Goal: Task Accomplishment & Management: Use online tool/utility

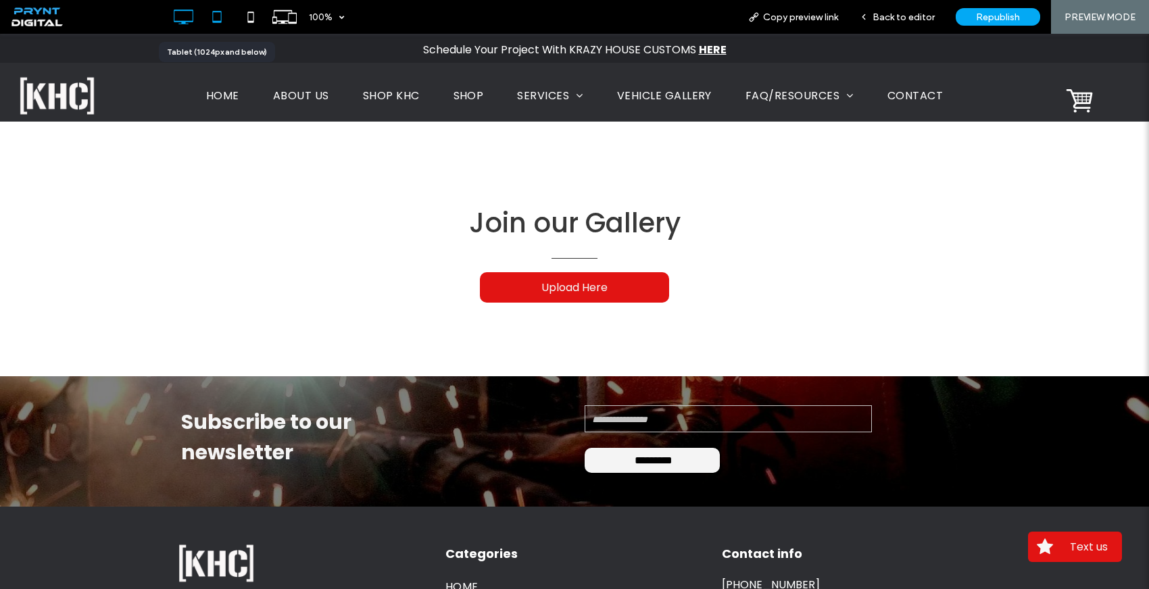
click at [214, 24] on icon at bounding box center [216, 16] width 27 height 27
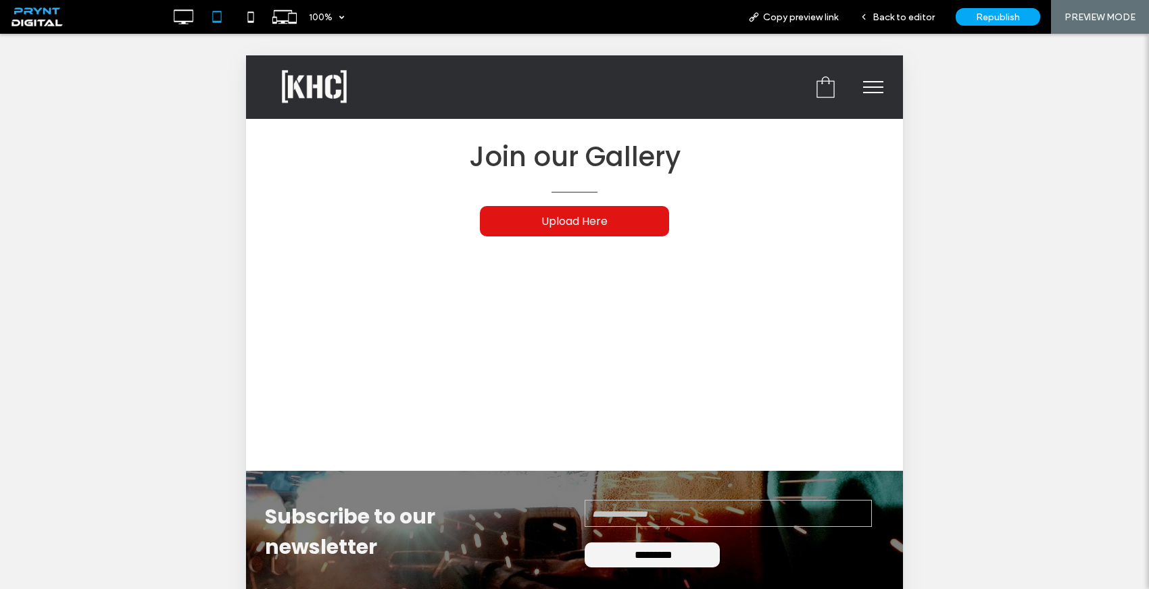
click at [870, 95] on button "menu" at bounding box center [873, 87] width 35 height 35
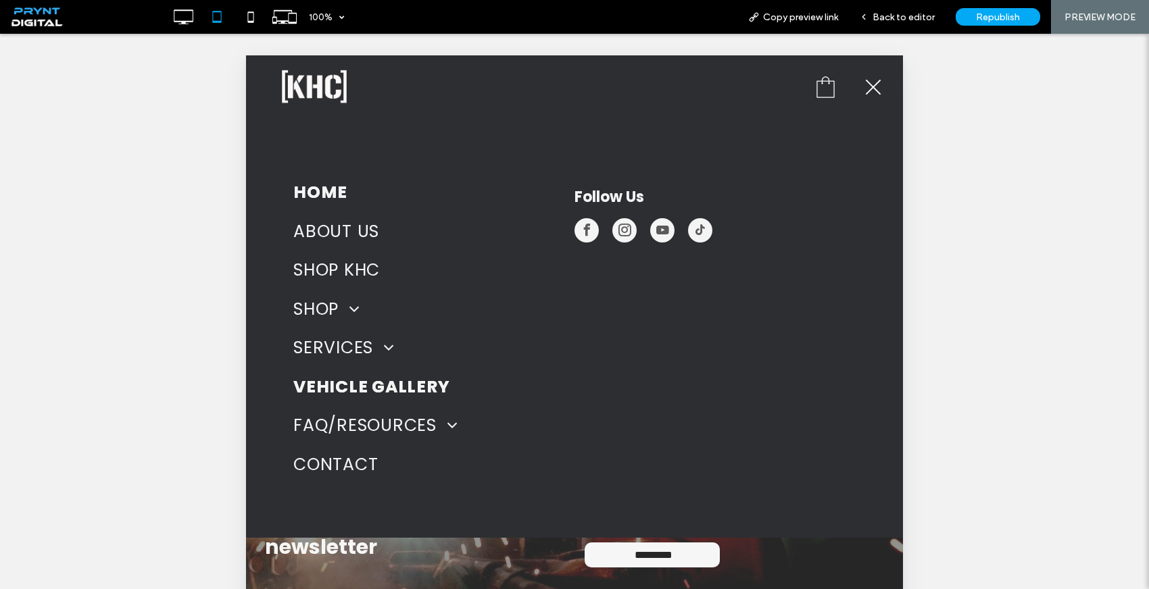
drag, startPoint x: 328, startPoint y: 194, endPoint x: 604, endPoint y: 265, distance: 285.4
click at [328, 194] on span "HOME" at bounding box center [320, 193] width 54 height 26
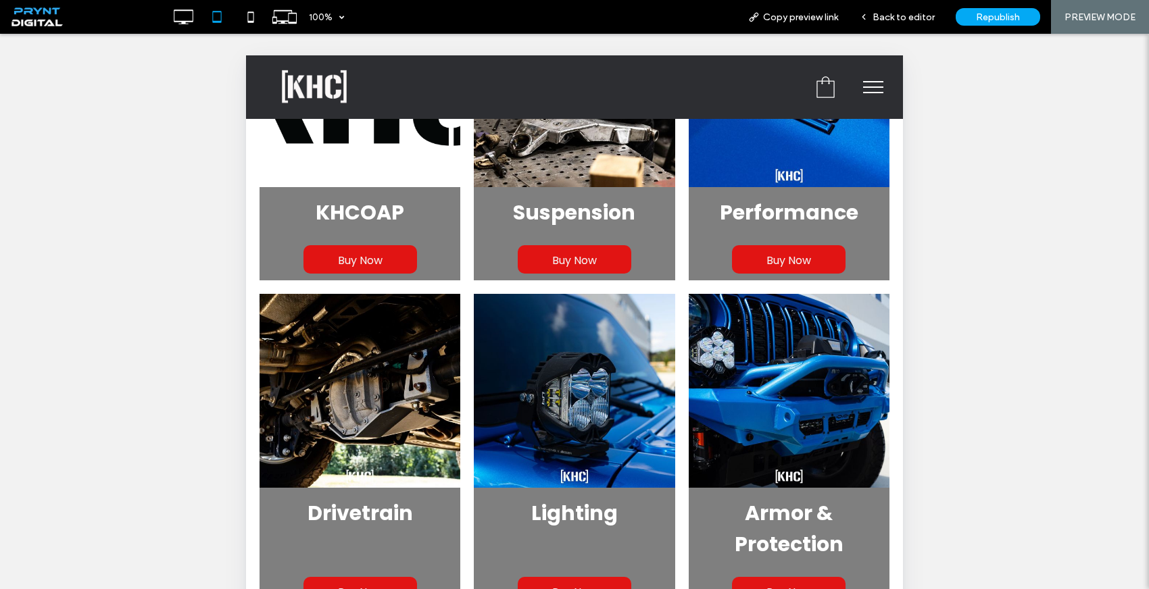
scroll to position [561, 0]
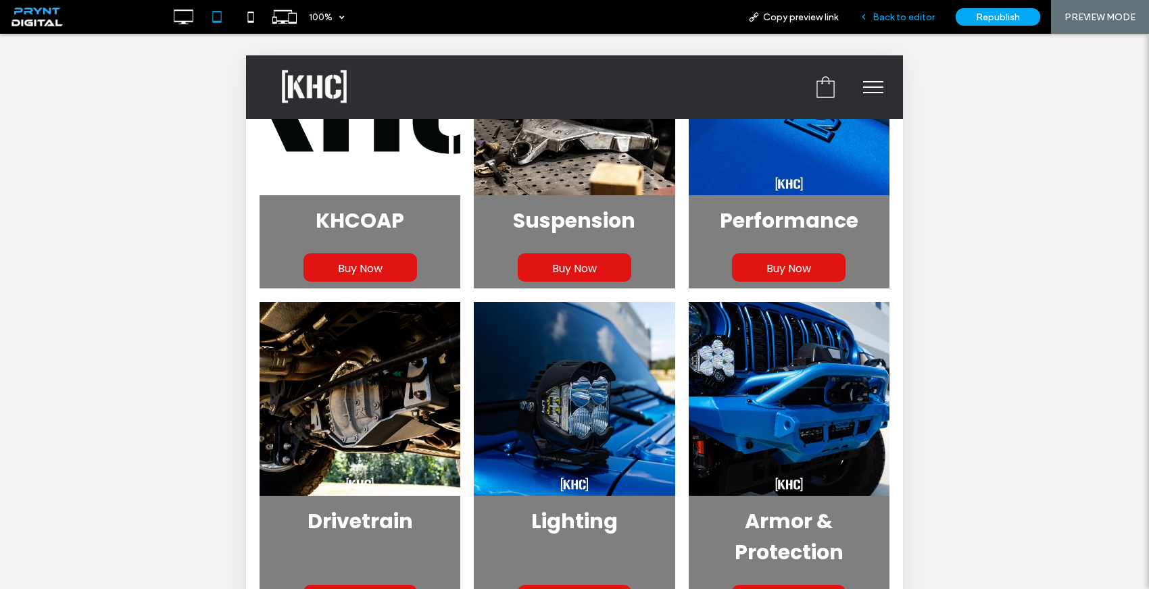
drag, startPoint x: 902, startPoint y: 23, endPoint x: 263, endPoint y: 155, distance: 652.7
click at [902, 23] on div "Back to editor" at bounding box center [897, 17] width 97 height 34
click at [905, 24] on div "Back to editor" at bounding box center [897, 17] width 97 height 34
click at [899, 18] on span "Back to editor" at bounding box center [903, 16] width 62 height 11
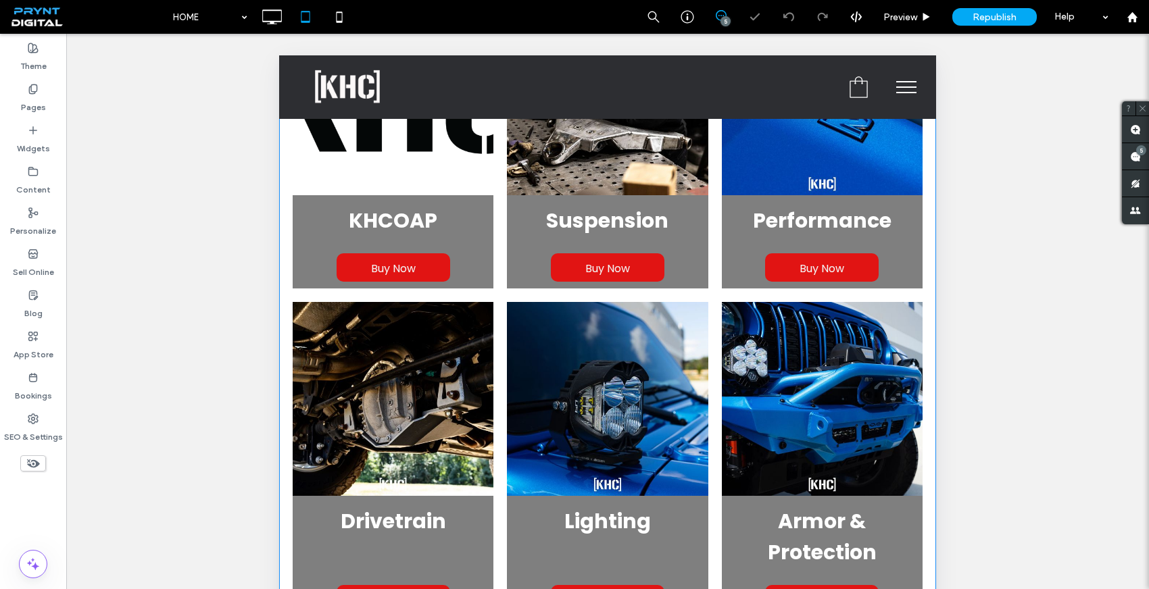
click at [447, 197] on link "KHCOAP" at bounding box center [393, 220] width 180 height 51
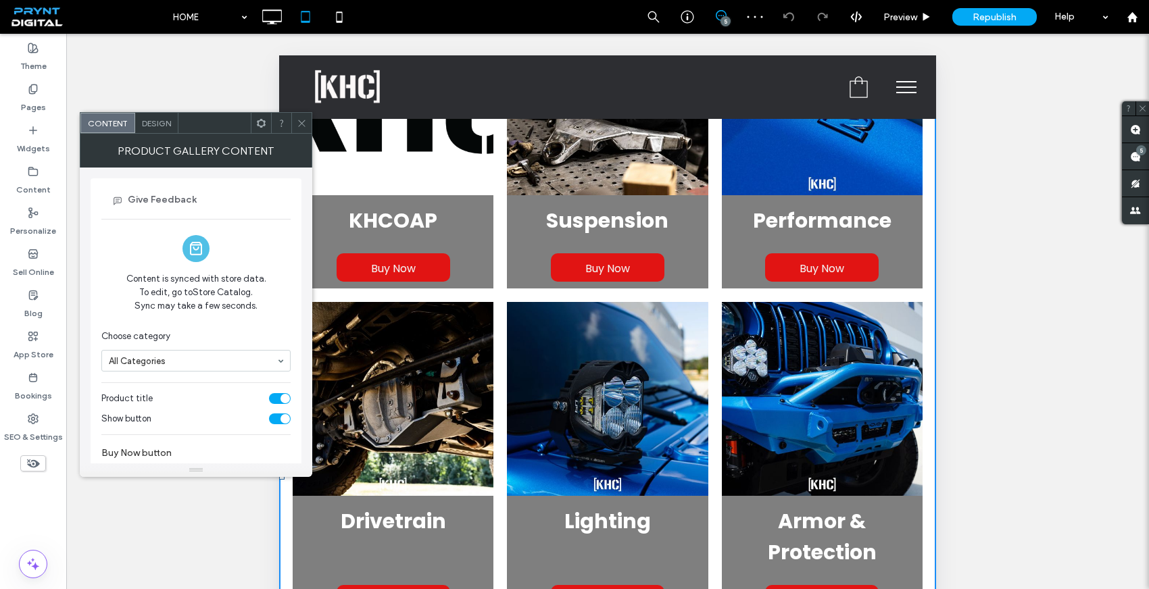
click at [164, 122] on span "Design" at bounding box center [156, 123] width 29 height 10
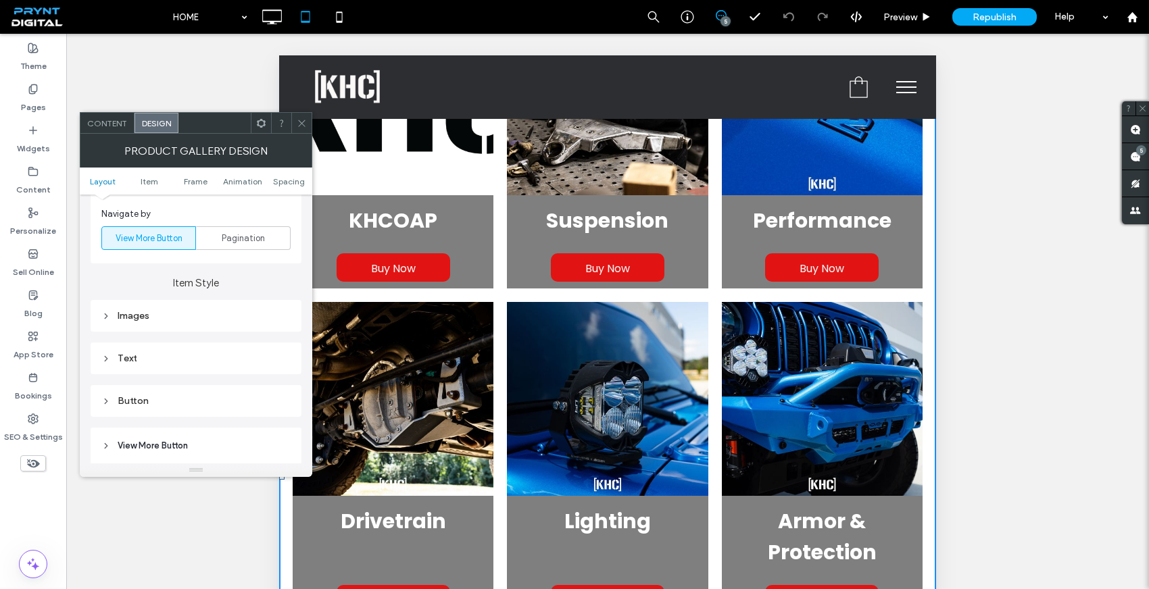
scroll to position [442, 0]
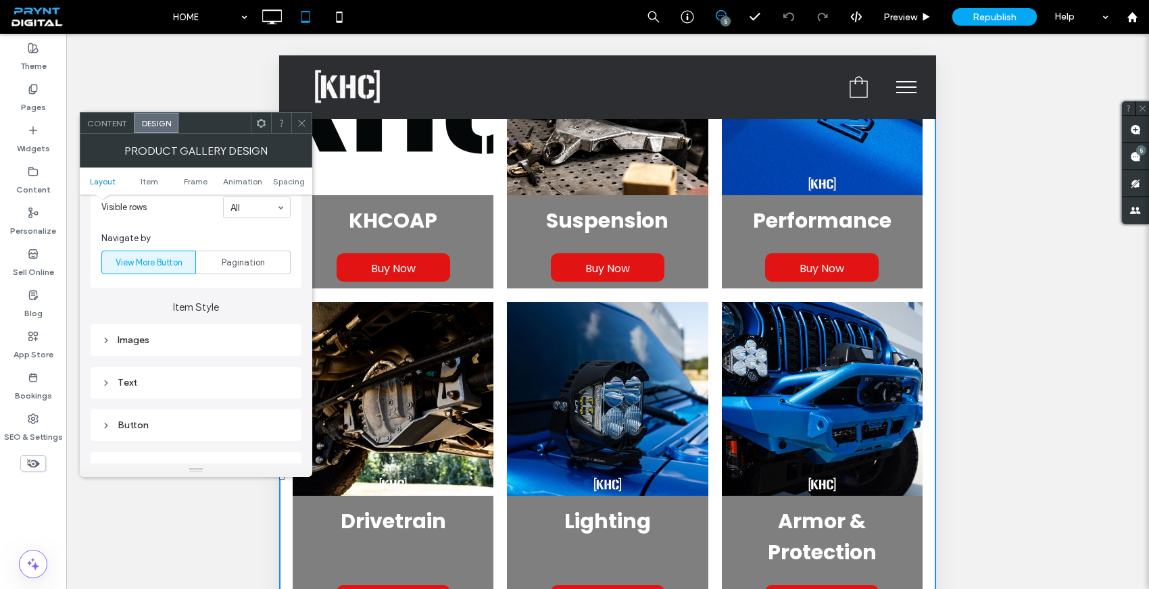
click at [204, 332] on div "Images" at bounding box center [195, 340] width 189 height 18
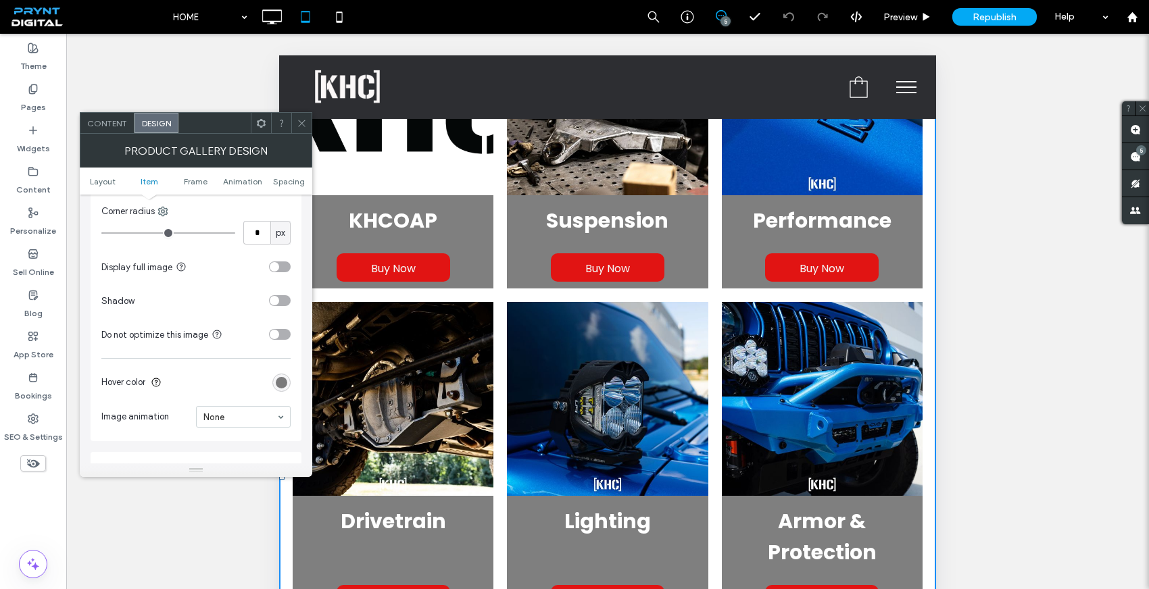
scroll to position [667, 0]
click at [278, 268] on div "toggle" at bounding box center [280, 266] width 22 height 11
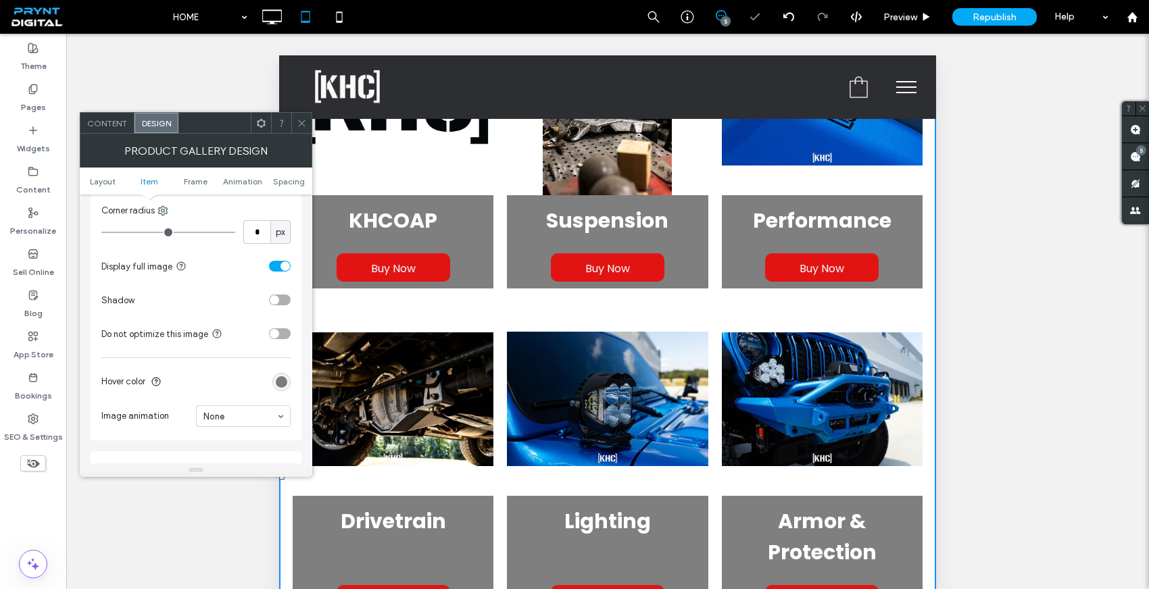
click at [279, 266] on div "toggle" at bounding box center [280, 266] width 22 height 11
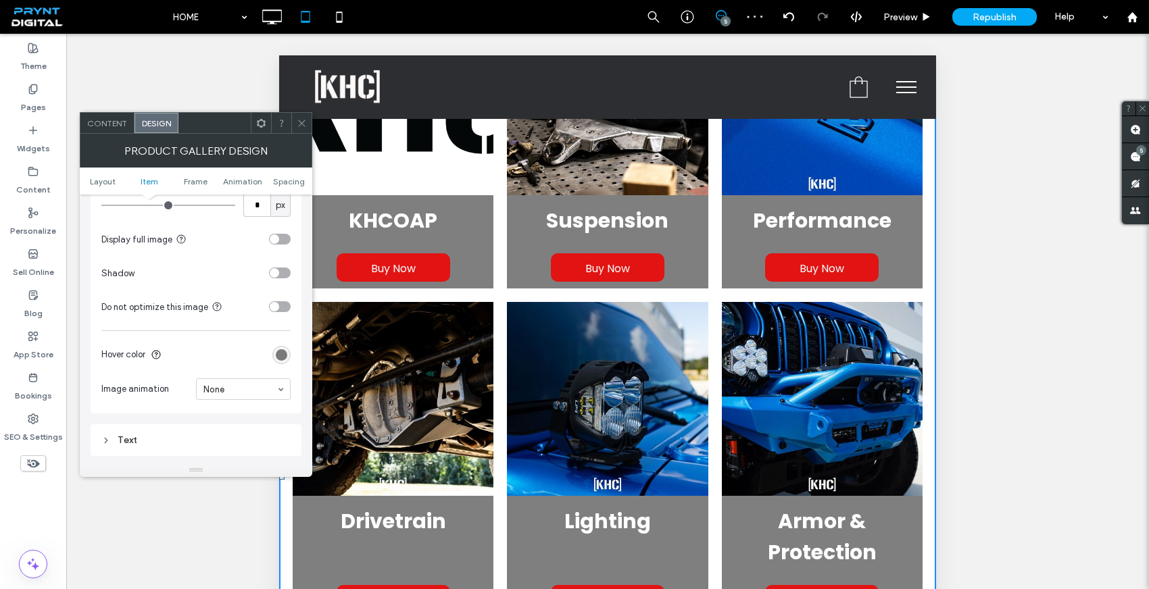
scroll to position [693, 0]
click at [282, 357] on div "rgba(0, 0, 0, 0.5)" at bounding box center [281, 355] width 11 height 11
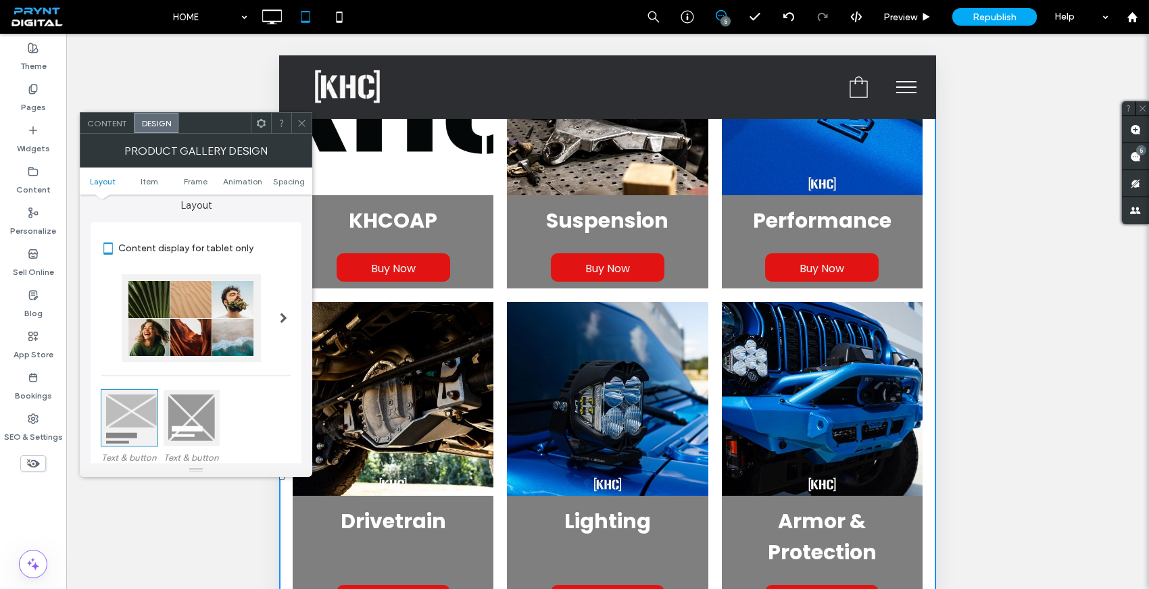
scroll to position [8, 0]
click at [197, 418] on div at bounding box center [192, 419] width 56 height 56
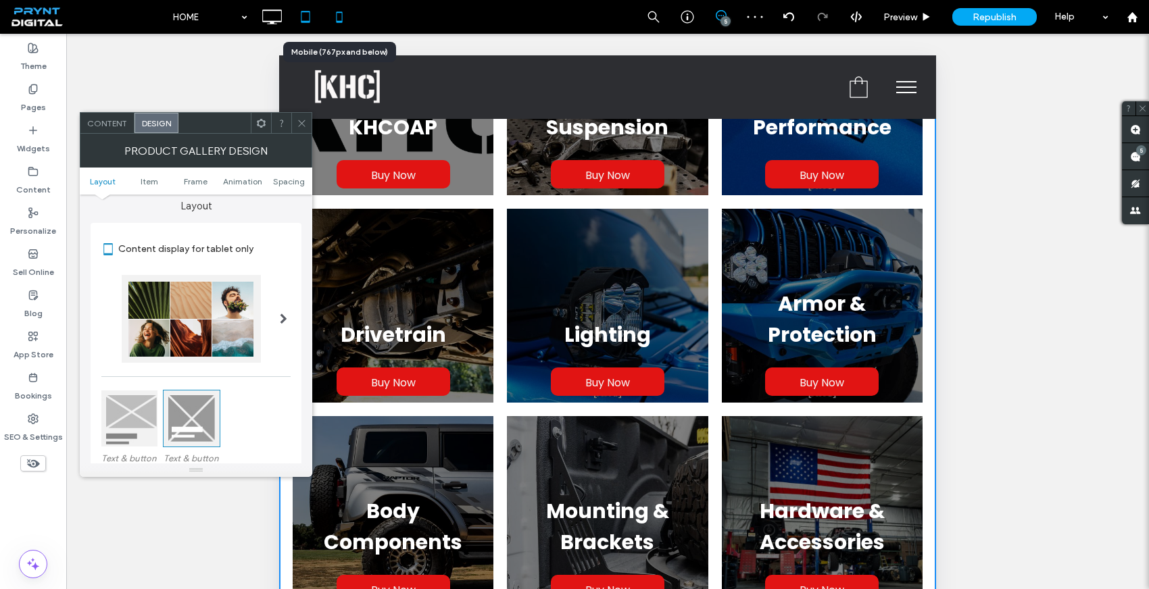
click at [338, 13] on use at bounding box center [339, 16] width 6 height 11
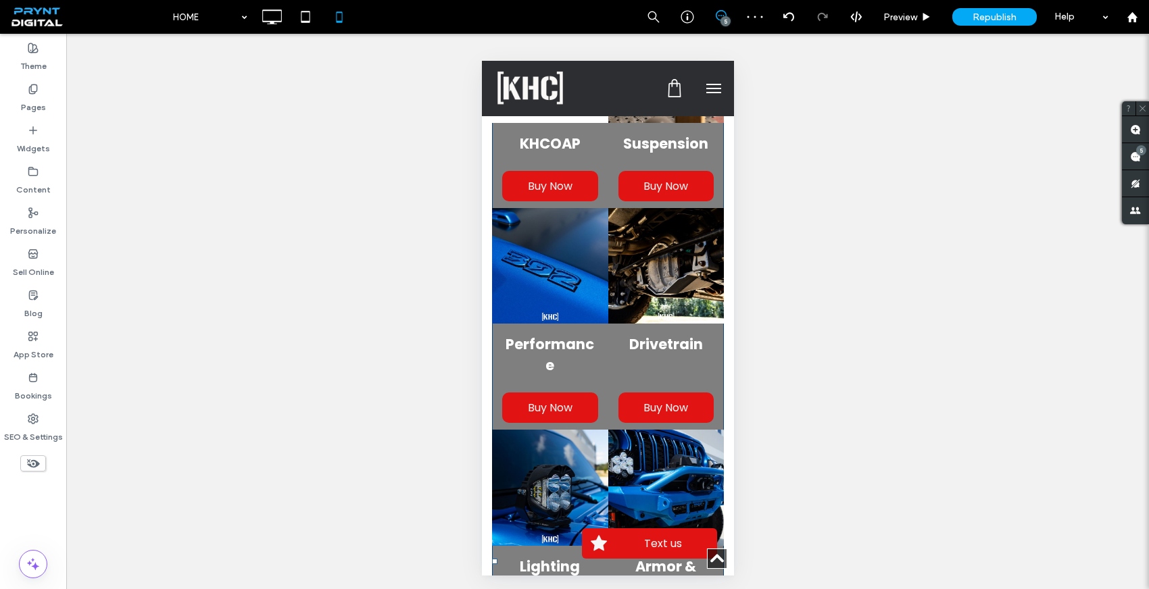
scroll to position [535, 0]
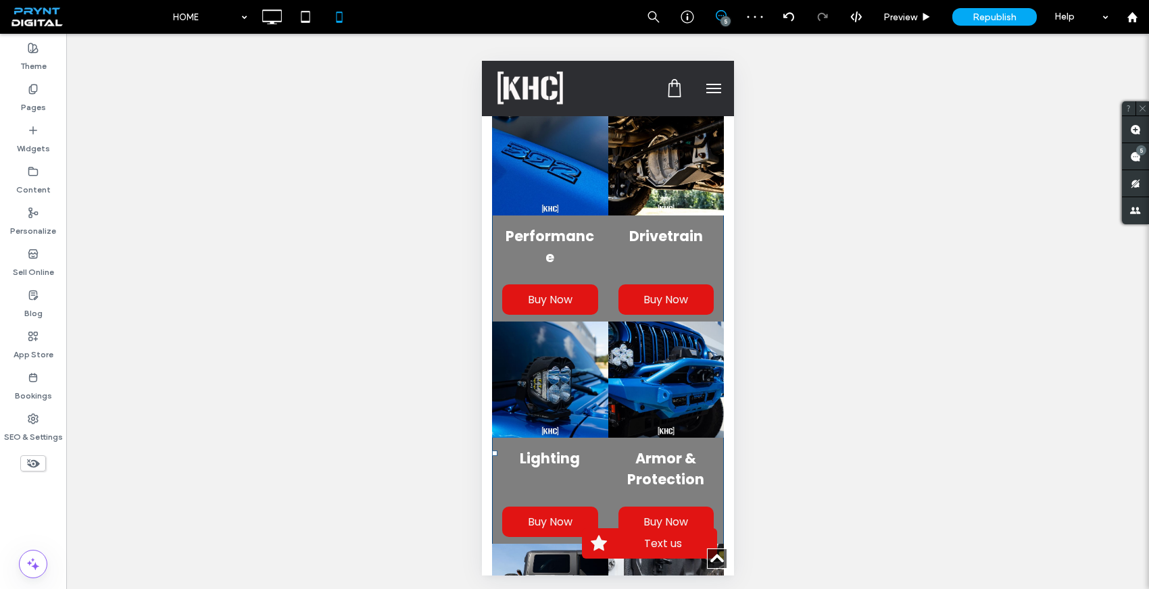
click at [578, 226] on h3 "Performance" at bounding box center [549, 247] width 96 height 42
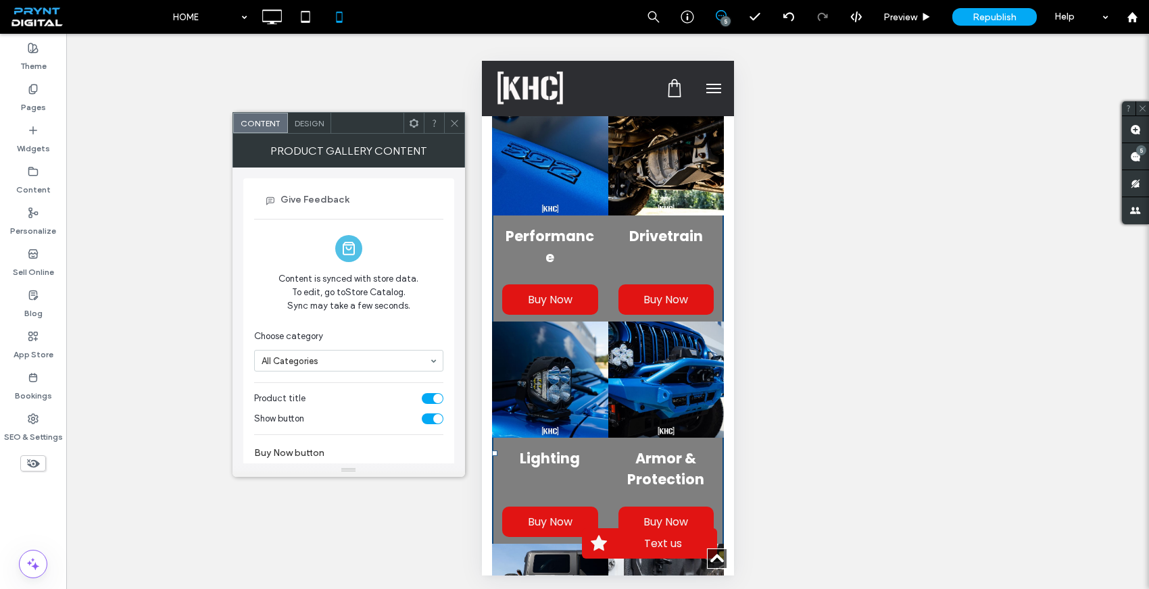
click at [301, 122] on span "Design" at bounding box center [309, 123] width 29 height 10
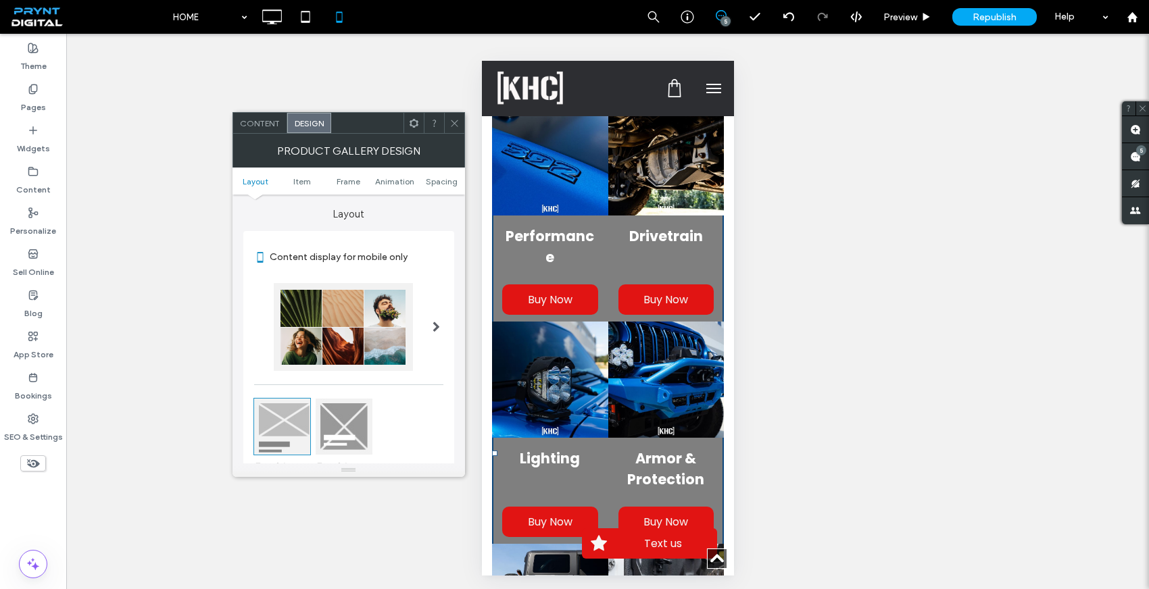
click at [345, 432] on div at bounding box center [344, 427] width 56 height 56
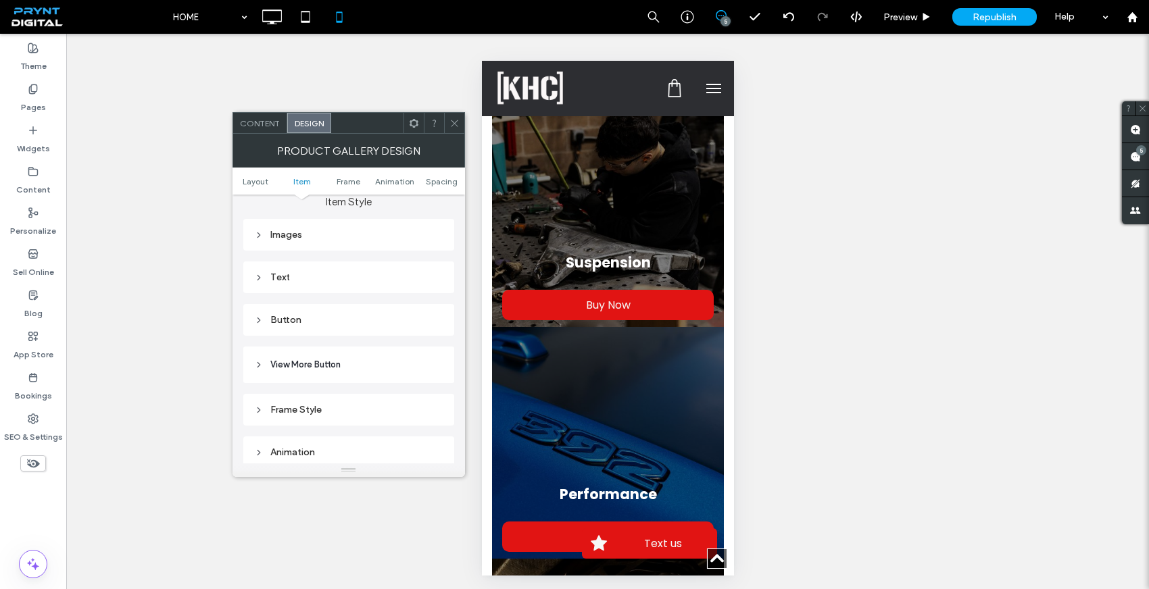
scroll to position [372, 0]
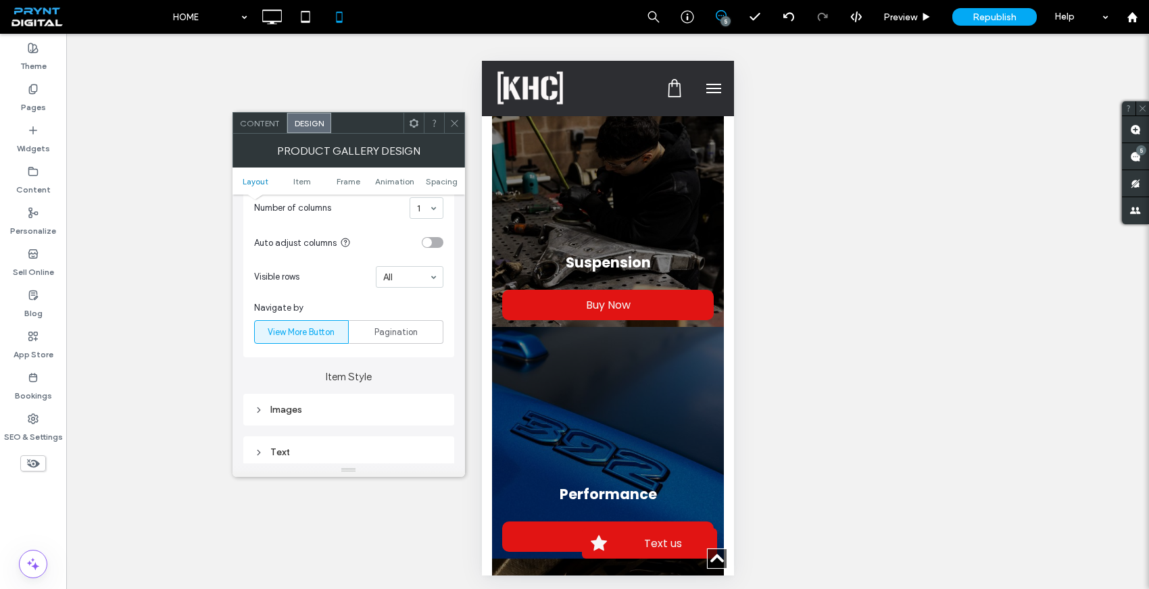
click at [332, 412] on div "Images" at bounding box center [348, 409] width 189 height 11
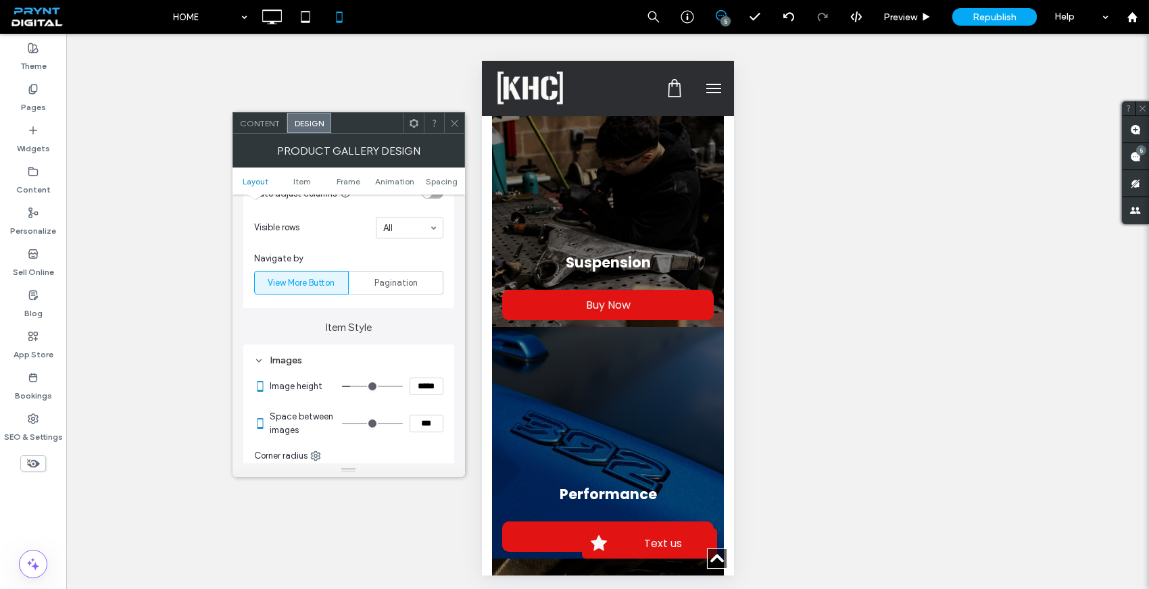
scroll to position [475, 0]
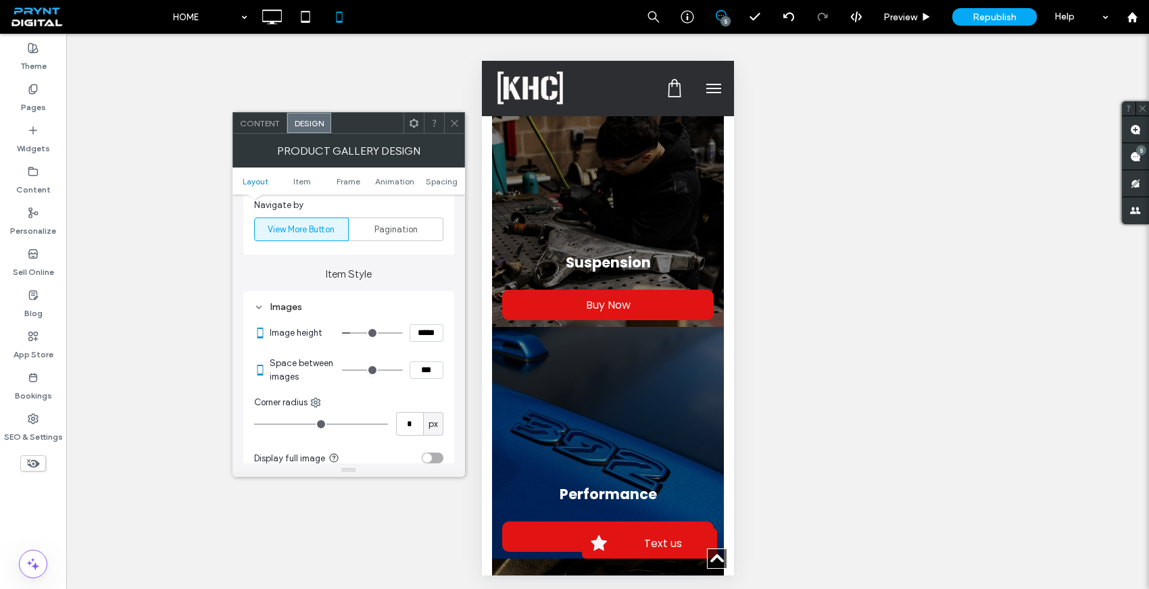
drag, startPoint x: 350, startPoint y: 370, endPoint x: 285, endPoint y: 369, distance: 65.6
click at [342, 370] on input "range" at bounding box center [372, 370] width 61 height 1
drag, startPoint x: 349, startPoint y: 370, endPoint x: 313, endPoint y: 372, distance: 35.8
click at [342, 371] on input "range" at bounding box center [372, 370] width 61 height 1
drag, startPoint x: 348, startPoint y: 372, endPoint x: 312, endPoint y: 374, distance: 35.9
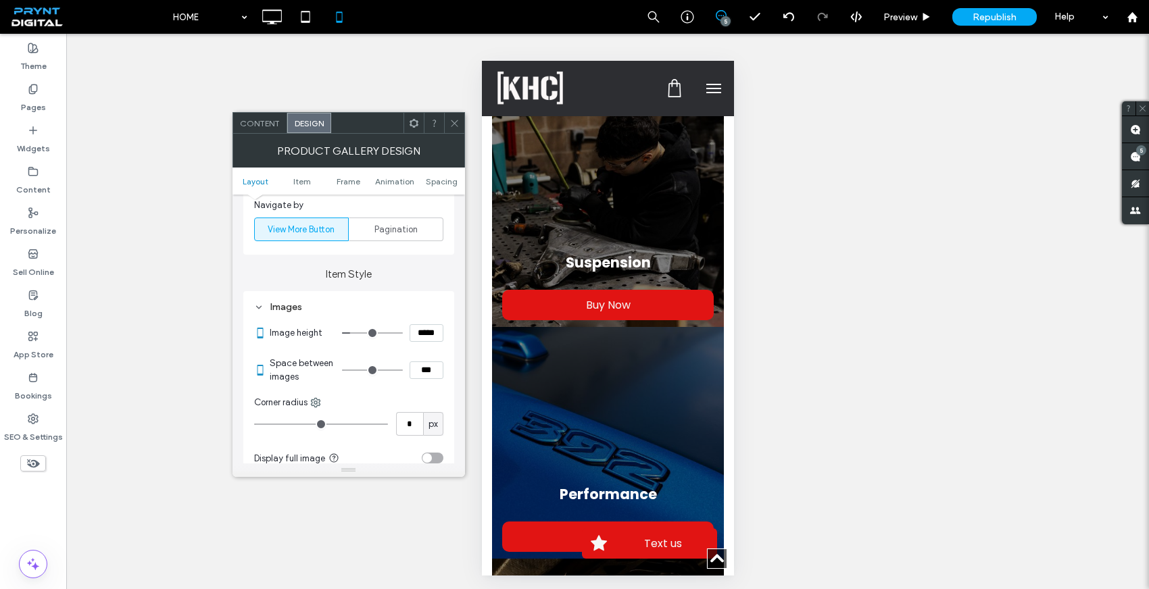
click at [342, 371] on input "range" at bounding box center [372, 370] width 61 height 1
type input "*"
type input "***"
type input "*"
drag, startPoint x: 349, startPoint y: 371, endPoint x: 265, endPoint y: 355, distance: 86.0
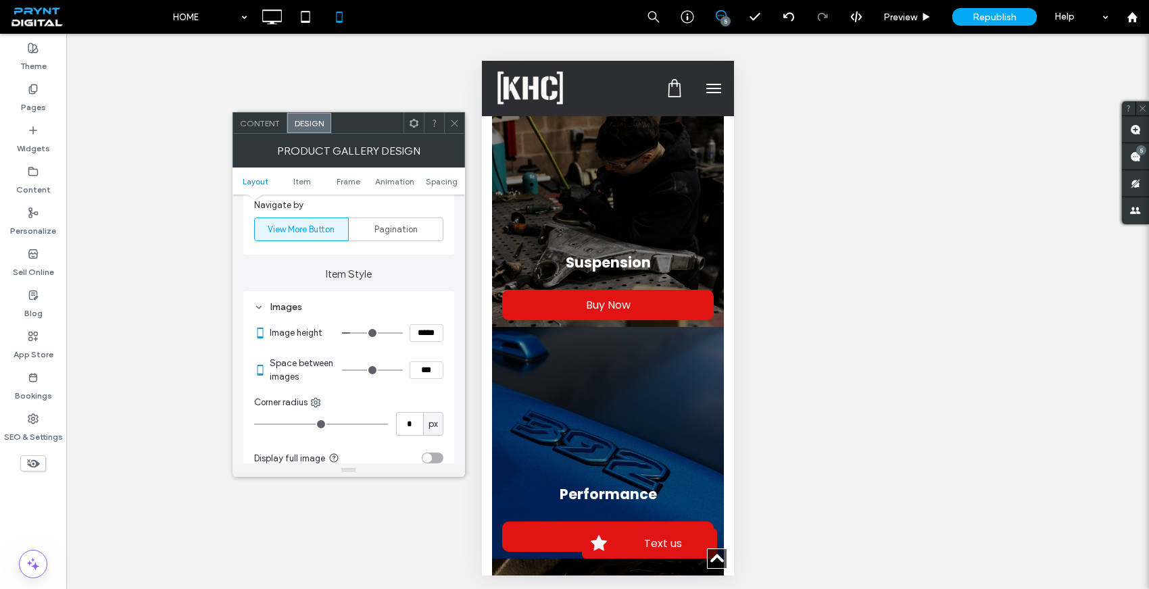
click at [342, 370] on input "range" at bounding box center [372, 370] width 61 height 1
click at [347, 370] on input "range" at bounding box center [372, 370] width 61 height 1
drag, startPoint x: 347, startPoint y: 370, endPoint x: 286, endPoint y: 368, distance: 61.5
click at [342, 370] on input "range" at bounding box center [372, 370] width 61 height 1
drag, startPoint x: 348, startPoint y: 371, endPoint x: 303, endPoint y: 371, distance: 45.3
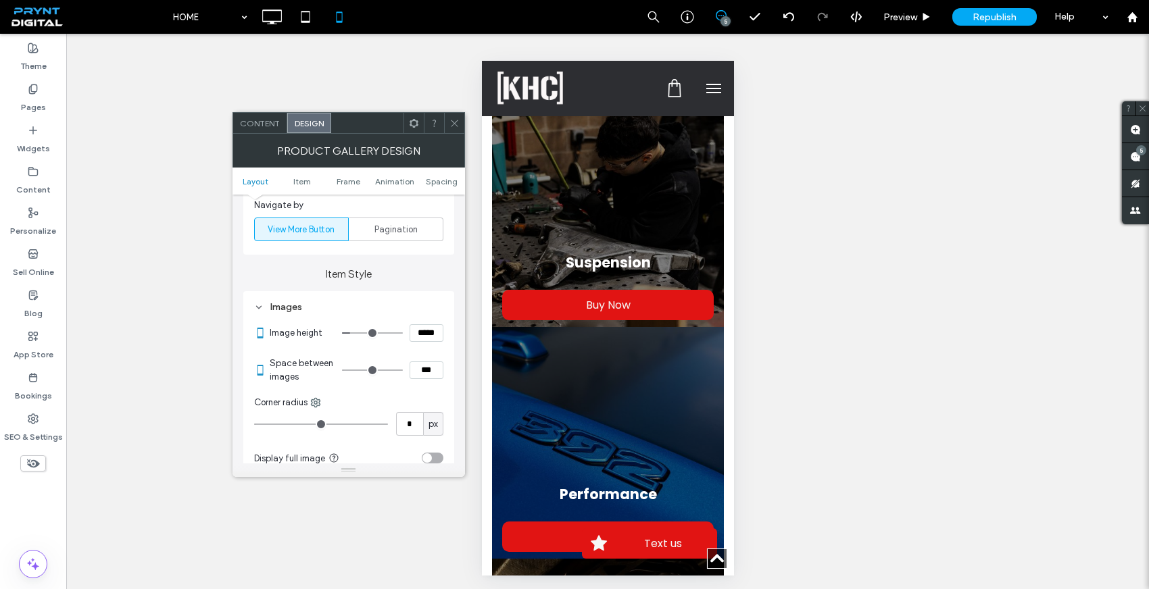
click at [342, 371] on input "range" at bounding box center [372, 370] width 61 height 1
drag, startPoint x: 347, startPoint y: 370, endPoint x: 325, endPoint y: 370, distance: 22.3
click at [342, 370] on input "range" at bounding box center [372, 370] width 61 height 1
drag, startPoint x: 349, startPoint y: 371, endPoint x: 320, endPoint y: 369, distance: 28.5
click at [342, 370] on input "range" at bounding box center [372, 370] width 61 height 1
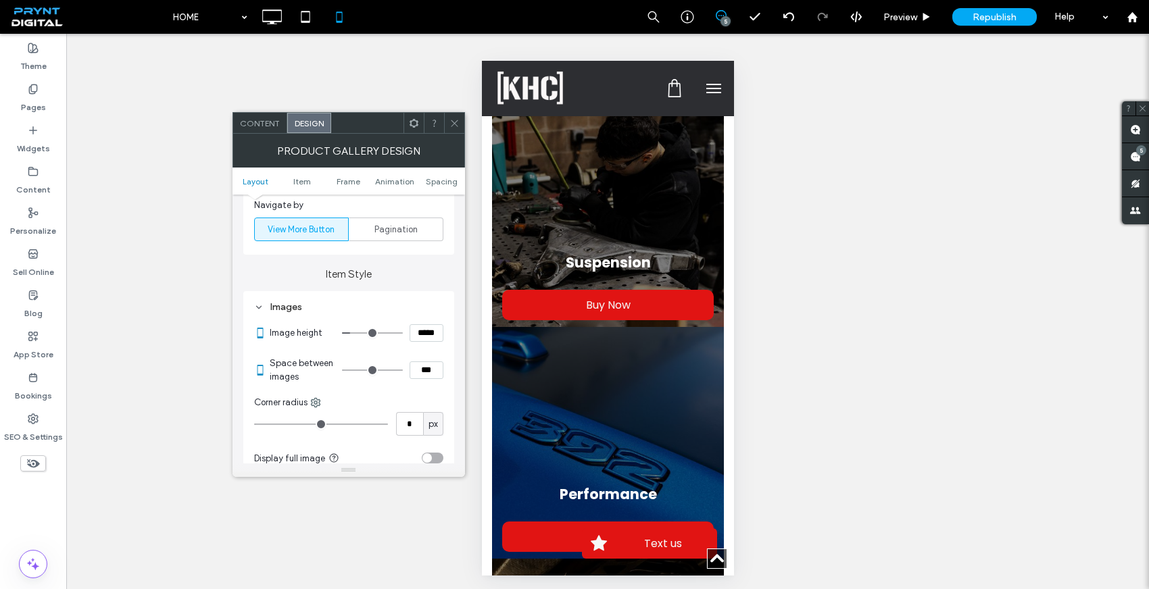
drag, startPoint x: 349, startPoint y: 371, endPoint x: 288, endPoint y: 371, distance: 60.8
click at [342, 371] on input "range" at bounding box center [372, 370] width 61 height 1
drag, startPoint x: 349, startPoint y: 370, endPoint x: 340, endPoint y: 371, distance: 9.5
click at [342, 371] on input "range" at bounding box center [372, 370] width 61 height 1
type input "***"
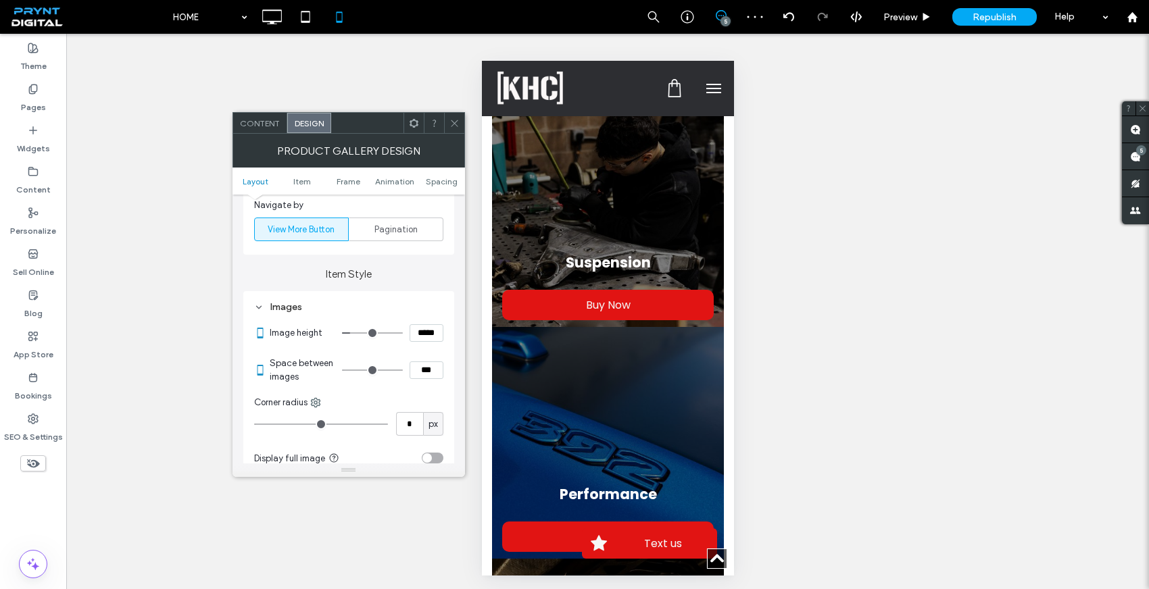
drag, startPoint x: 349, startPoint y: 370, endPoint x: 284, endPoint y: 370, distance: 64.9
click at [342, 370] on input "range" at bounding box center [372, 370] width 61 height 1
type input "*"
type input "***"
type input "*"
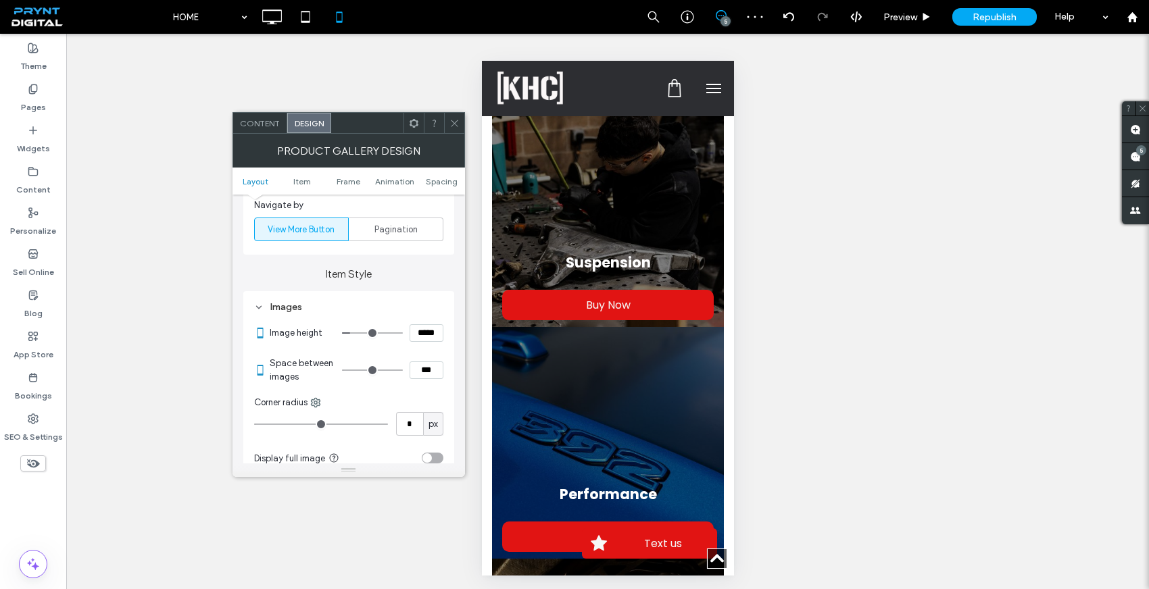
type input "***"
type input "**"
type input "****"
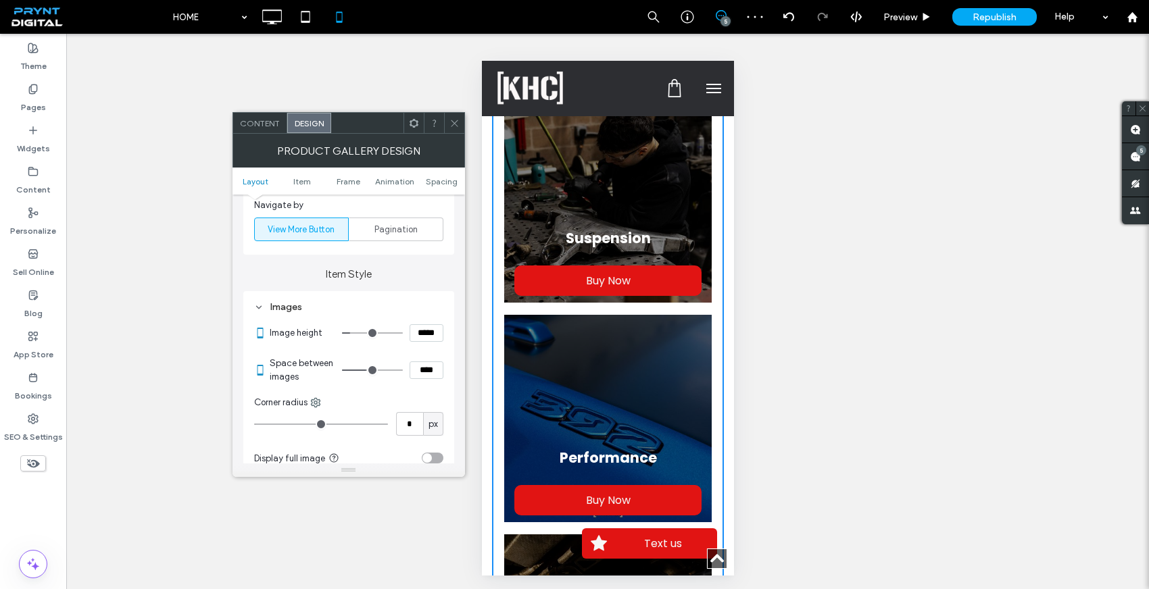
type input "**"
type input "****"
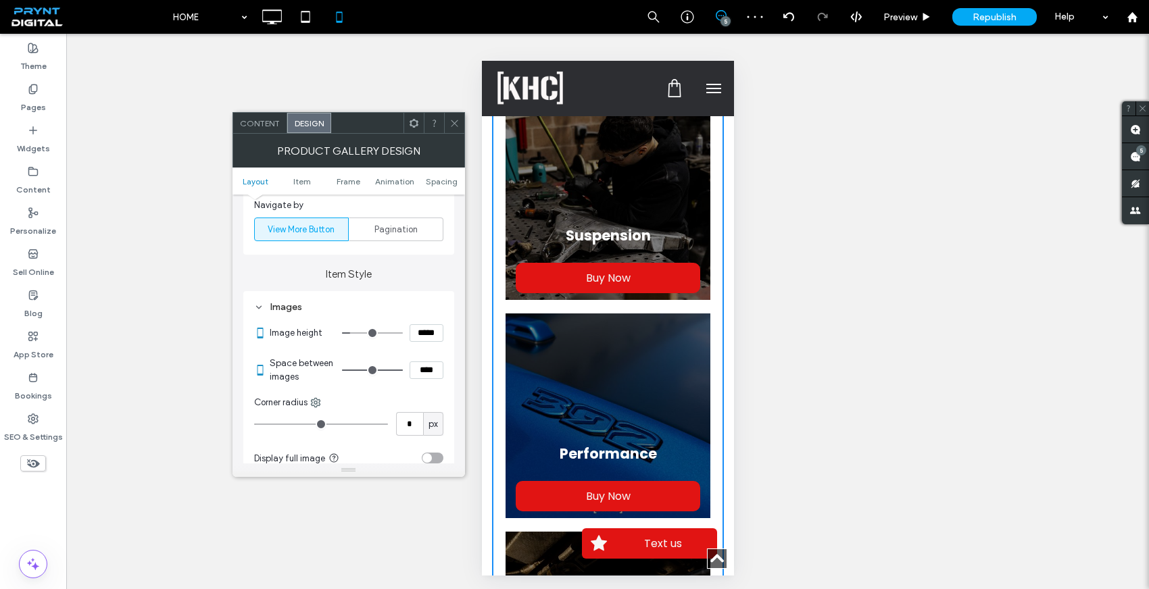
drag, startPoint x: 345, startPoint y: 371, endPoint x: 501, endPoint y: 374, distance: 156.1
type input "**"
click at [403, 371] on input "range" at bounding box center [372, 370] width 61 height 1
type input "***"
type input "*****"
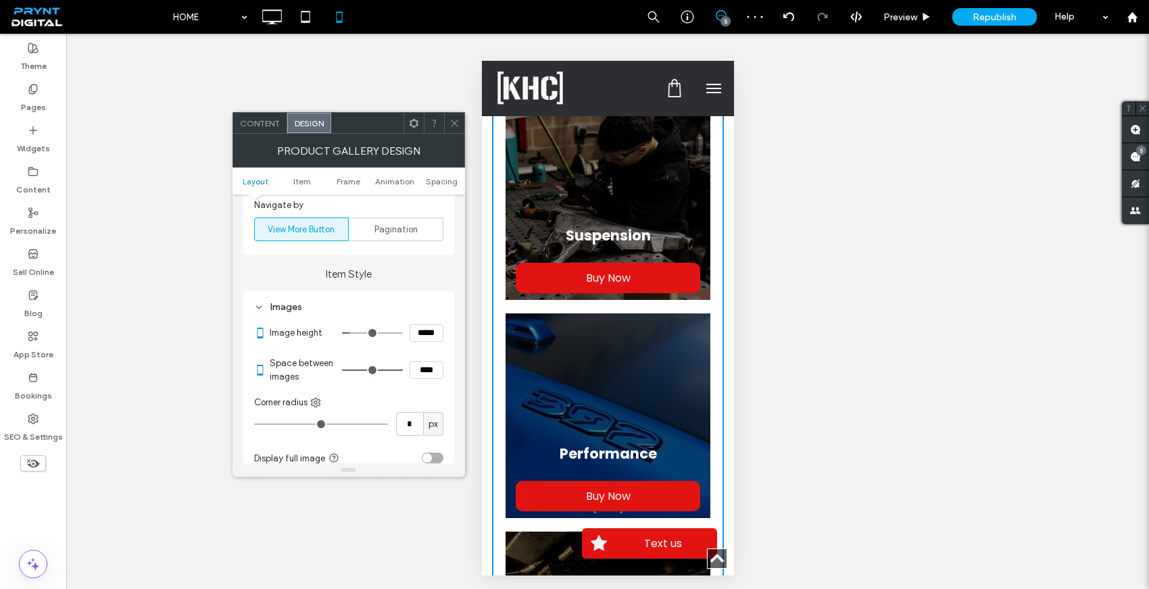
type input "***"
type input "*****"
type input "***"
type input "*****"
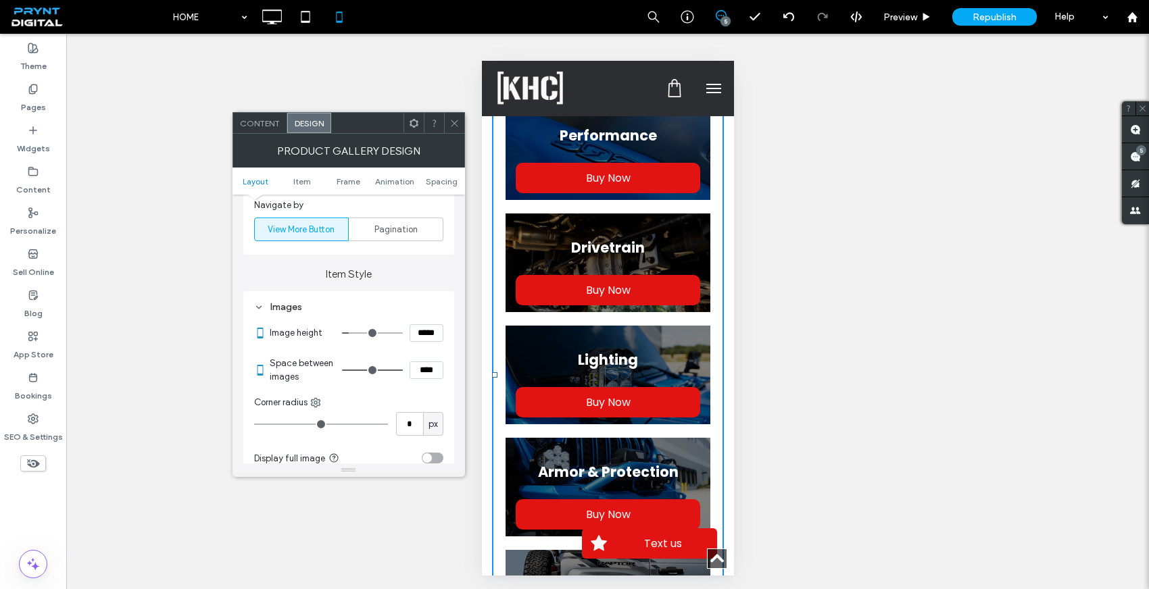
type input "***"
type input "*****"
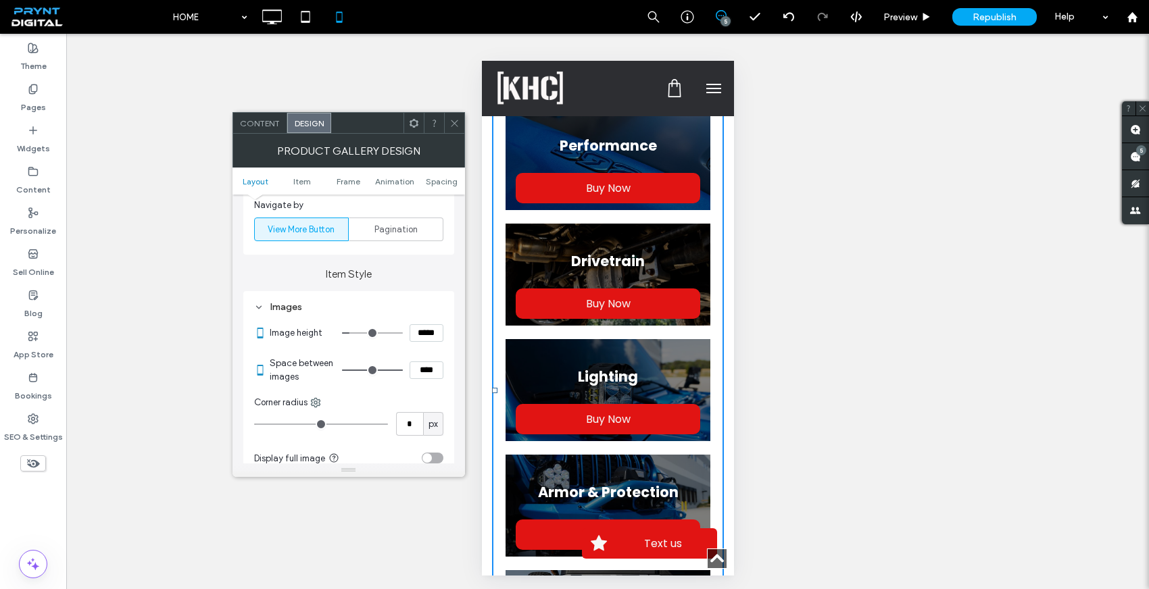
type input "***"
type input "*****"
type input "***"
type input "*****"
type input "***"
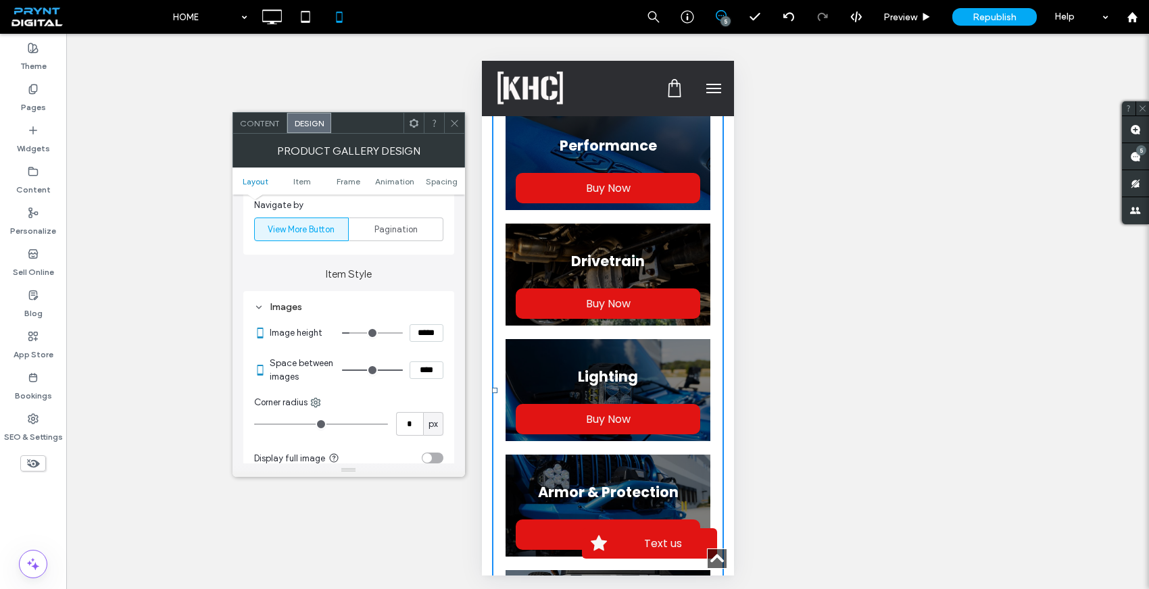
type input "*****"
type input "***"
type input "*****"
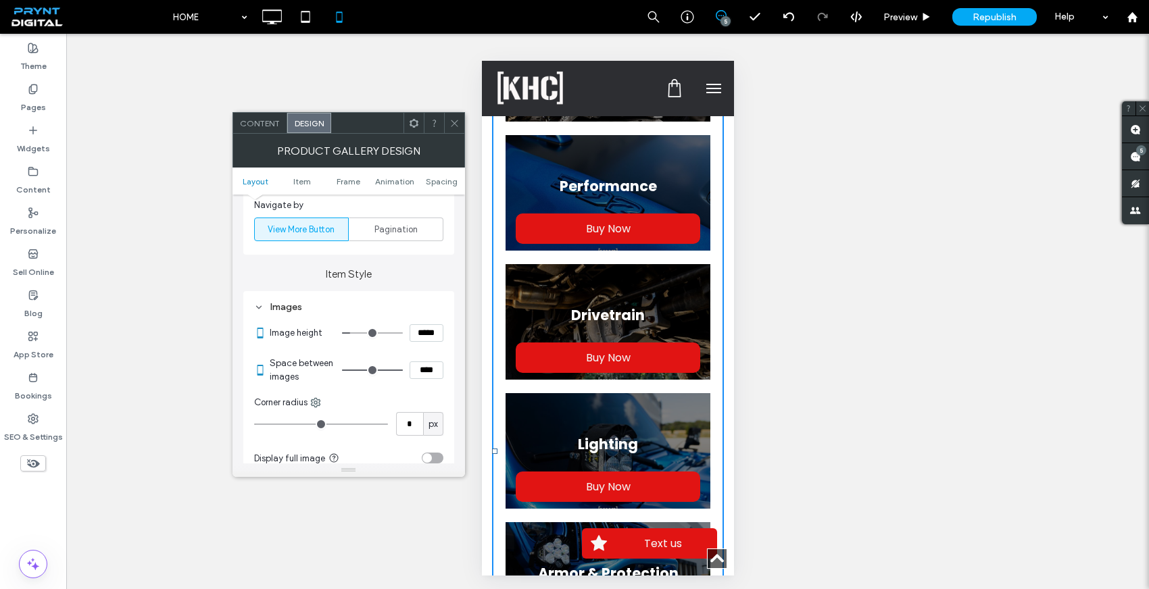
type input "***"
type input "*****"
type input "***"
type input "*****"
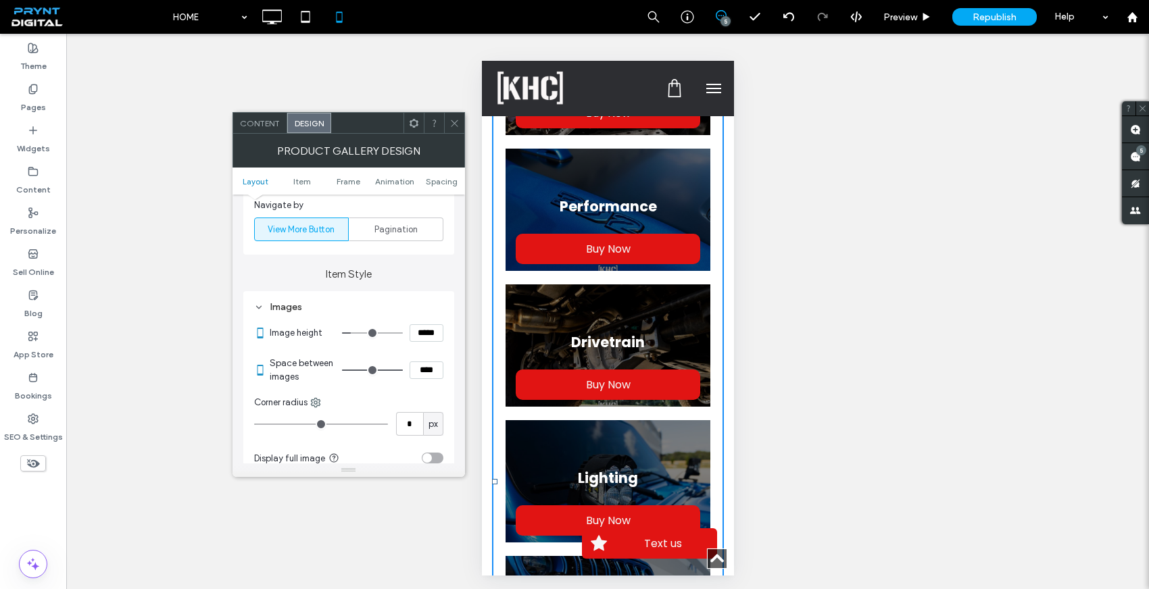
type input "***"
type input "*****"
type input "***"
type input "*****"
type input "***"
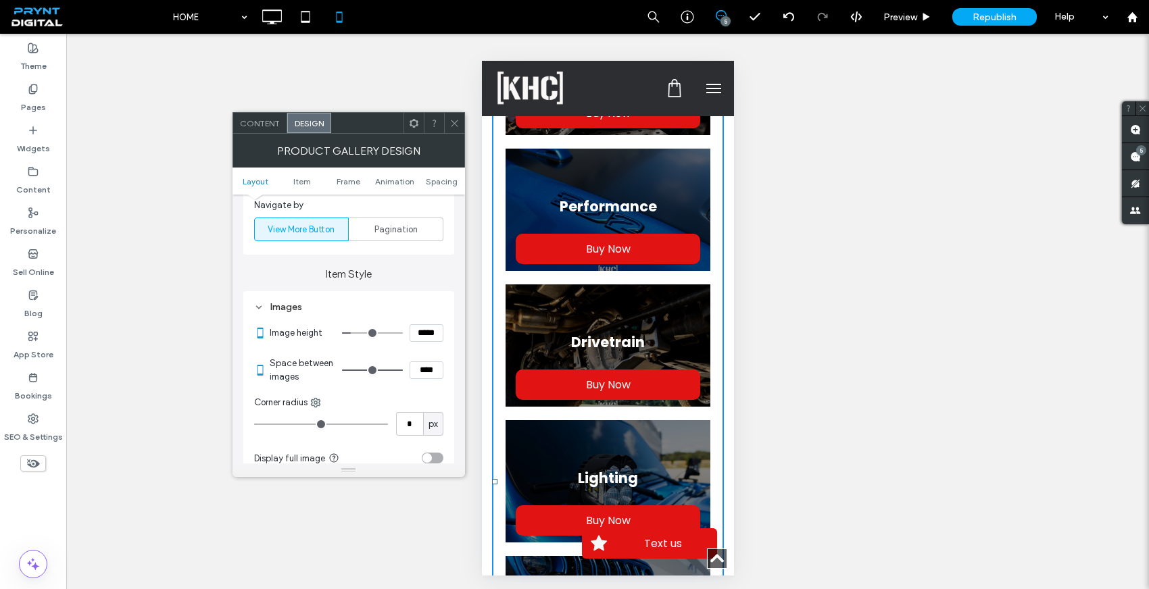
type input "*****"
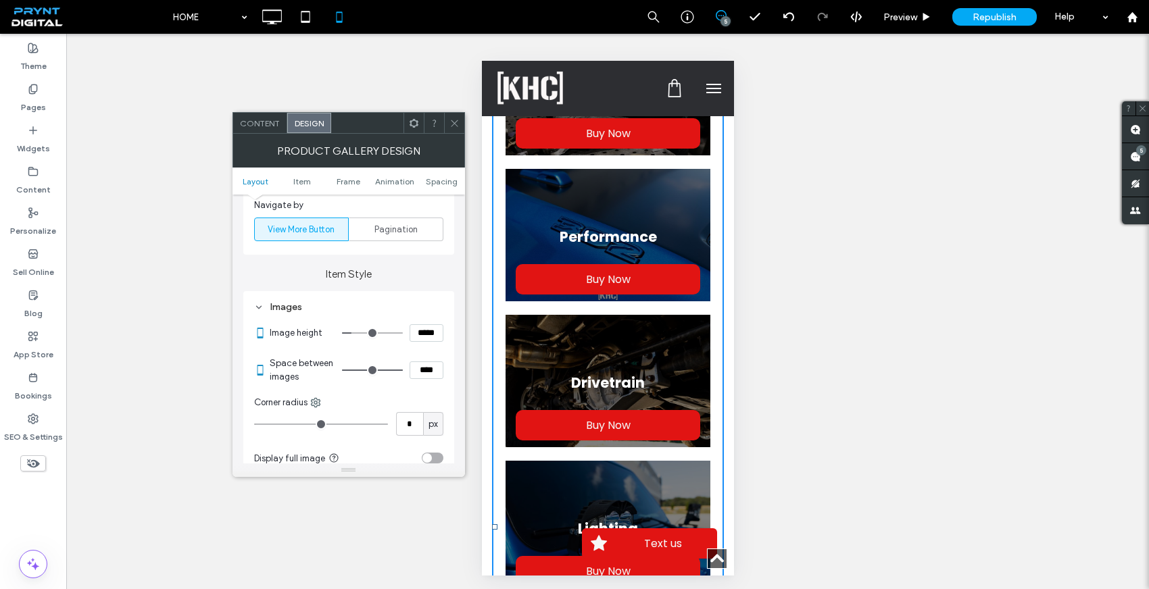
type input "***"
click at [355, 332] on input "range" at bounding box center [372, 332] width 61 height 1
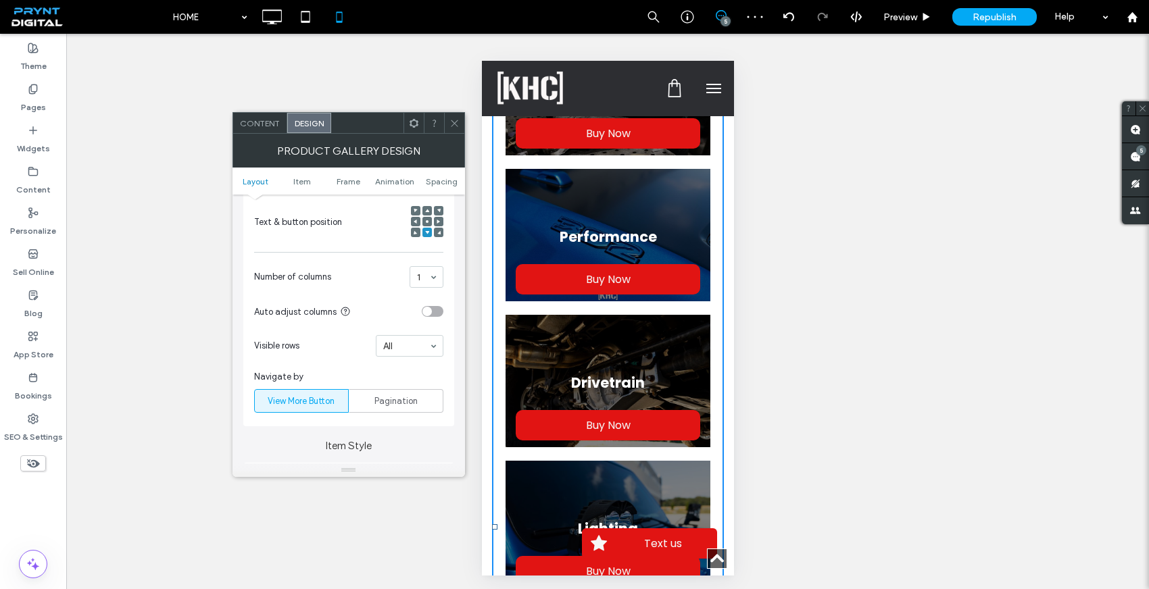
scroll to position [296, 0]
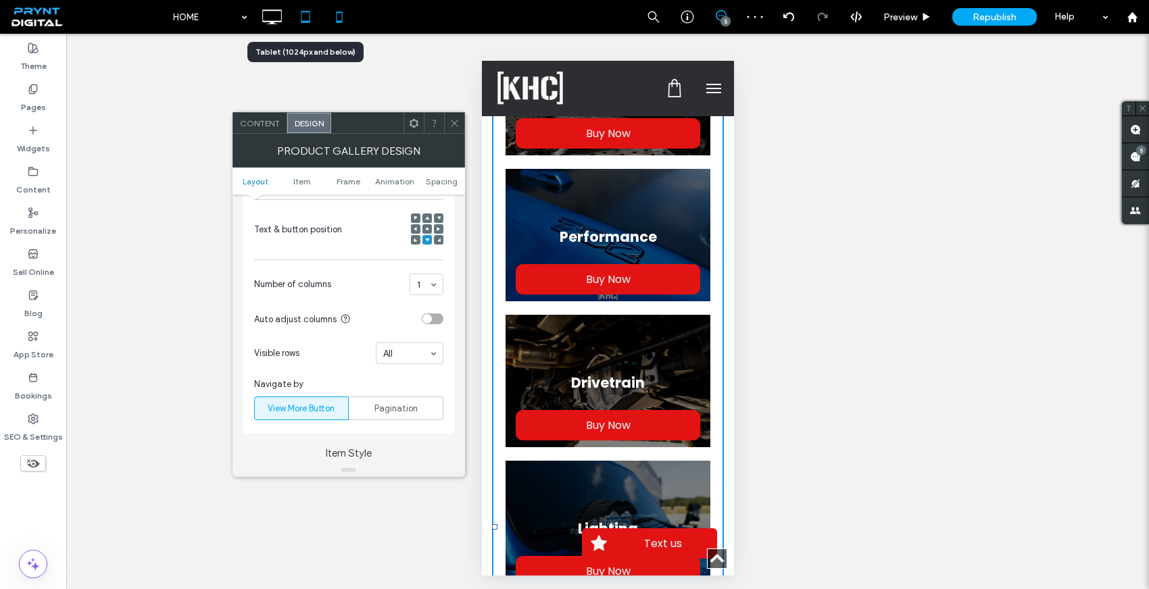
click at [307, 14] on icon at bounding box center [305, 16] width 27 height 27
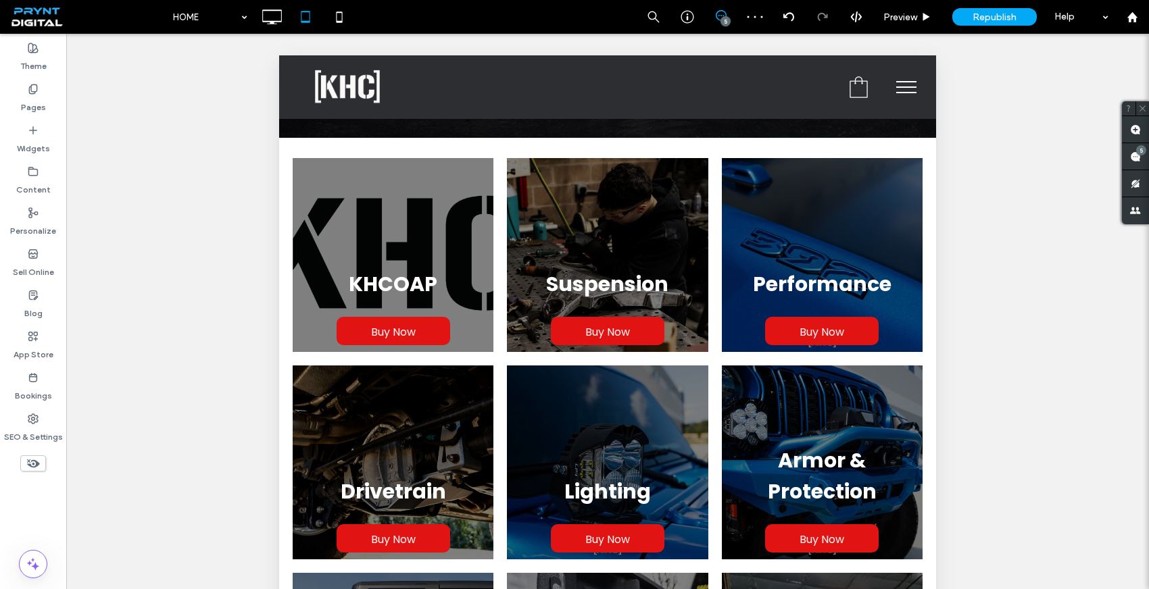
scroll to position [388, 0]
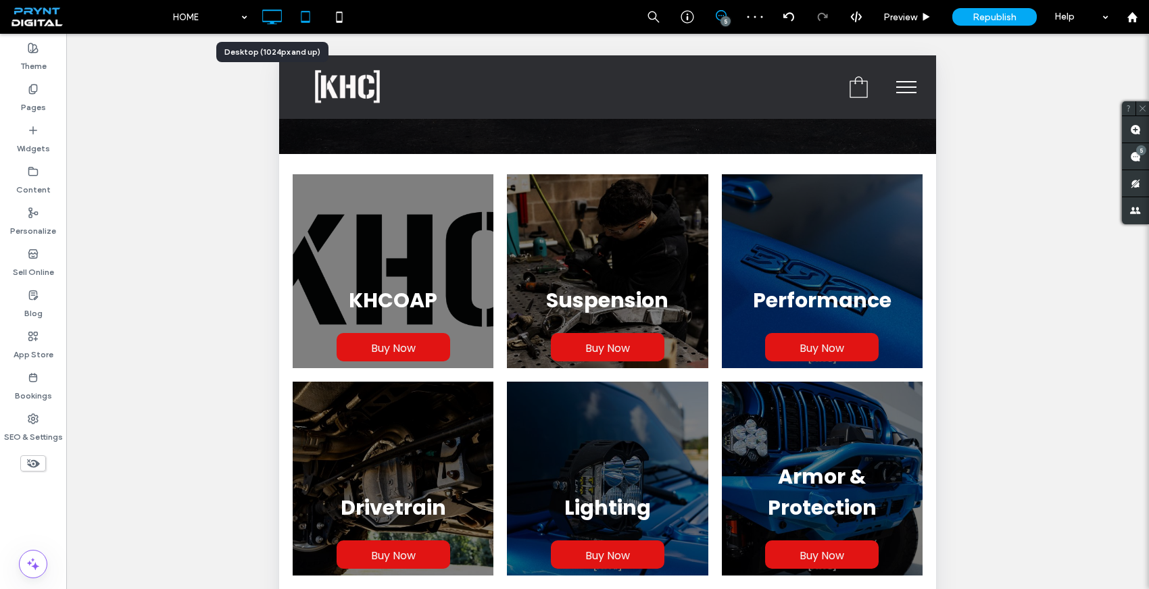
click at [267, 18] on icon at bounding box center [271, 16] width 27 height 27
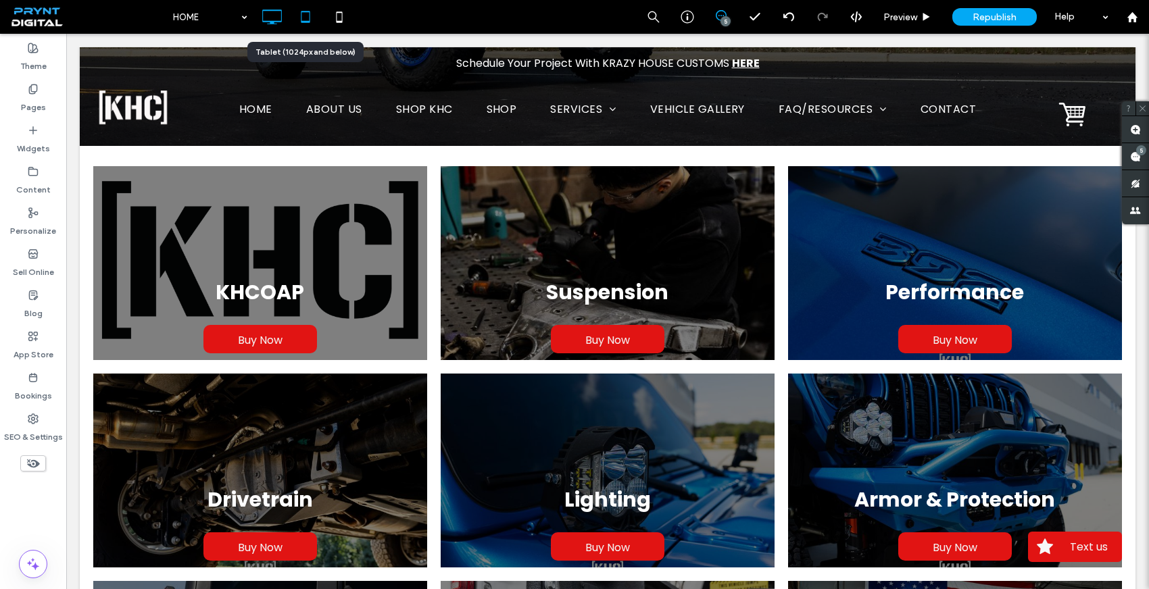
click at [309, 21] on use at bounding box center [305, 16] width 9 height 11
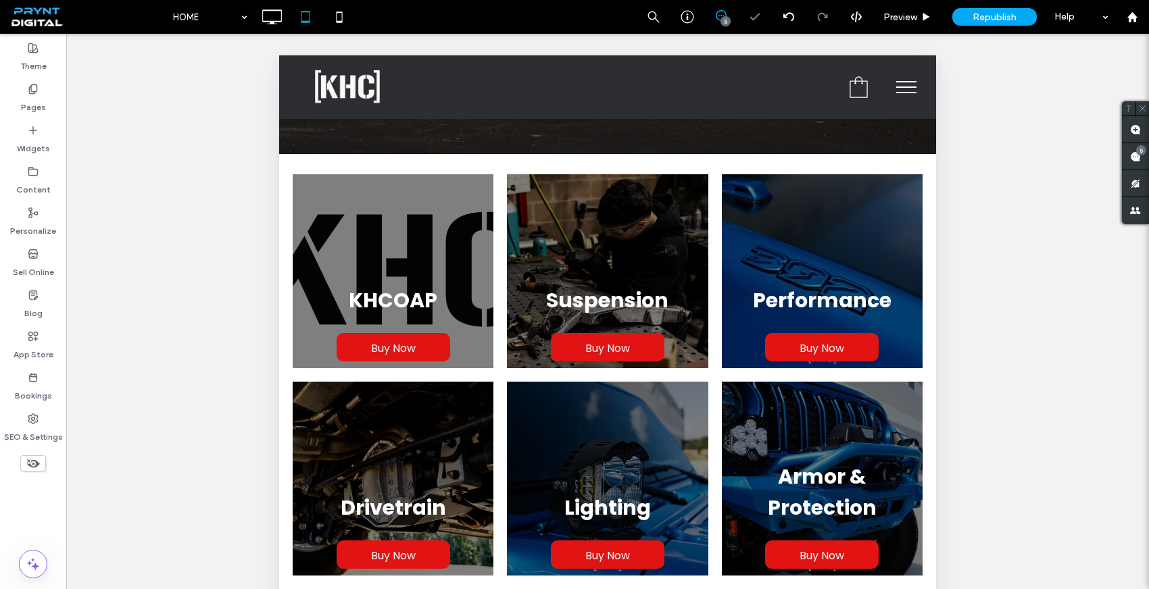
click at [364, 25] on div "HOME 5 Preview Republish Help" at bounding box center [657, 17] width 983 height 34
click at [345, 19] on icon at bounding box center [339, 16] width 27 height 27
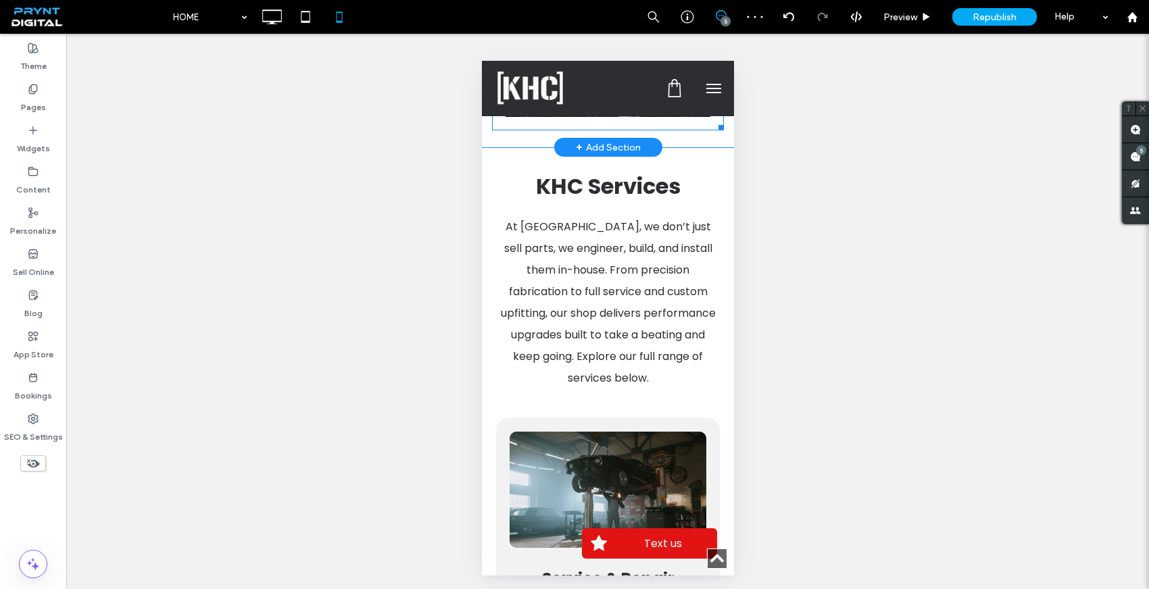
scroll to position [1805, 0]
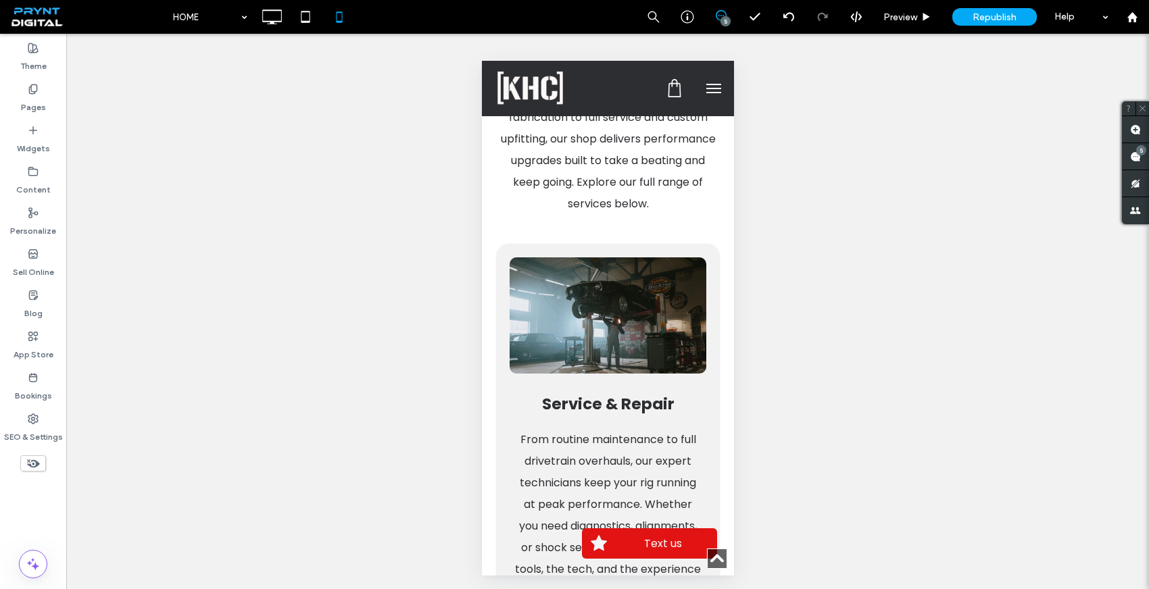
click at [699, 87] on button "menu" at bounding box center [712, 88] width 27 height 27
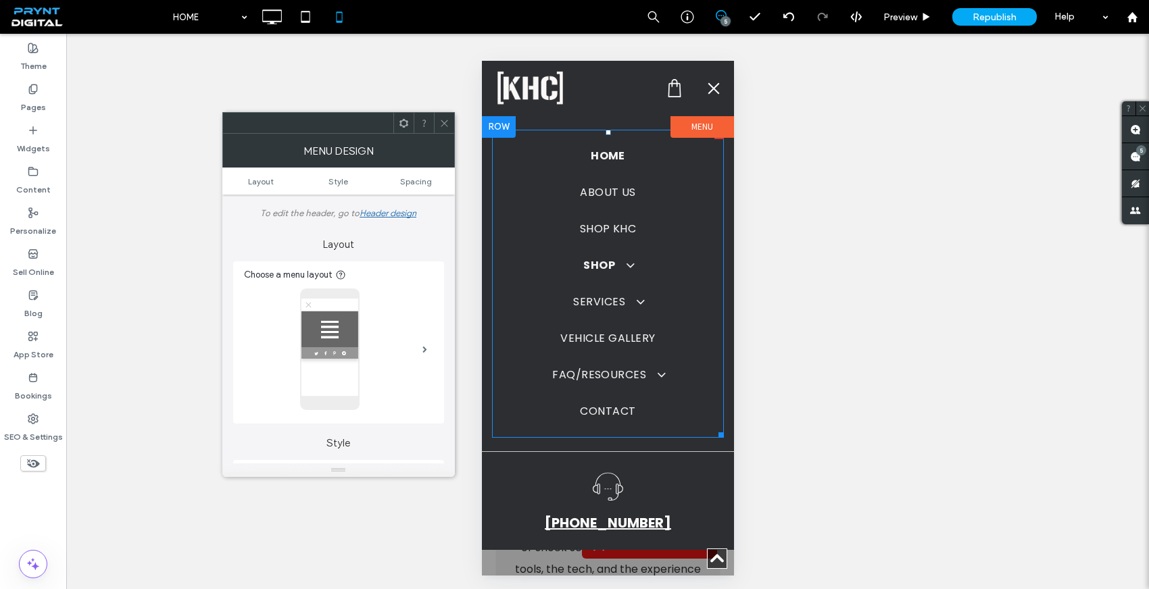
click at [607, 270] on span "SHOP" at bounding box center [607, 265] width 49 height 16
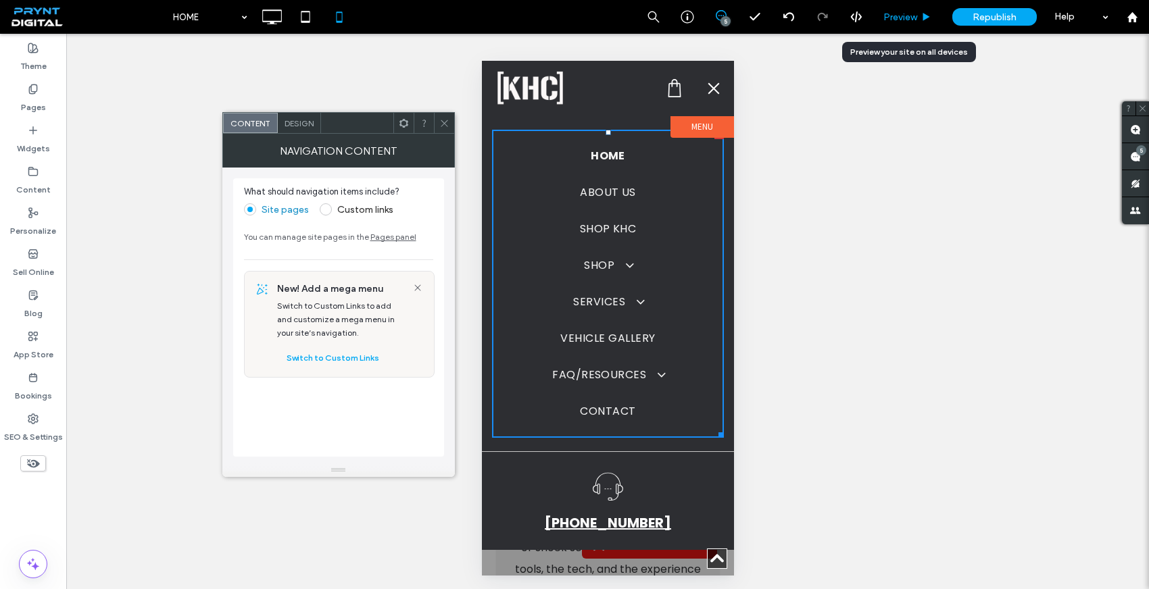
click at [910, 20] on span "Preview" at bounding box center [900, 16] width 34 height 11
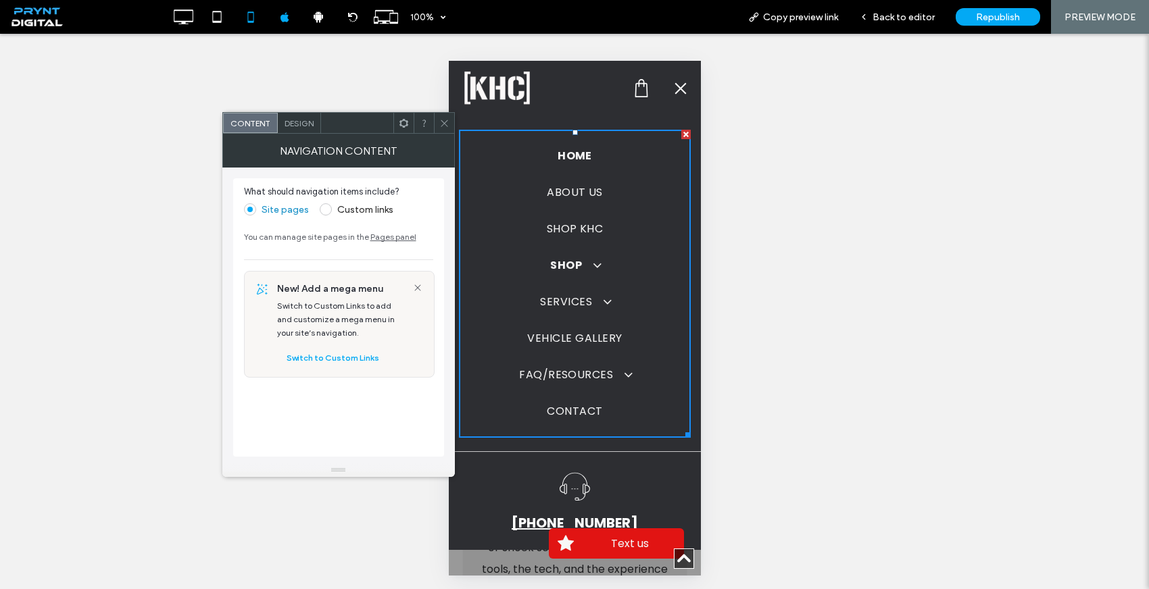
click at [555, 268] on span "SHOP" at bounding box center [573, 265] width 49 height 16
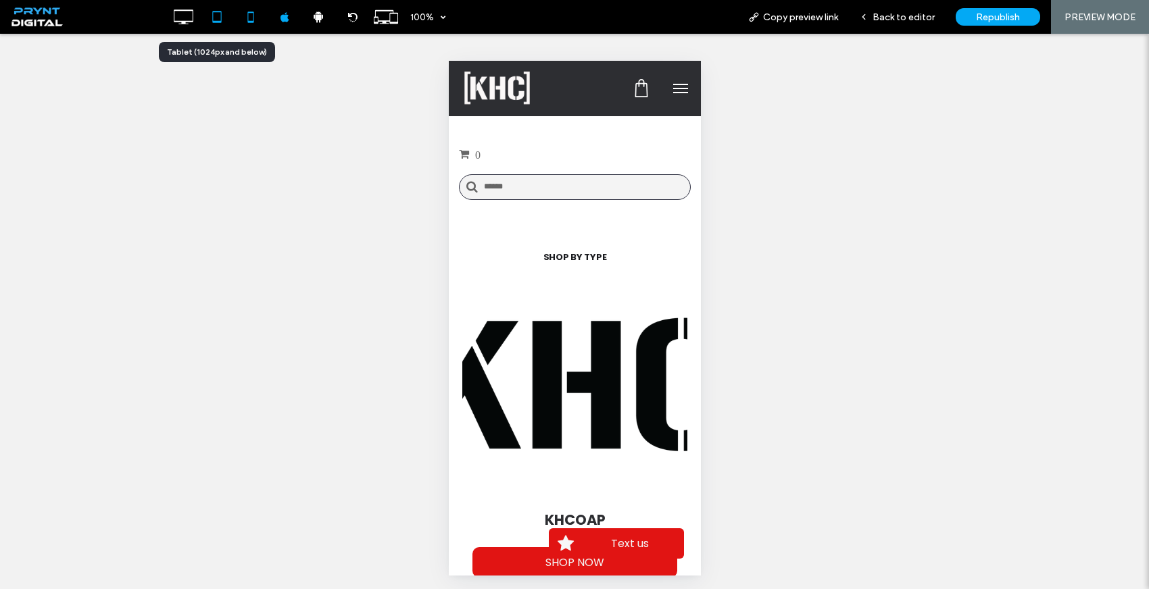
click at [212, 16] on use at bounding box center [216, 16] width 9 height 11
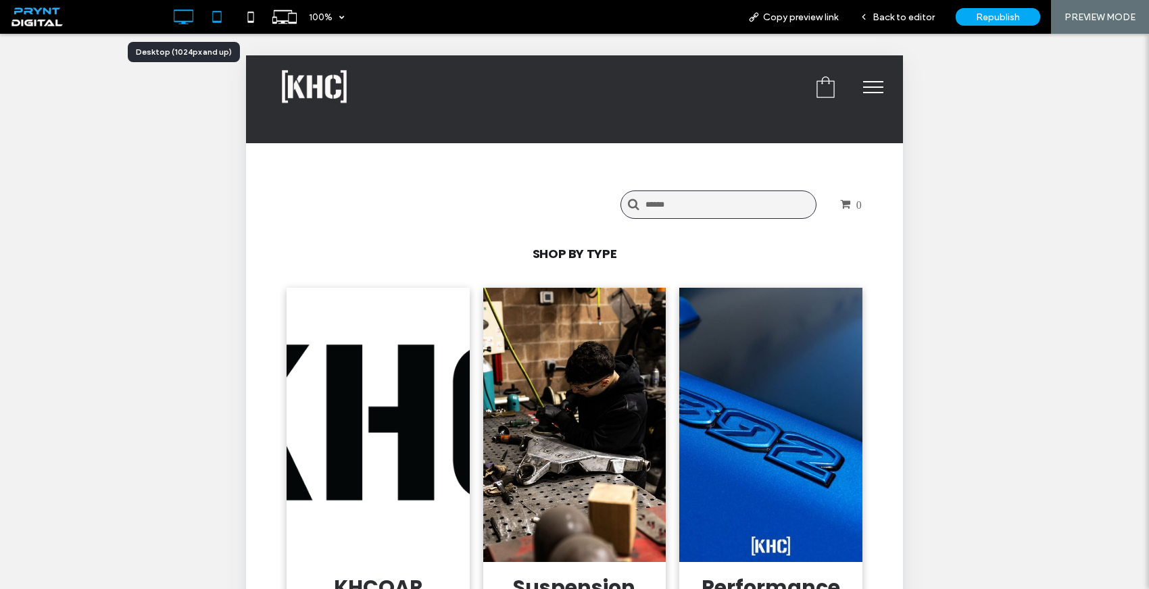
click at [191, 16] on icon at bounding box center [183, 16] width 27 height 27
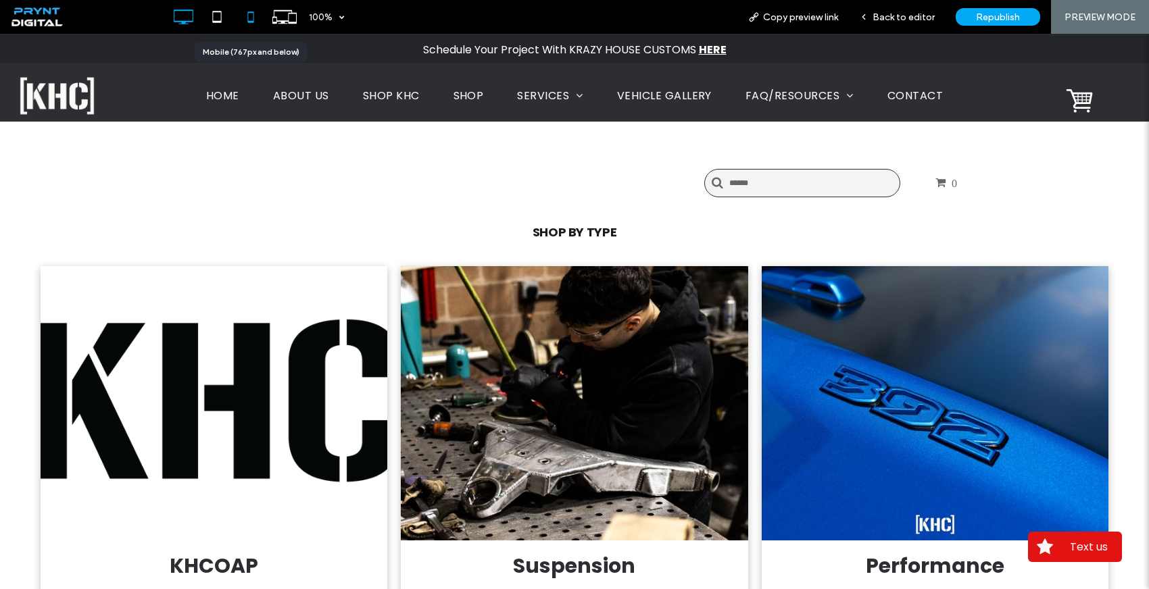
click at [256, 14] on icon at bounding box center [250, 16] width 27 height 27
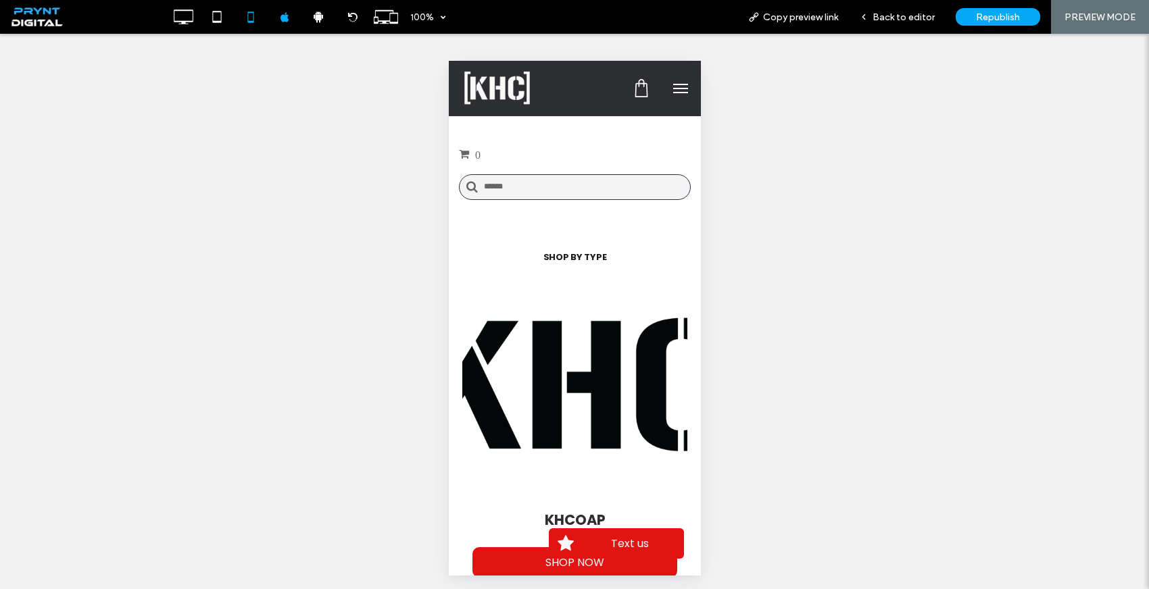
click at [667, 89] on button "menu" at bounding box center [679, 88] width 27 height 27
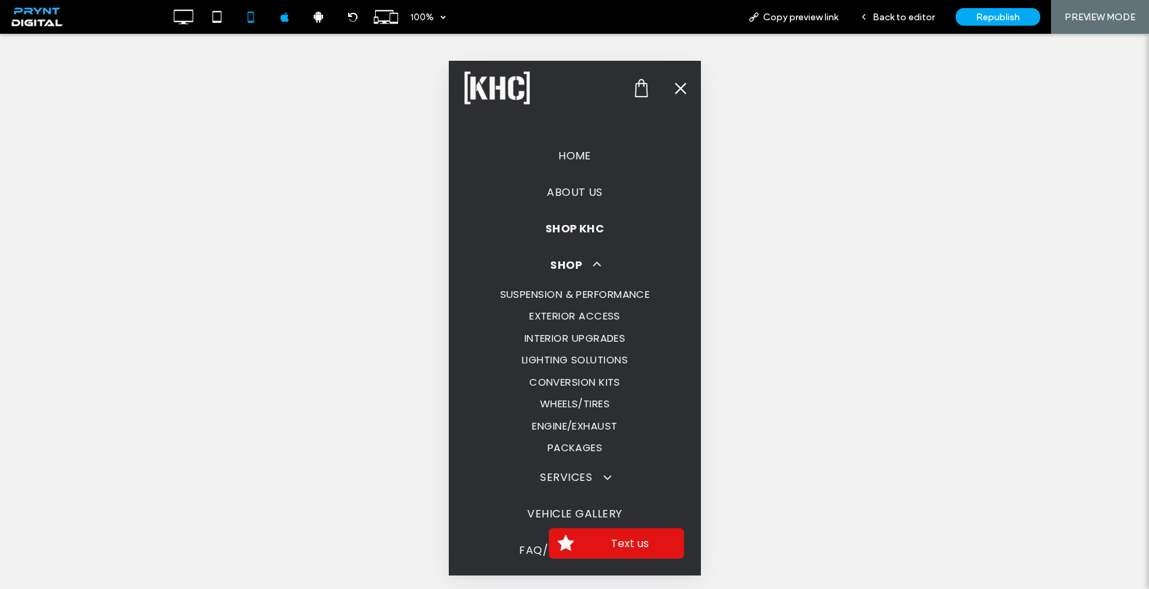
click at [572, 234] on span "SHOP KHC" at bounding box center [574, 229] width 59 height 16
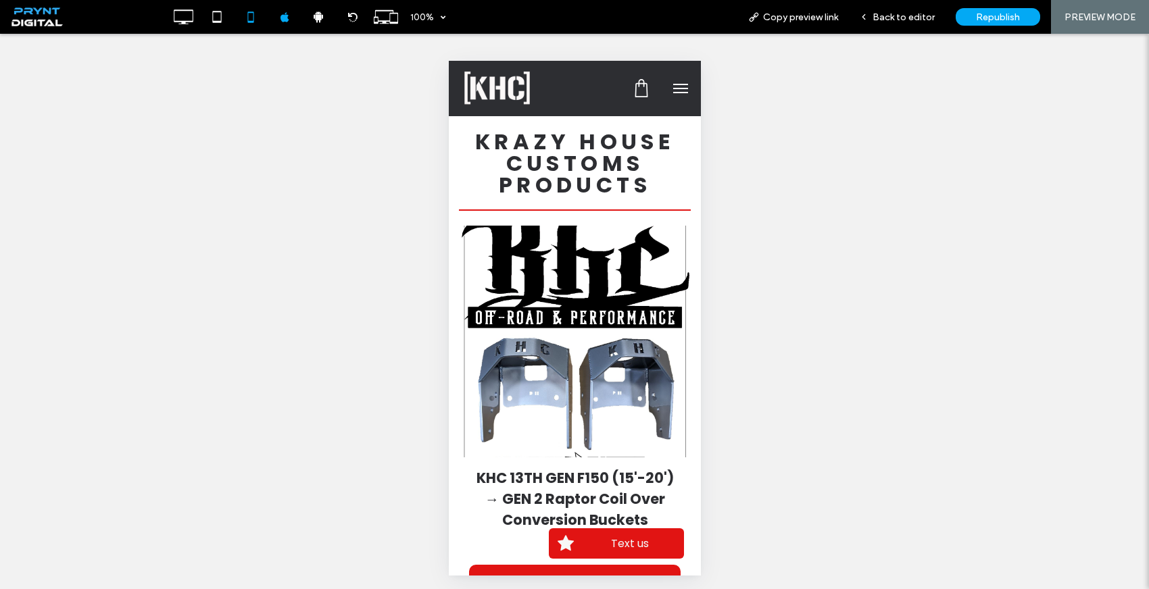
click at [672, 87] on button "menu" at bounding box center [679, 88] width 27 height 27
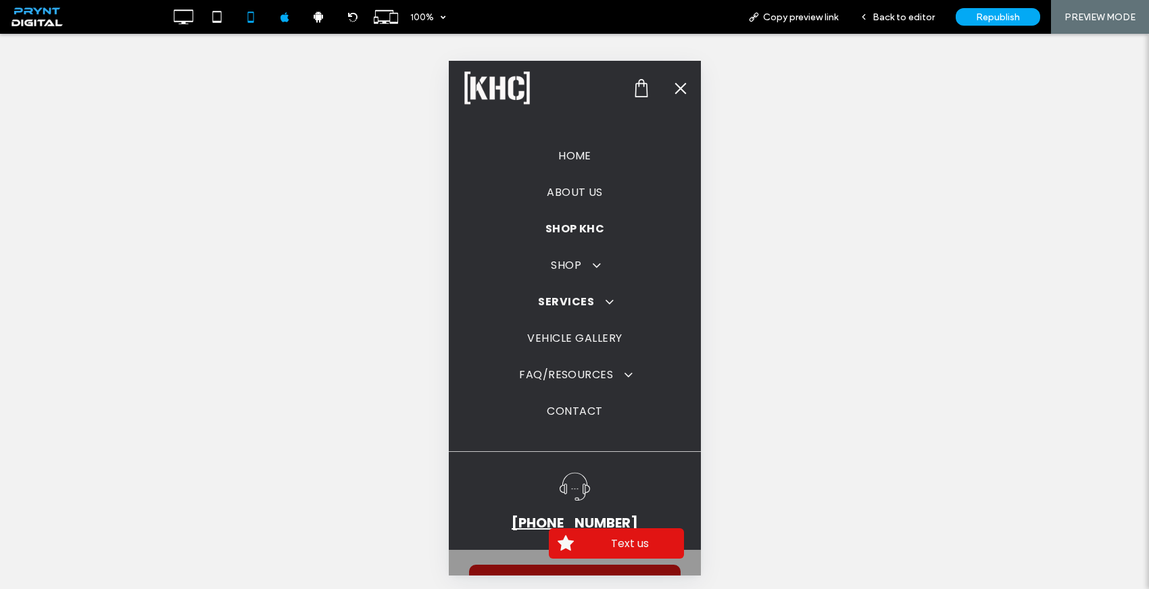
click at [571, 300] on span "SERVICES" at bounding box center [573, 302] width 73 height 16
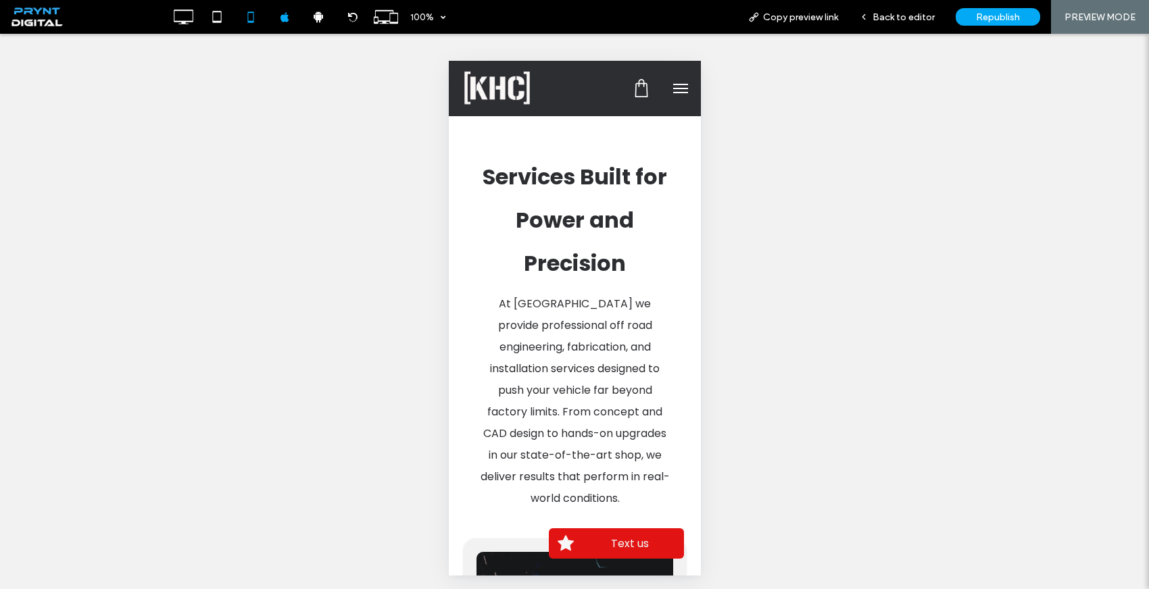
click at [670, 95] on button "menu" at bounding box center [679, 88] width 27 height 27
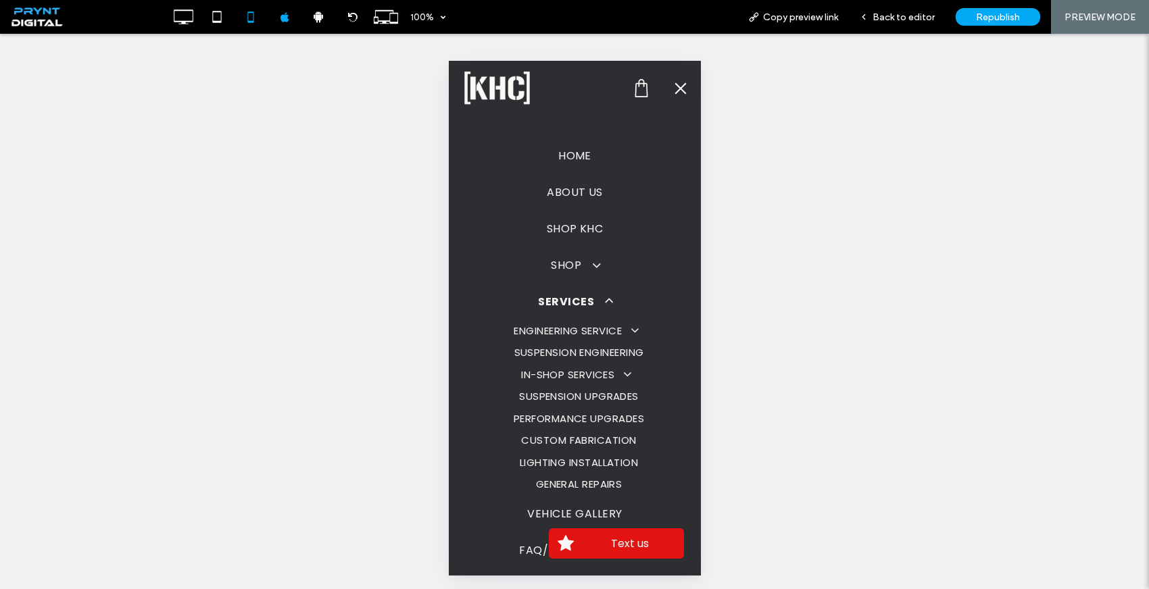
click at [687, 92] on button "menu" at bounding box center [679, 88] width 27 height 27
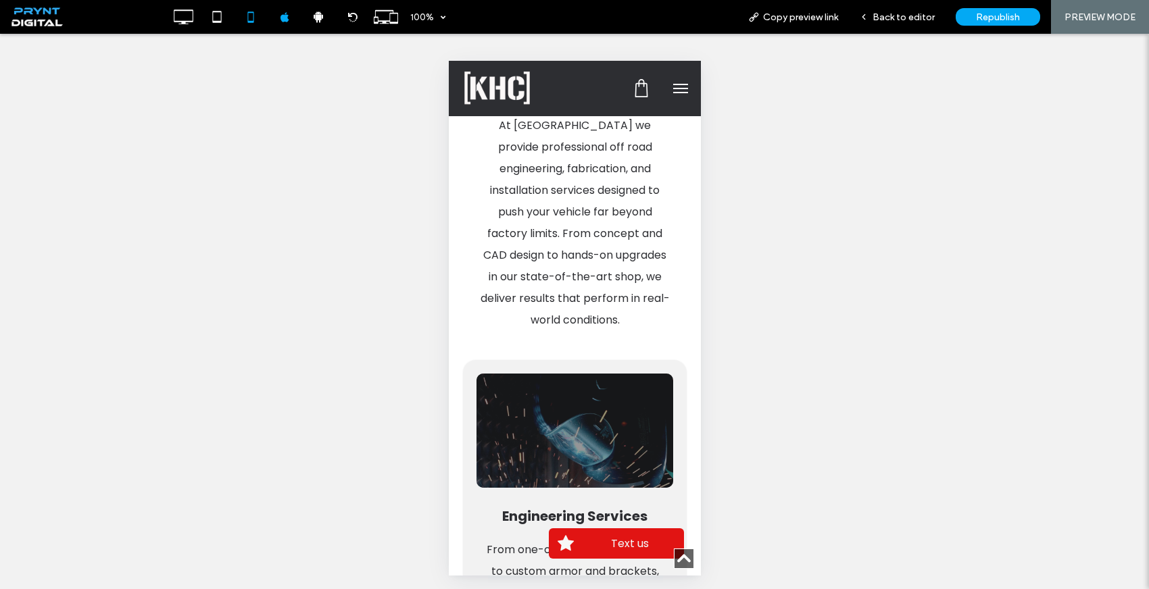
scroll to position [287, 0]
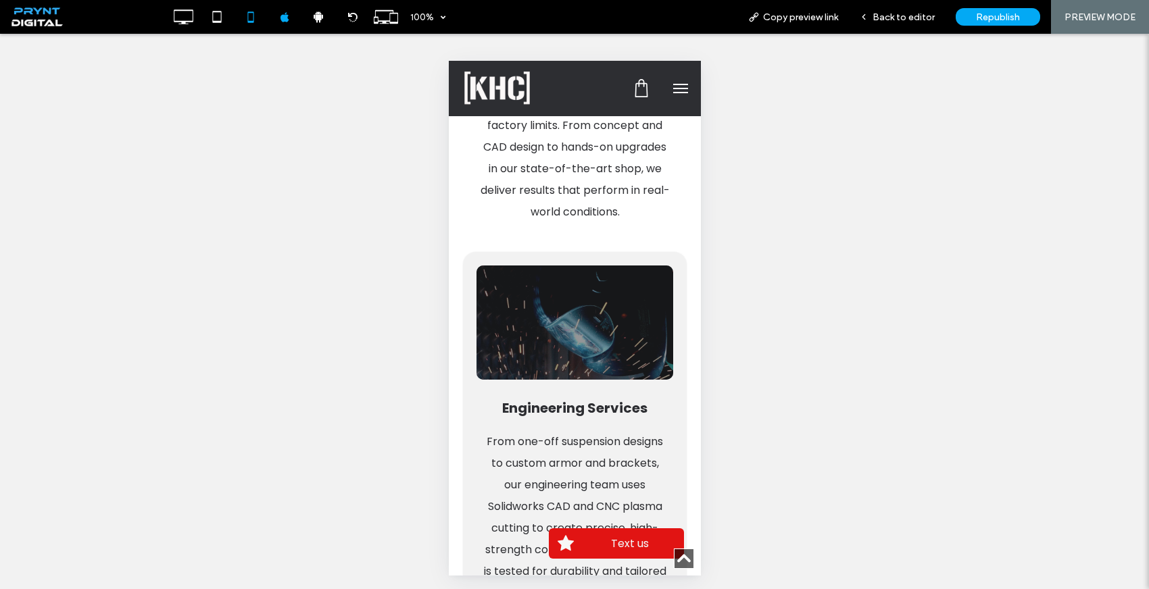
click at [673, 89] on button "menu" at bounding box center [679, 88] width 27 height 27
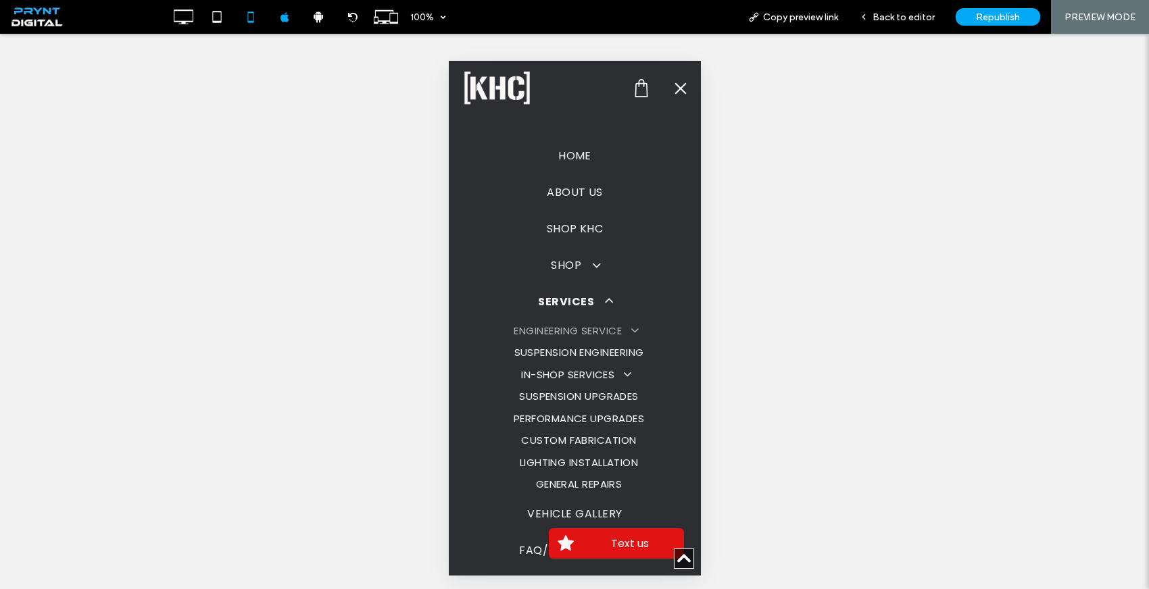
click at [593, 332] on span "ENGINEERING SERVICE" at bounding box center [574, 332] width 122 height 16
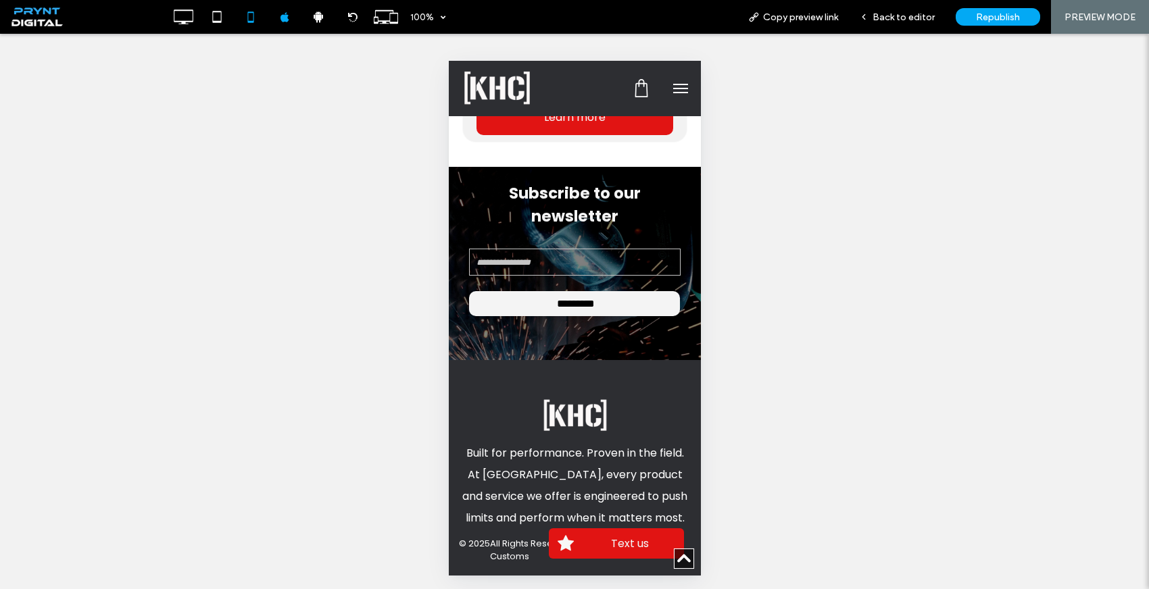
scroll to position [1392, 0]
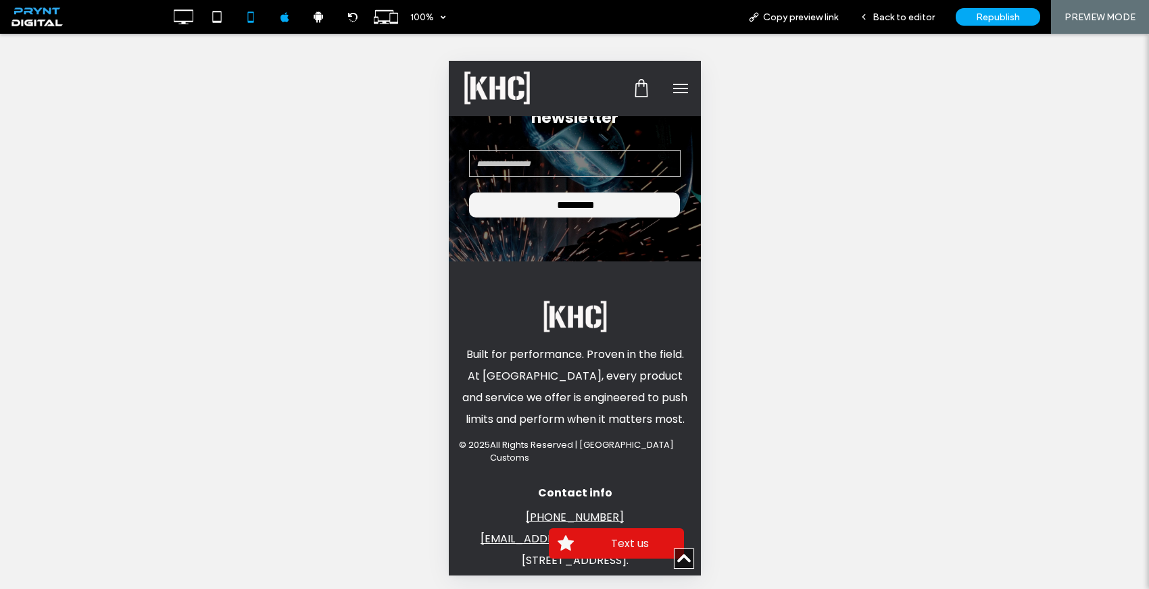
click at [667, 86] on button "menu" at bounding box center [679, 88] width 27 height 27
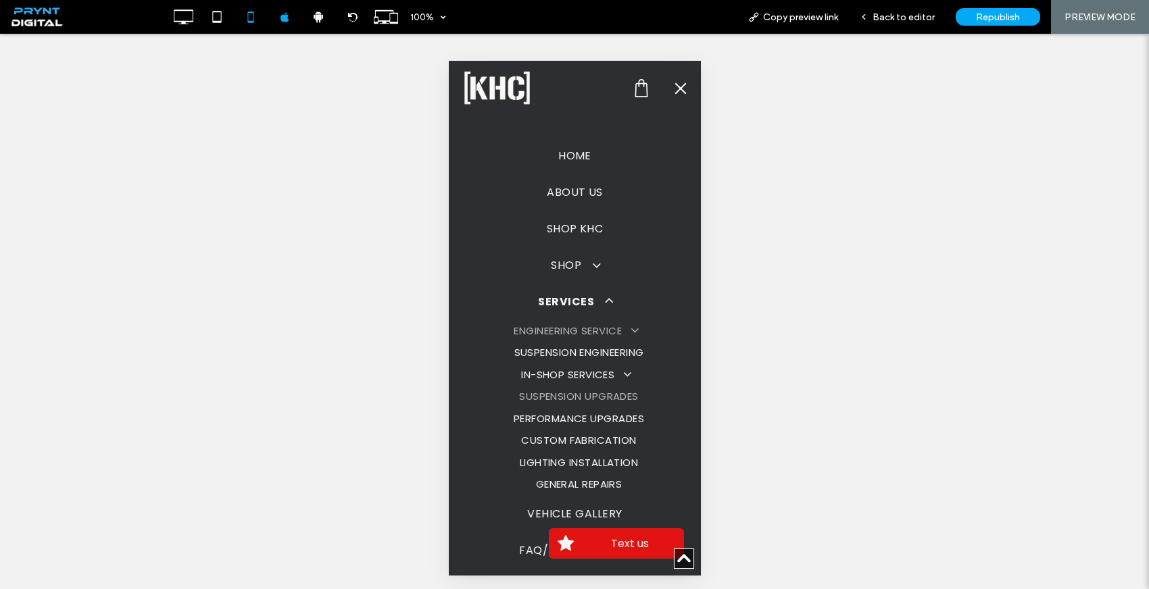
scroll to position [72, 0]
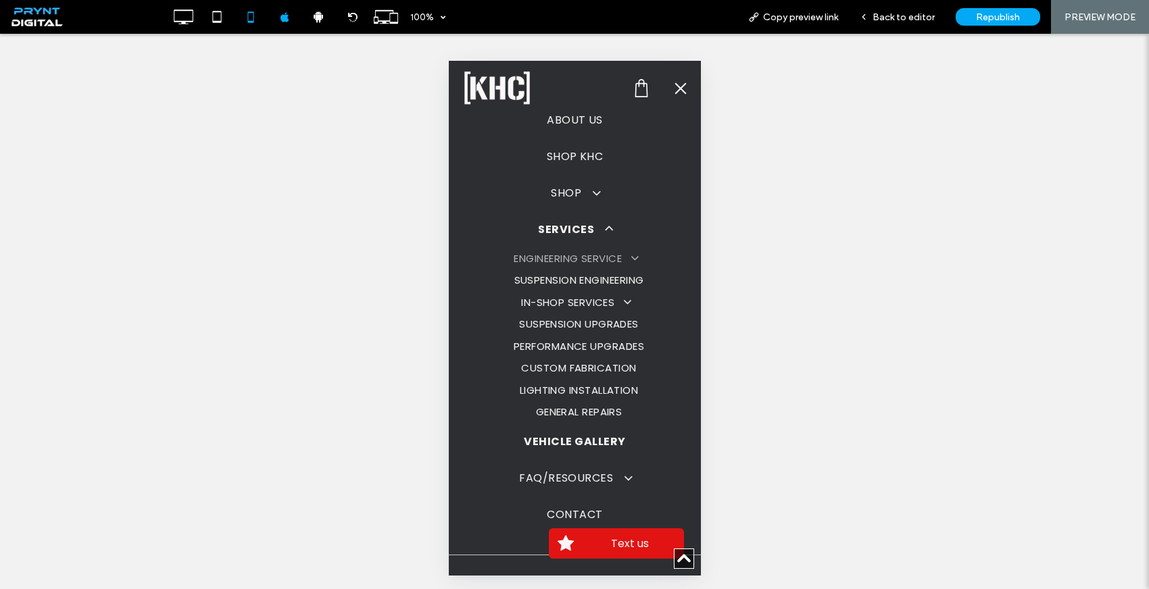
click at [582, 445] on span "VEHICLE GALLERY" at bounding box center [573, 442] width 101 height 16
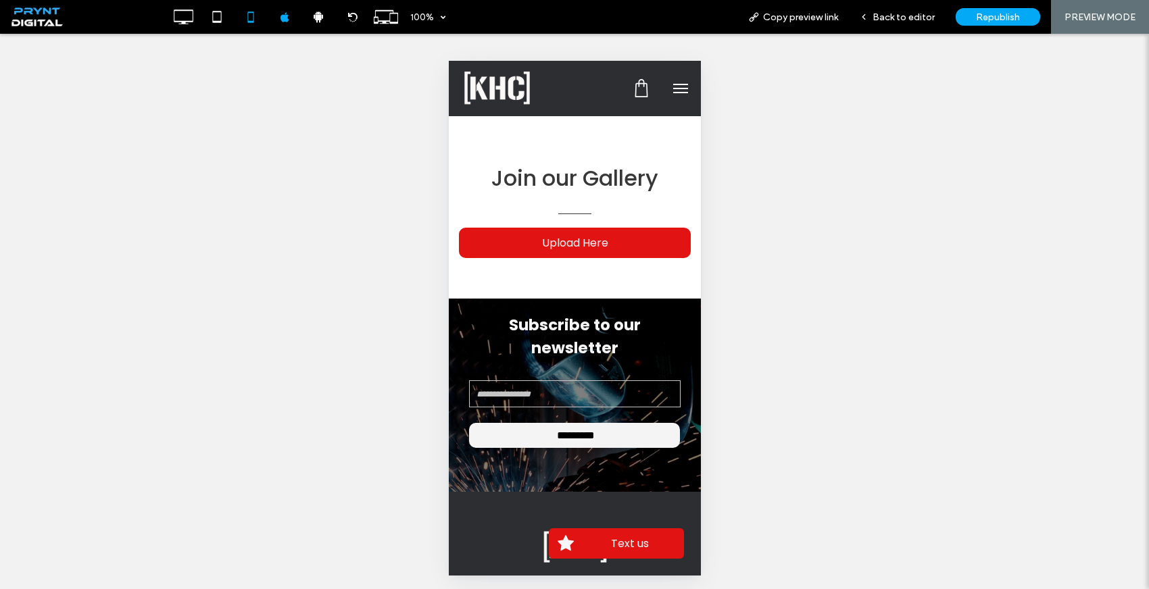
click at [672, 88] on span "menu" at bounding box center [679, 88] width 15 height 1
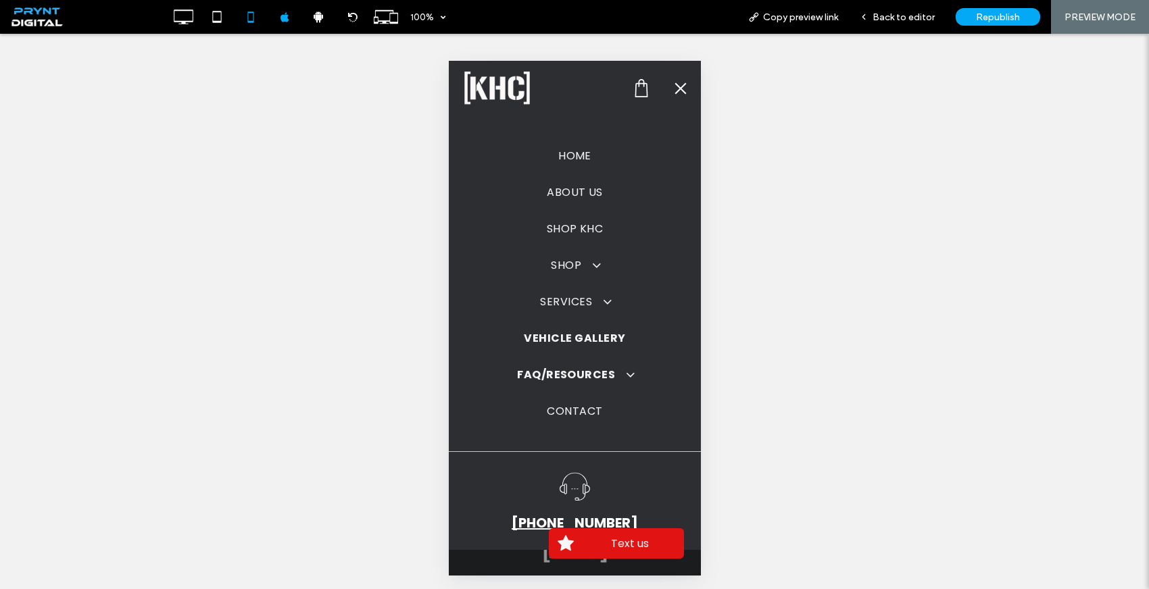
click at [586, 376] on span "FAQ/RESOURCES" at bounding box center [574, 375] width 116 height 16
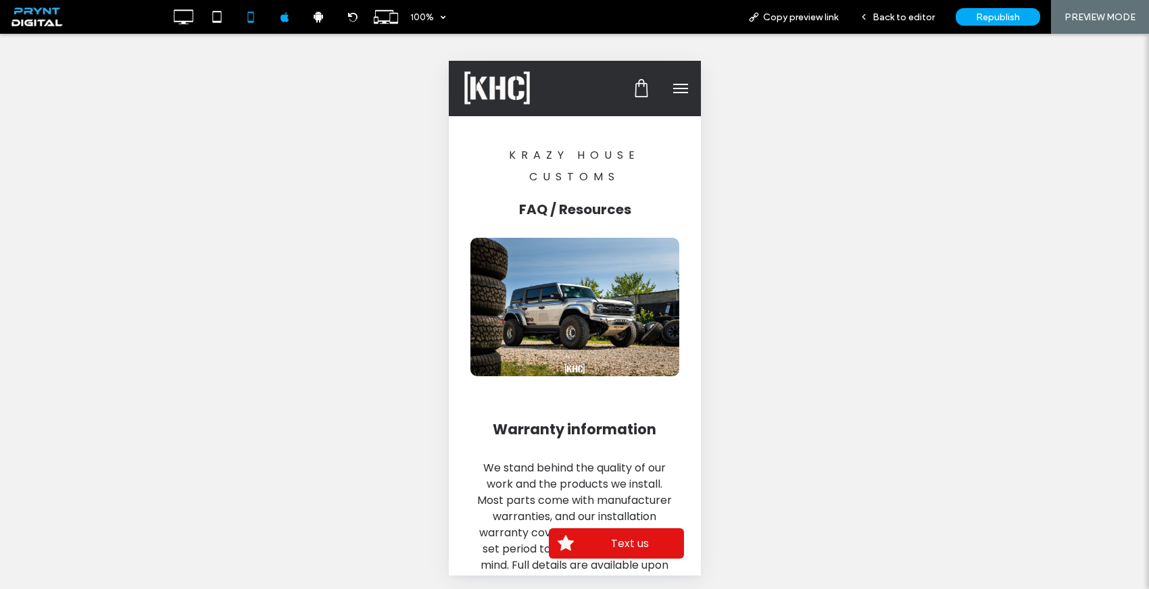
drag, startPoint x: 666, startPoint y: 91, endPoint x: 663, endPoint y: 100, distance: 9.8
click at [666, 91] on button "menu" at bounding box center [679, 88] width 27 height 27
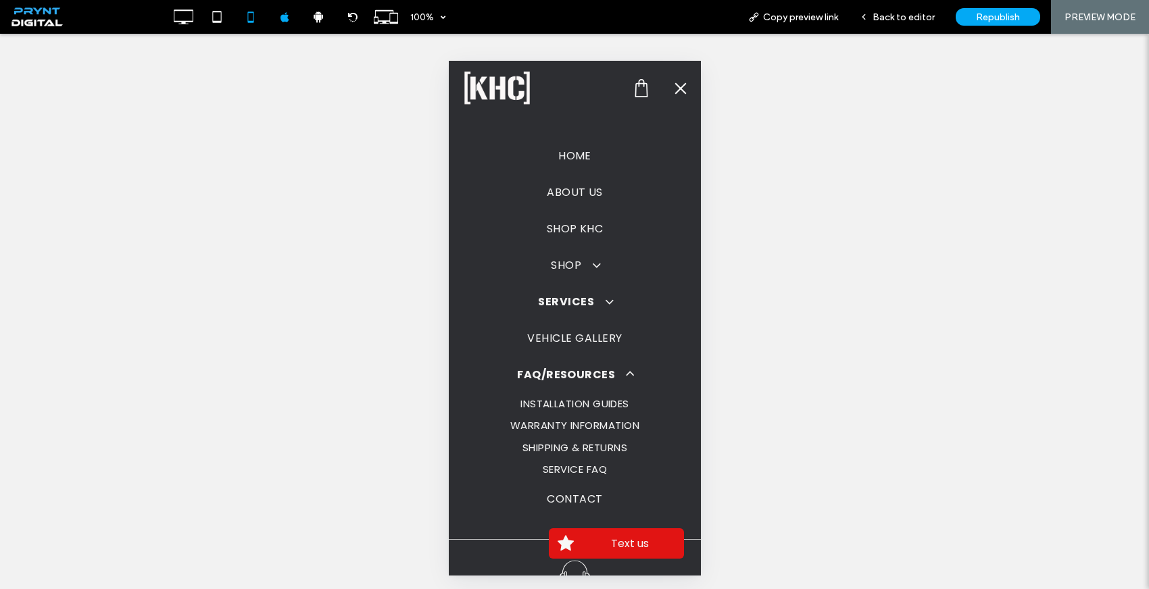
click at [603, 303] on span at bounding box center [602, 301] width 22 height 14
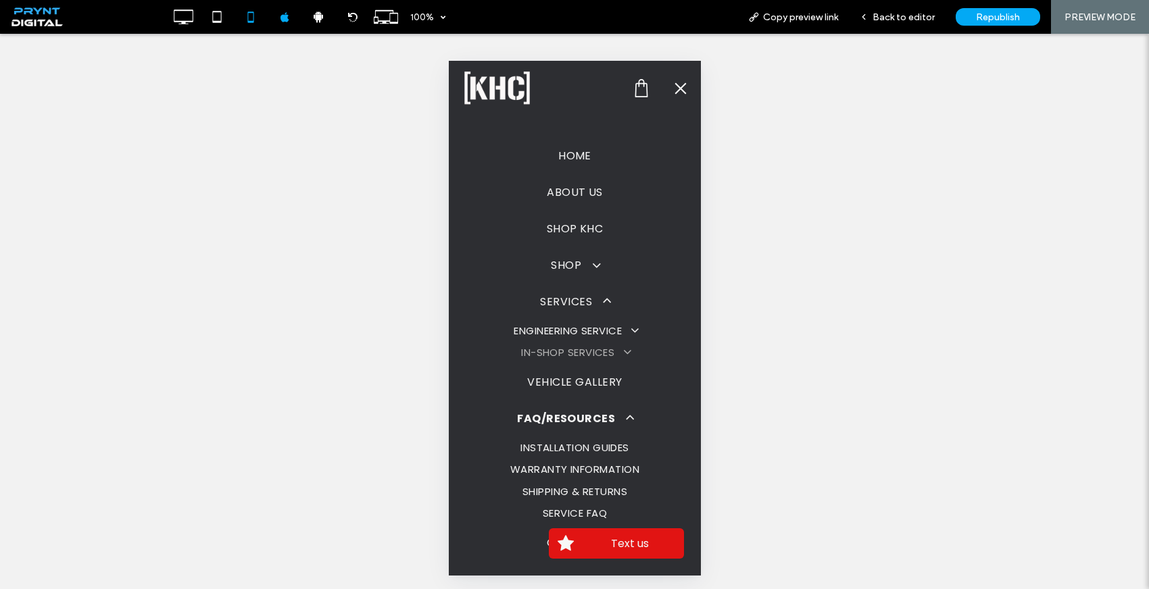
click at [621, 352] on span at bounding box center [621, 353] width 18 height 14
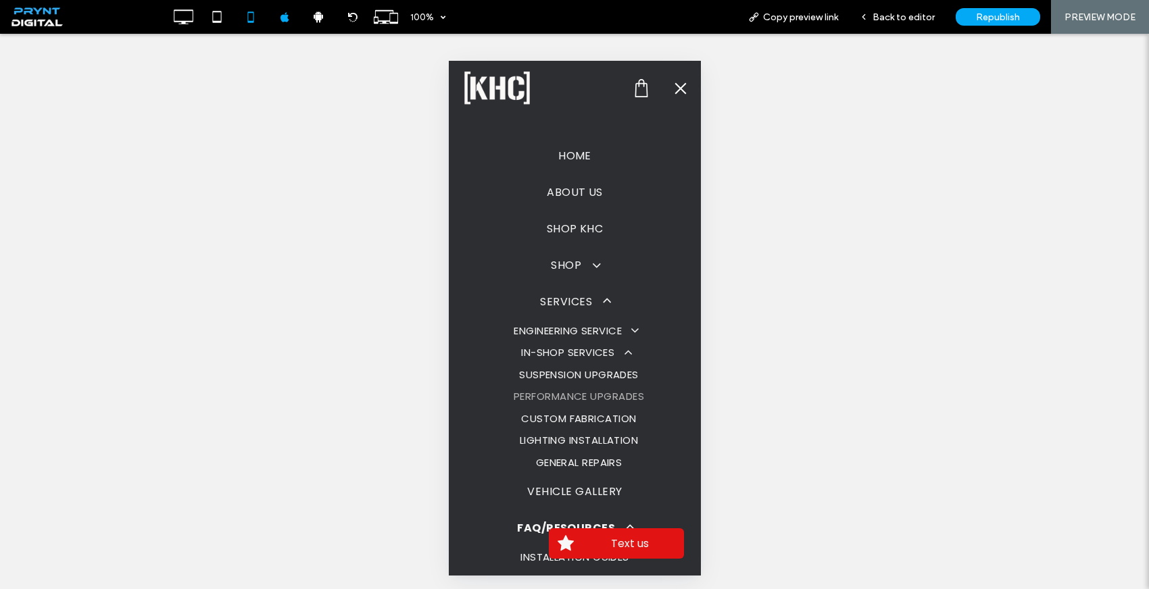
click at [574, 405] on link "PERFORMANCE UPGRADES" at bounding box center [577, 397] width 203 height 22
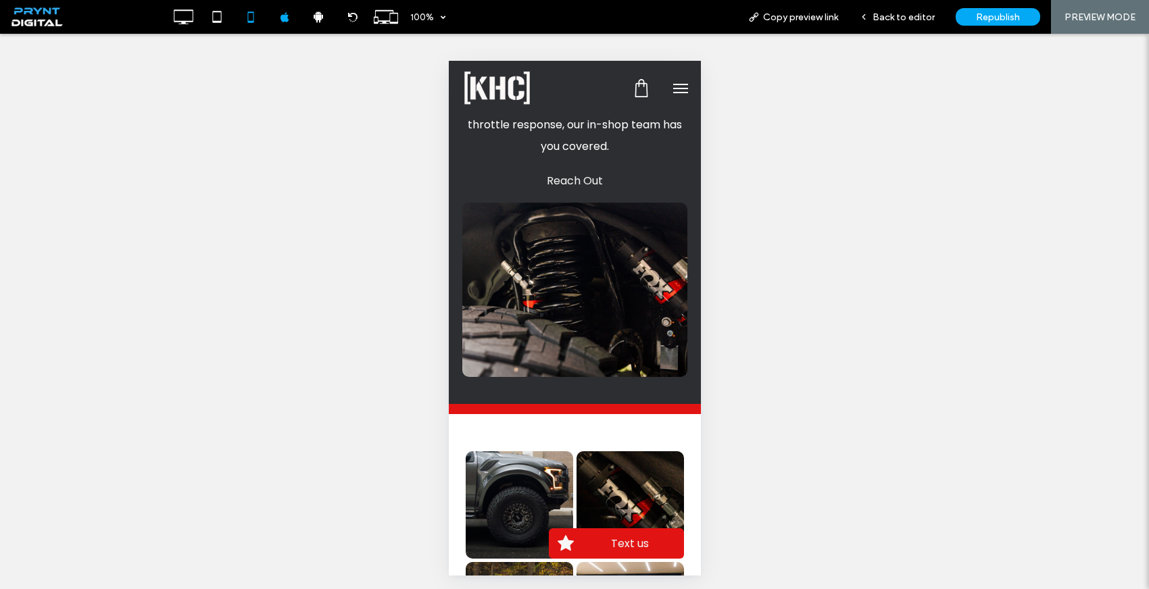
scroll to position [472, 0]
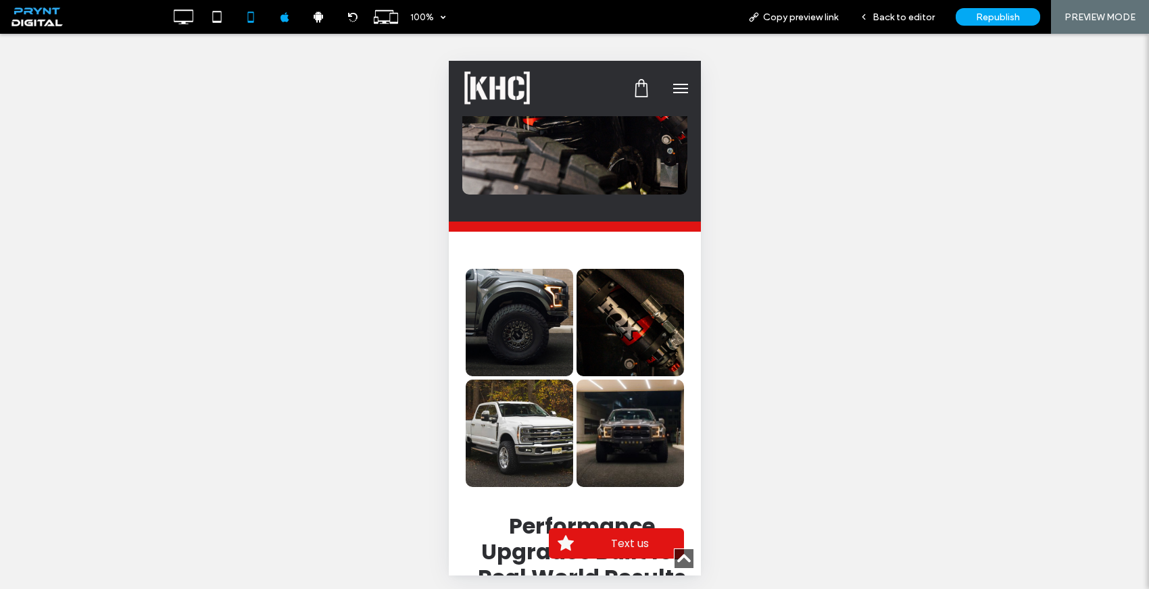
click at [673, 84] on span "menu" at bounding box center [679, 84] width 15 height 1
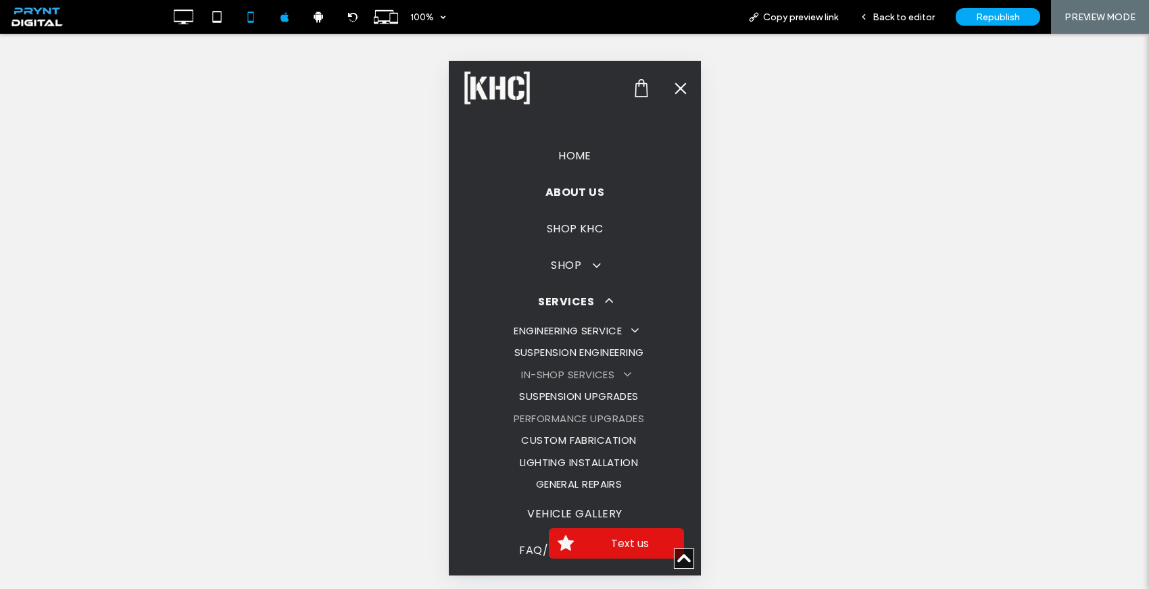
click at [566, 191] on span "ABOUT US" at bounding box center [574, 192] width 59 height 16
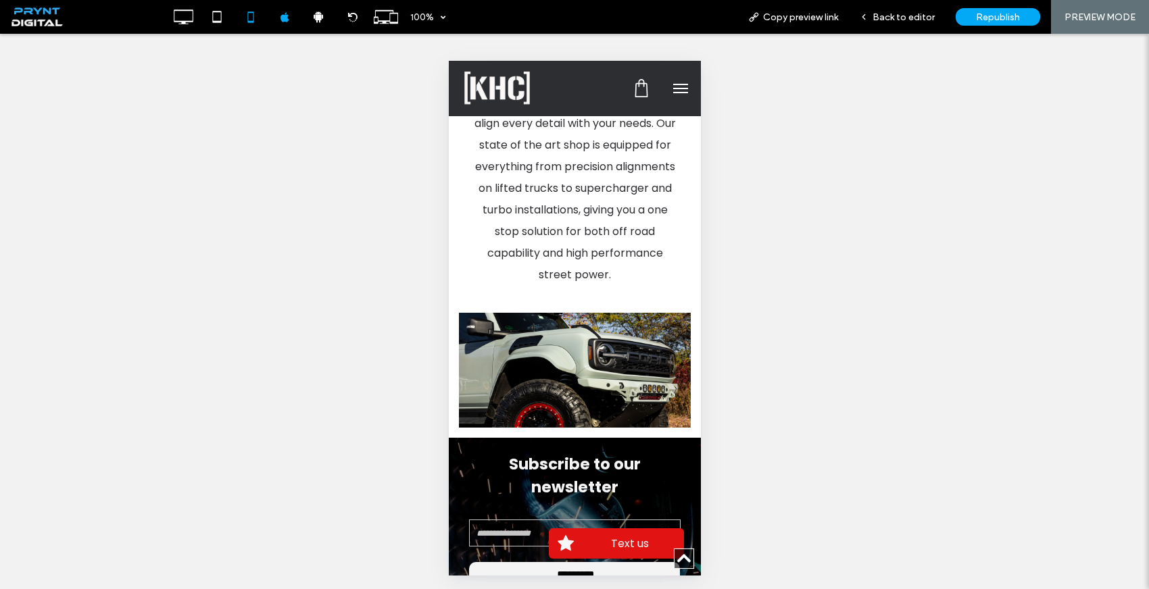
scroll to position [1506, 0]
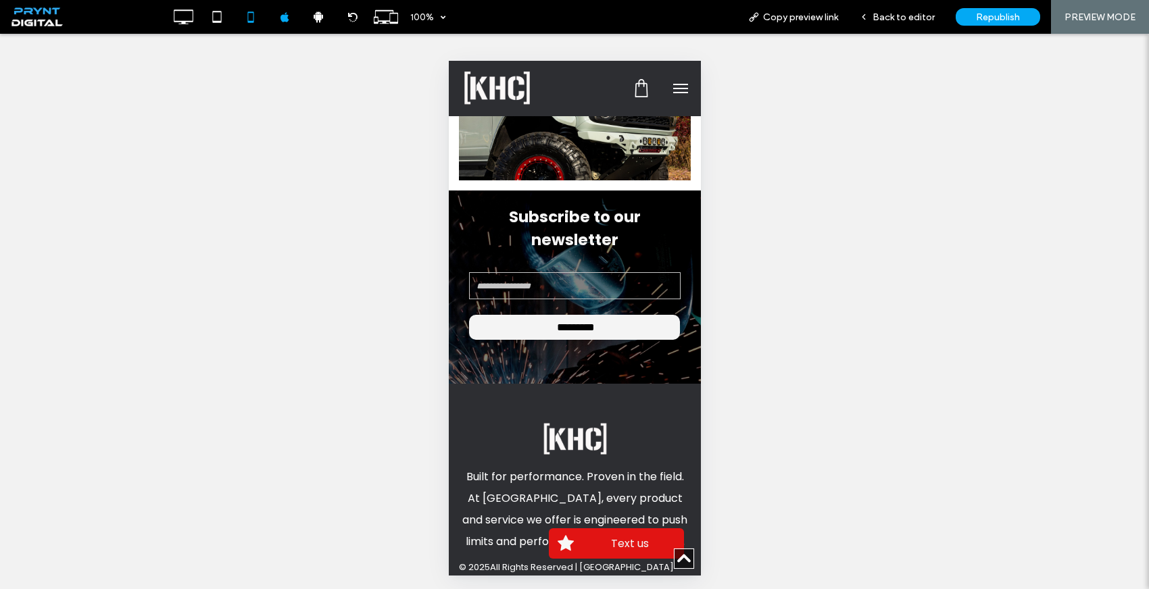
click at [673, 84] on span "menu" at bounding box center [679, 84] width 15 height 1
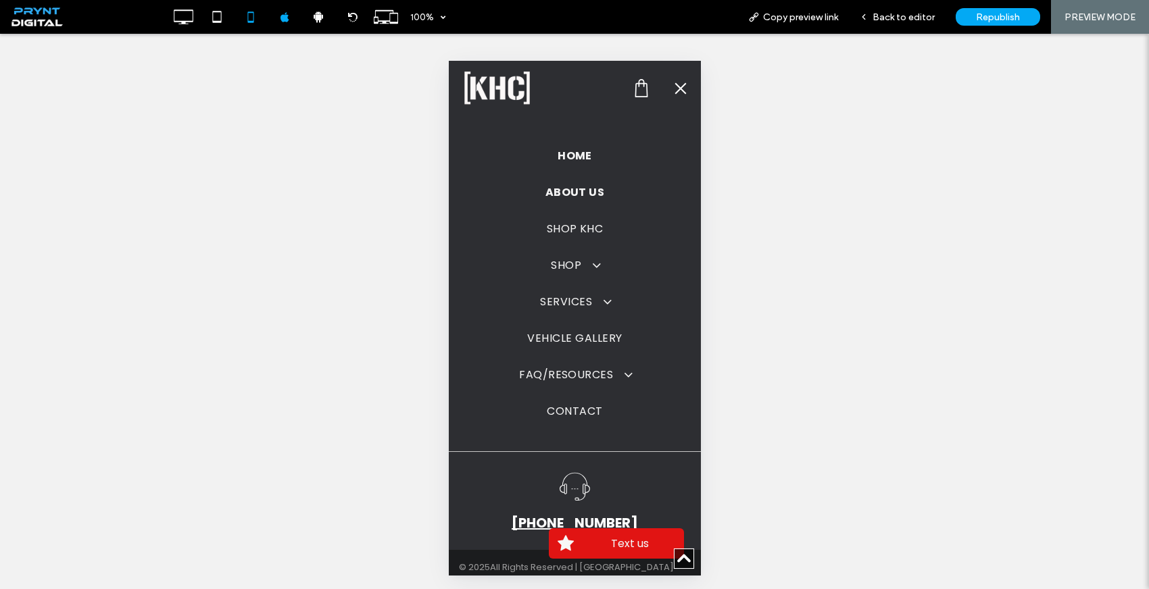
click at [576, 159] on span "HOME" at bounding box center [574, 156] width 34 height 16
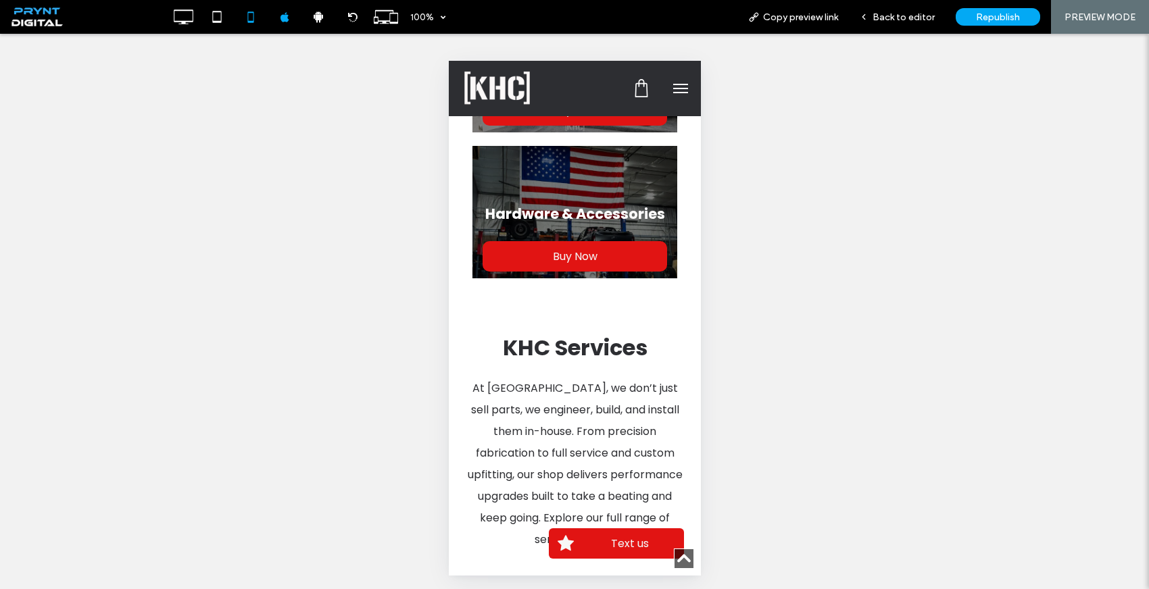
scroll to position [1428, 0]
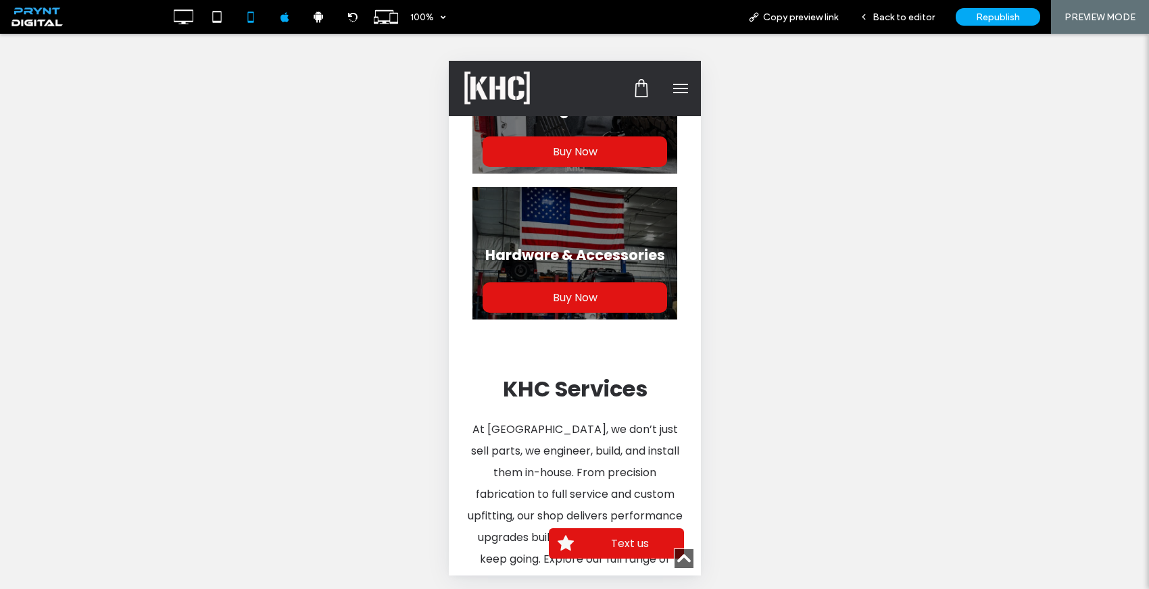
drag, startPoint x: 535, startPoint y: 228, endPoint x: 984, endPoint y: 289, distance: 452.8
click at [535, 228] on link at bounding box center [574, 253] width 205 height 132
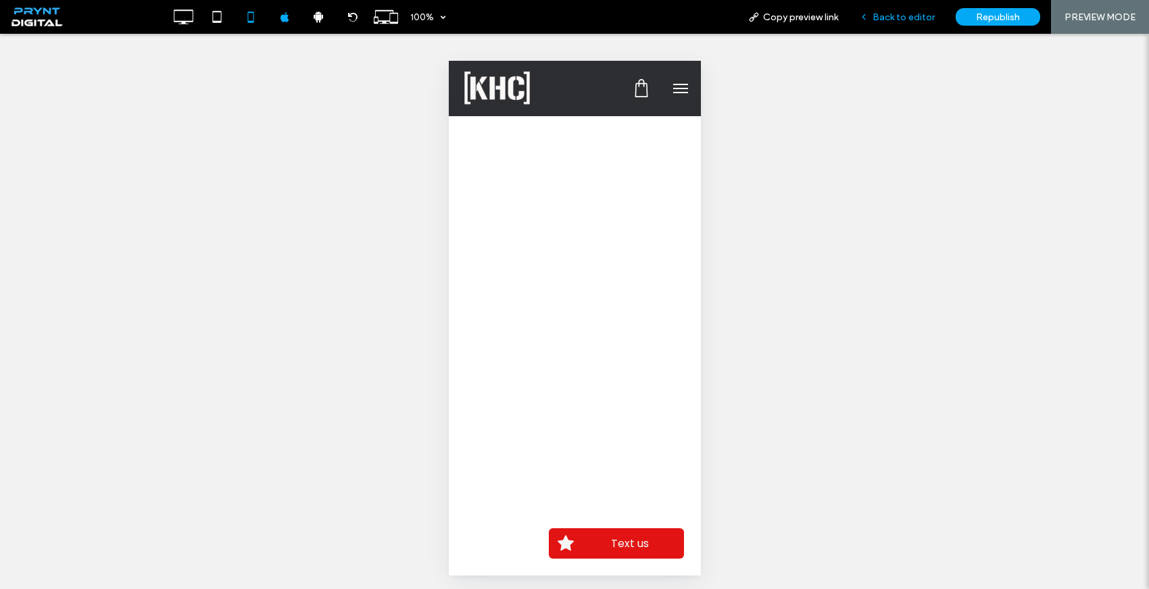
click at [893, 15] on span "Back to editor" at bounding box center [903, 16] width 62 height 11
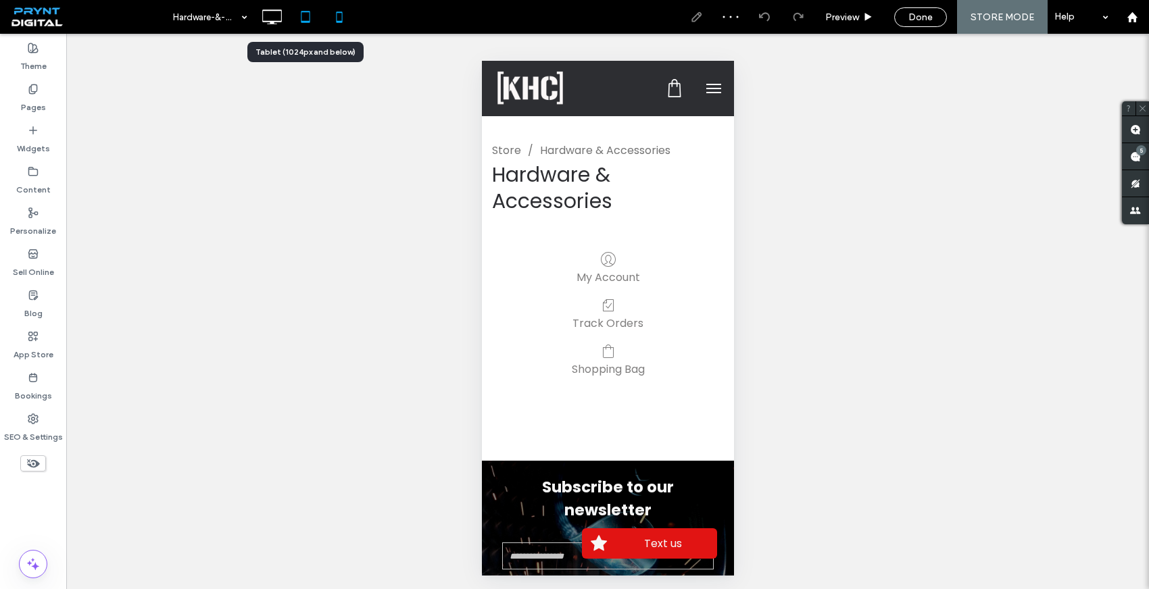
click at [307, 14] on icon at bounding box center [305, 16] width 27 height 27
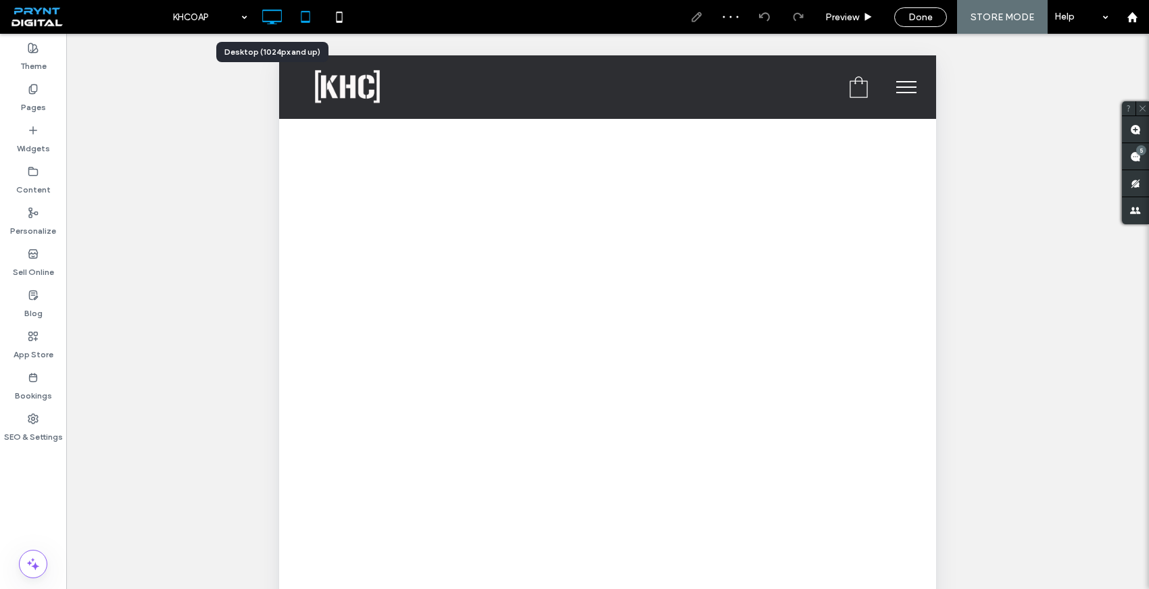
click at [271, 19] on icon at bounding box center [271, 16] width 27 height 27
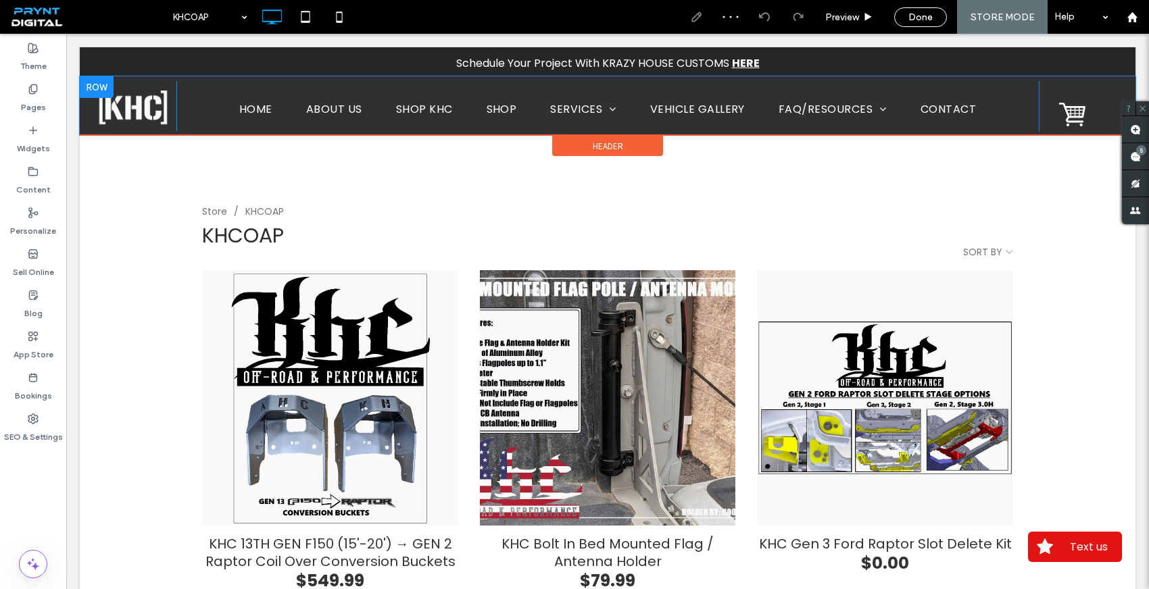
click at [258, 96] on div "HOME ABOUT US SHOP KHC SHOP SERVICES ENGINEERING SERVICE CUSTOM FABRICATION SUS…" at bounding box center [607, 105] width 863 height 49
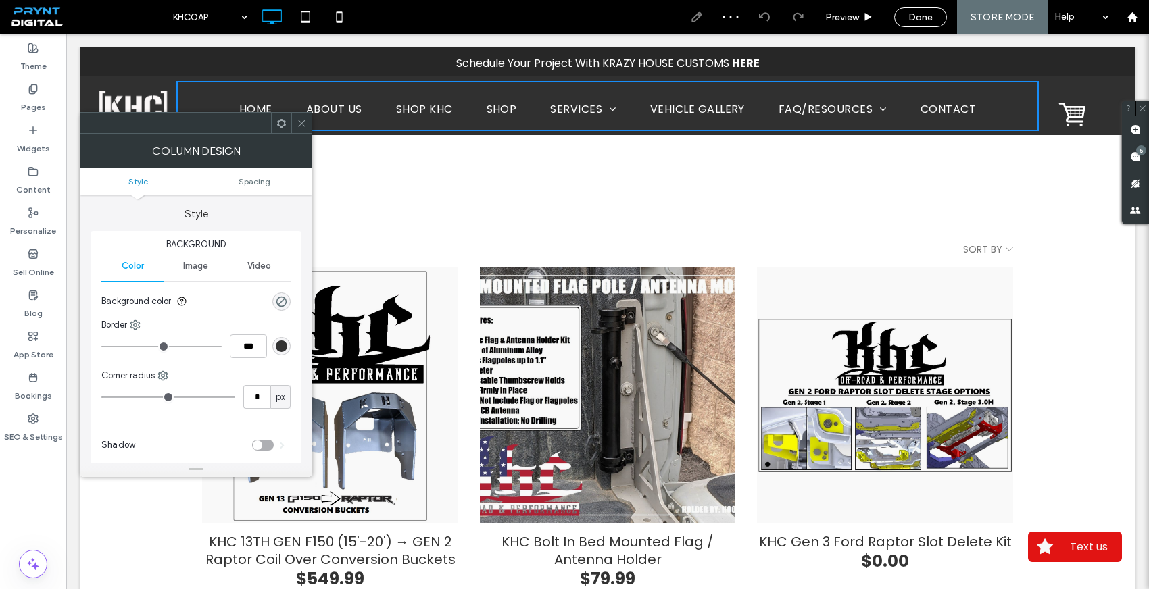
click at [261, 107] on span "HOME" at bounding box center [255, 109] width 33 height 16
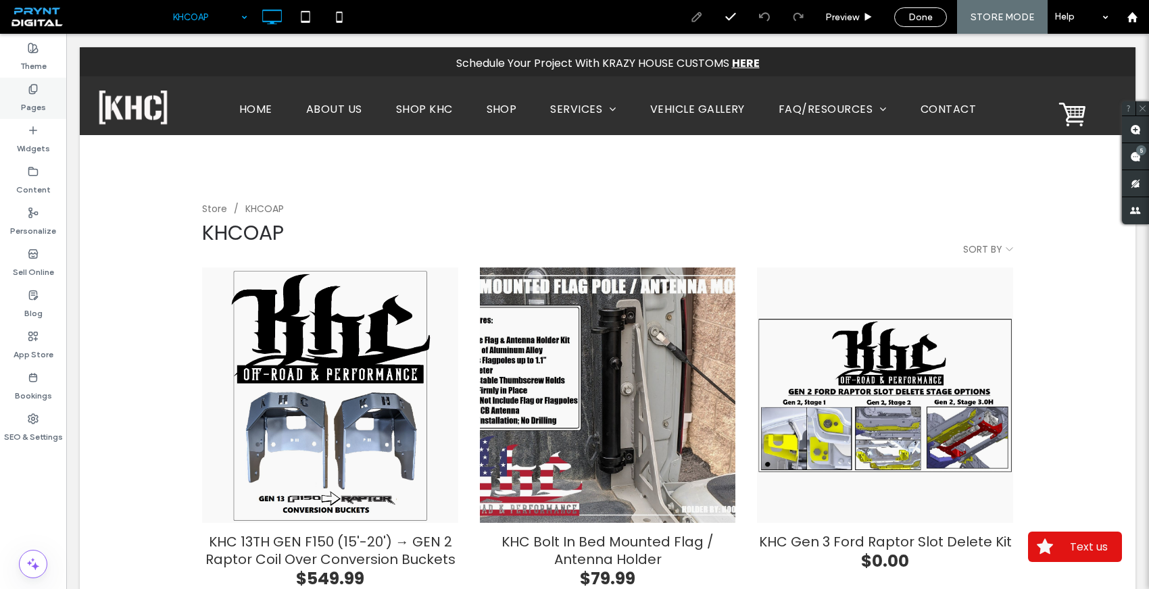
click at [42, 96] on label "Pages" at bounding box center [33, 104] width 25 height 19
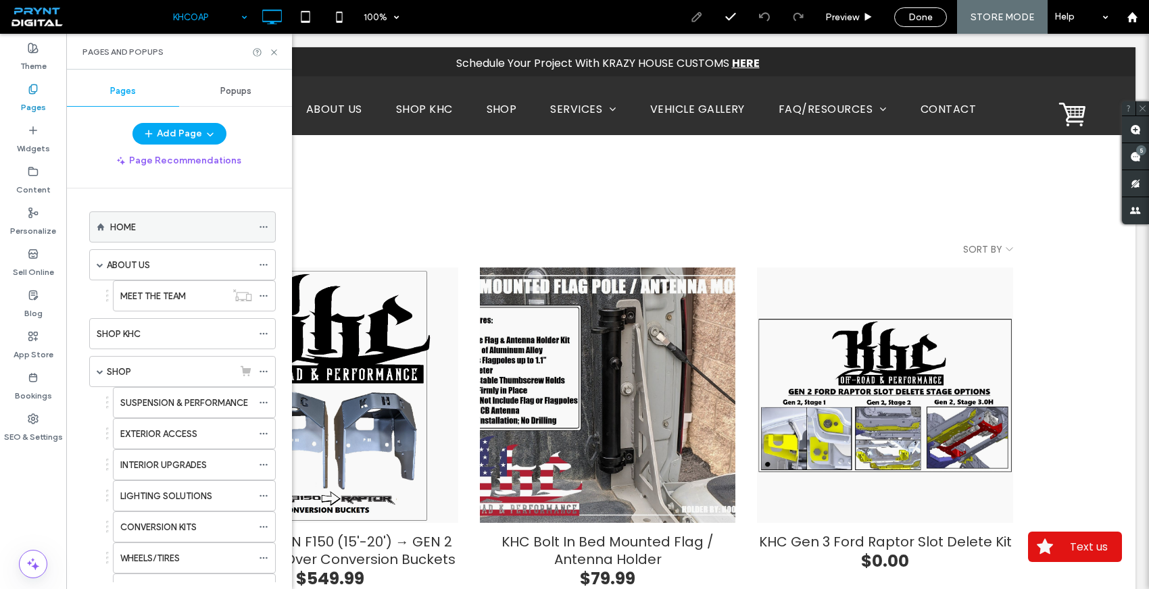
click at [174, 232] on div "HOME" at bounding box center [181, 227] width 142 height 14
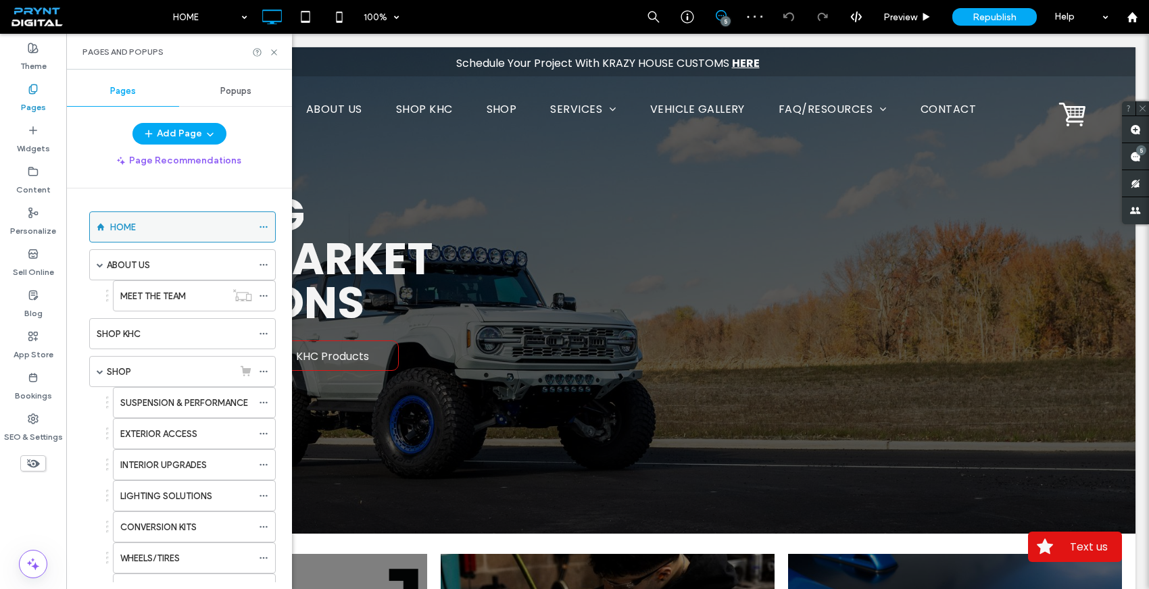
click at [178, 231] on div "HOME" at bounding box center [181, 227] width 142 height 14
click at [278, 45] on div "Pages and Popups" at bounding box center [179, 52] width 226 height 36
drag, startPoint x: 272, startPoint y: 51, endPoint x: 376, endPoint y: 256, distance: 229.7
click at [272, 51] on icon at bounding box center [274, 52] width 10 height 10
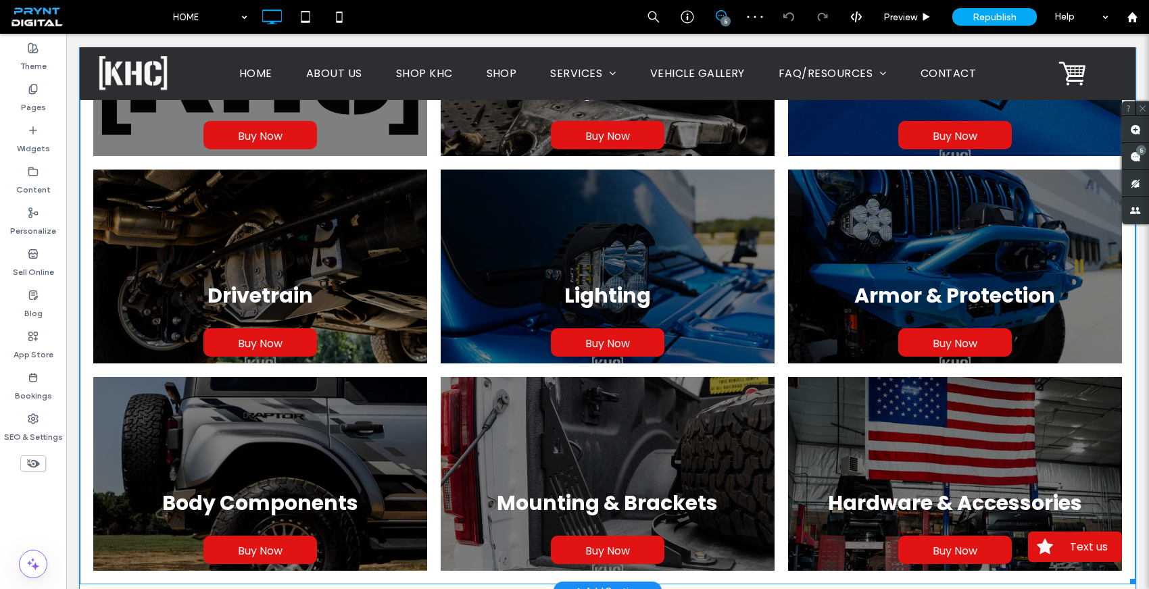
scroll to position [509, 0]
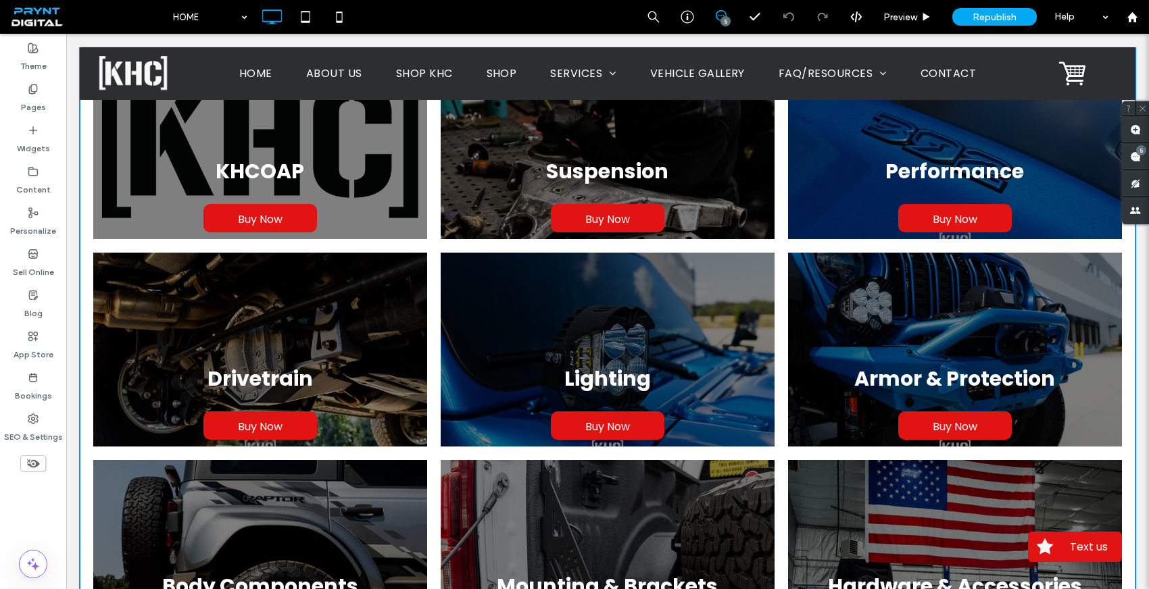
click at [345, 231] on link at bounding box center [260, 142] width 334 height 194
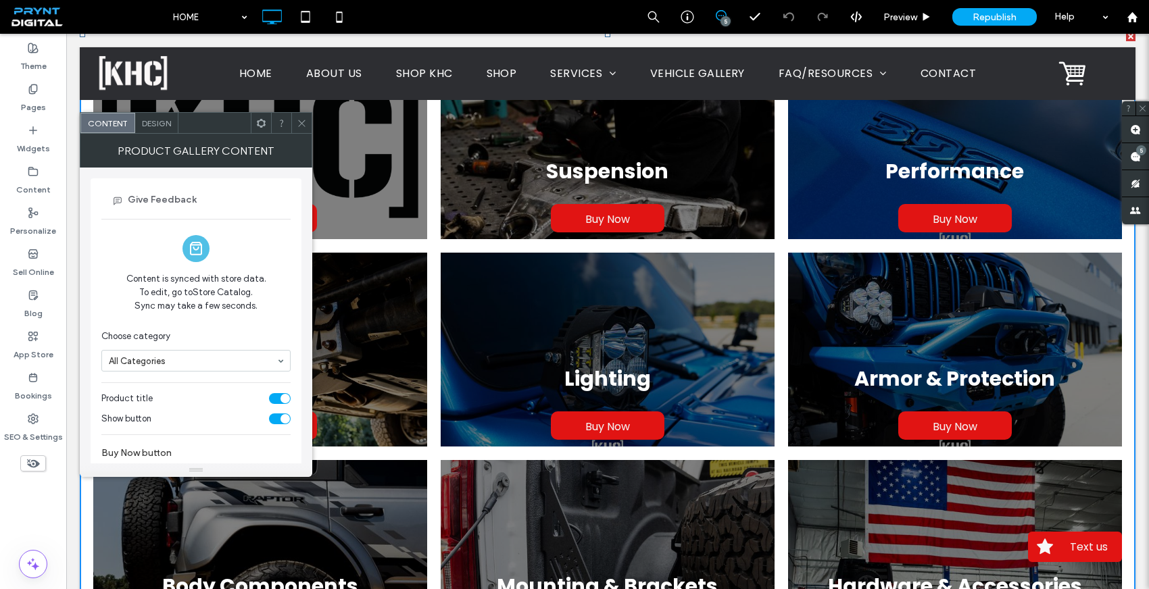
scroll to position [46, 0]
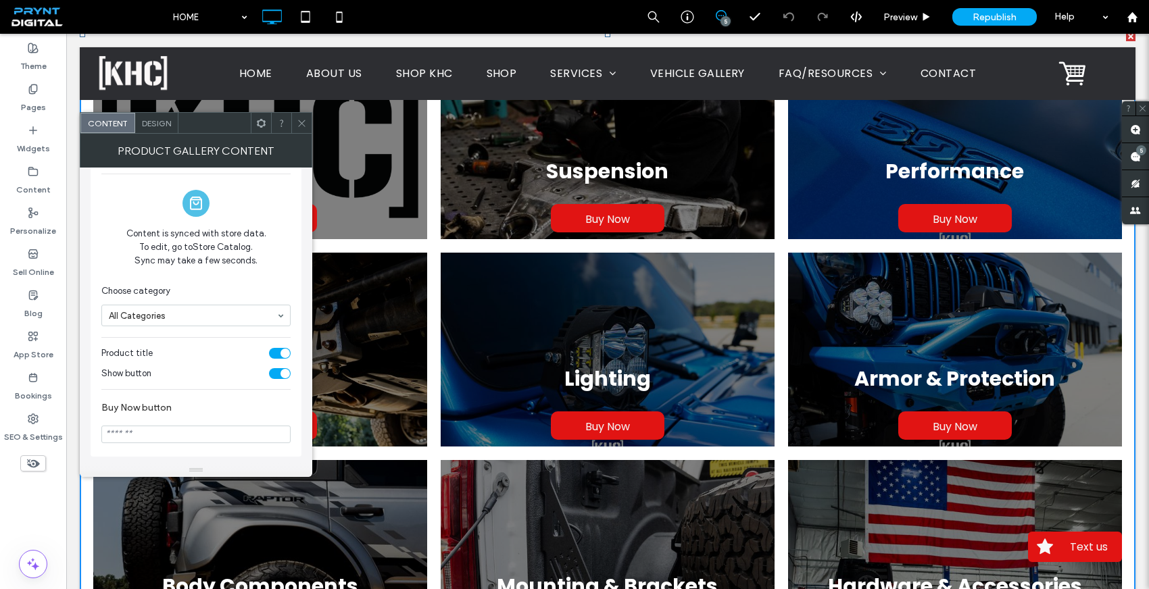
click at [168, 430] on input "Buy Now button" at bounding box center [195, 435] width 189 height 18
click at [161, 435] on input "Buy Now button" at bounding box center [195, 435] width 189 height 18
type input "********"
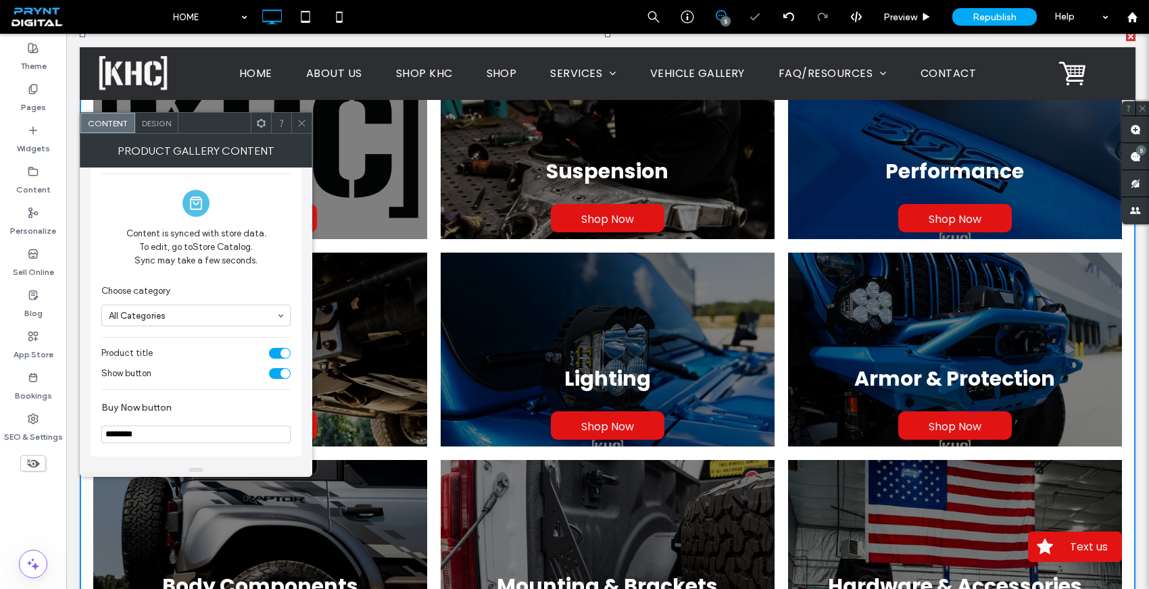
click at [172, 391] on div "Give Feedback Content is synced with store data. To edit, go to Store Catalog. …" at bounding box center [195, 295] width 189 height 310
click at [302, 121] on icon at bounding box center [302, 123] width 10 height 10
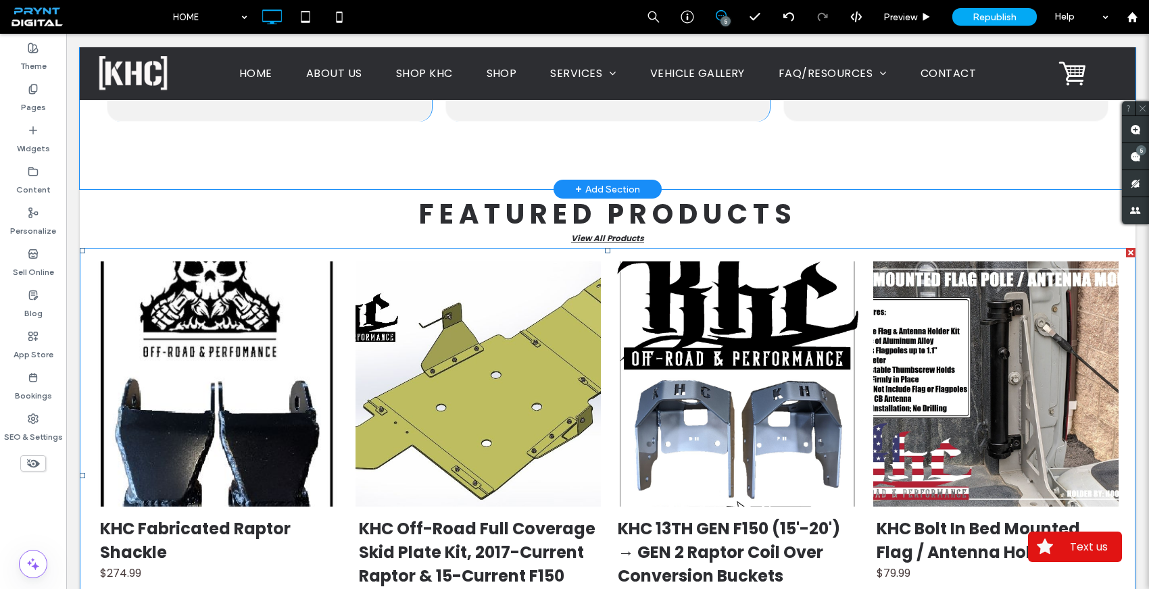
scroll to position [1715, 0]
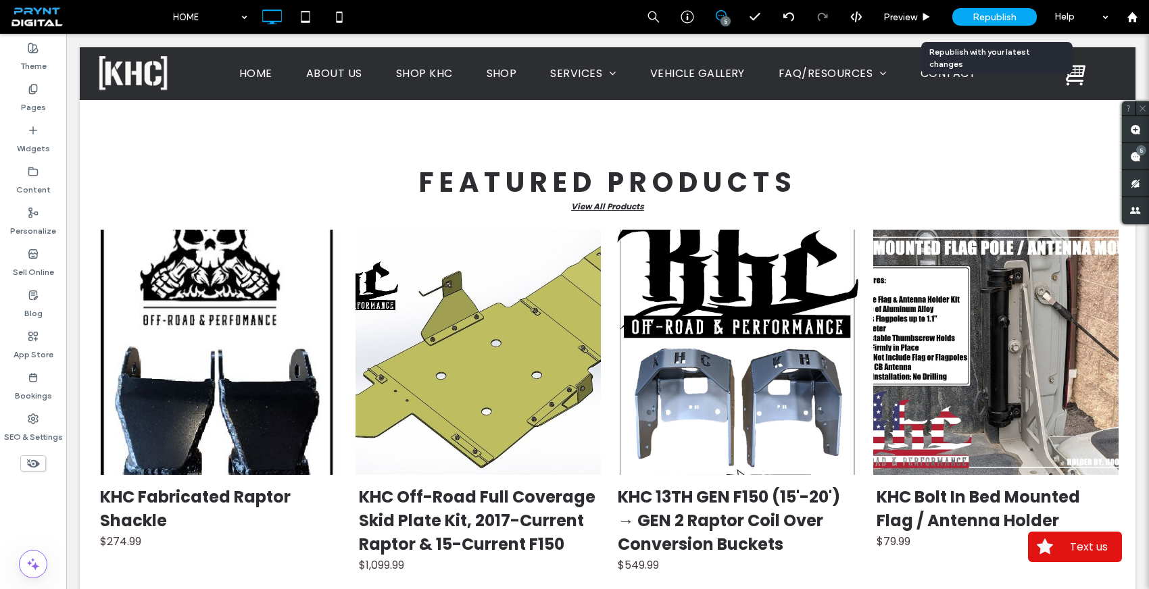
click at [1001, 16] on span "Republish" at bounding box center [994, 16] width 44 height 11
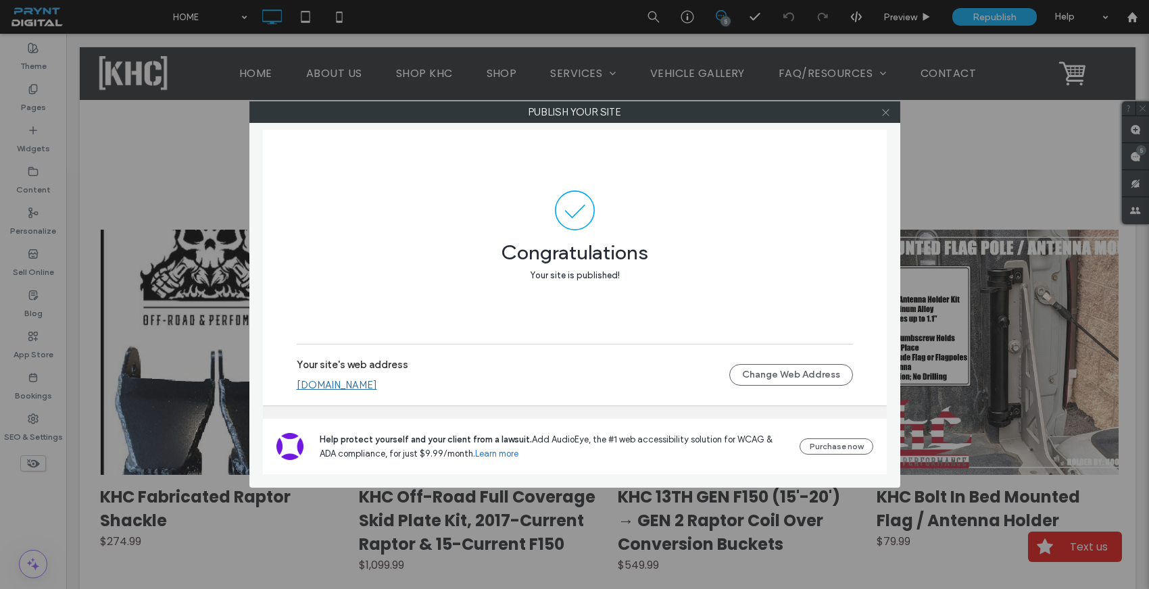
click at [887, 115] on icon at bounding box center [886, 112] width 10 height 10
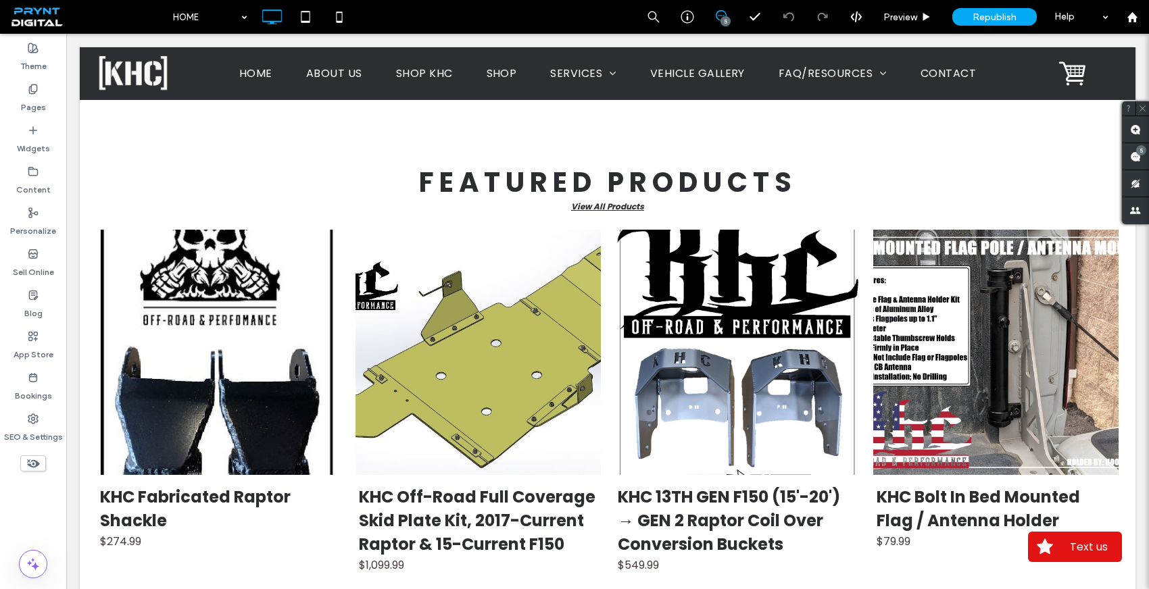
click at [724, 22] on div "5" at bounding box center [725, 21] width 10 height 10
click at [722, 16] on use at bounding box center [721, 15] width 11 height 11
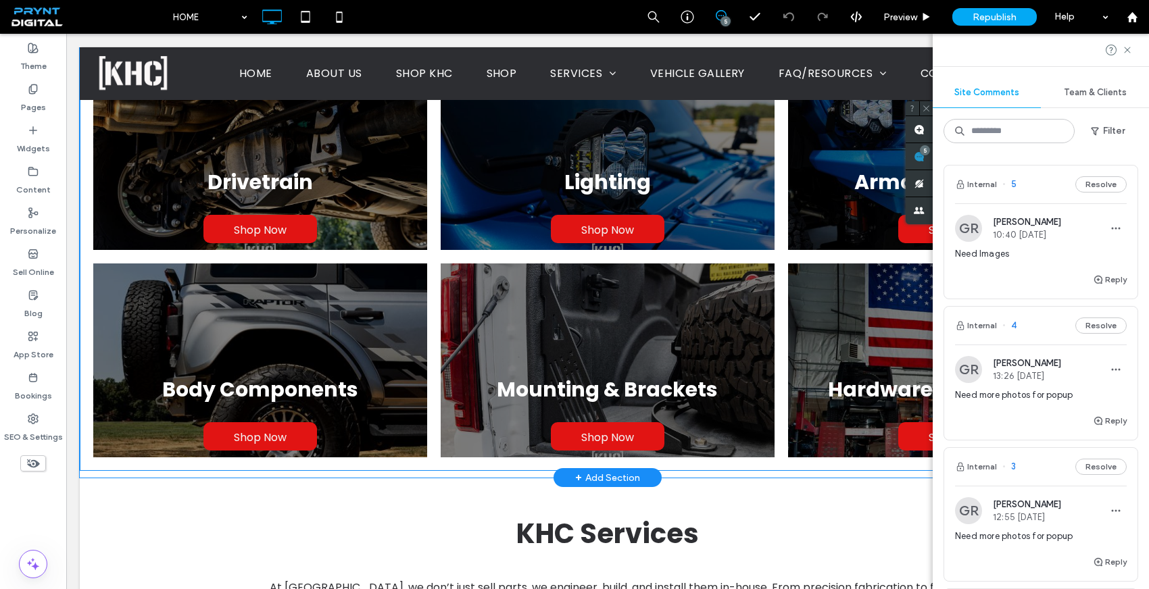
scroll to position [653, 0]
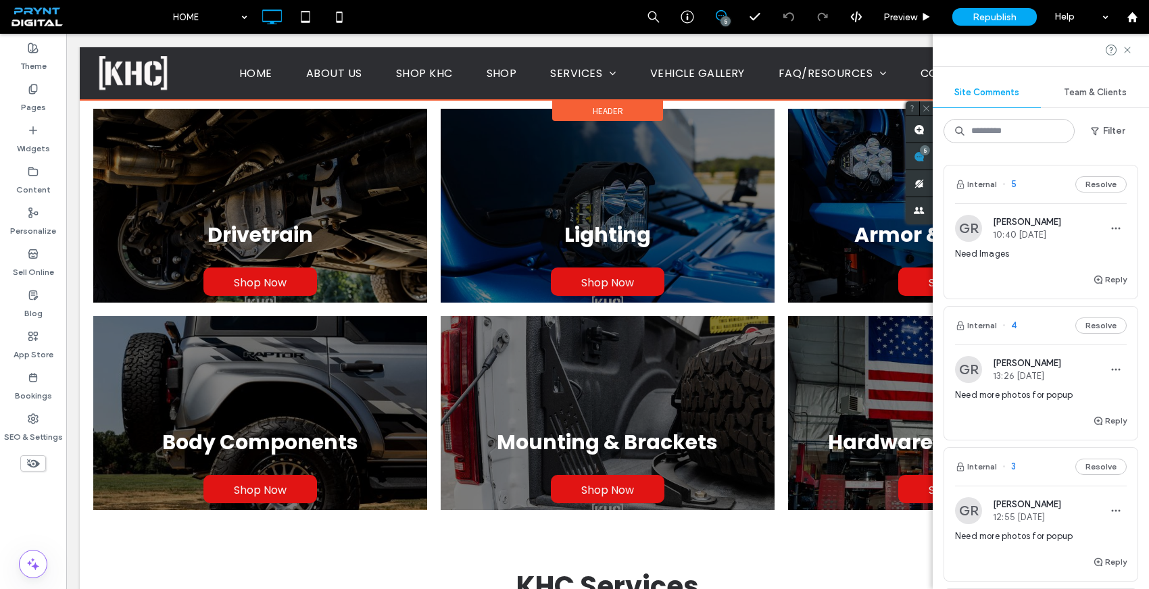
click at [570, 73] on div at bounding box center [608, 73] width 1056 height 53
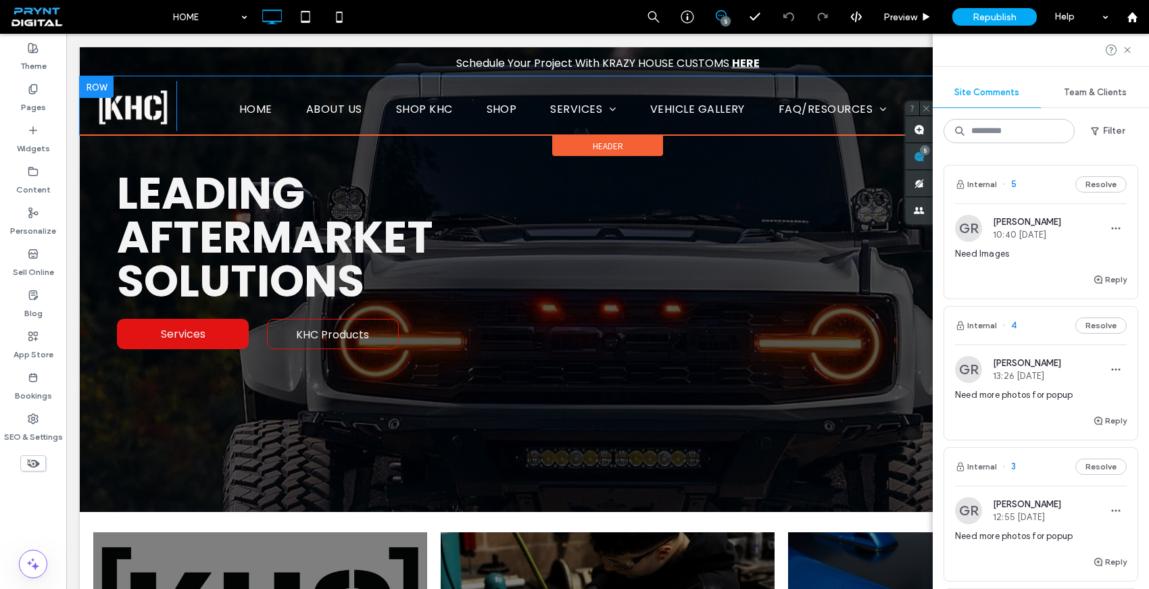
scroll to position [0, 0]
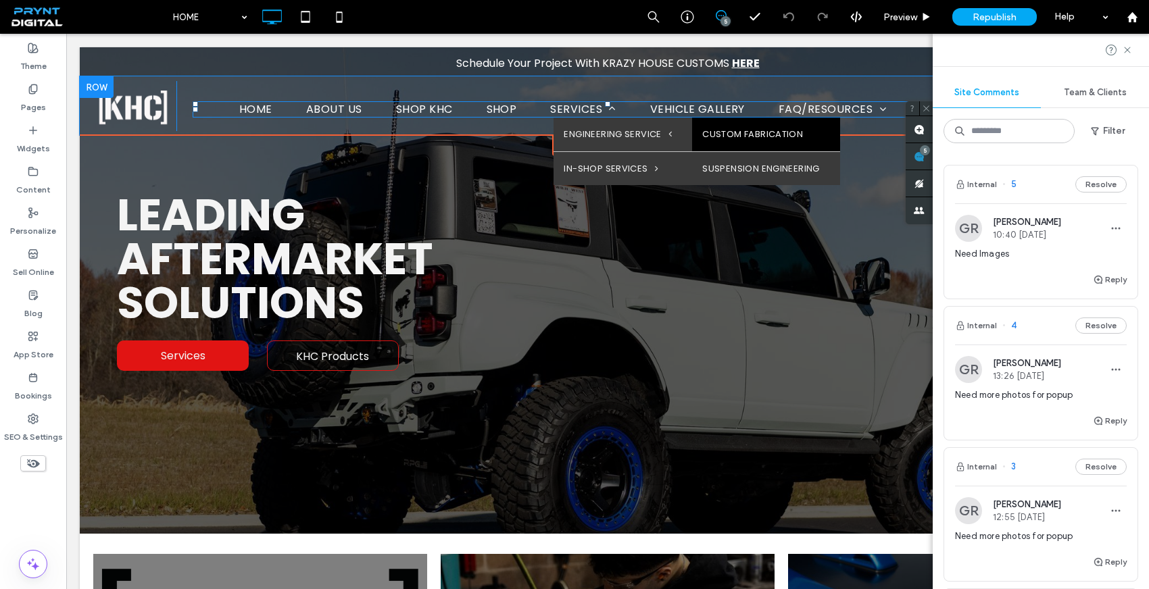
click at [733, 139] on link "CUSTOM FABRICATION" at bounding box center [766, 135] width 148 height 34
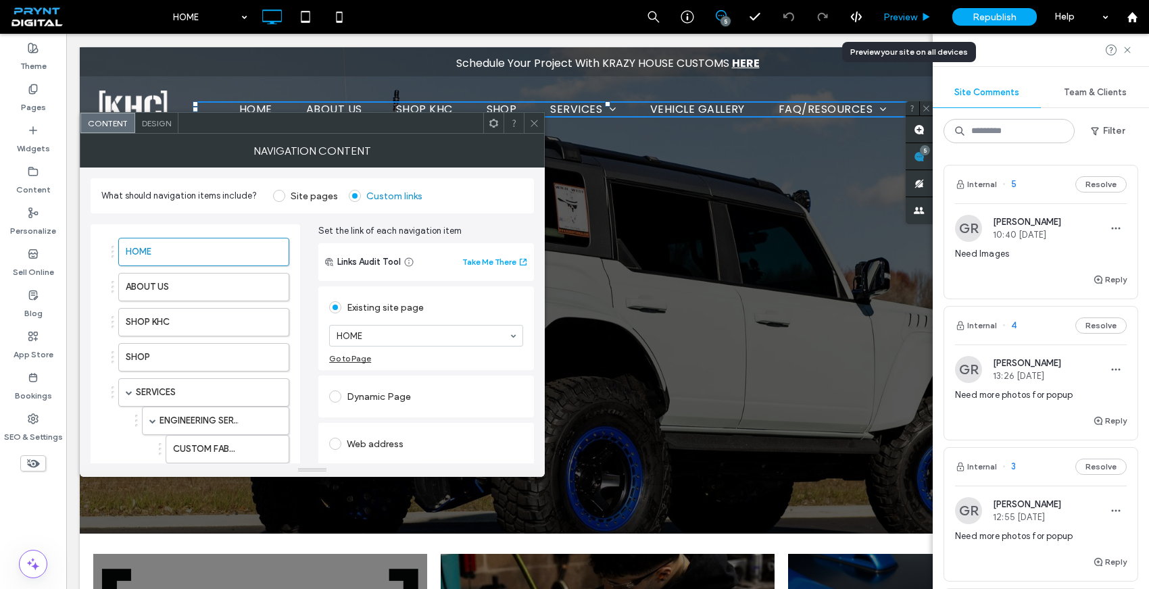
drag, startPoint x: 909, startPoint y: 13, endPoint x: 539, endPoint y: 68, distance: 373.8
click at [909, 13] on span "Preview" at bounding box center [900, 16] width 34 height 11
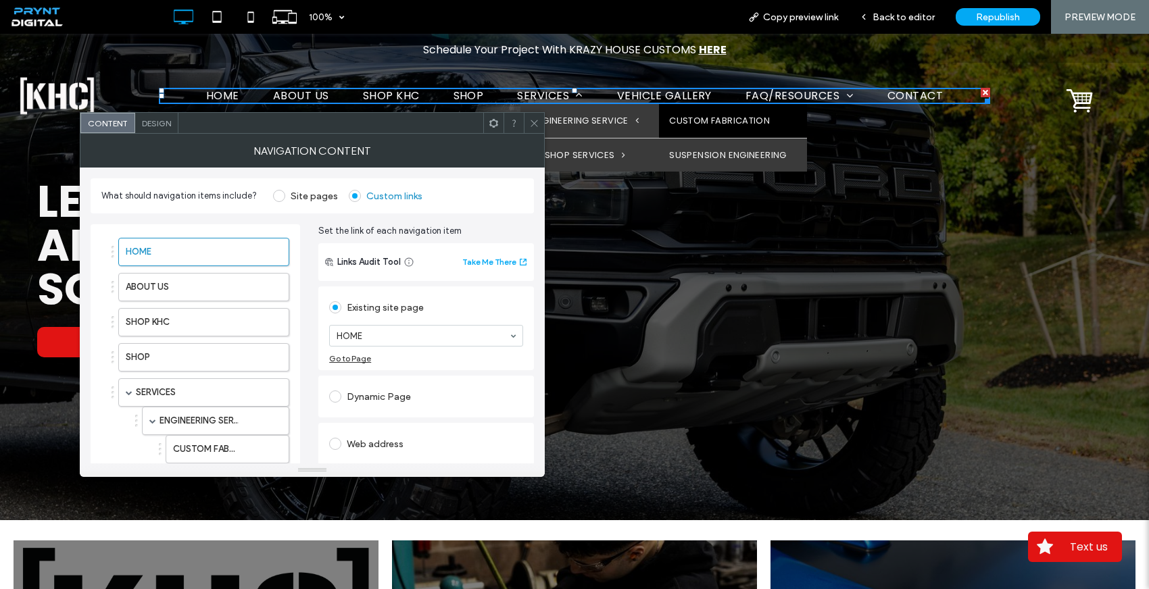
click at [703, 117] on link "CUSTOM FABRICATION" at bounding box center [733, 121] width 148 height 34
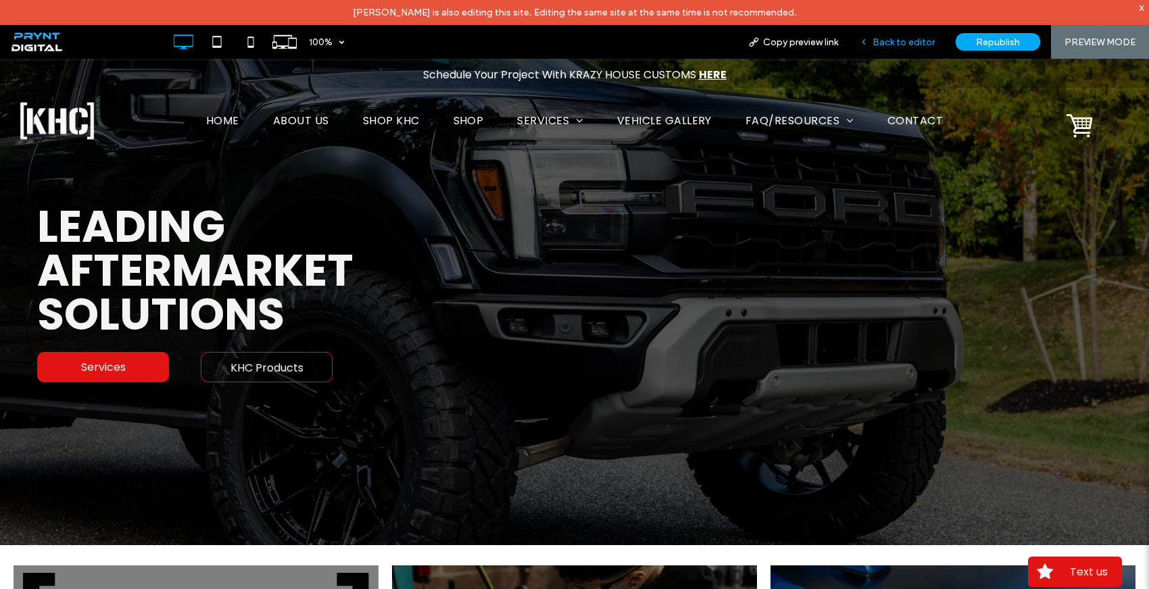
click at [897, 47] on span "Back to editor" at bounding box center [903, 41] width 62 height 11
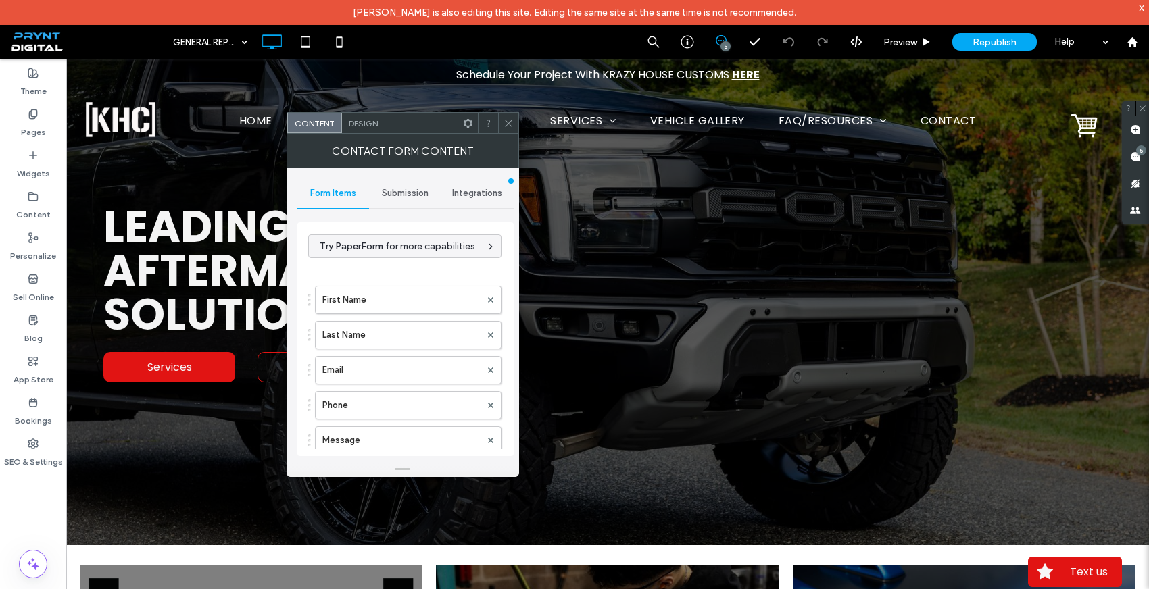
click at [418, 206] on div "Submission" at bounding box center [405, 193] width 72 height 30
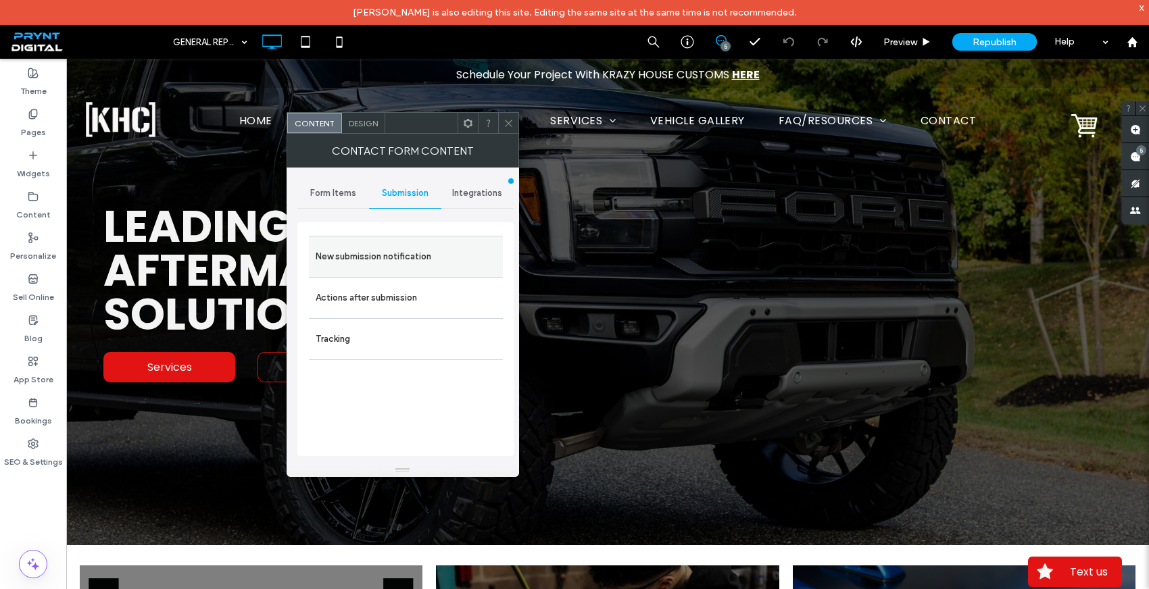
click at [405, 246] on label "New submission notification" at bounding box center [406, 256] width 180 height 27
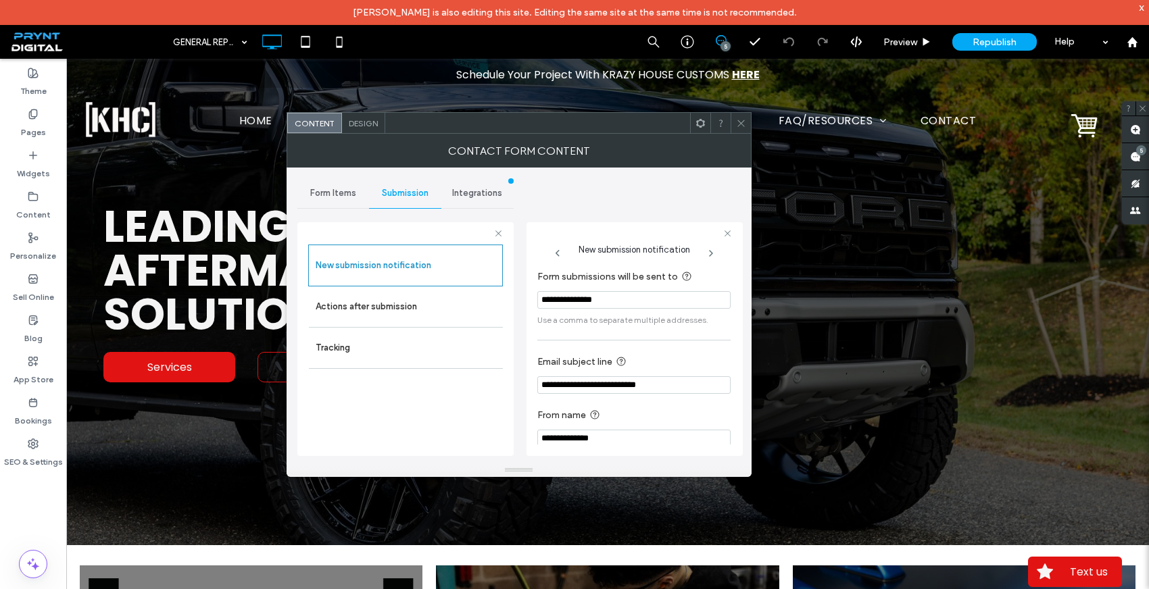
scroll to position [13, 0]
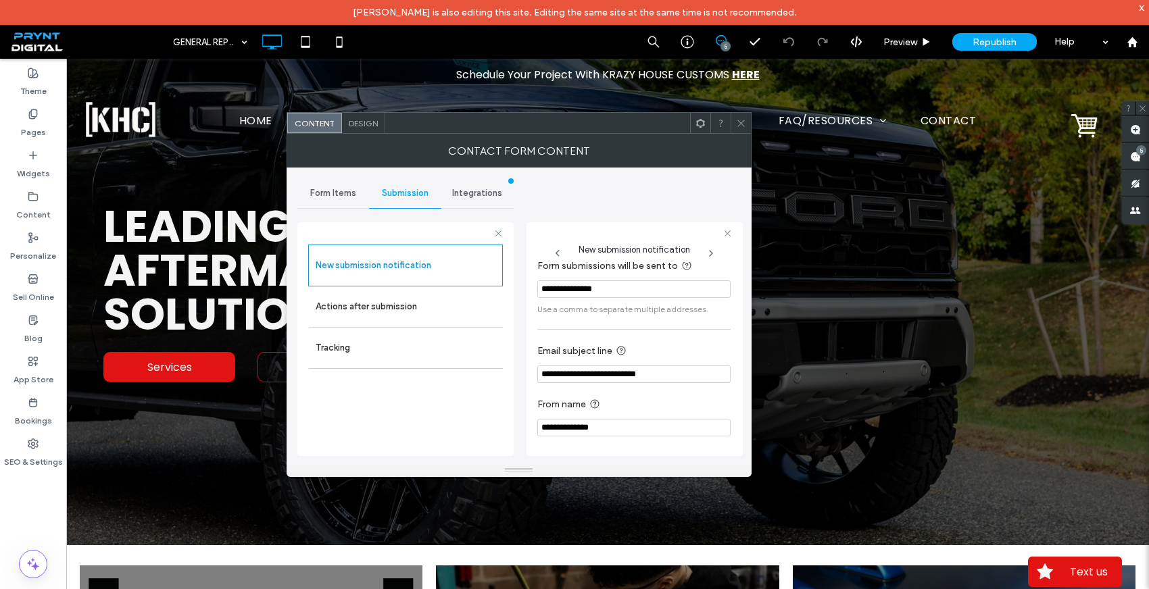
click at [739, 123] on icon at bounding box center [741, 123] width 10 height 10
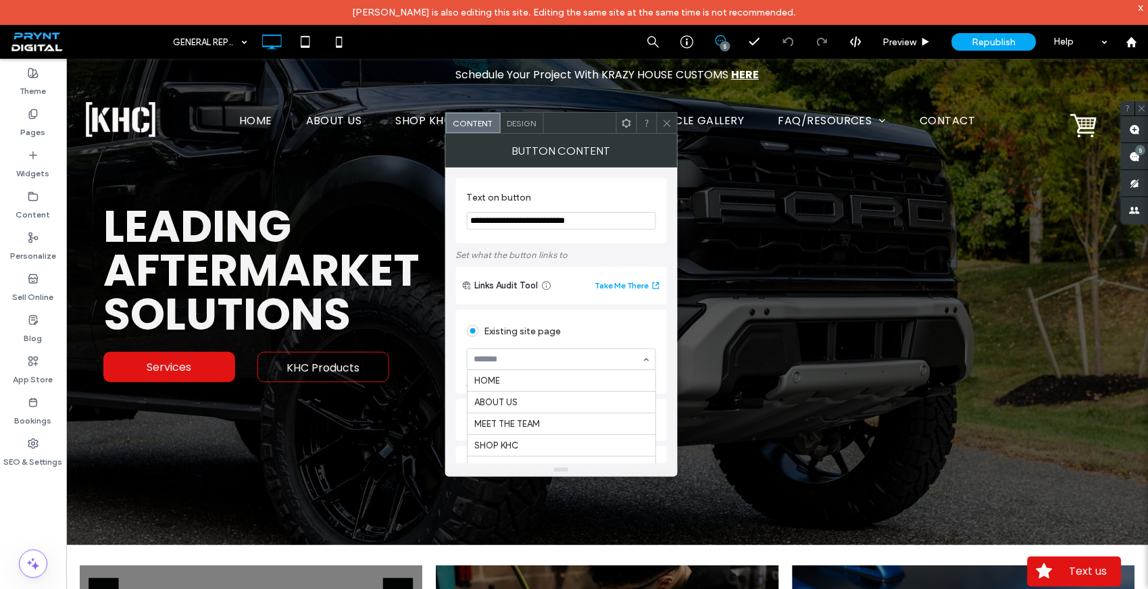
scroll to position [514, 0]
click at [594, 324] on div "Existing site page" at bounding box center [561, 331] width 189 height 22
click at [665, 124] on icon at bounding box center [667, 123] width 10 height 10
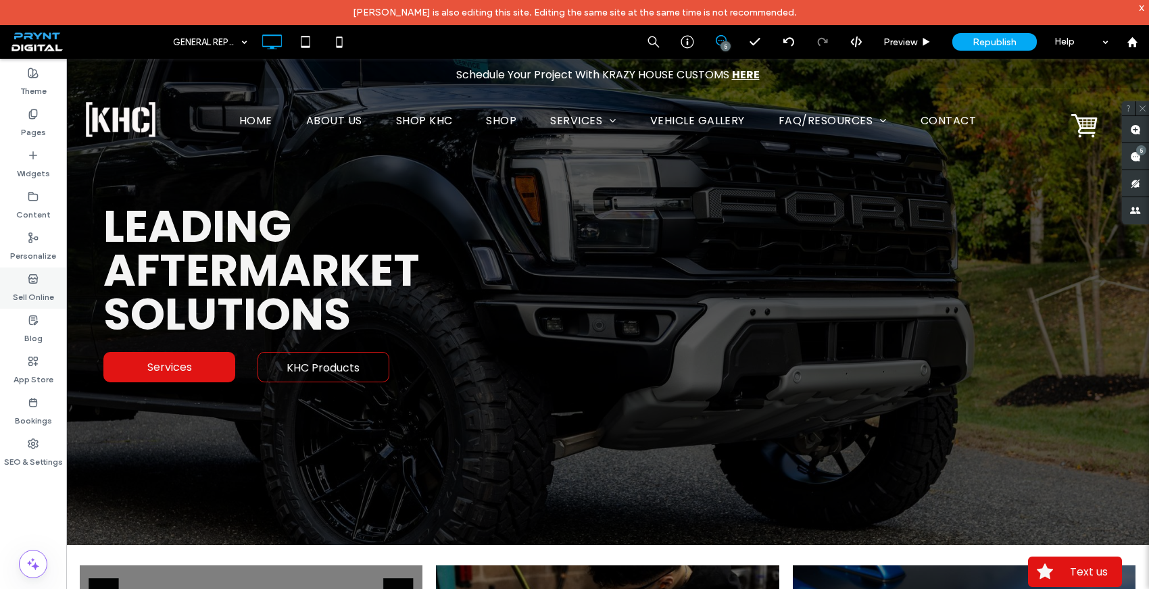
click at [26, 268] on div "Sell Online" at bounding box center [33, 288] width 66 height 41
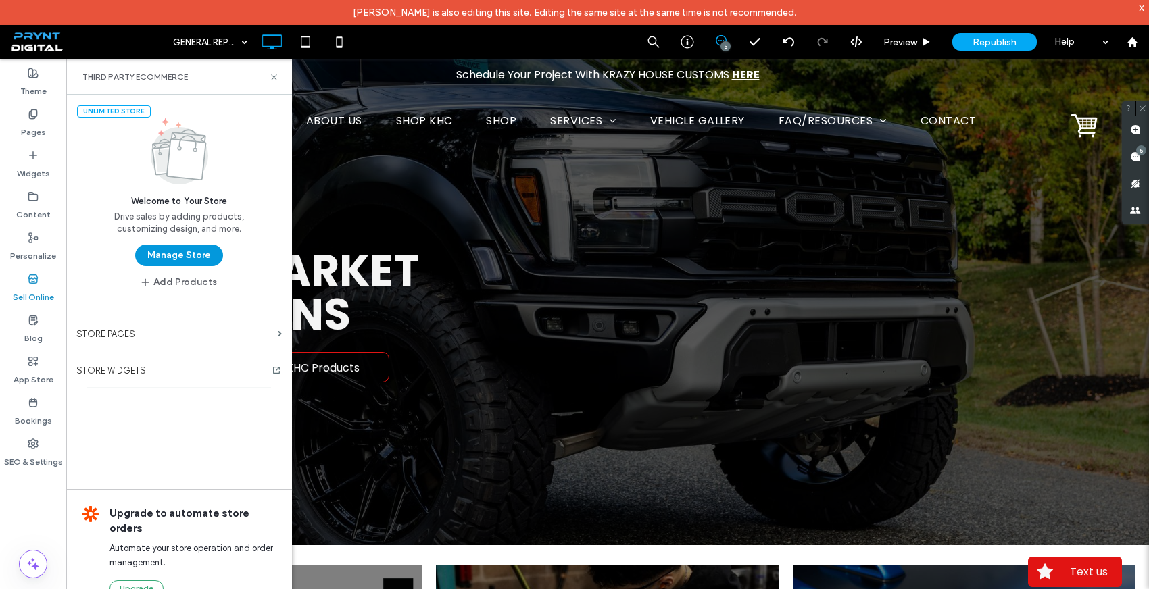
click at [185, 254] on button "Manage Store" at bounding box center [179, 256] width 88 height 22
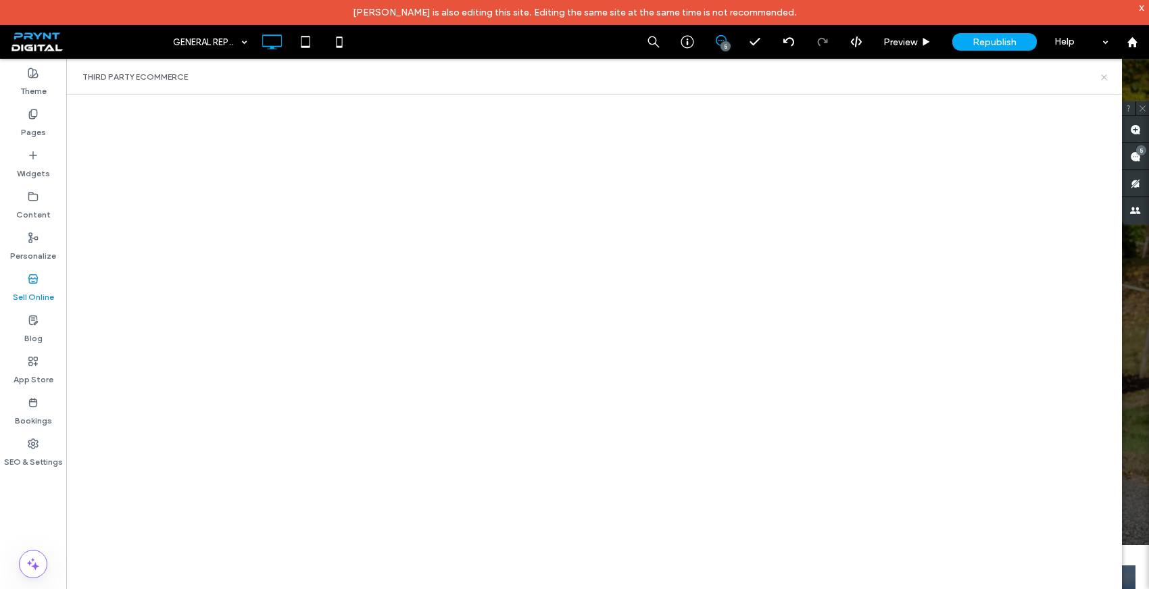
click at [1104, 74] on icon at bounding box center [1104, 77] width 10 height 10
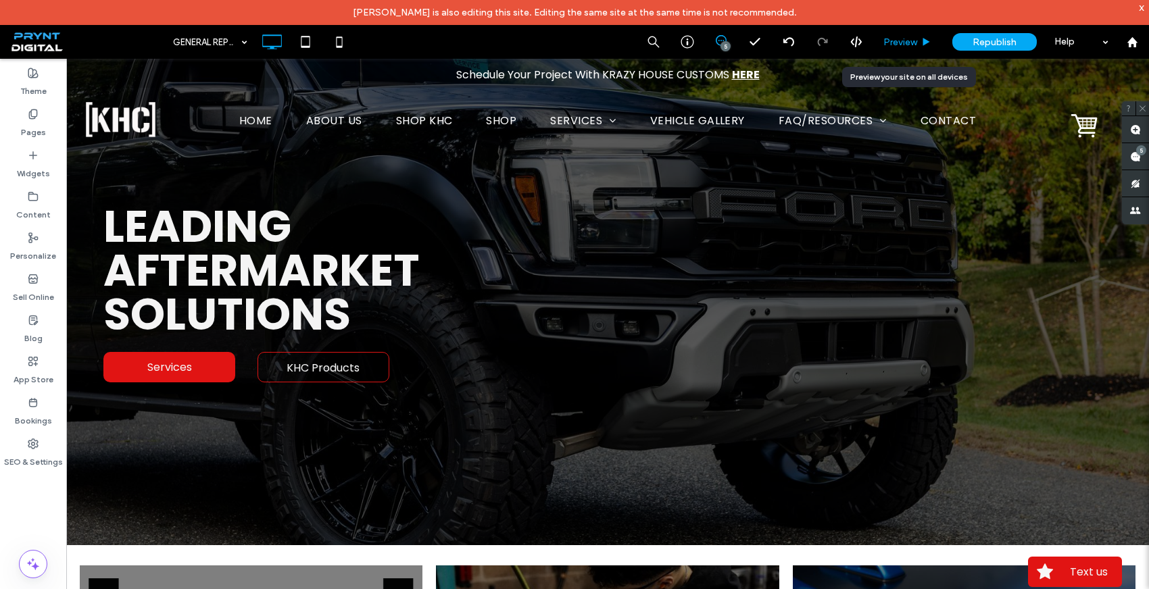
click at [903, 45] on span "Preview" at bounding box center [900, 41] width 34 height 11
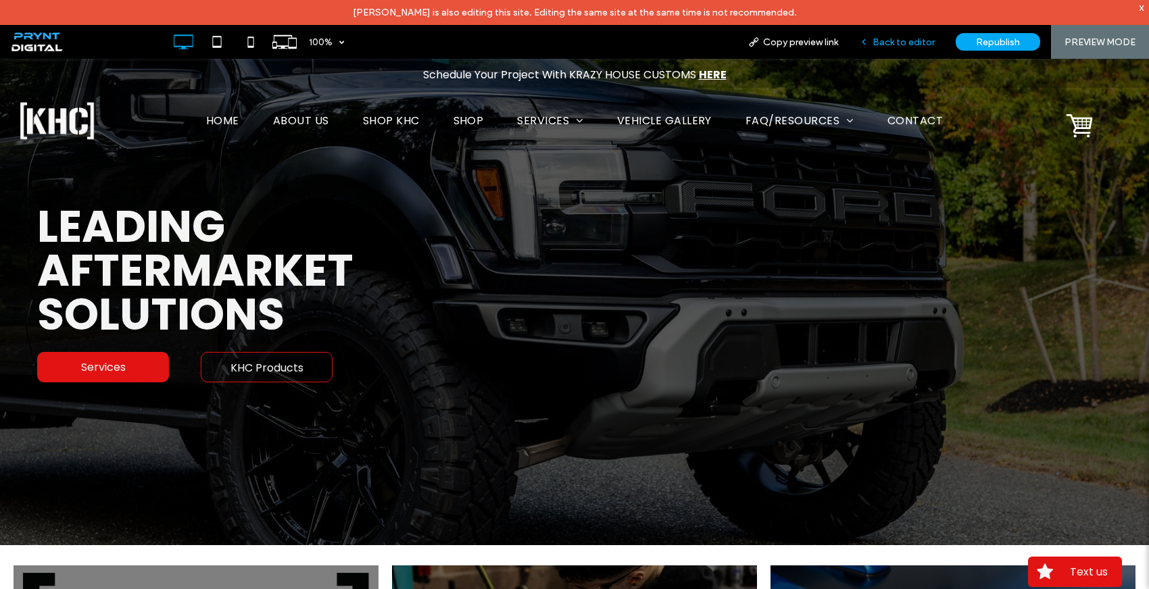
click at [909, 45] on span "Back to editor" at bounding box center [903, 41] width 62 height 11
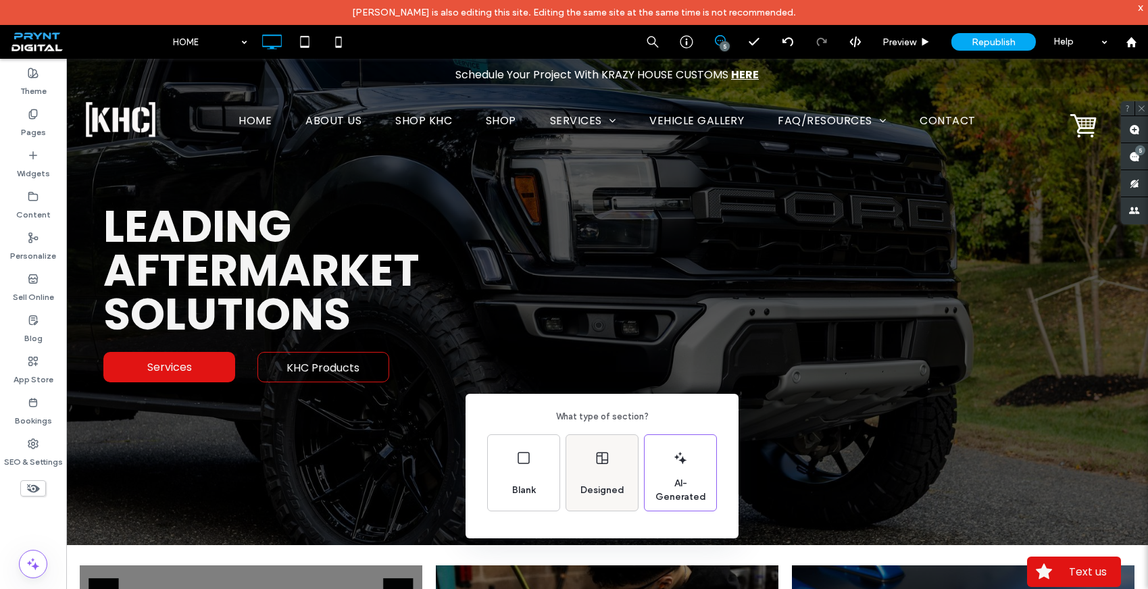
click at [606, 471] on div "Designed" at bounding box center [602, 473] width 72 height 76
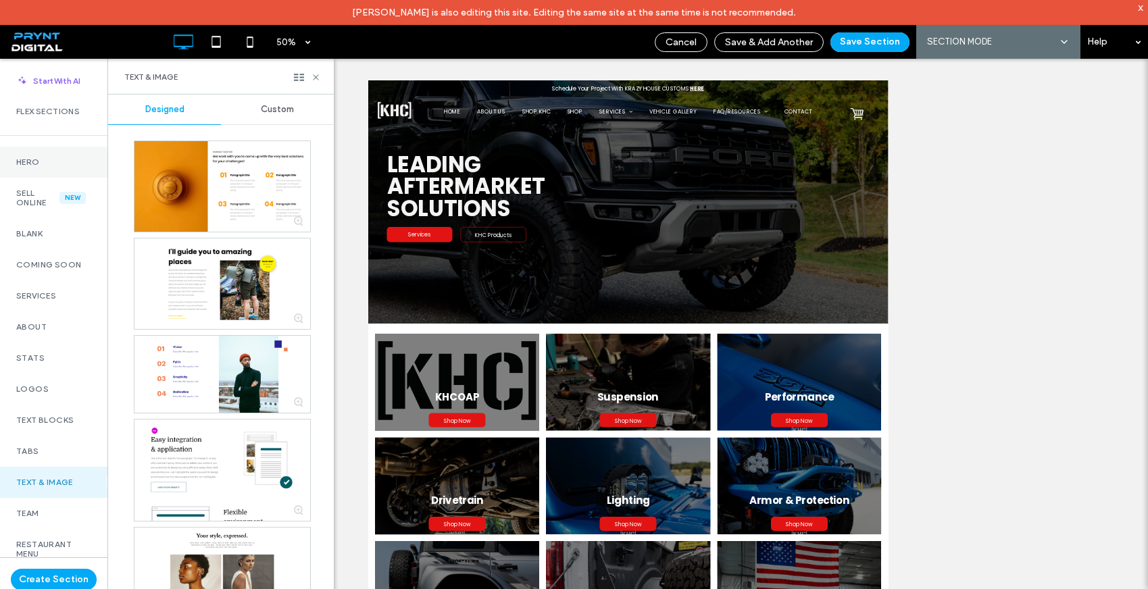
click at [51, 162] on label "Hero" at bounding box center [53, 161] width 75 height 9
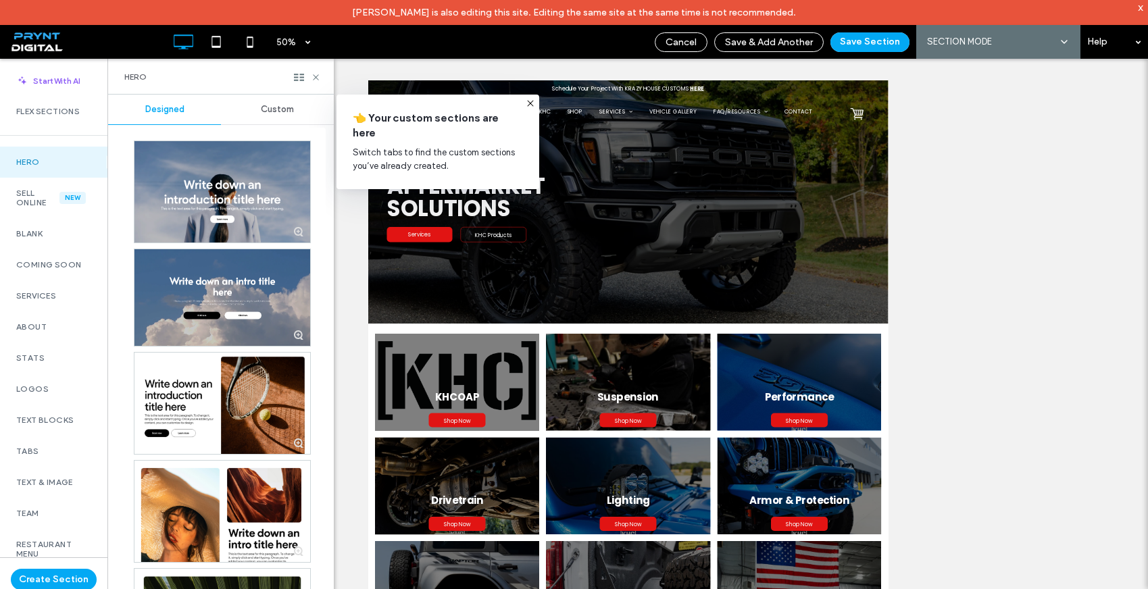
click at [285, 115] on div "Custom" at bounding box center [277, 110] width 113 height 30
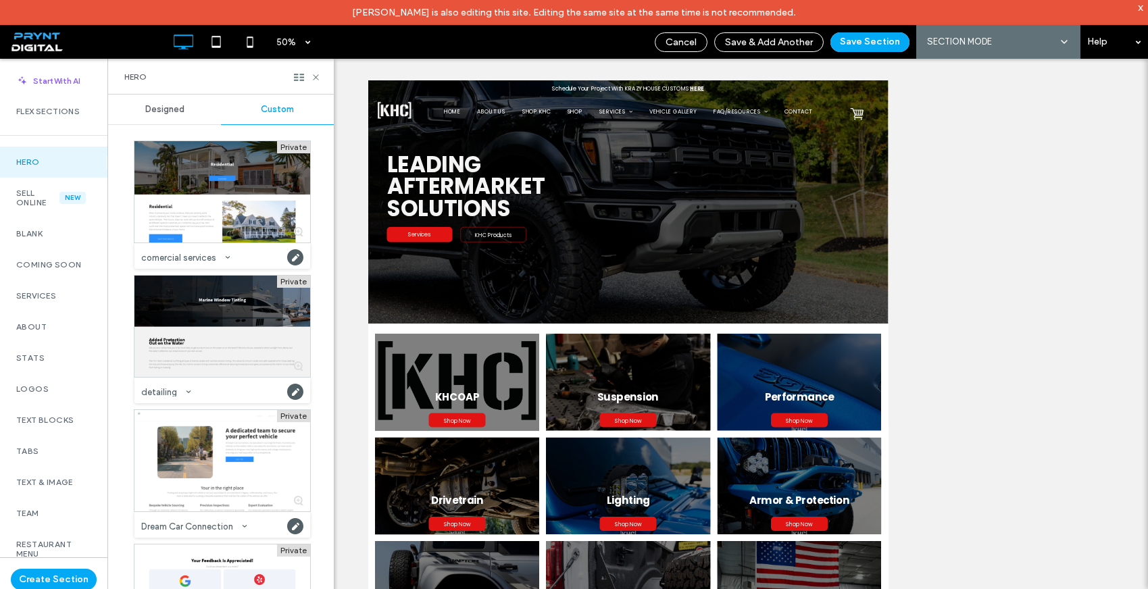
click at [170, 114] on span "Designed" at bounding box center [164, 109] width 39 height 11
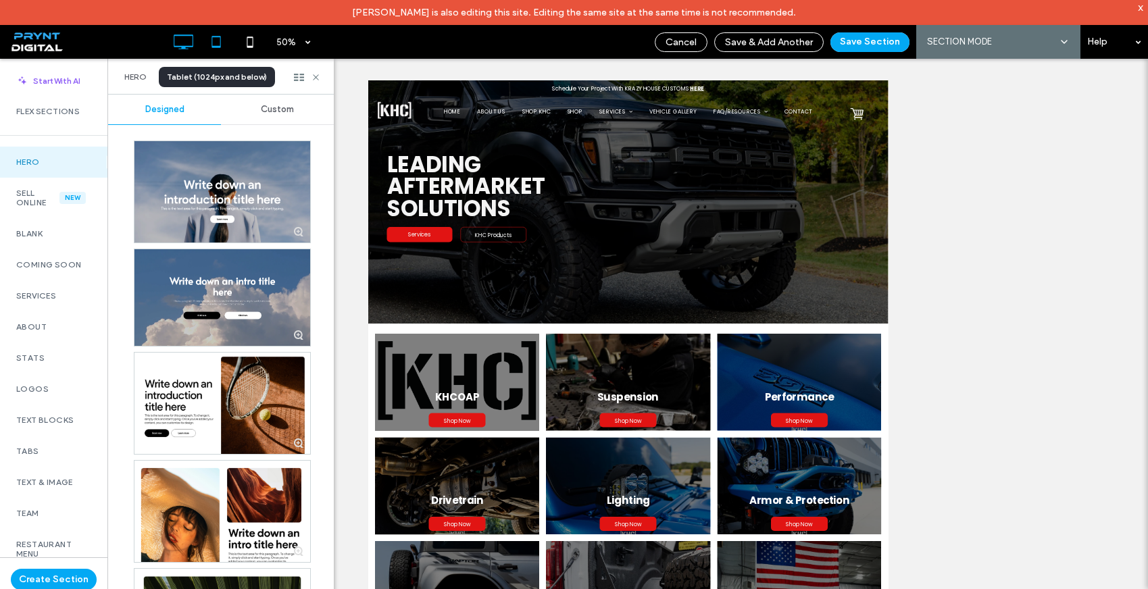
drag, startPoint x: 213, startPoint y: 355, endPoint x: 199, endPoint y: 32, distance: 323.3
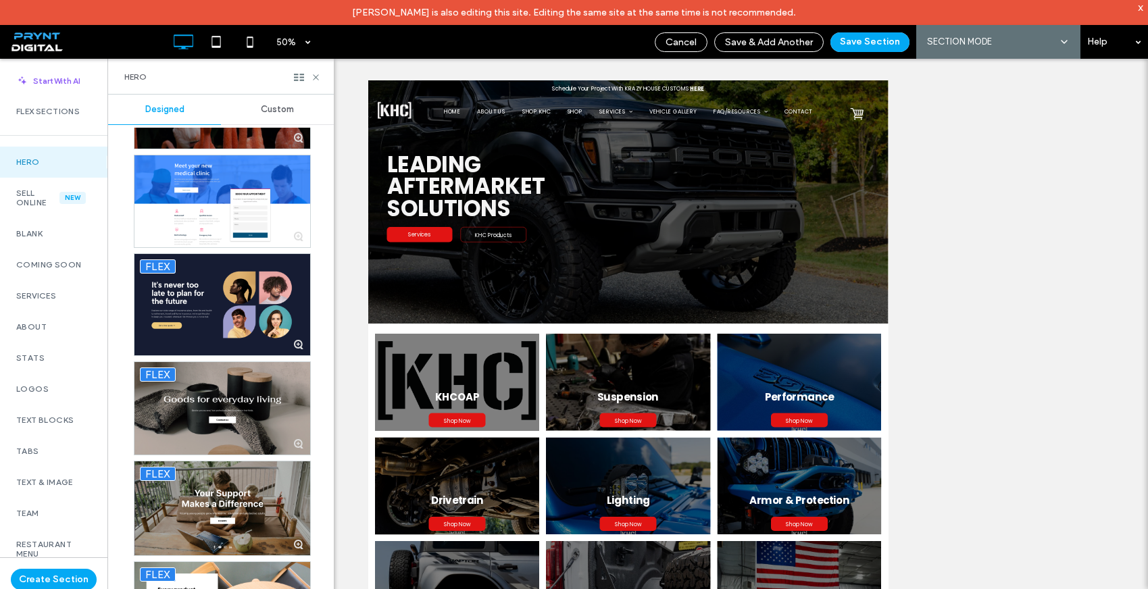
scroll to position [3807, 0]
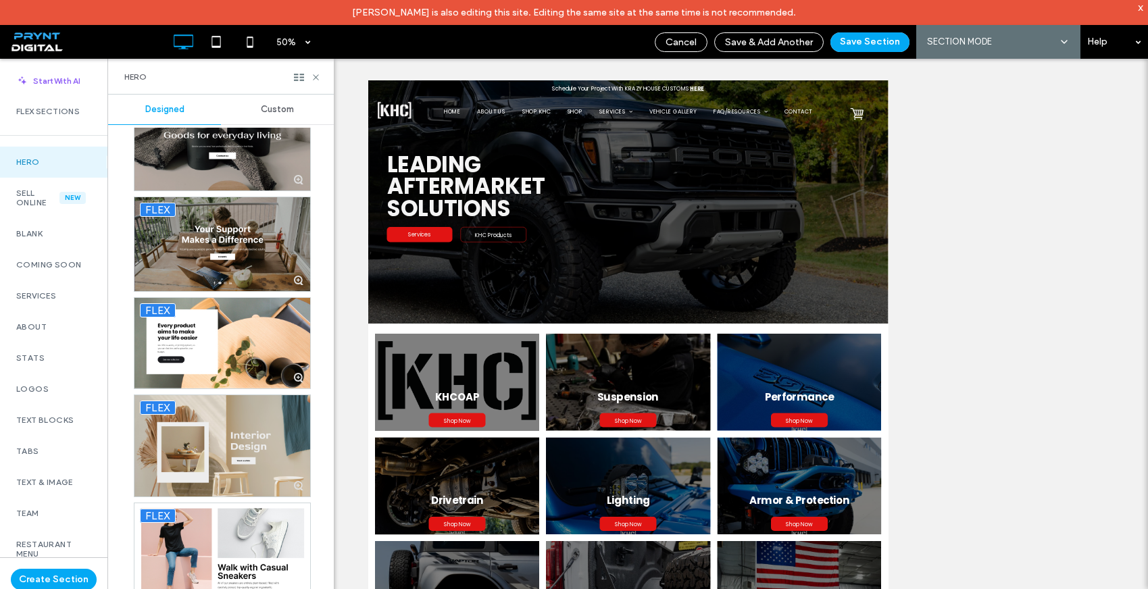
drag, startPoint x: 259, startPoint y: 263, endPoint x: 236, endPoint y: 418, distance: 157.1
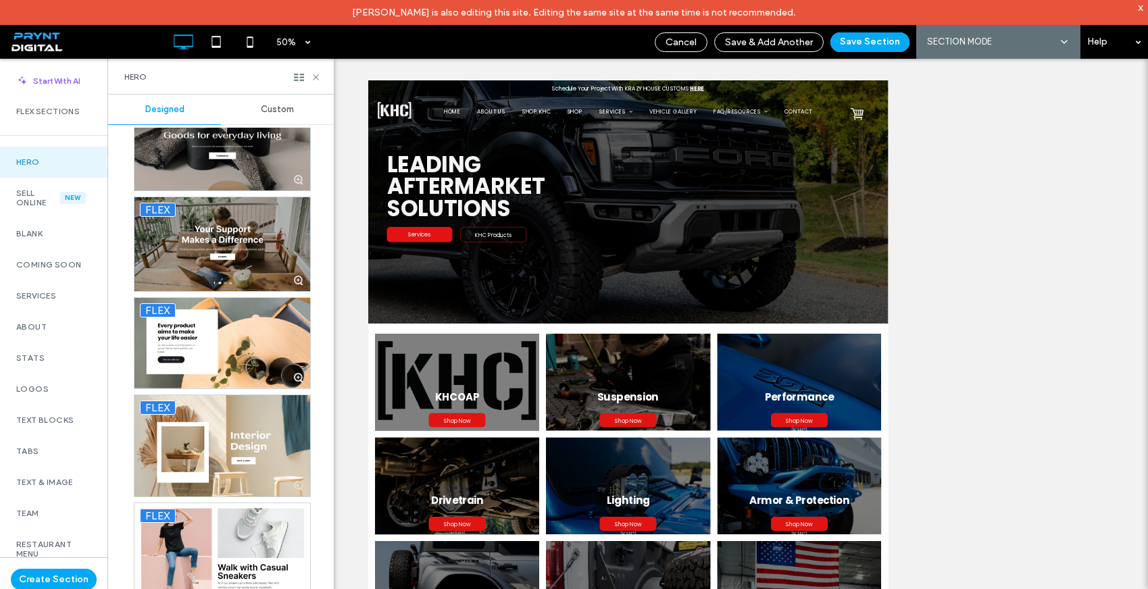
click at [271, 109] on span "Custom" at bounding box center [277, 109] width 33 height 11
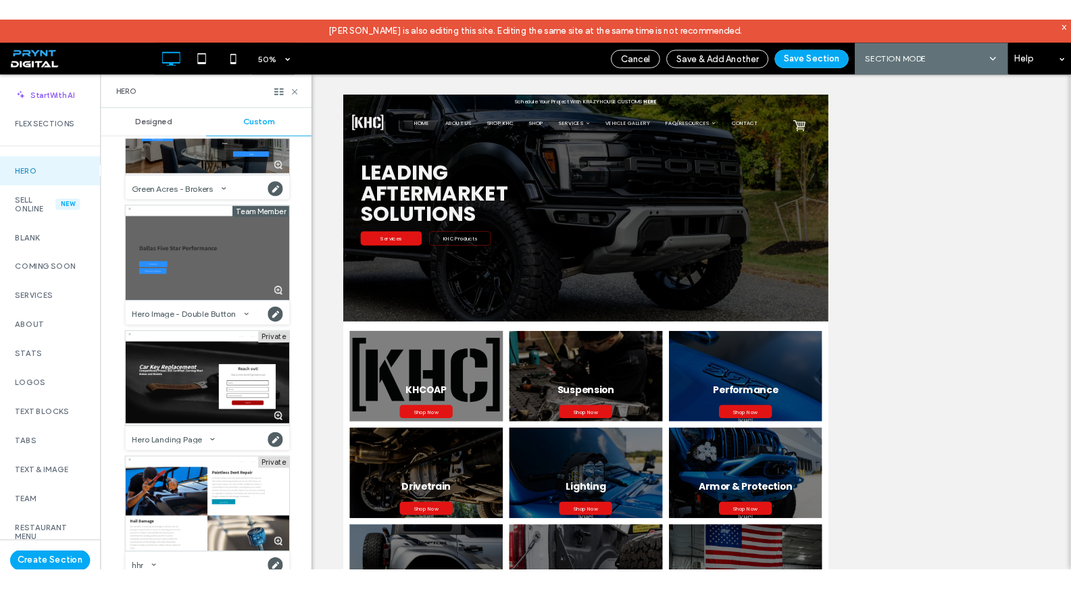
scroll to position [733, 0]
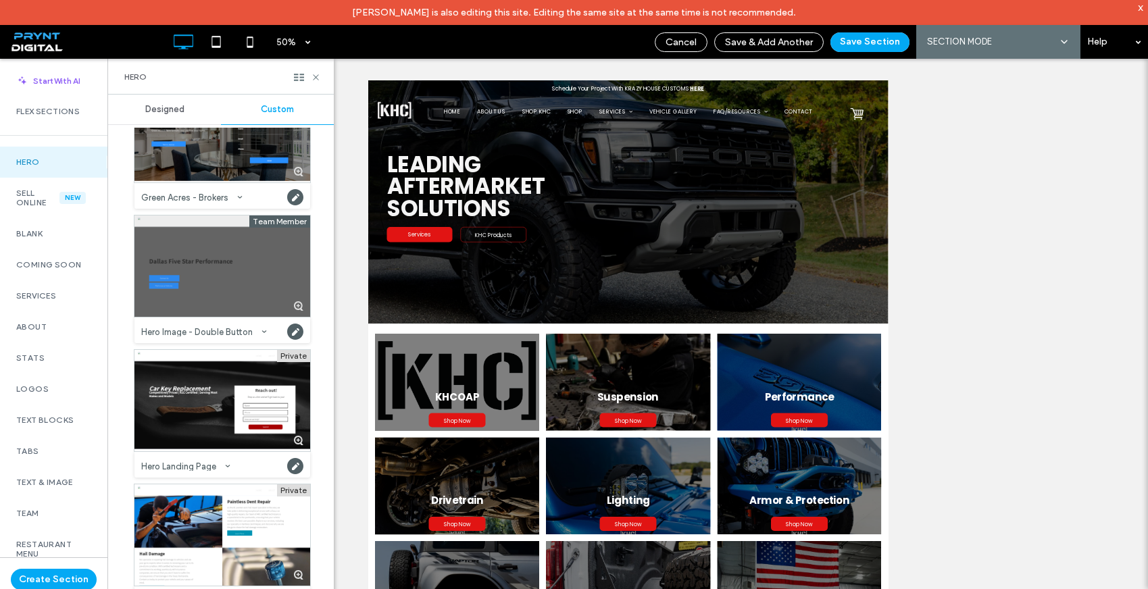
click at [220, 275] on div at bounding box center [222, 266] width 176 height 101
click at [878, 42] on button "Save Section" at bounding box center [870, 42] width 79 height 20
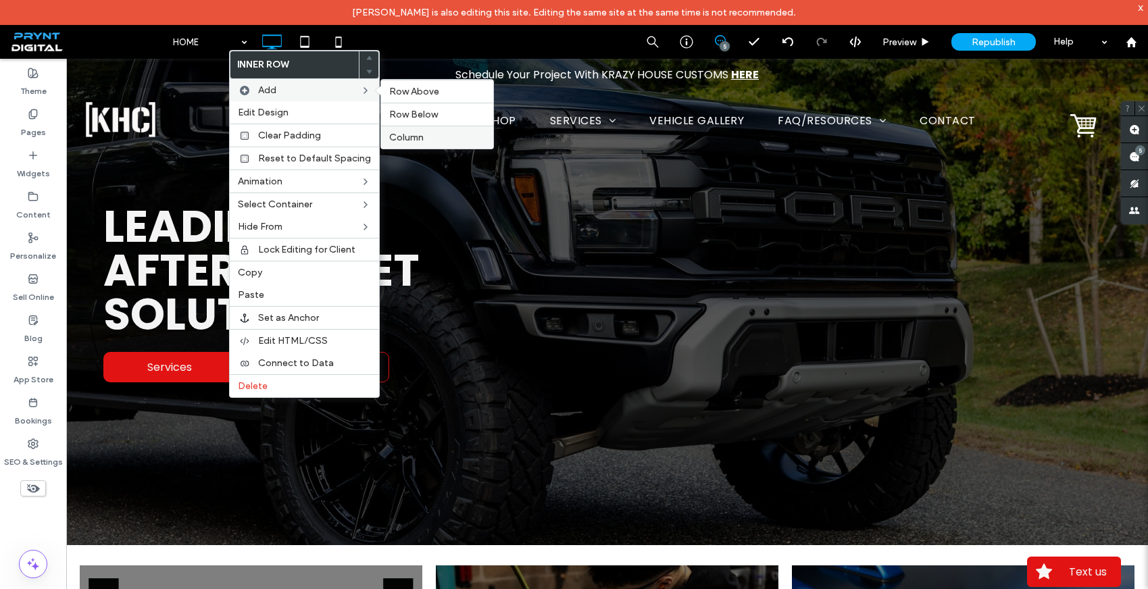
click at [425, 139] on label "Column" at bounding box center [437, 137] width 96 height 11
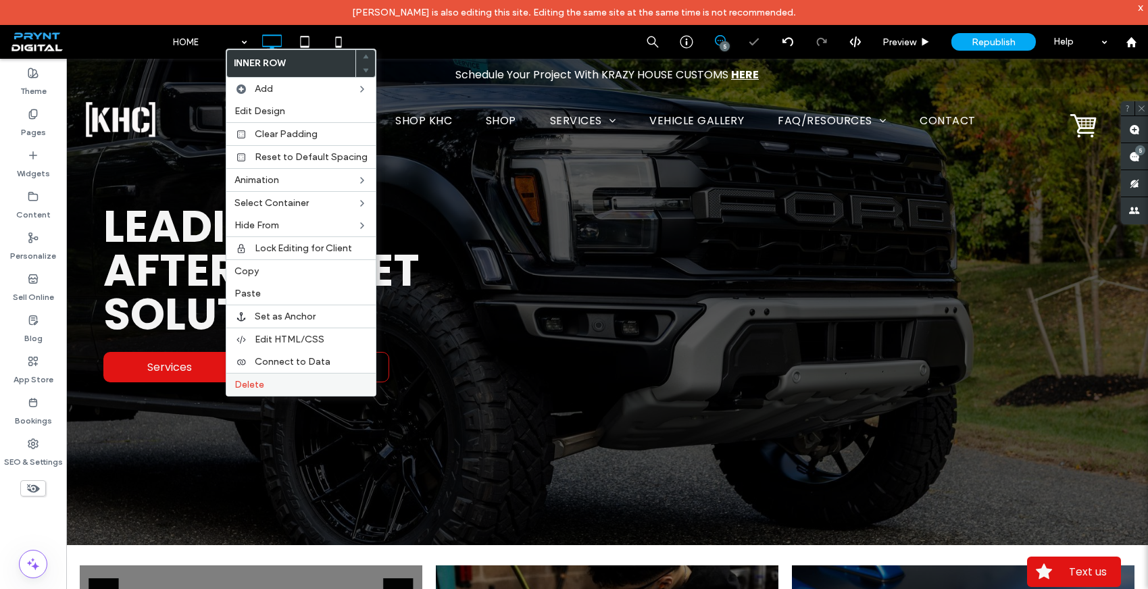
click at [250, 385] on span "Delete" at bounding box center [249, 384] width 30 height 11
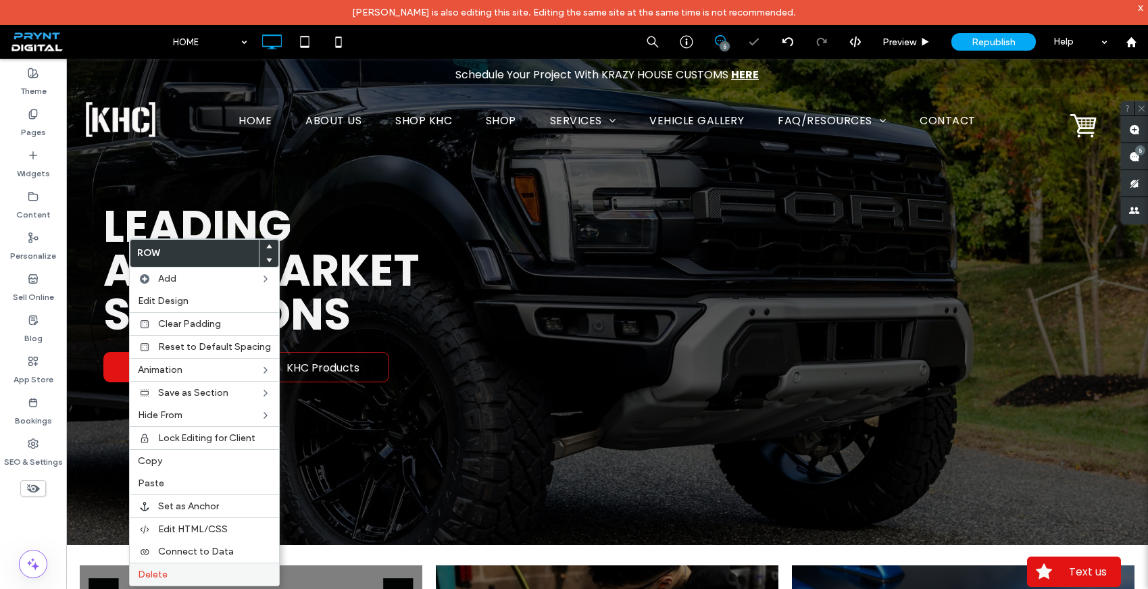
click at [175, 578] on label "Delete" at bounding box center [204, 574] width 133 height 11
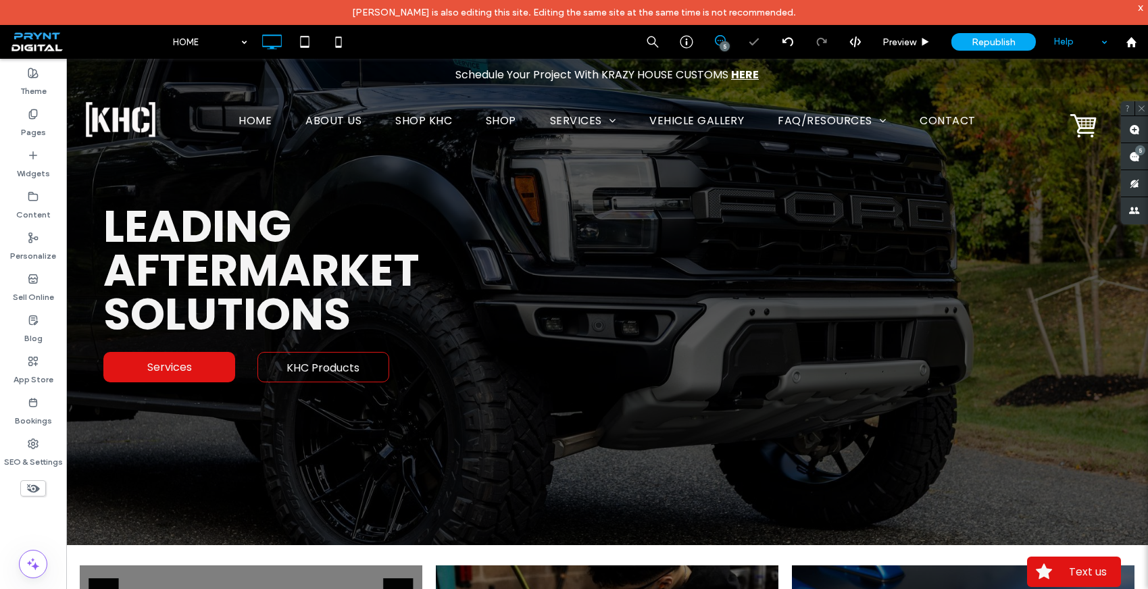
click at [1079, 41] on div "Help" at bounding box center [1081, 42] width 68 height 34
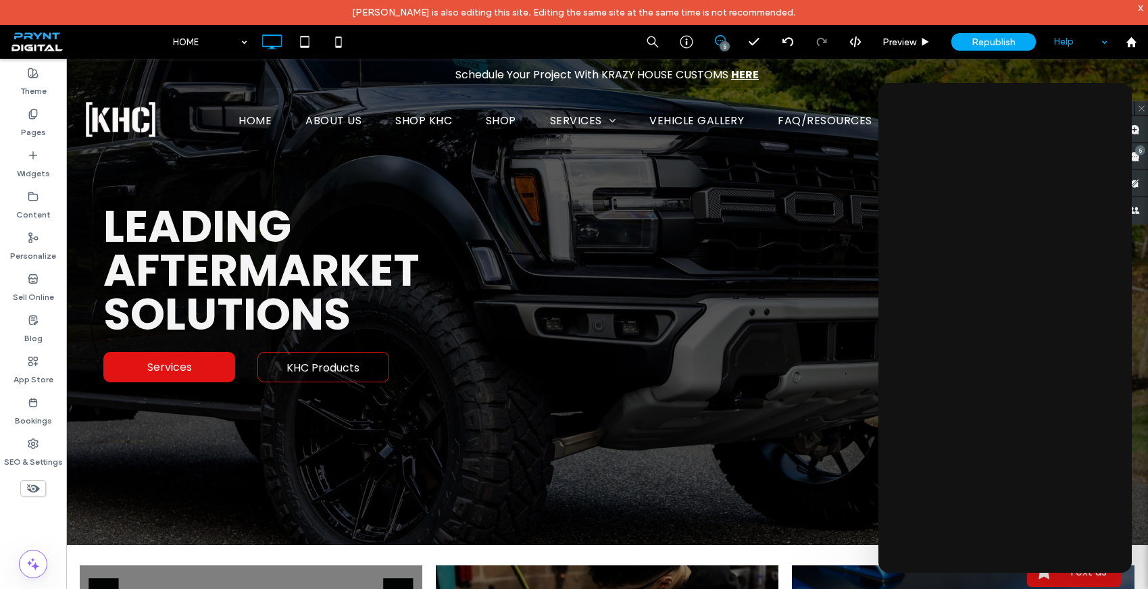
click at [1143, 8] on div "x" at bounding box center [1141, 6] width 6 height 11
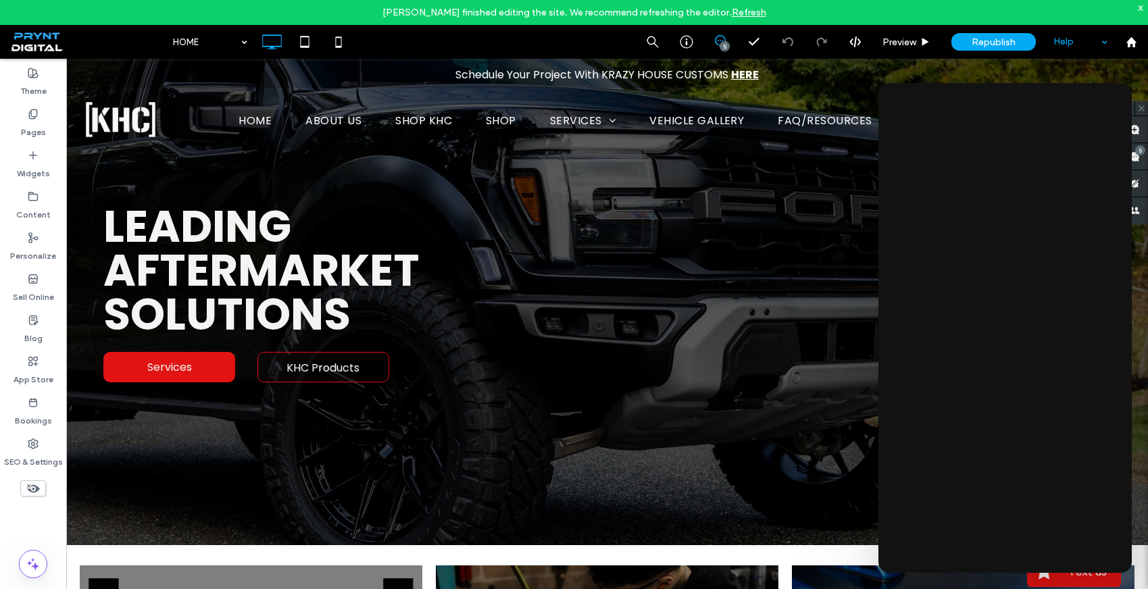
click at [1143, 10] on div "x" at bounding box center [1141, 6] width 6 height 11
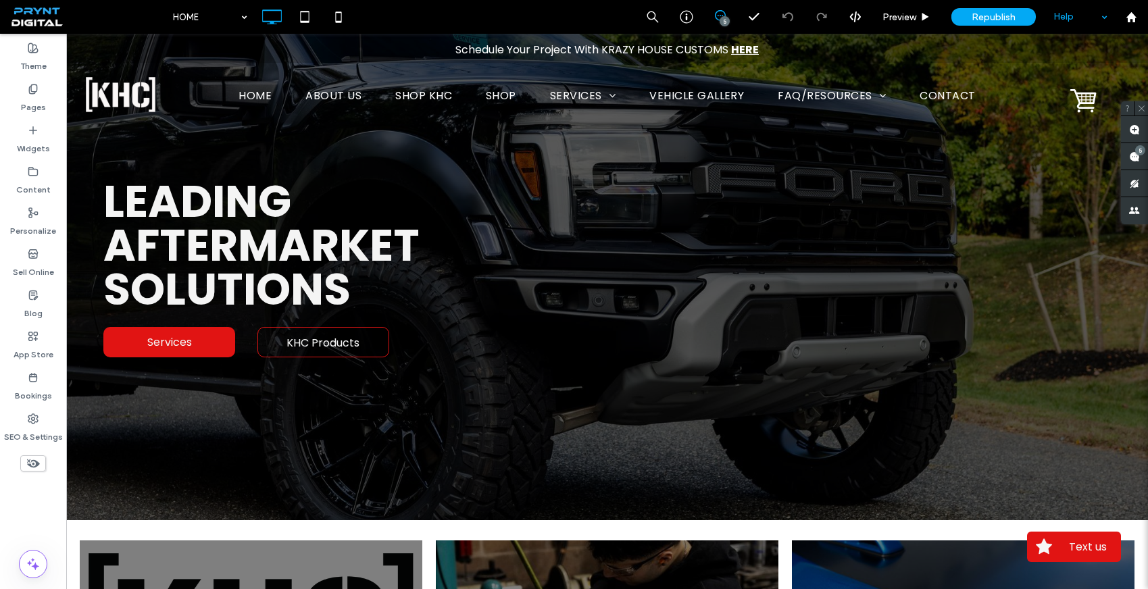
click at [1075, 20] on div "Help" at bounding box center [1081, 17] width 68 height 34
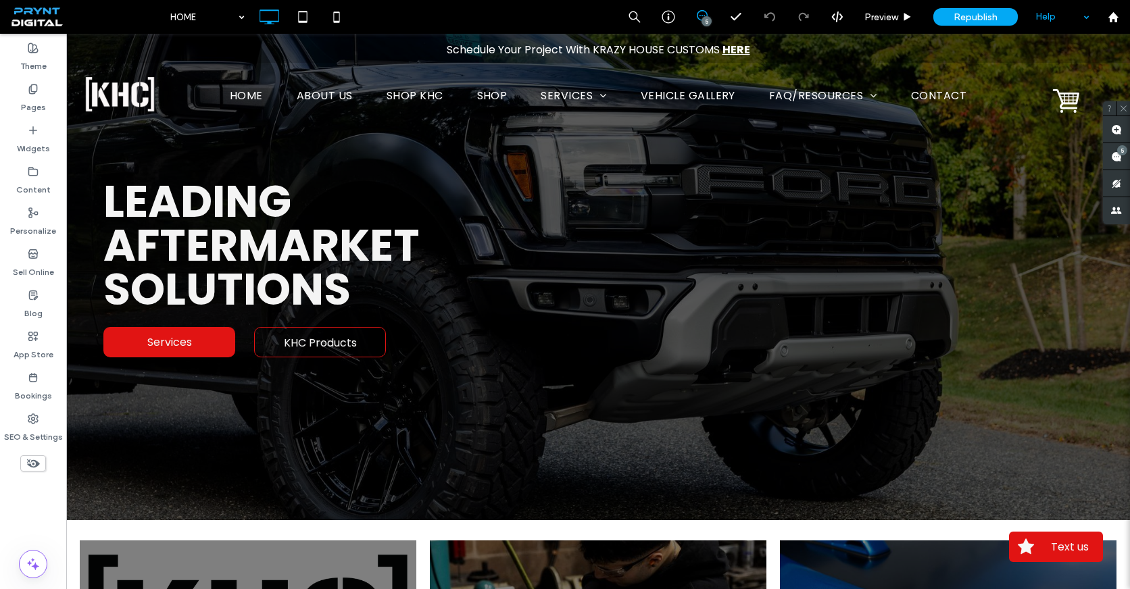
click at [1076, 13] on div "Help" at bounding box center [1063, 17] width 68 height 34
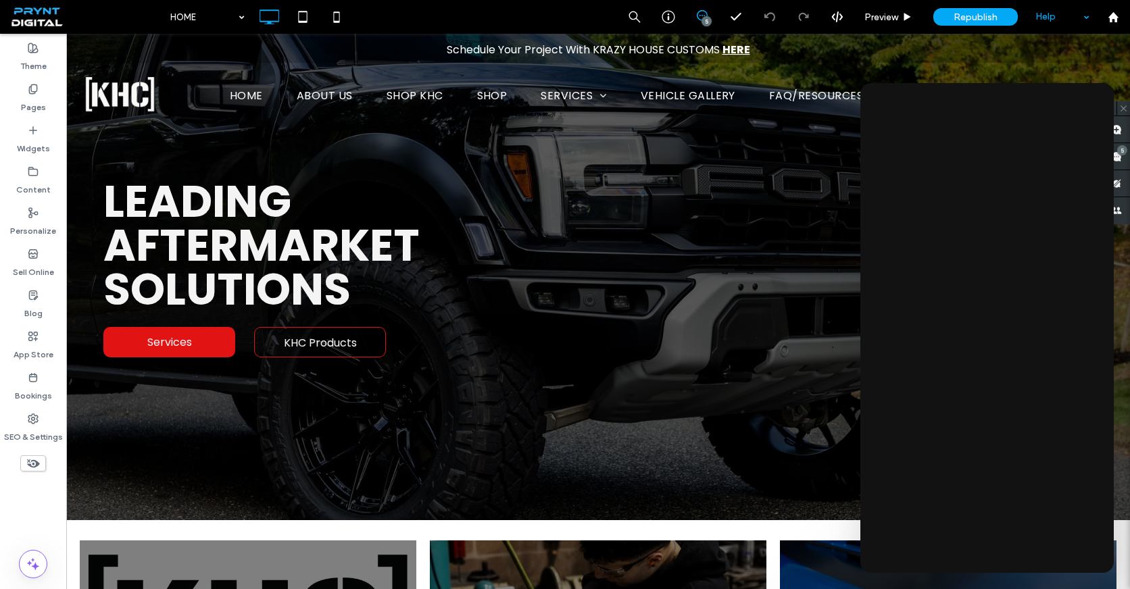
type input "*******"
type input "**"
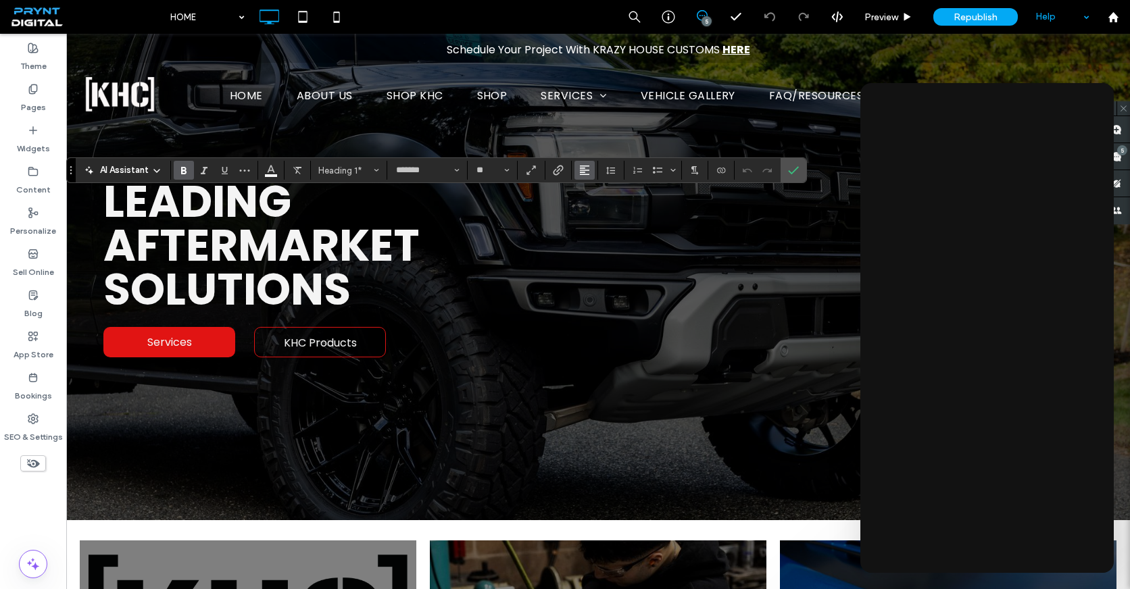
click at [584, 170] on use "Alignment" at bounding box center [584, 170] width 9 height 9
click at [591, 197] on icon "ui.textEditor.alignment.left" at bounding box center [594, 192] width 11 height 11
click at [314, 18] on icon at bounding box center [302, 16] width 27 height 27
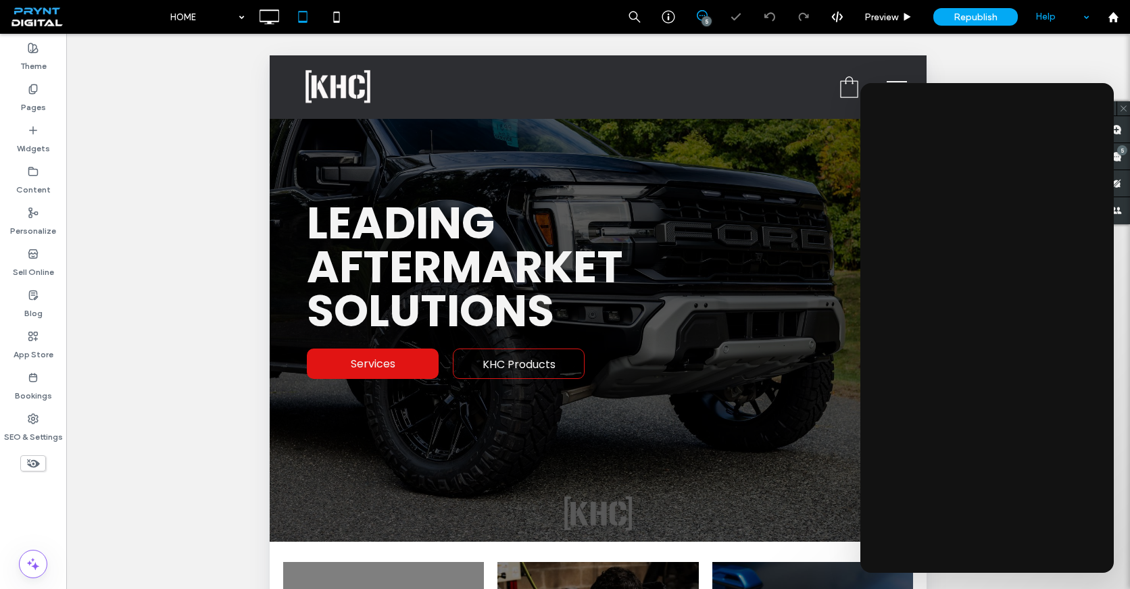
type input "*******"
type input "**"
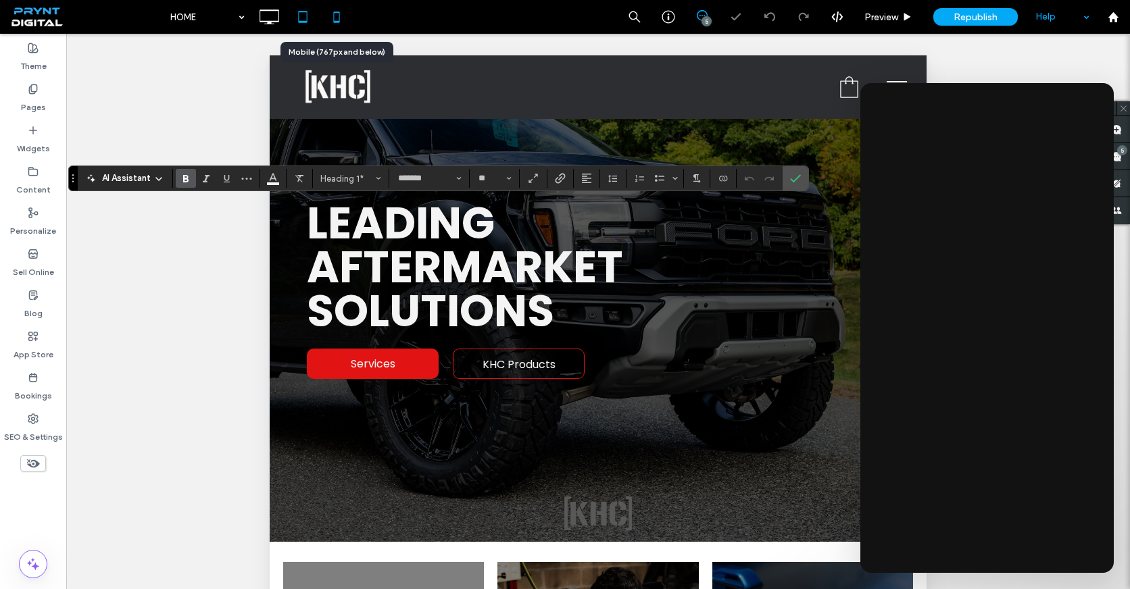
click at [330, 16] on icon at bounding box center [336, 16] width 27 height 27
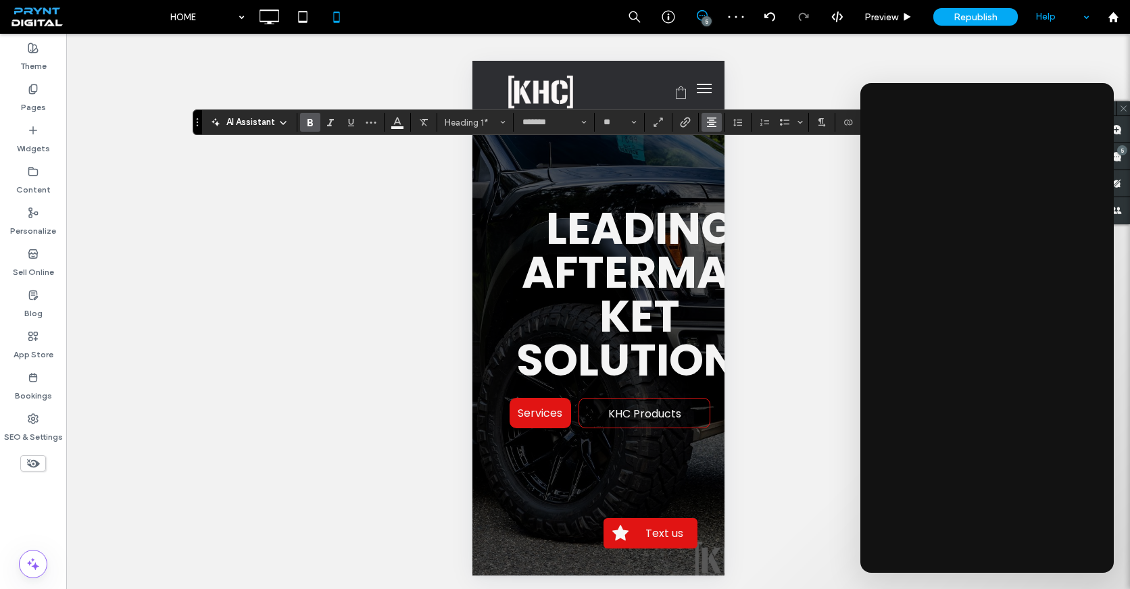
click at [714, 125] on icon "Alignment" at bounding box center [711, 122] width 11 height 11
click at [718, 147] on icon "ui.textEditor.alignment.left" at bounding box center [721, 144] width 11 height 11
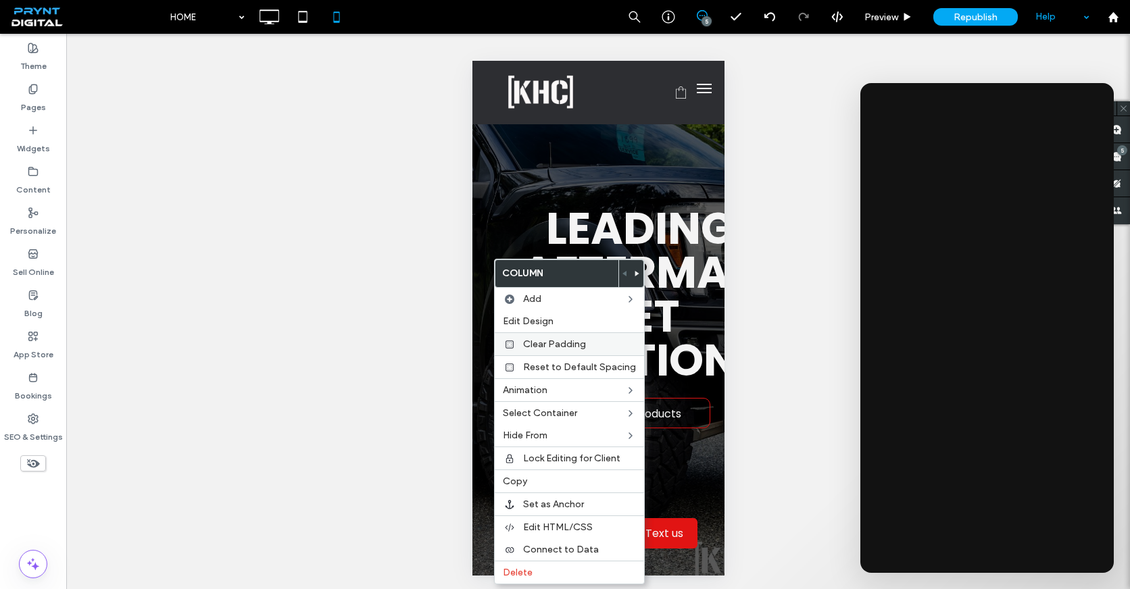
click at [566, 349] on span "Clear Padding" at bounding box center [554, 344] width 63 height 11
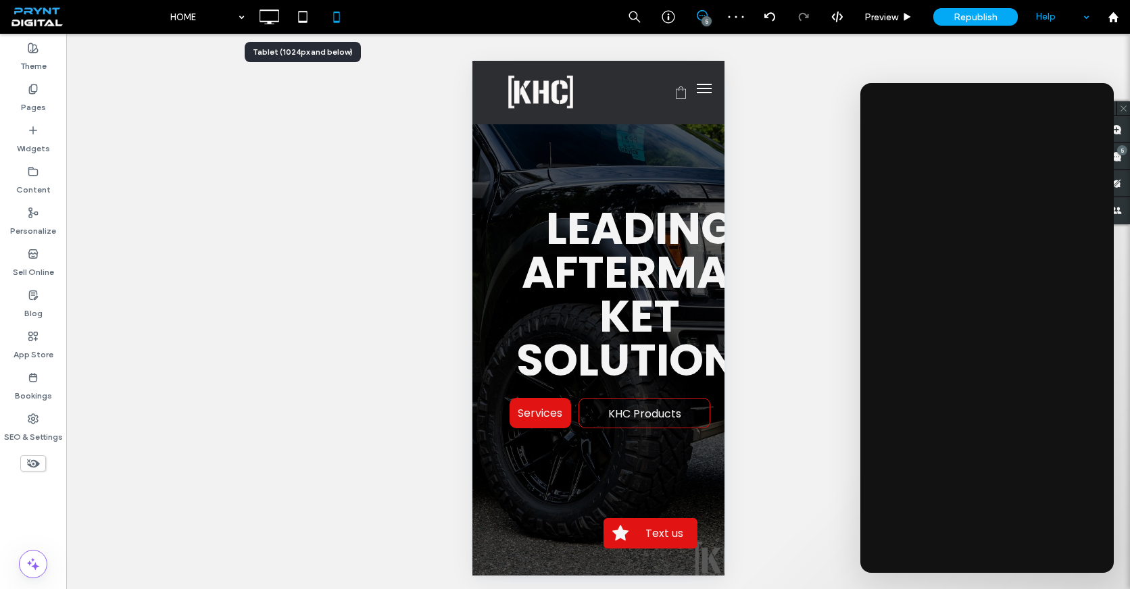
click at [300, 17] on icon at bounding box center [302, 16] width 27 height 27
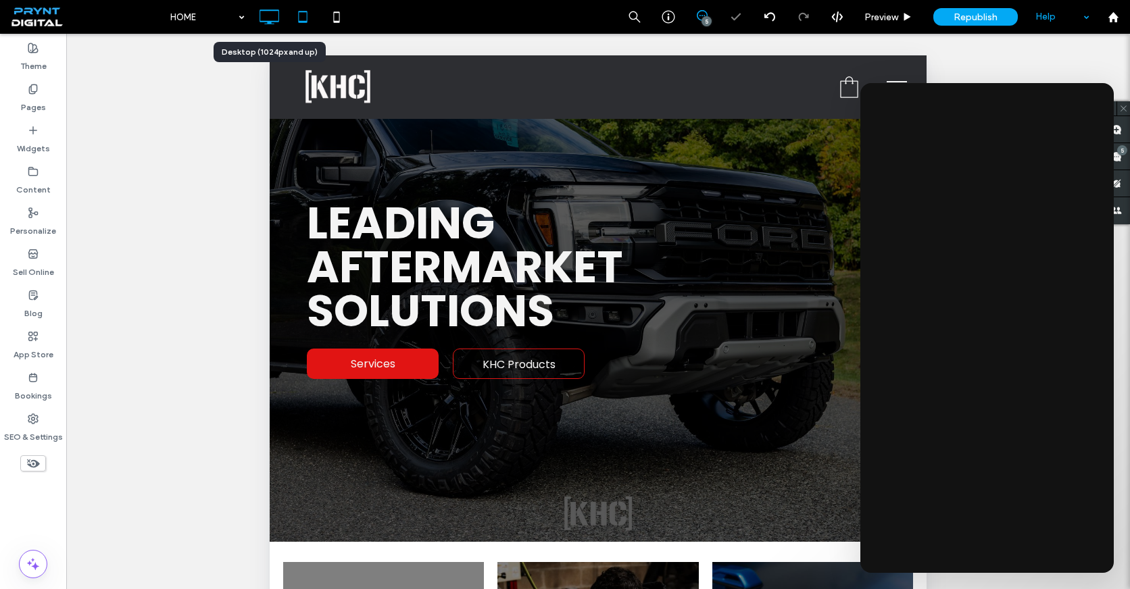
click at [265, 20] on icon at bounding box center [268, 16] width 27 height 27
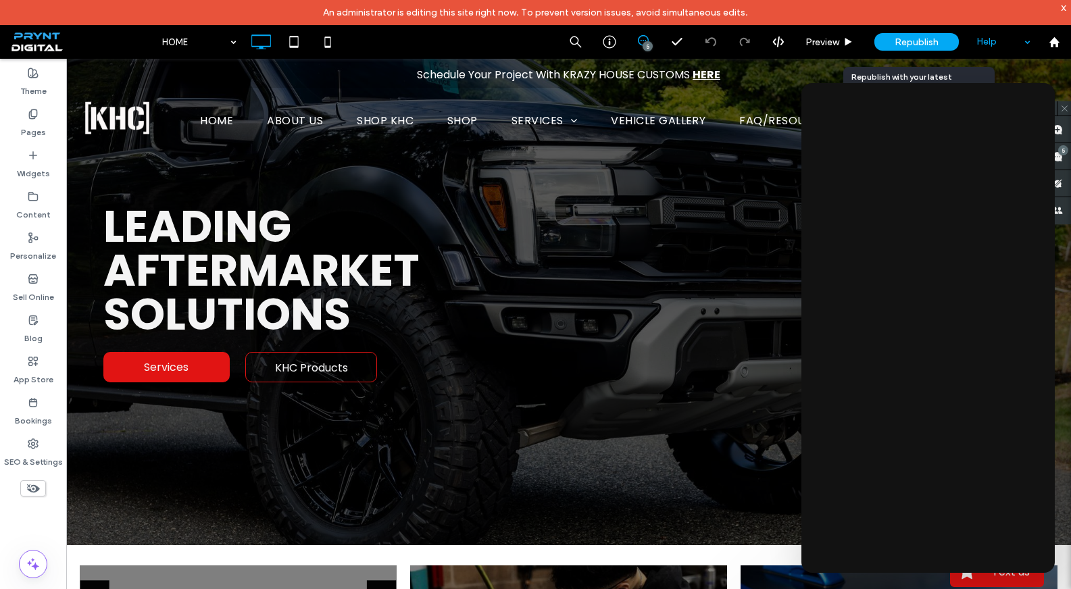
click at [918, 40] on span "Republish" at bounding box center [917, 41] width 44 height 11
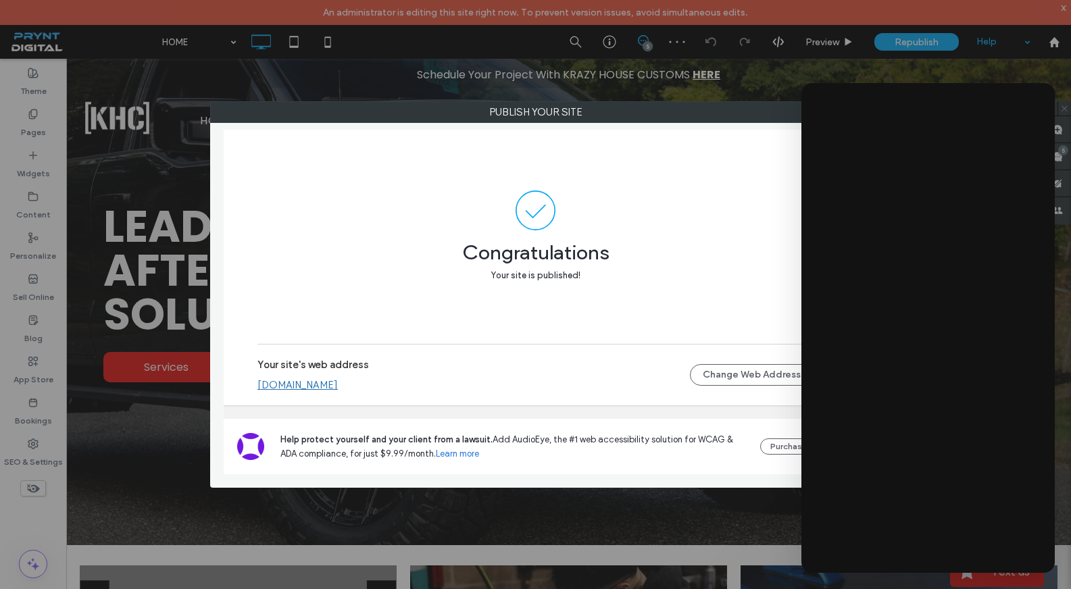
click at [338, 382] on link "khcc60f4af9.pryntdigital.com" at bounding box center [297, 385] width 80 height 12
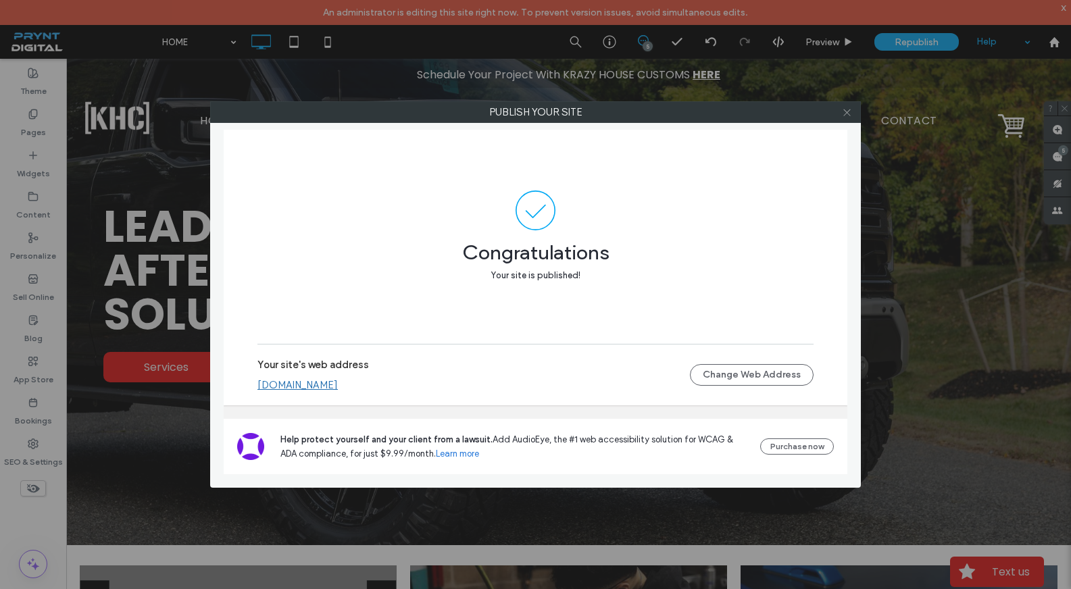
click at [849, 113] on icon at bounding box center [847, 112] width 10 height 10
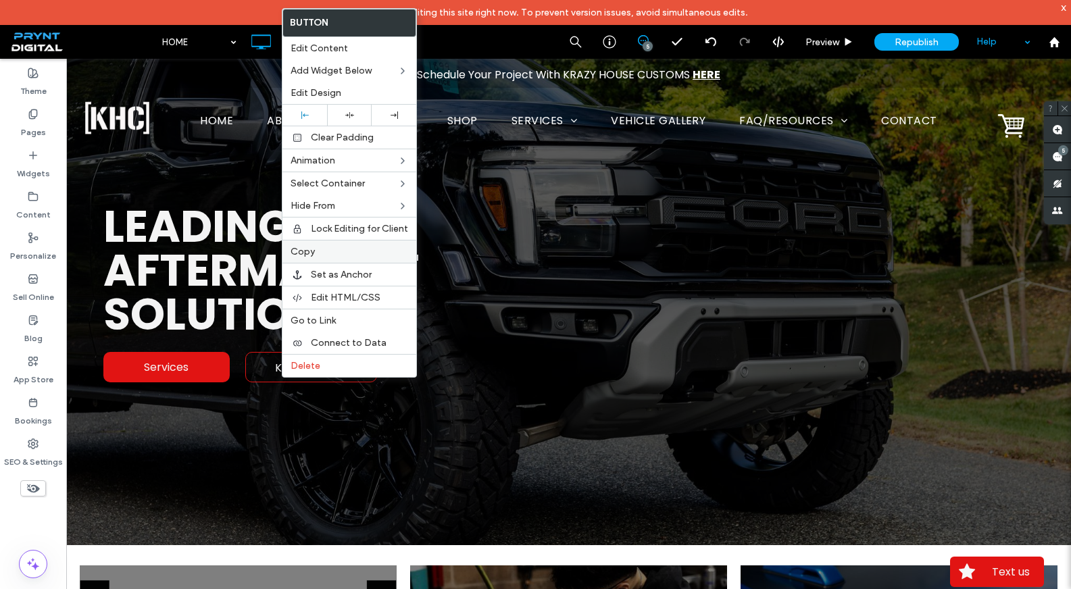
click at [335, 255] on label "Copy" at bounding box center [350, 251] width 118 height 11
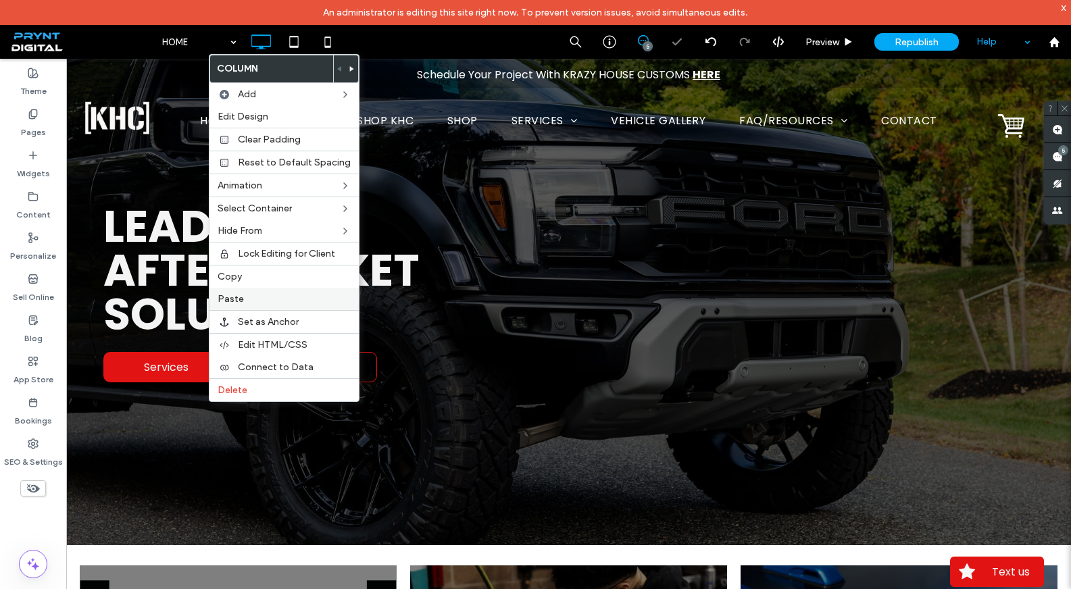
click at [257, 296] on label "Paste" at bounding box center [284, 298] width 133 height 11
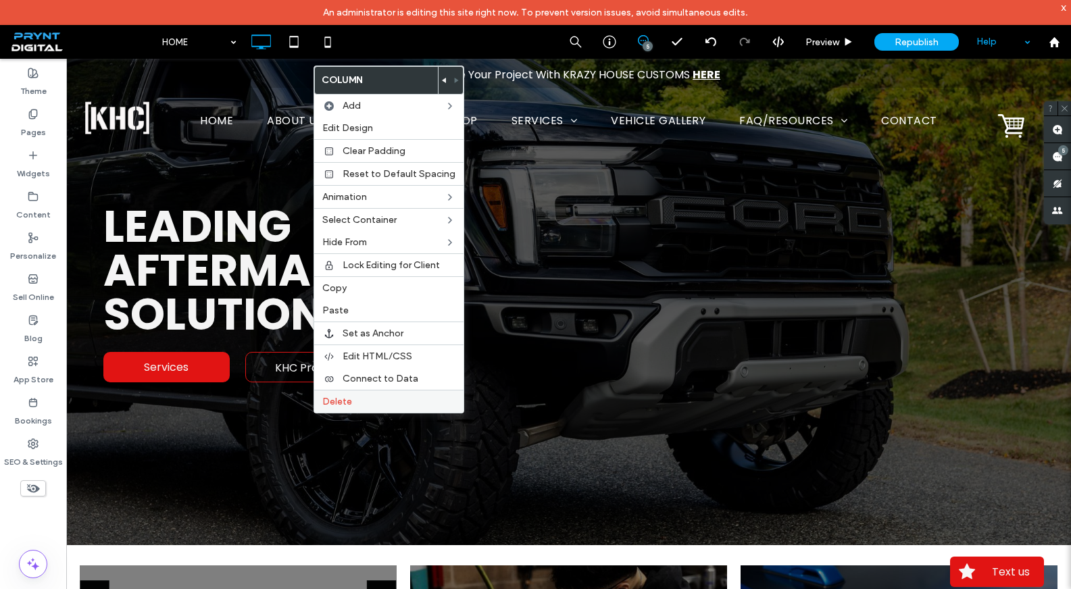
click at [333, 405] on span "Delete" at bounding box center [337, 401] width 30 height 11
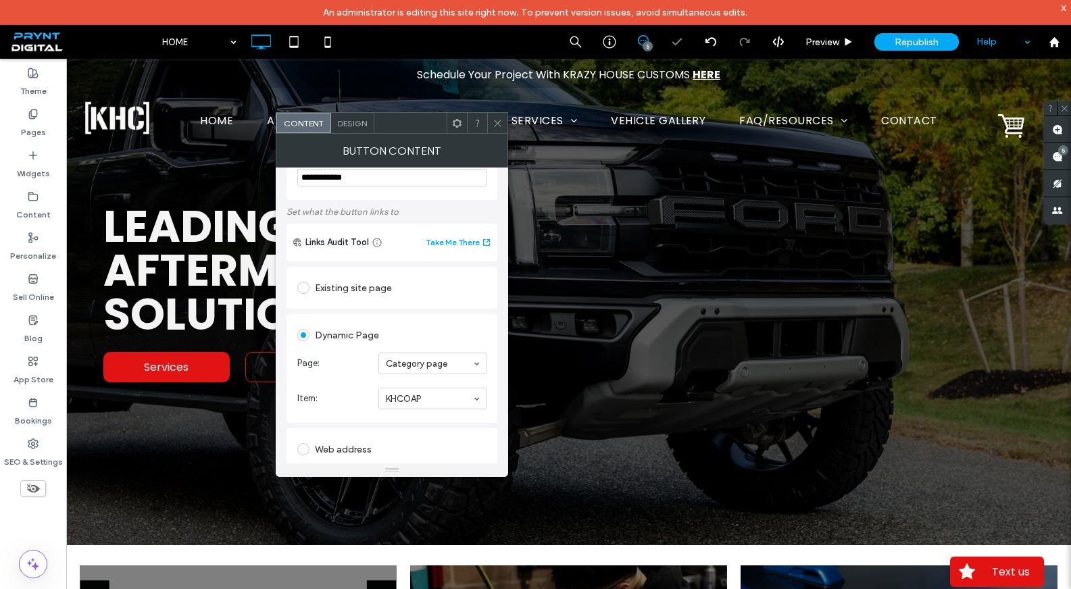
scroll to position [0, 0]
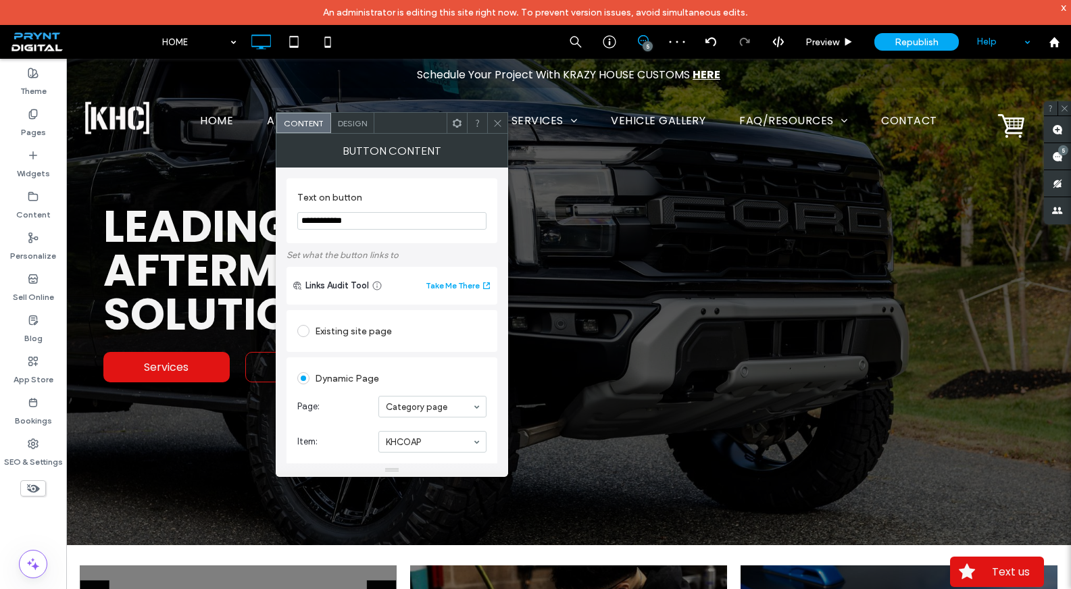
click at [355, 126] on span "Design" at bounding box center [352, 123] width 29 height 10
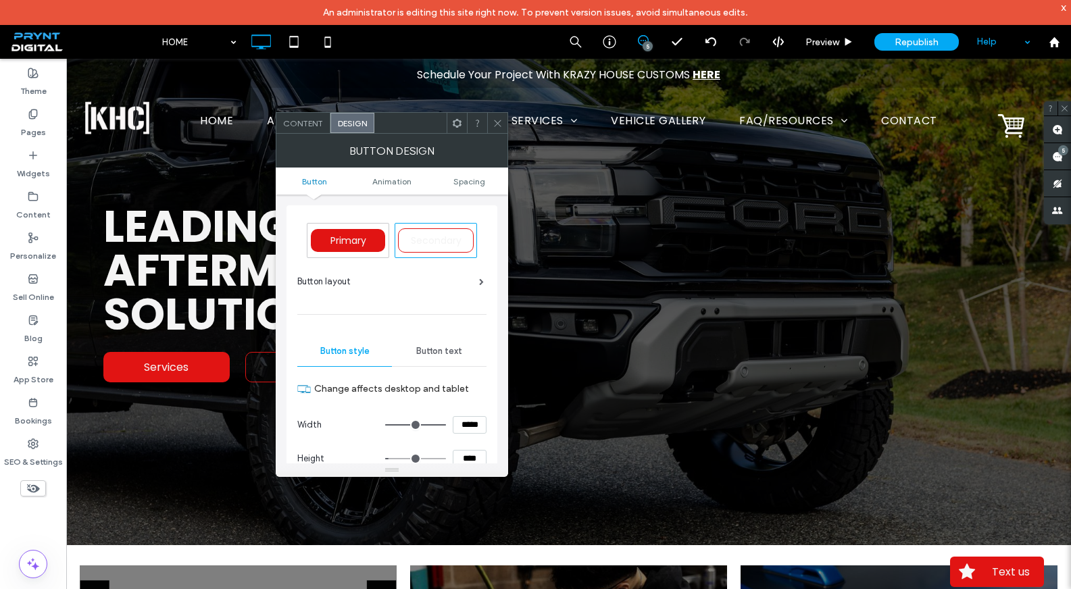
drag, startPoint x: 500, startPoint y: 122, endPoint x: 359, endPoint y: 212, distance: 167.1
click at [500, 122] on icon at bounding box center [498, 123] width 10 height 10
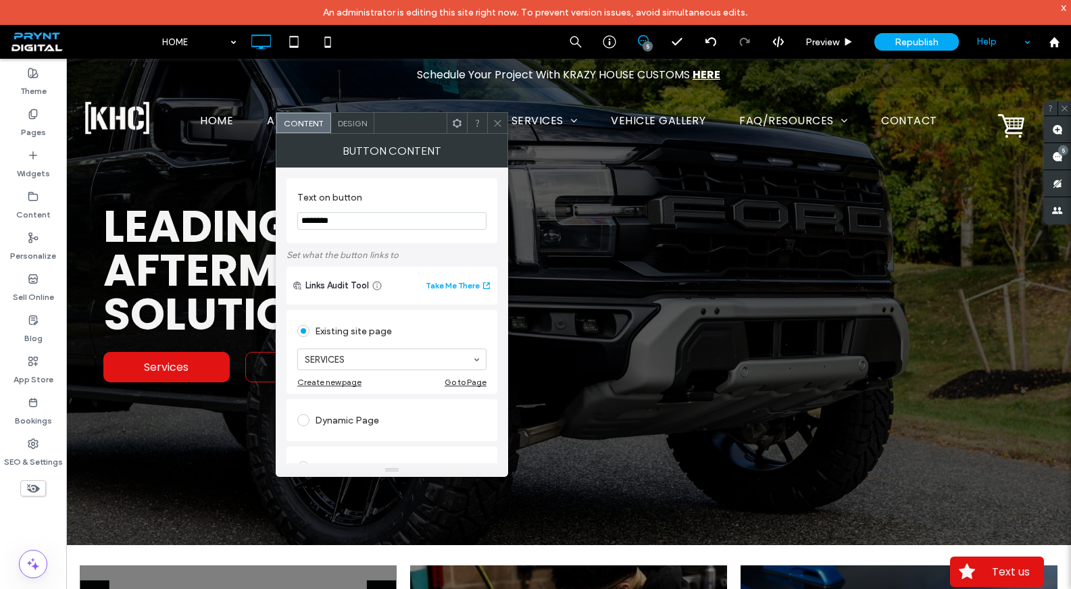
click at [349, 128] on div "Design" at bounding box center [352, 123] width 43 height 20
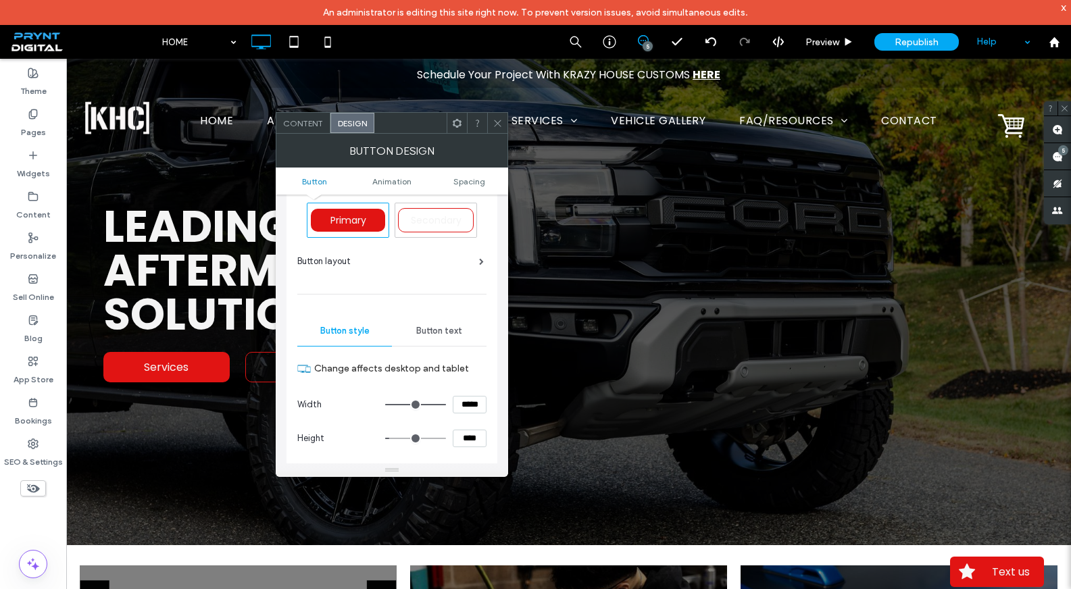
scroll to position [21, 0]
click at [466, 439] on input "****" at bounding box center [470, 438] width 34 height 18
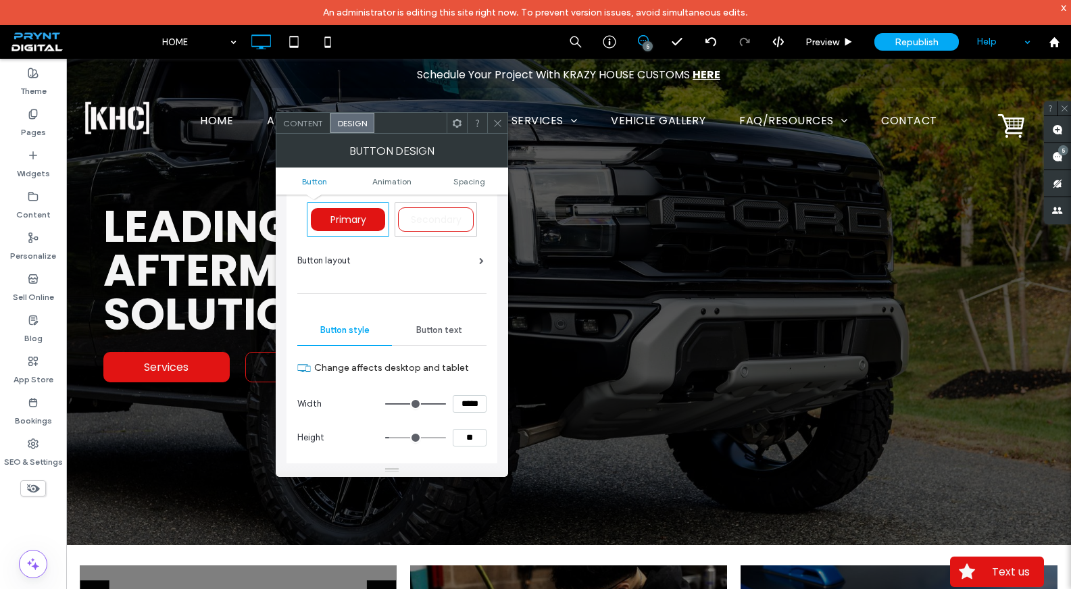
type input "****"
type input "**"
click at [501, 121] on icon at bounding box center [498, 123] width 10 height 10
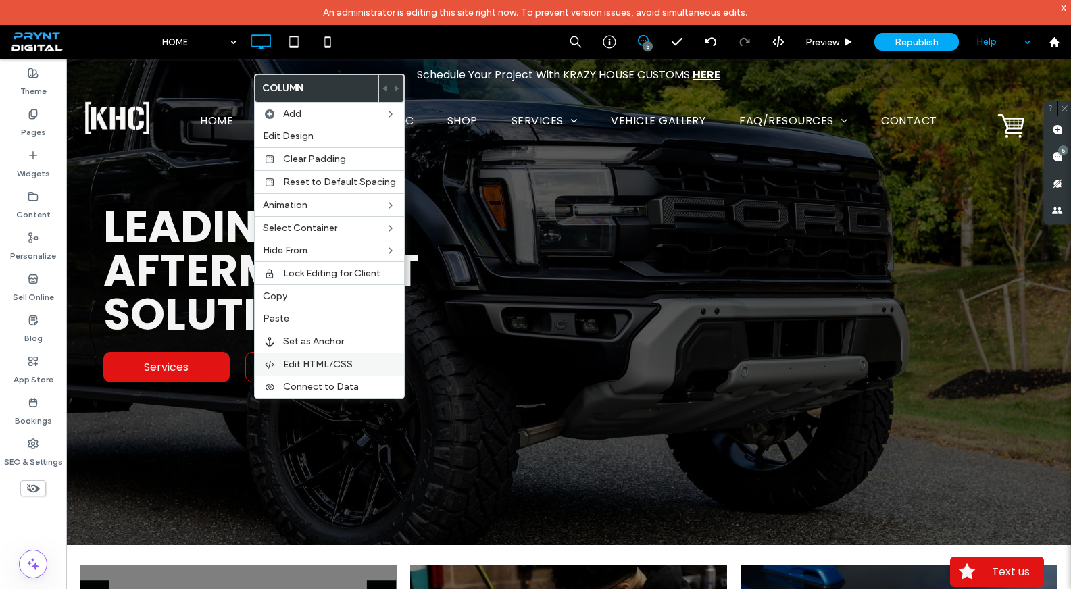
click at [290, 366] on span "Edit HTML/CSS" at bounding box center [318, 364] width 70 height 11
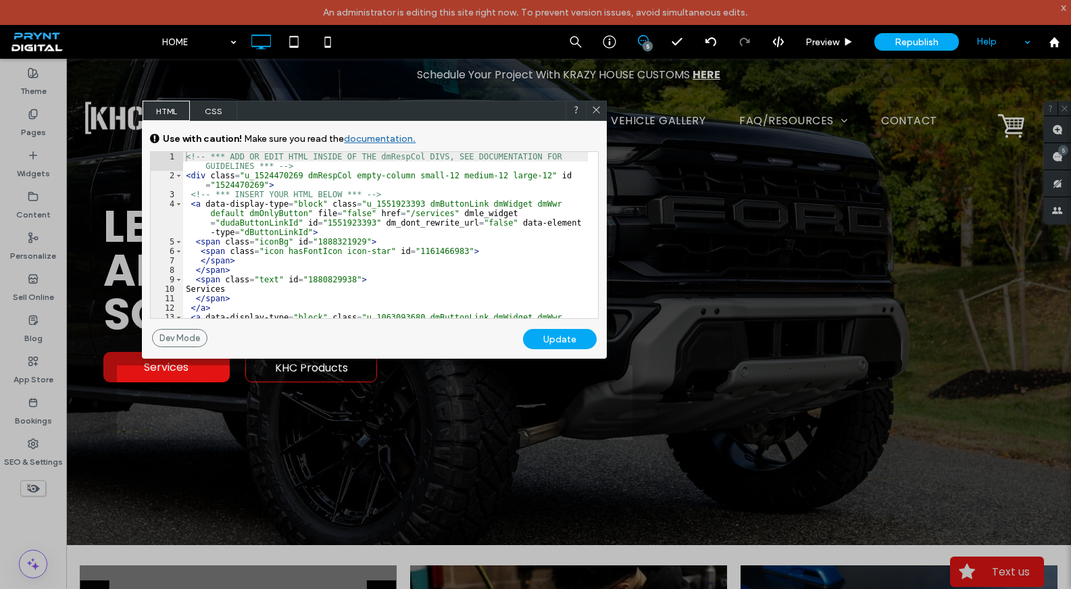
click at [217, 113] on span "CSS" at bounding box center [213, 111] width 47 height 20
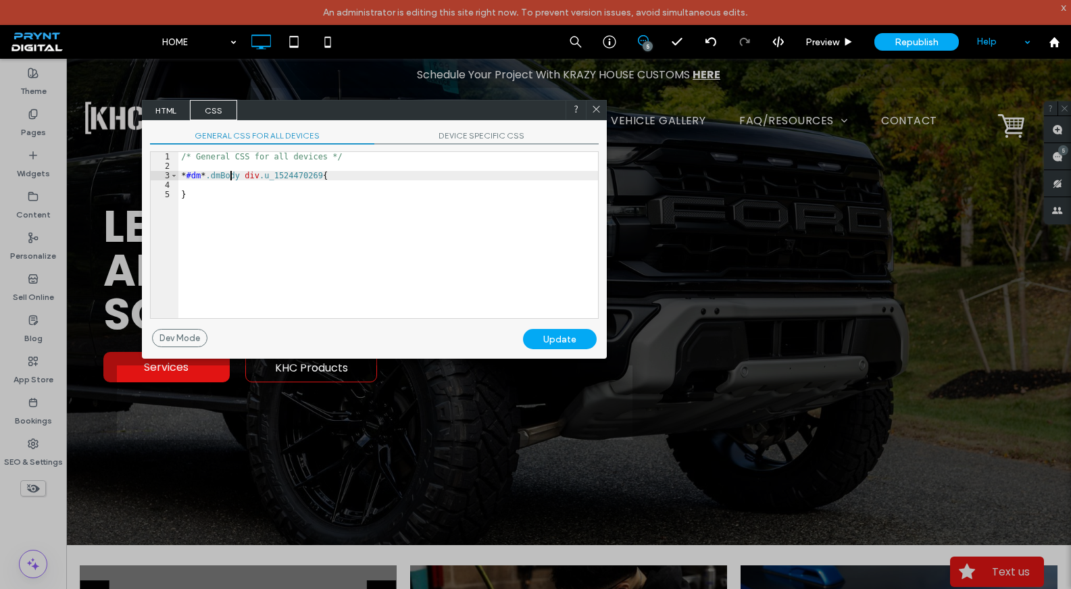
scroll to position [2, 0]
click at [231, 177] on div "/* General CSS for all devices */ * #dm * .dmBody div .u_1524470269 { }" at bounding box center [388, 244] width 420 height 185
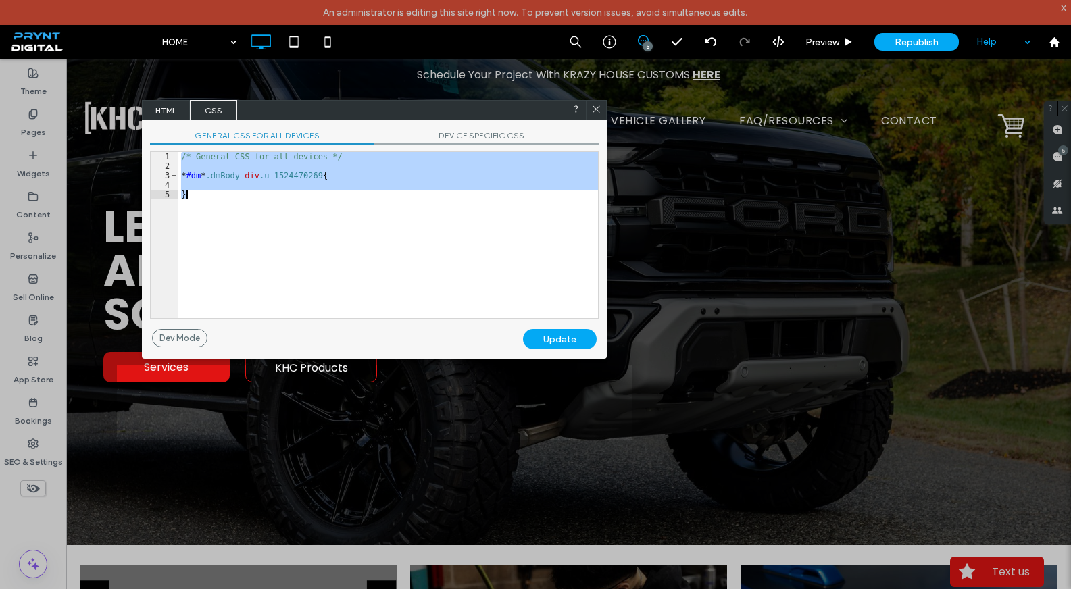
click at [231, 177] on div "/* General CSS for all devices */ * #dm * .dmBody div .u_1524470269 { }" at bounding box center [388, 244] width 420 height 185
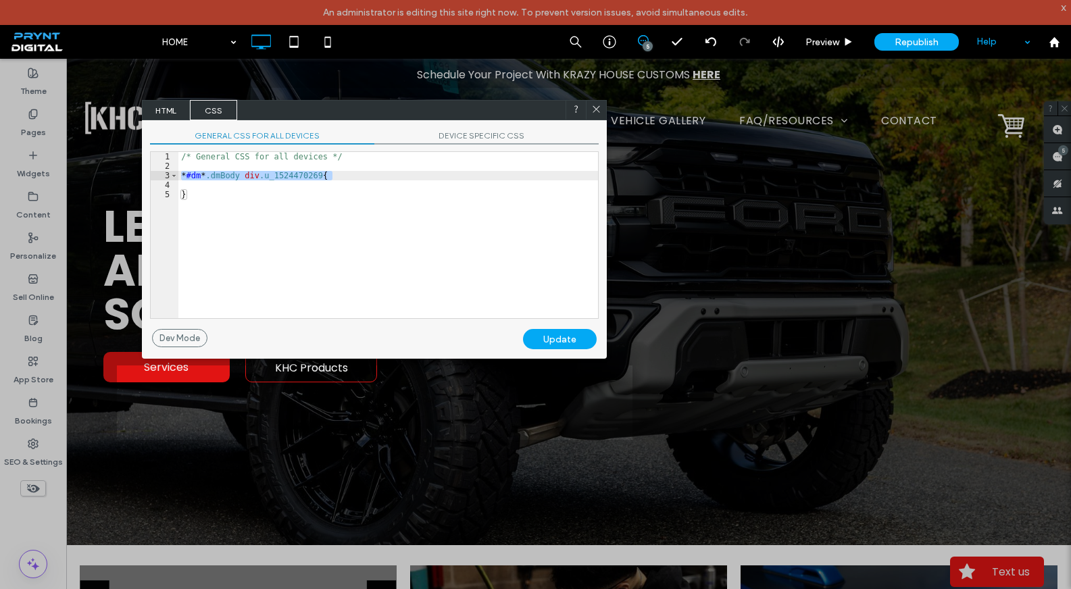
drag, startPoint x: 180, startPoint y: 174, endPoint x: 410, endPoint y: 178, distance: 229.1
click at [410, 178] on div "/* General CSS for all devices */ * #dm * .dmBody div .u_1524470269 { }" at bounding box center [388, 244] width 420 height 185
click at [559, 338] on div "Update" at bounding box center [560, 339] width 74 height 20
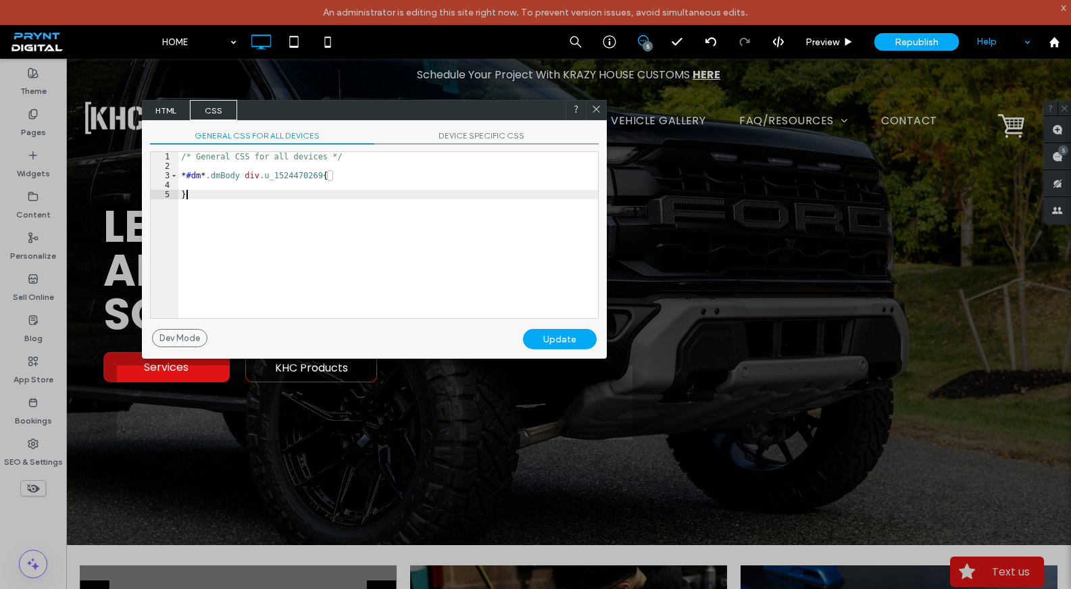
click at [237, 193] on div "/* General CSS for all devices */ * #dm * .dmBody div .u_1524470269 { }" at bounding box center [388, 244] width 420 height 185
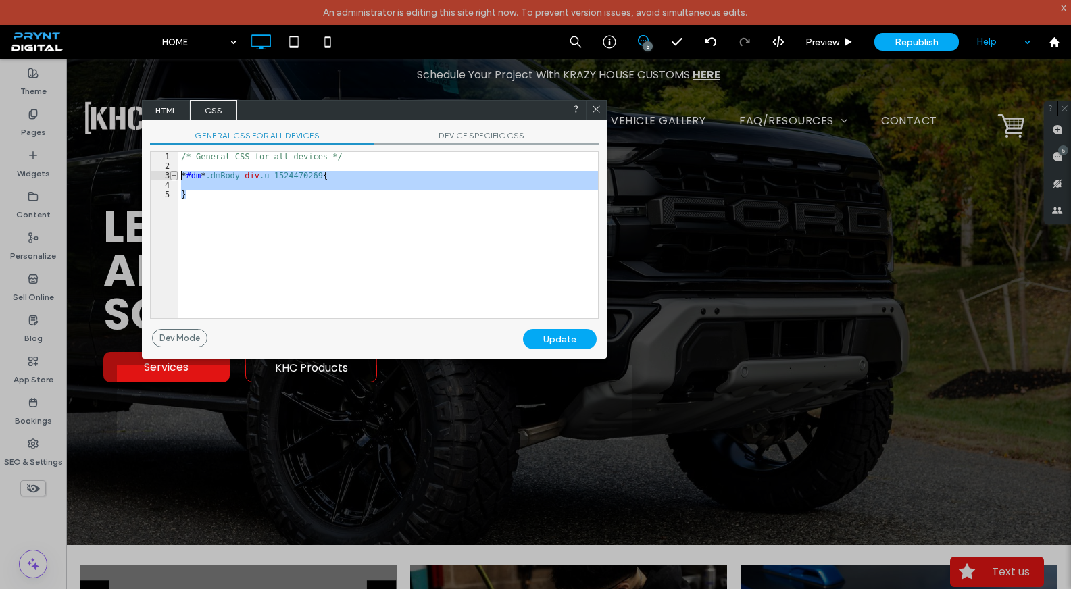
drag, startPoint x: 237, startPoint y: 193, endPoint x: 176, endPoint y: 178, distance: 62.8
click at [176, 178] on div "** 1 2 3 4 5 /* General CSS for all devices */ * #dm * .dmBody div .u_152447026…" at bounding box center [374, 235] width 449 height 168
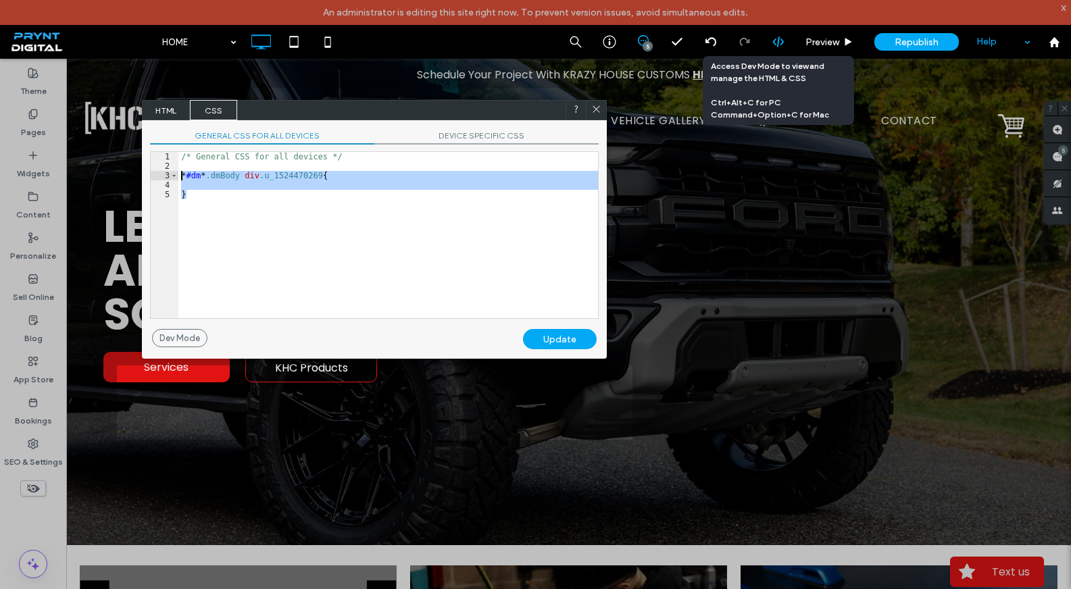
click at [779, 42] on icon at bounding box center [778, 42] width 12 height 12
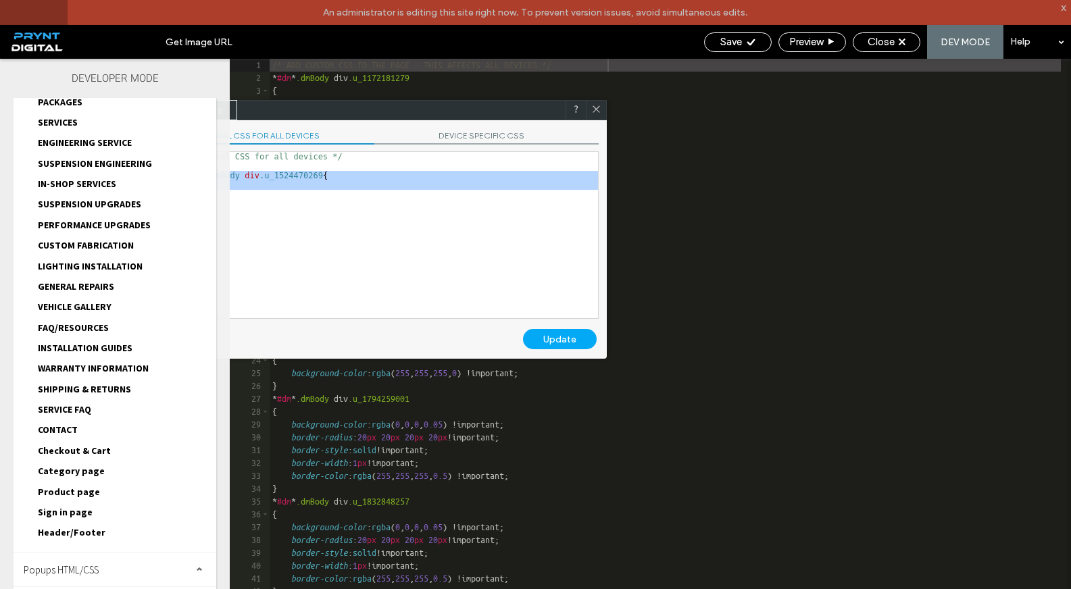
scroll to position [394, 0]
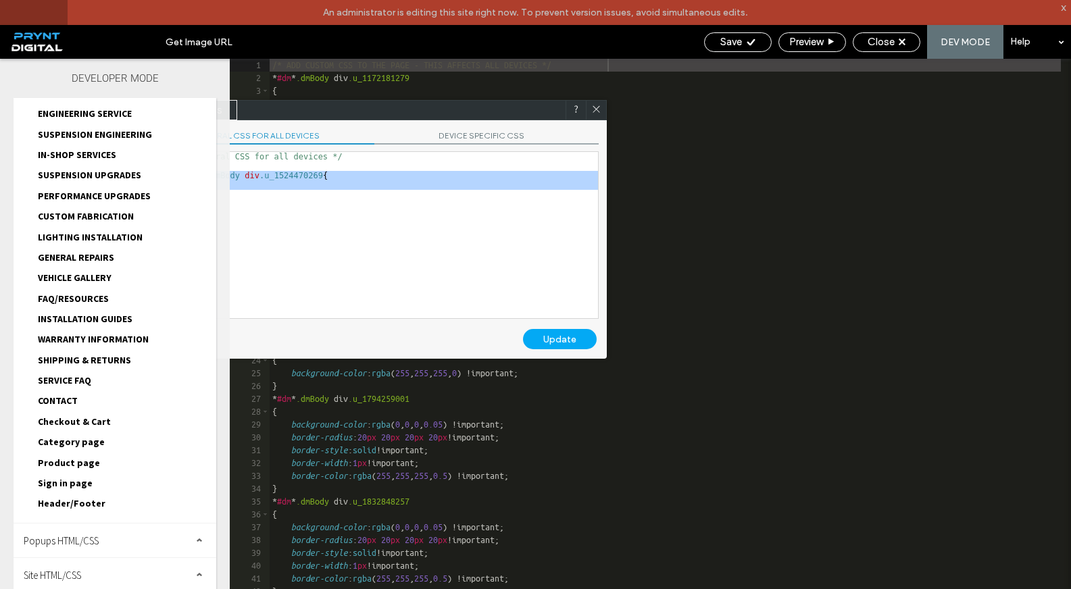
click at [99, 575] on div "Site HTML/CSS" at bounding box center [115, 575] width 203 height 34
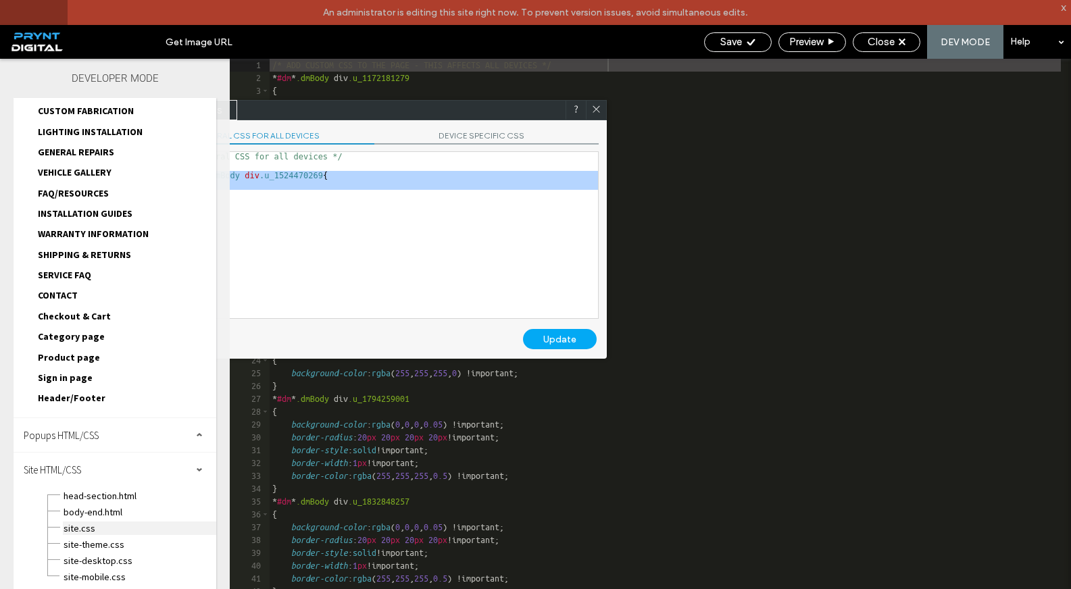
click at [80, 528] on span "site.css" at bounding box center [139, 529] width 153 height 14
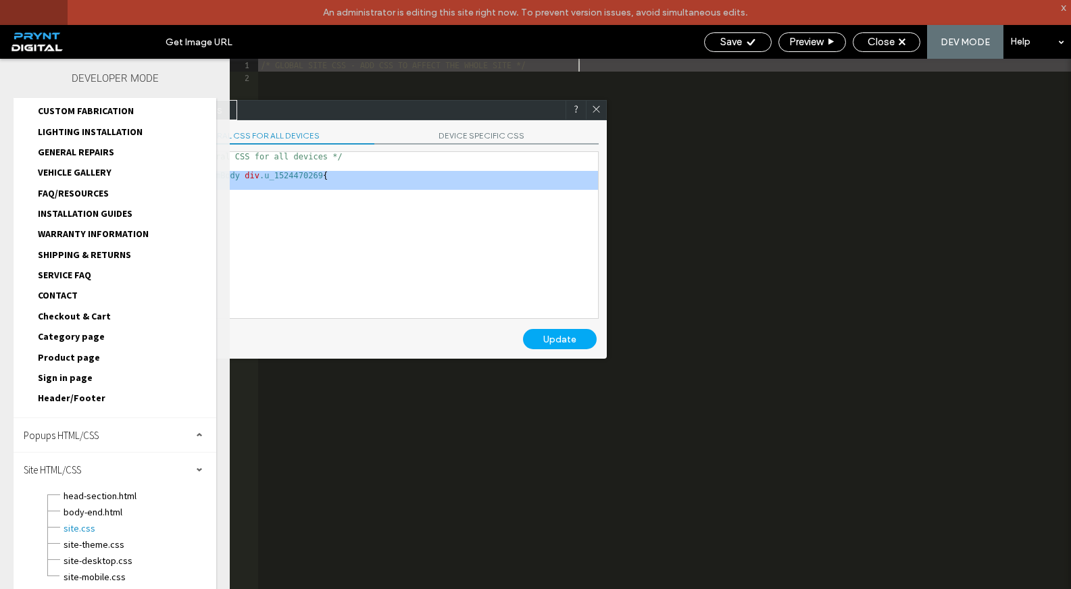
click at [597, 109] on icon at bounding box center [596, 109] width 10 height 10
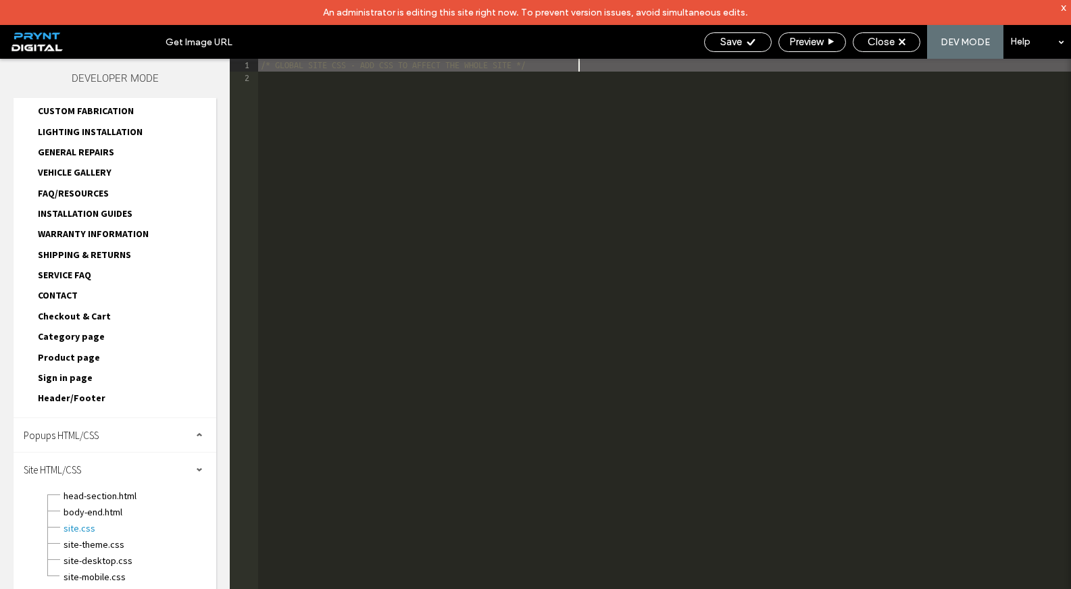
click at [629, 69] on div "/* GLOBAL SITE CSS - ADD CSS TO AFFECT THE WHOLE SITE */" at bounding box center [664, 349] width 813 height 581
click at [628, 69] on div "/* GLOBAL SITE CSS - ADD CSS TO AFFECT THE WHOLE SITE */" at bounding box center [664, 349] width 813 height 581
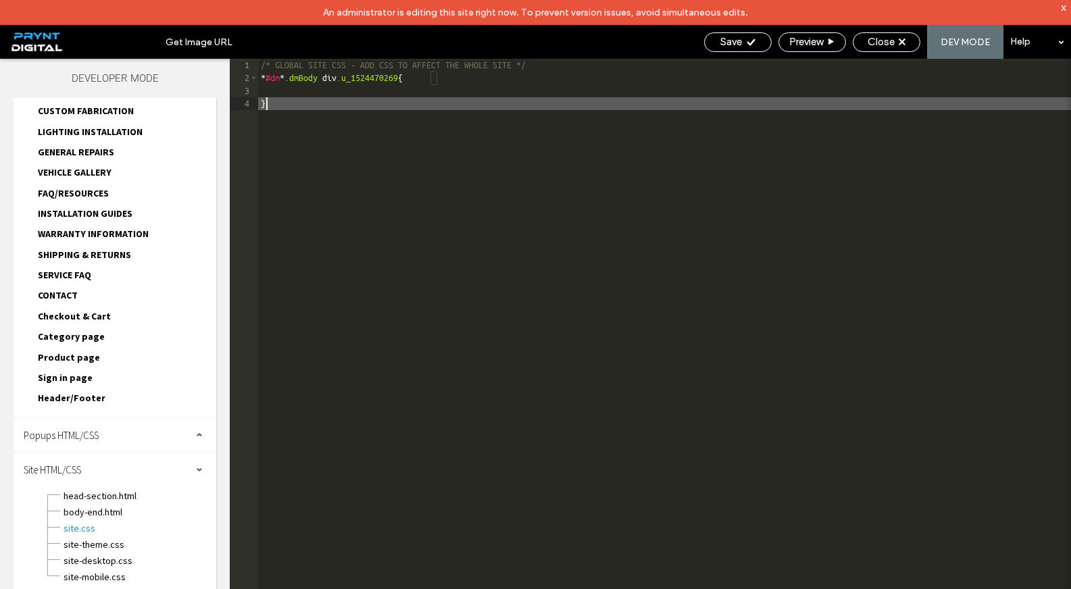
click at [289, 89] on div "/* GLOBAL SITE CSS - ADD CSS TO AFFECT THE WHOLE SITE */ * #dm * .dmBody div .u…" at bounding box center [664, 349] width 813 height 581
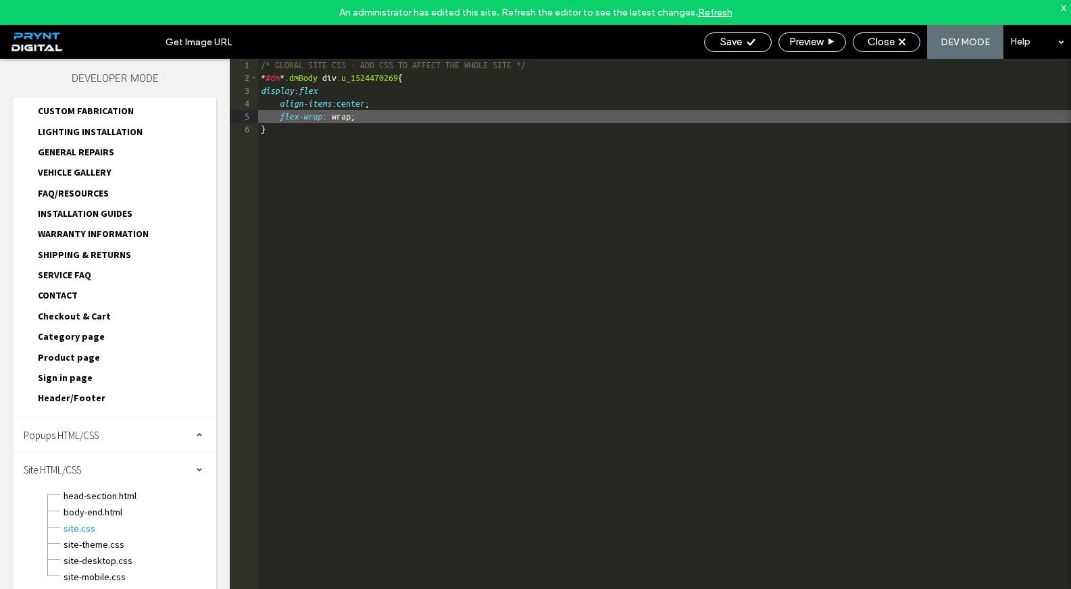
type textarea "**"
click at [753, 44] on icon at bounding box center [751, 42] width 10 height 10
click at [746, 45] on icon at bounding box center [751, 42] width 10 height 10
click at [729, 41] on span "Save" at bounding box center [731, 42] width 22 height 12
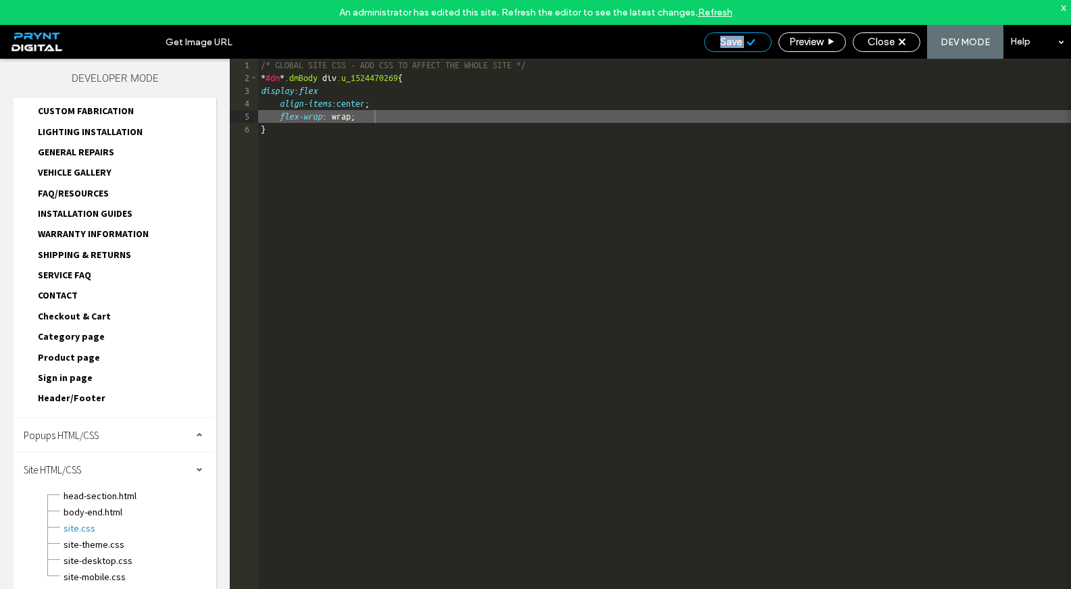
click at [729, 41] on span "Save" at bounding box center [731, 42] width 22 height 12
click at [674, 224] on div "/* GLOBAL SITE CSS - ADD CSS TO AFFECT THE WHOLE SITE */ * #dm * .dmBody div .u…" at bounding box center [664, 349] width 813 height 581
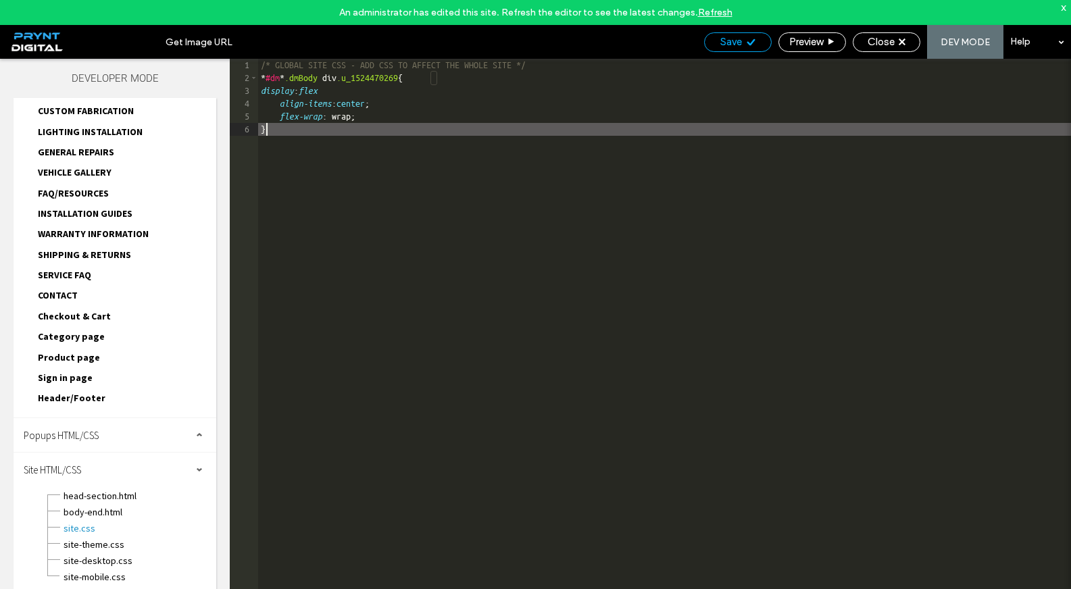
click at [740, 48] on div "Save" at bounding box center [738, 42] width 68 height 20
click at [741, 45] on div "Save" at bounding box center [738, 42] width 66 height 12
click at [892, 45] on span "Close" at bounding box center [881, 42] width 27 height 12
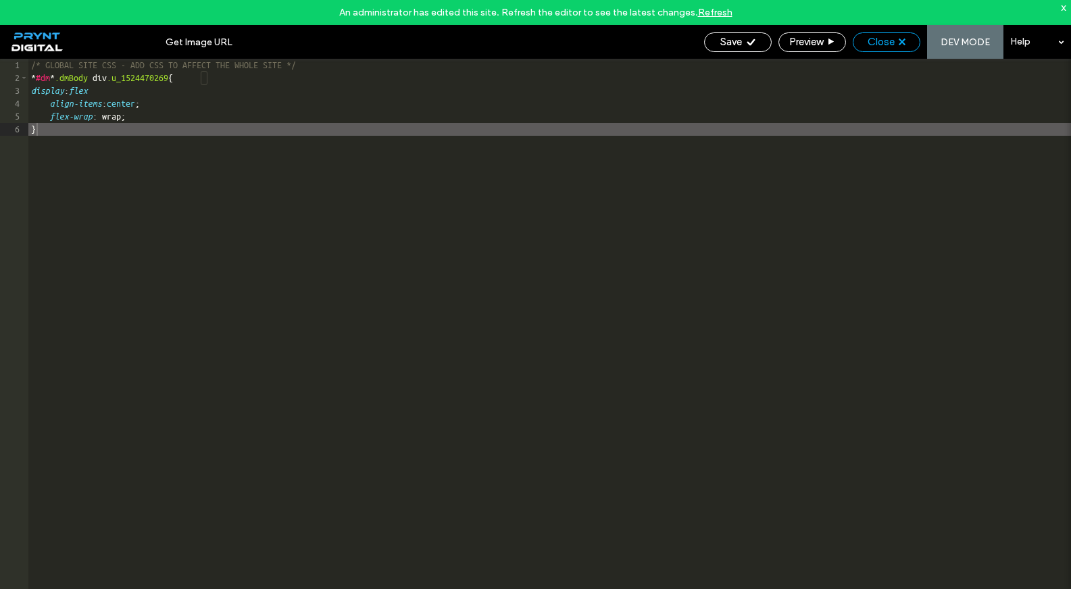
scroll to position [491, 0]
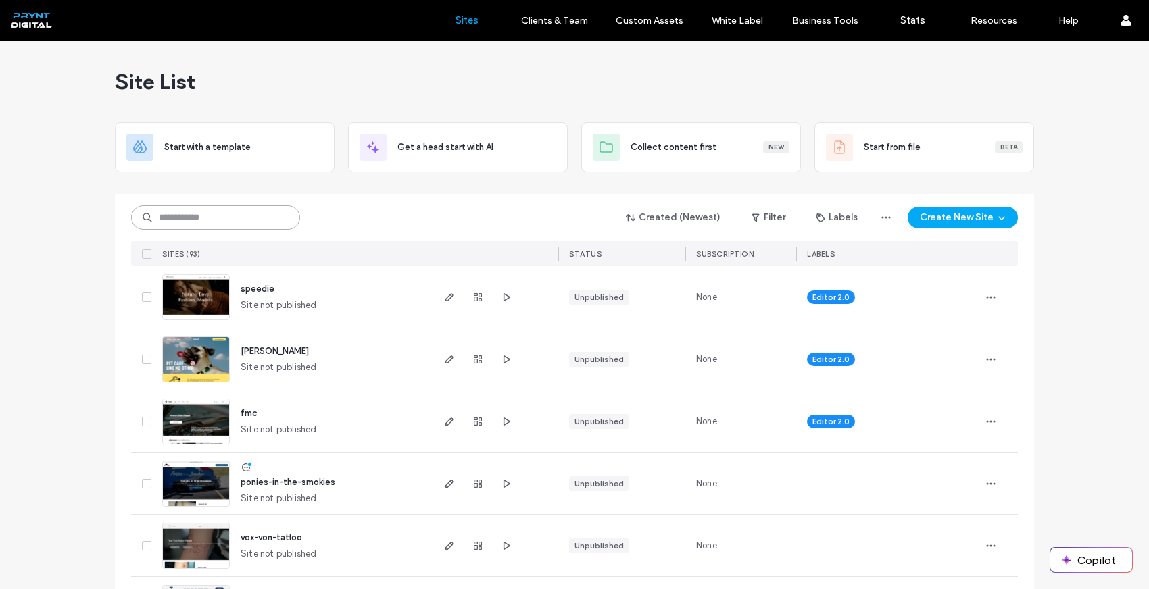
click at [187, 217] on input at bounding box center [215, 217] width 169 height 24
click at [204, 222] on input at bounding box center [215, 217] width 169 height 24
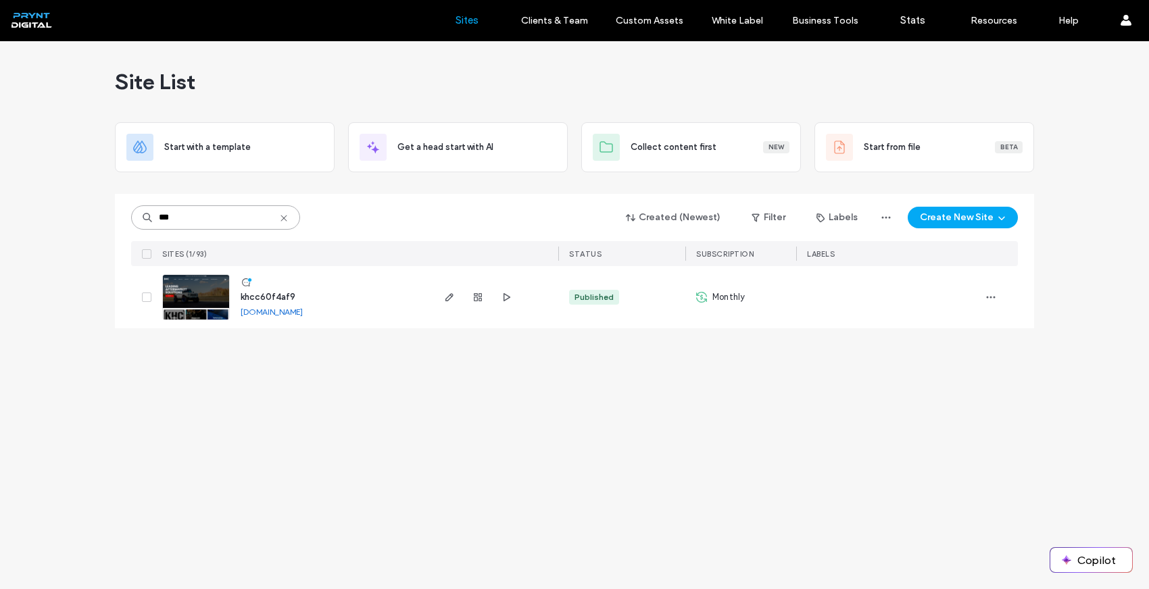
type input "***"
click at [289, 215] on icon at bounding box center [283, 218] width 11 height 11
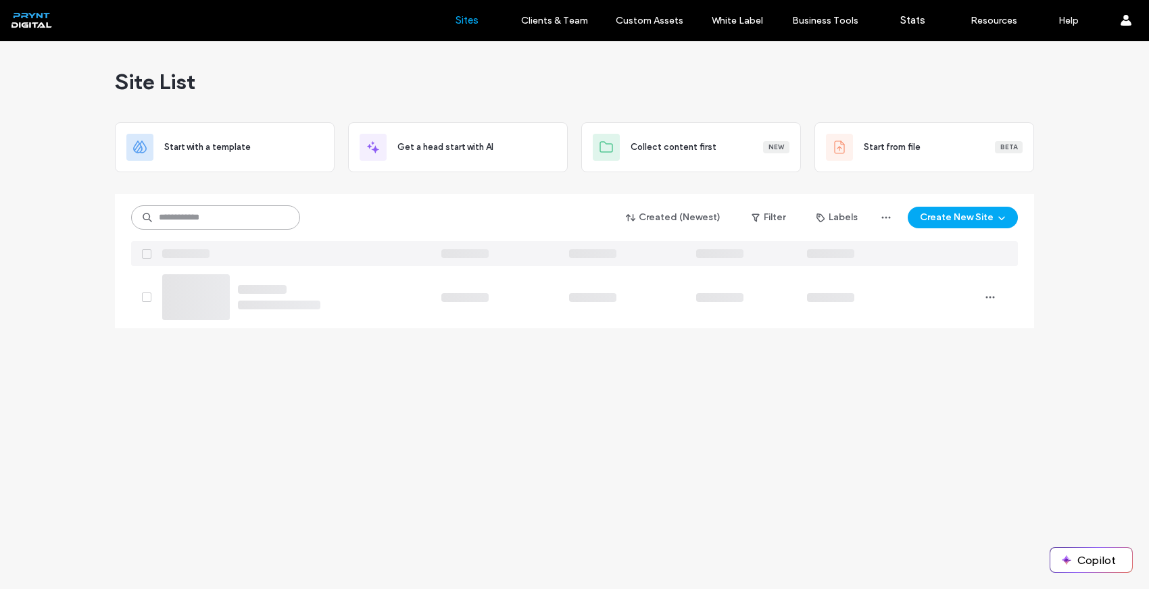
click at [282, 216] on input at bounding box center [215, 217] width 169 height 24
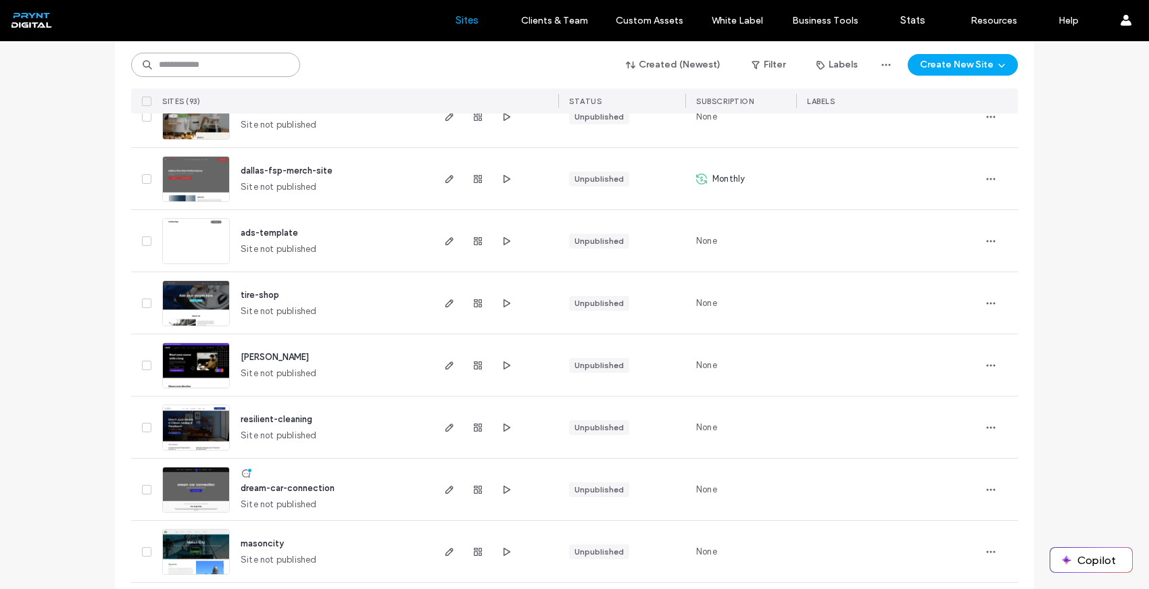
scroll to position [669, 0]
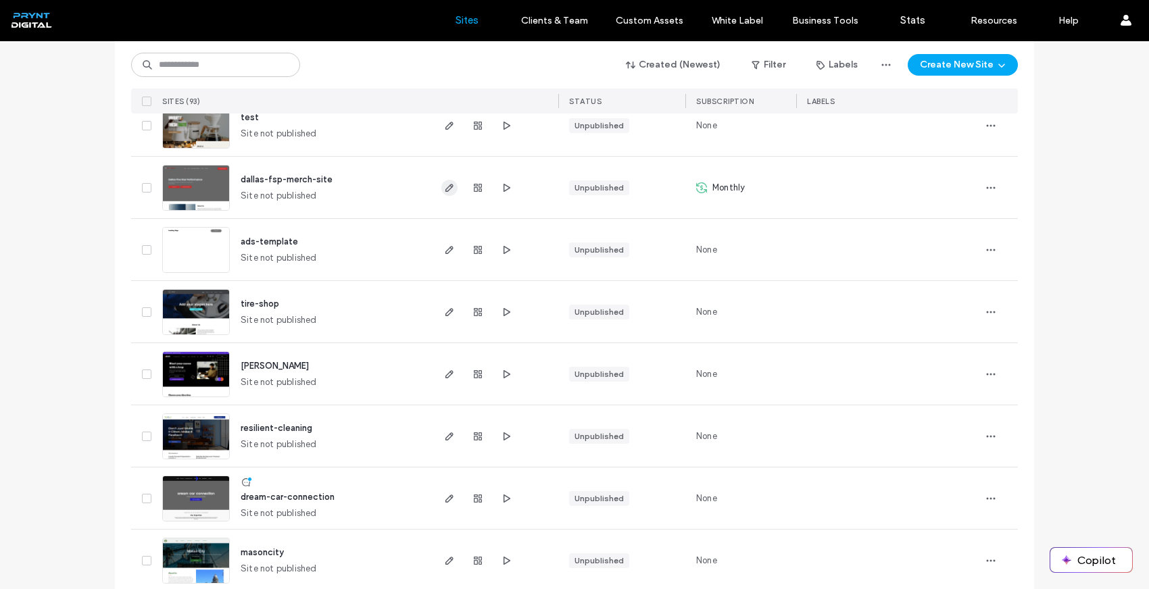
click at [445, 188] on use "button" at bounding box center [449, 188] width 8 height 8
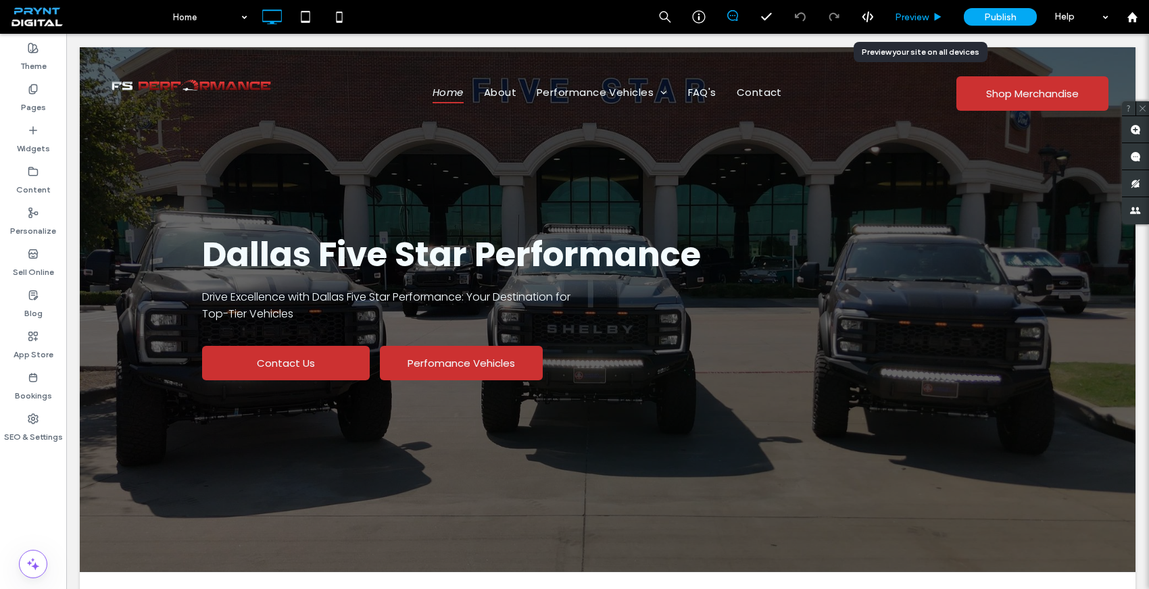
click at [922, 11] on span "Preview" at bounding box center [912, 16] width 34 height 11
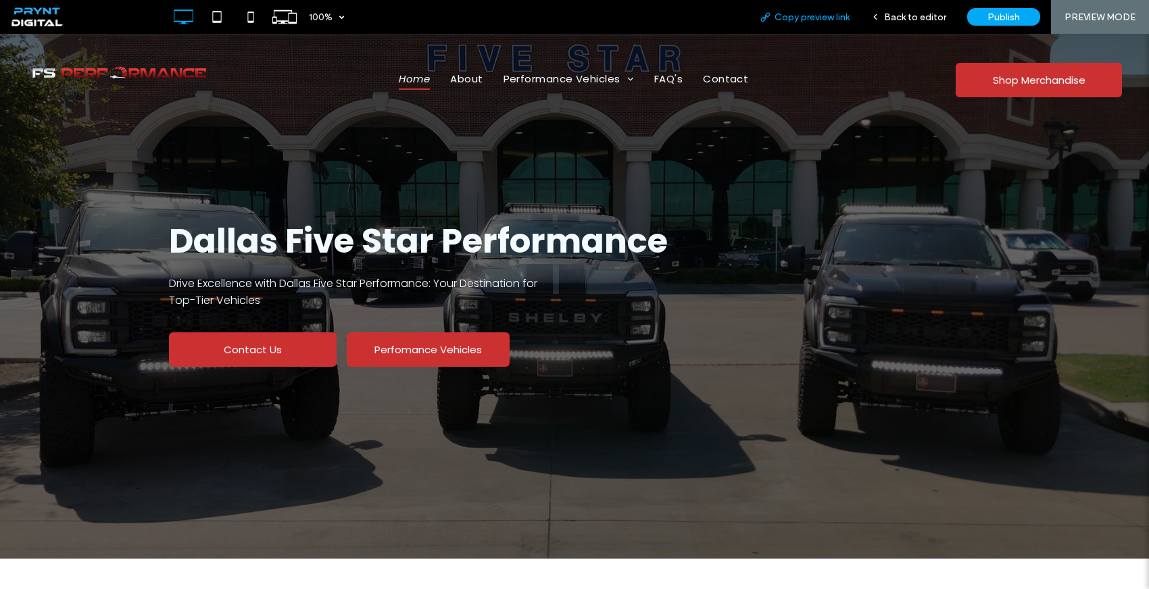
click at [833, 10] on div "Copy preview link" at bounding box center [805, 17] width 112 height 34
click at [935, 22] on span "Back to editor" at bounding box center [914, 16] width 62 height 11
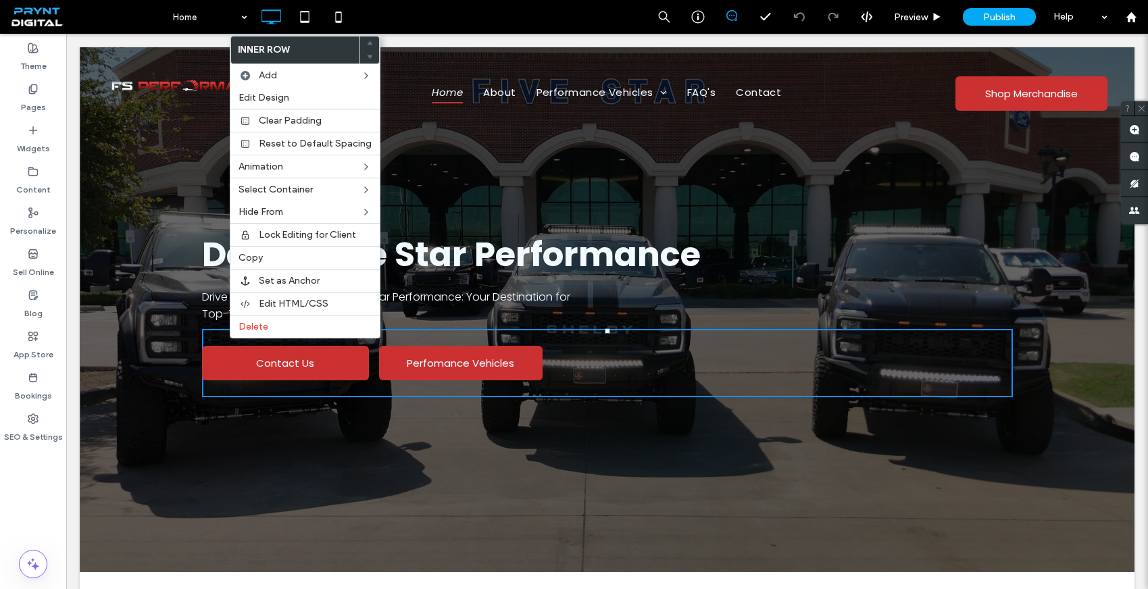
click at [142, 265] on div at bounding box center [607, 309] width 1055 height 525
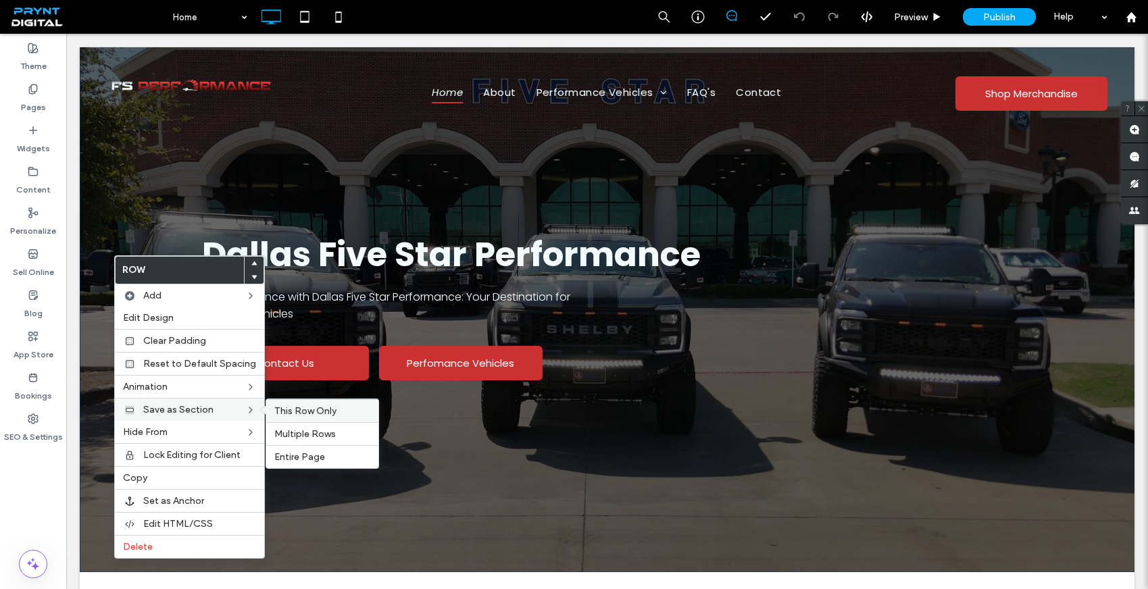
click at [301, 415] on span "This Row Only" at bounding box center [305, 410] width 62 height 11
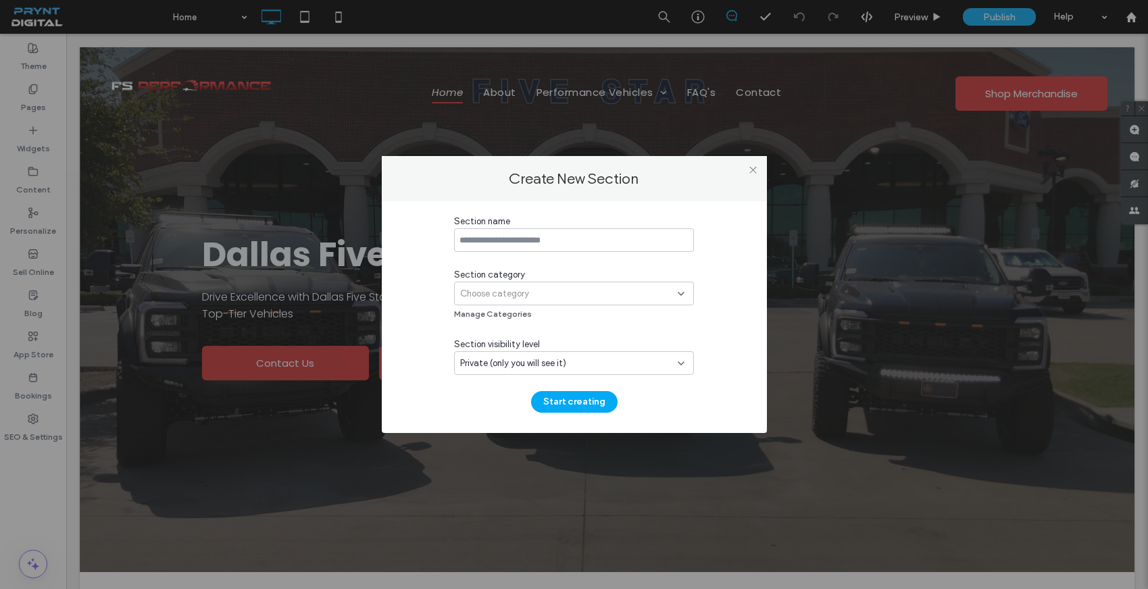
click at [504, 243] on input at bounding box center [574, 240] width 240 height 24
type input "**********"
click at [553, 292] on div "Choose category" at bounding box center [569, 294] width 218 height 14
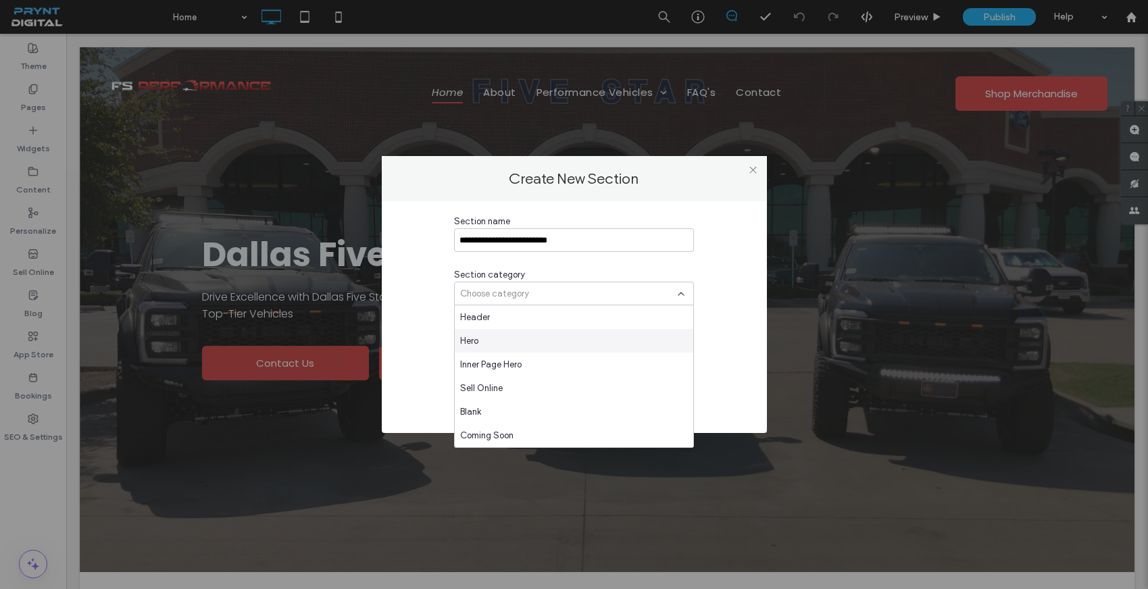
click at [533, 341] on div "Hero" at bounding box center [574, 341] width 239 height 24
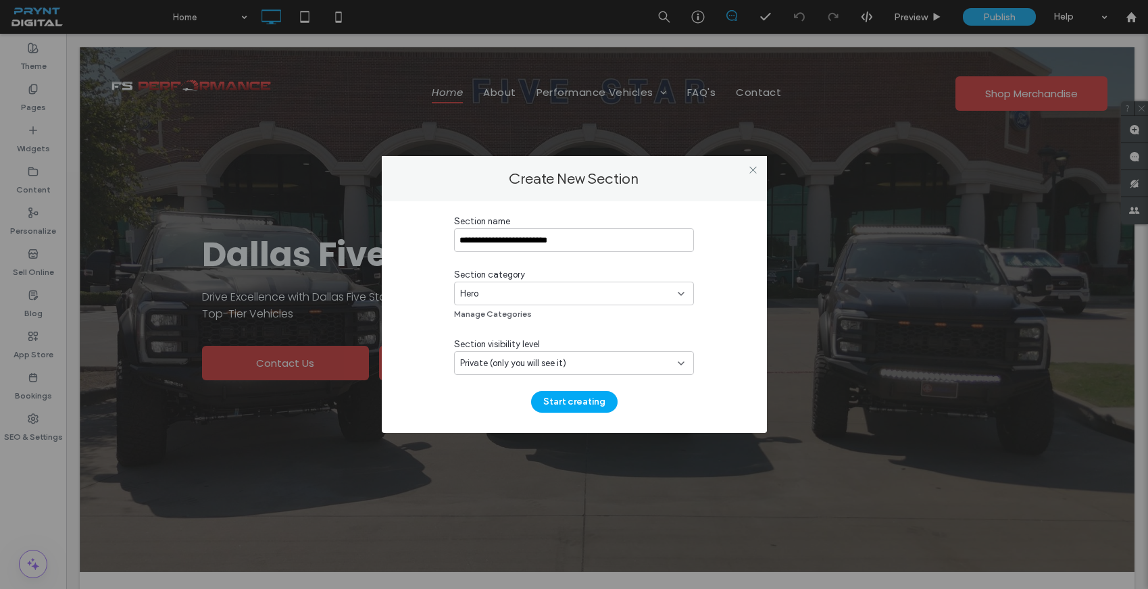
click at [547, 293] on div "Hero" at bounding box center [569, 294] width 218 height 14
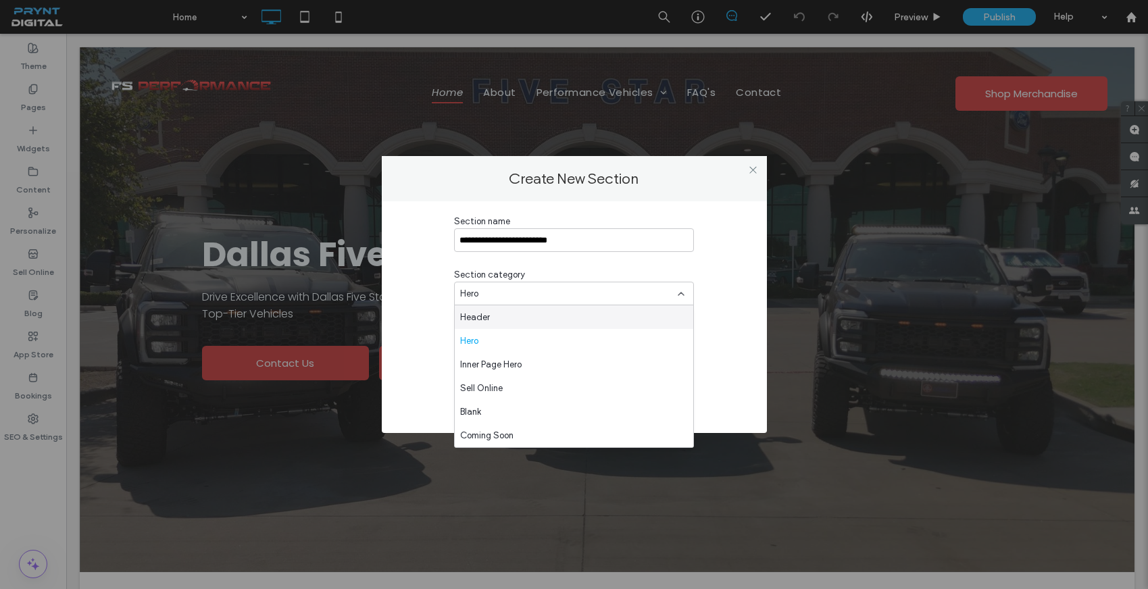
click at [547, 293] on div "Hero" at bounding box center [569, 294] width 218 height 14
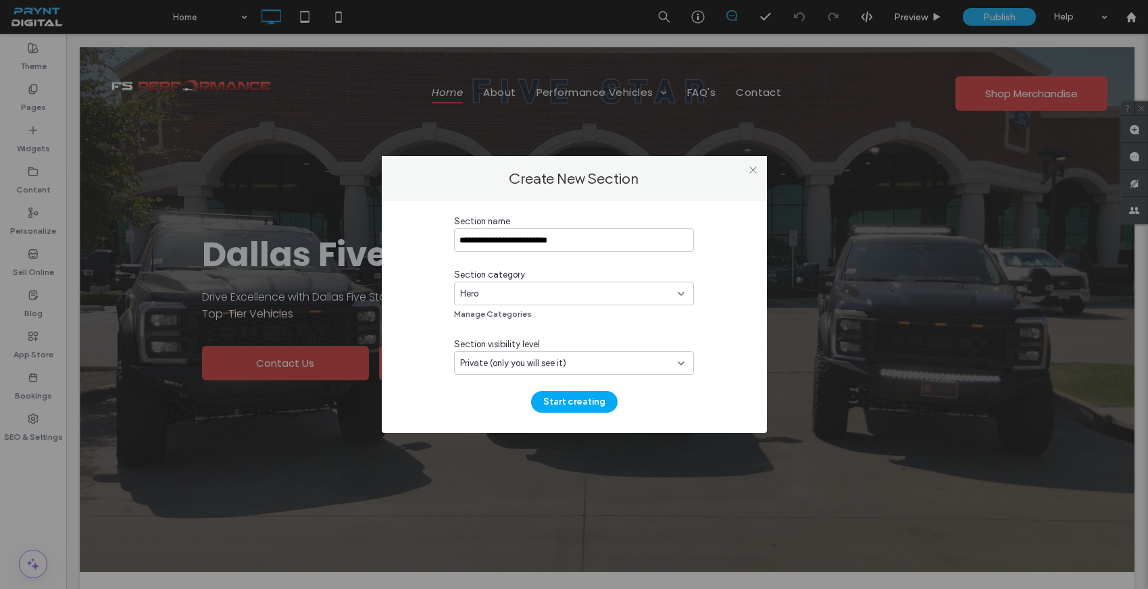
click at [567, 369] on div "Private (only you will see it)" at bounding box center [569, 364] width 218 height 14
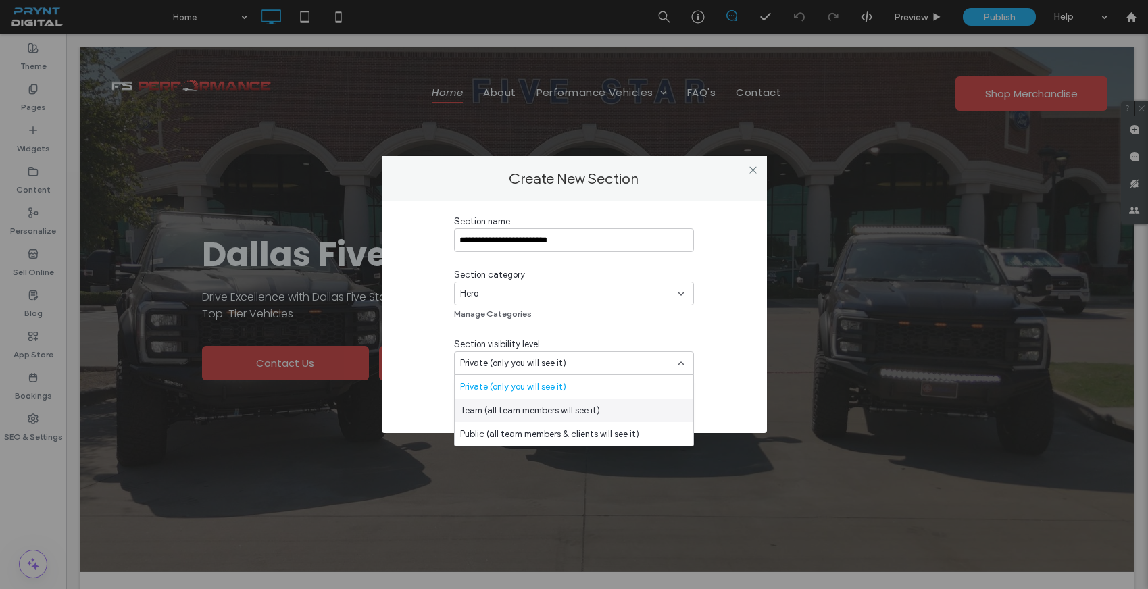
click at [550, 407] on span "Team (all team members will see it)" at bounding box center [530, 411] width 140 height 14
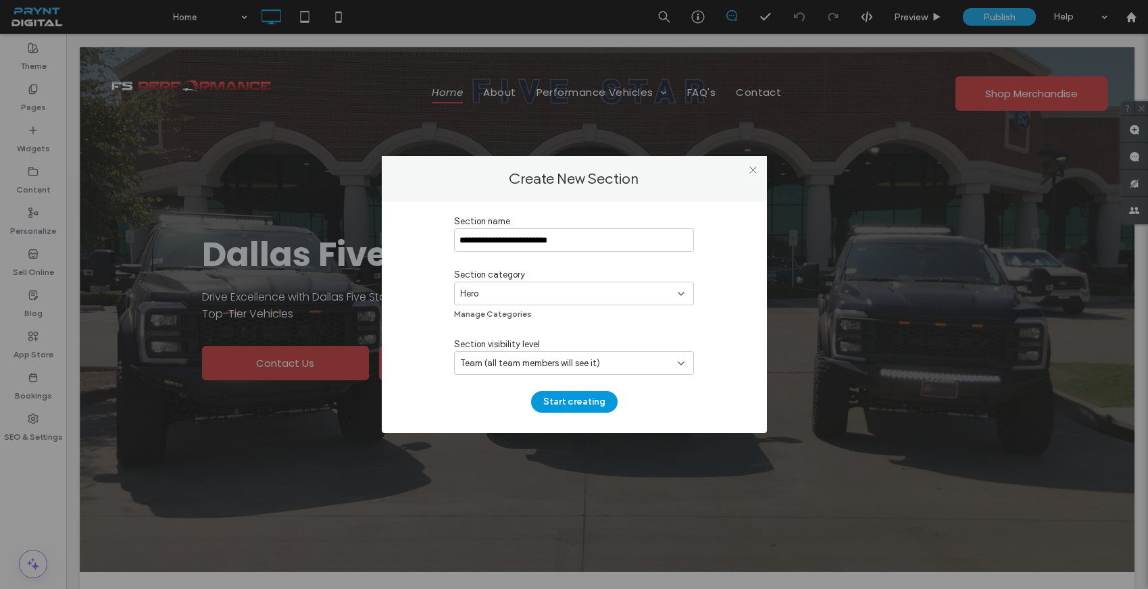
click at [563, 401] on button "Start creating" at bounding box center [574, 402] width 87 height 22
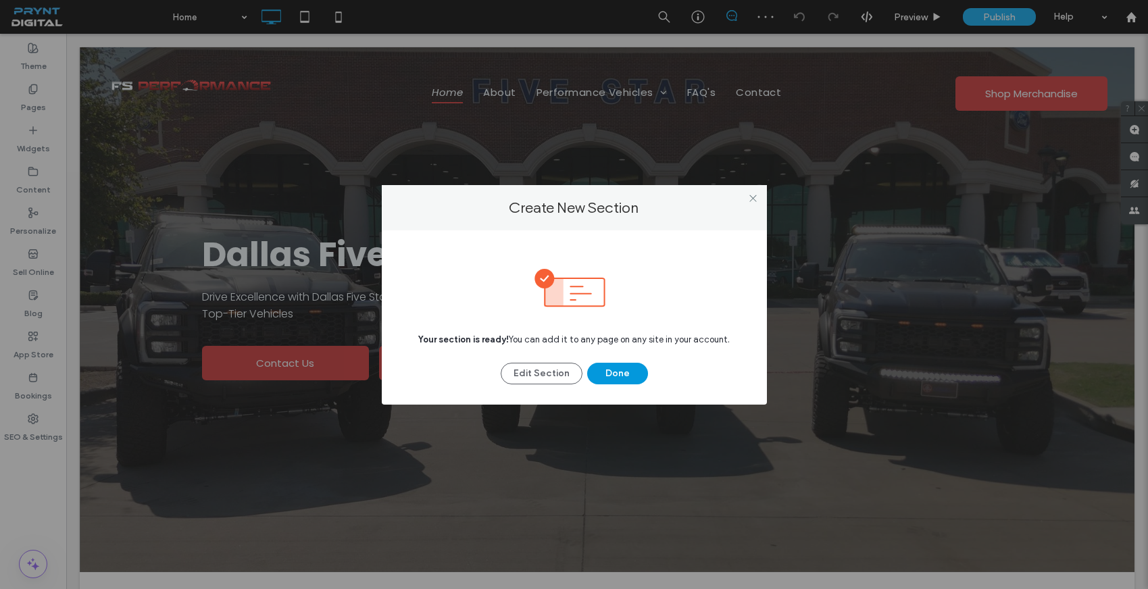
click at [639, 369] on button "Done" at bounding box center [617, 374] width 61 height 22
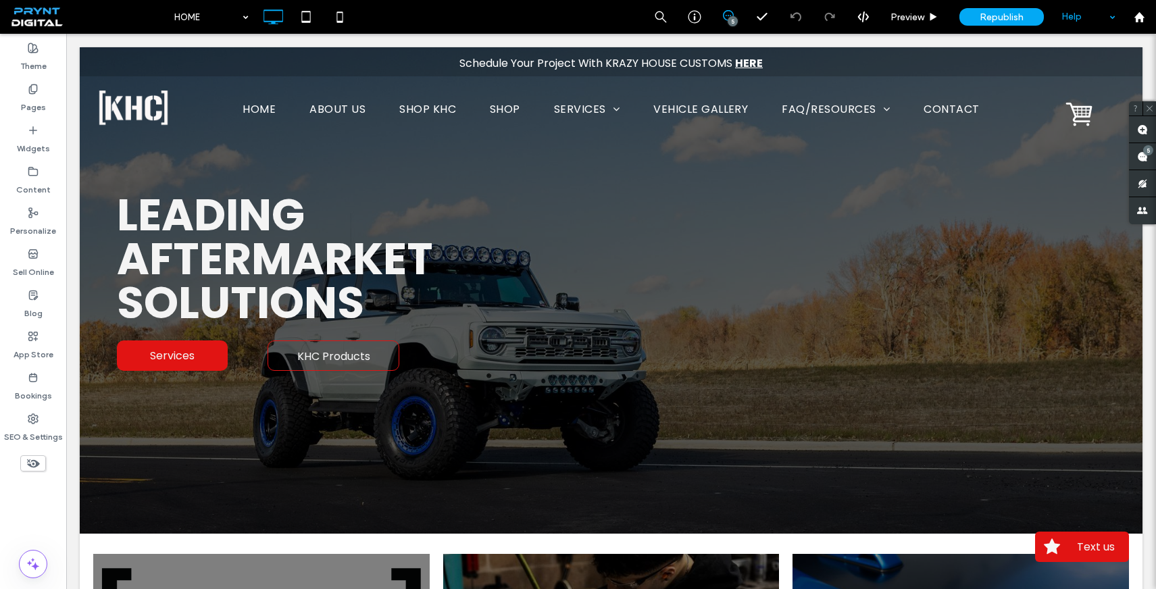
click at [1090, 22] on div "Help" at bounding box center [1089, 17] width 68 height 34
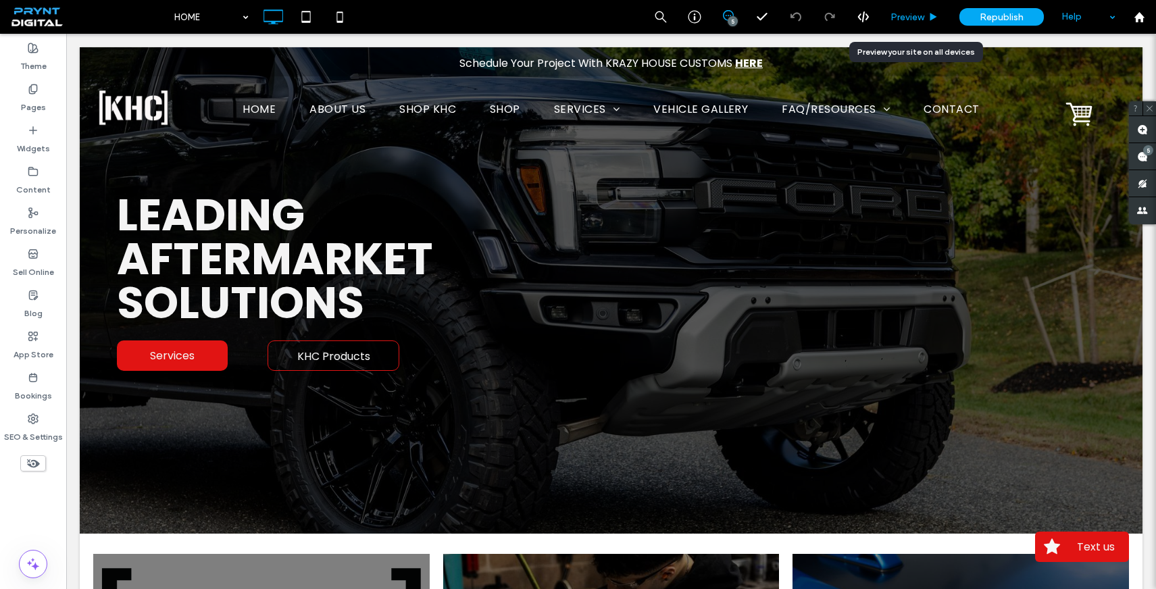
click at [927, 19] on div "Preview" at bounding box center [915, 16] width 68 height 11
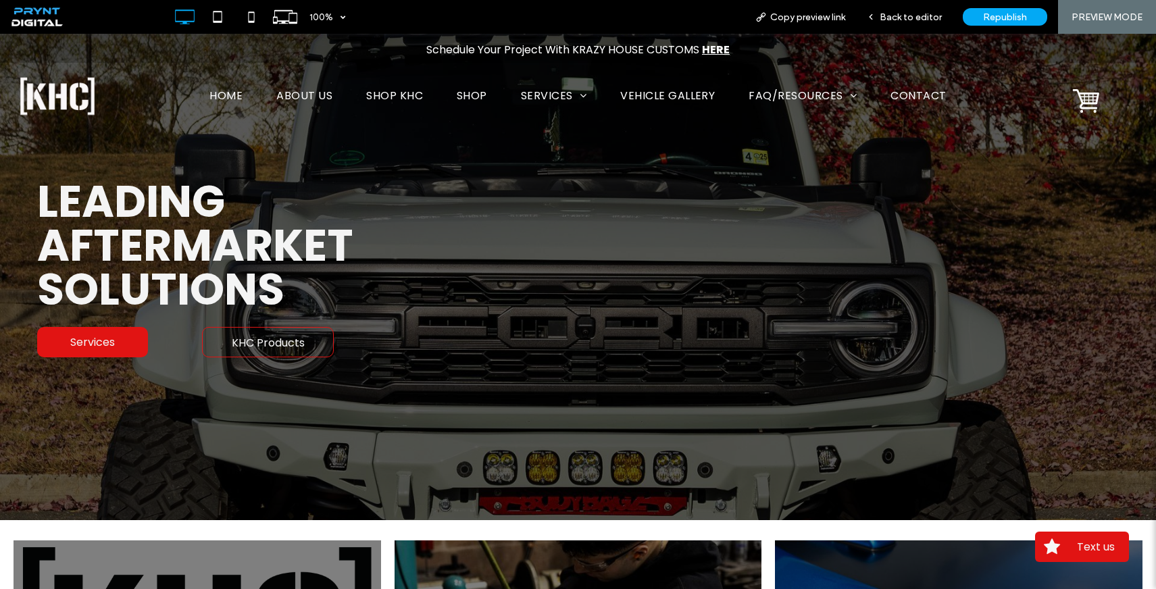
click at [927, 19] on span "Back to editor" at bounding box center [911, 16] width 62 height 11
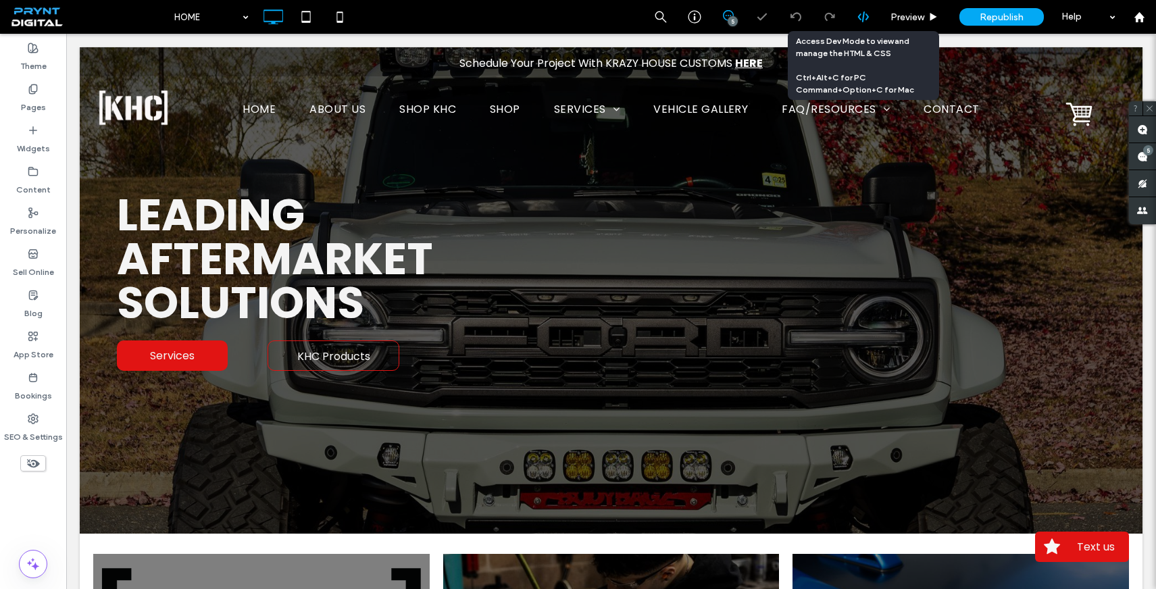
click at [864, 16] on icon at bounding box center [864, 17] width 12 height 12
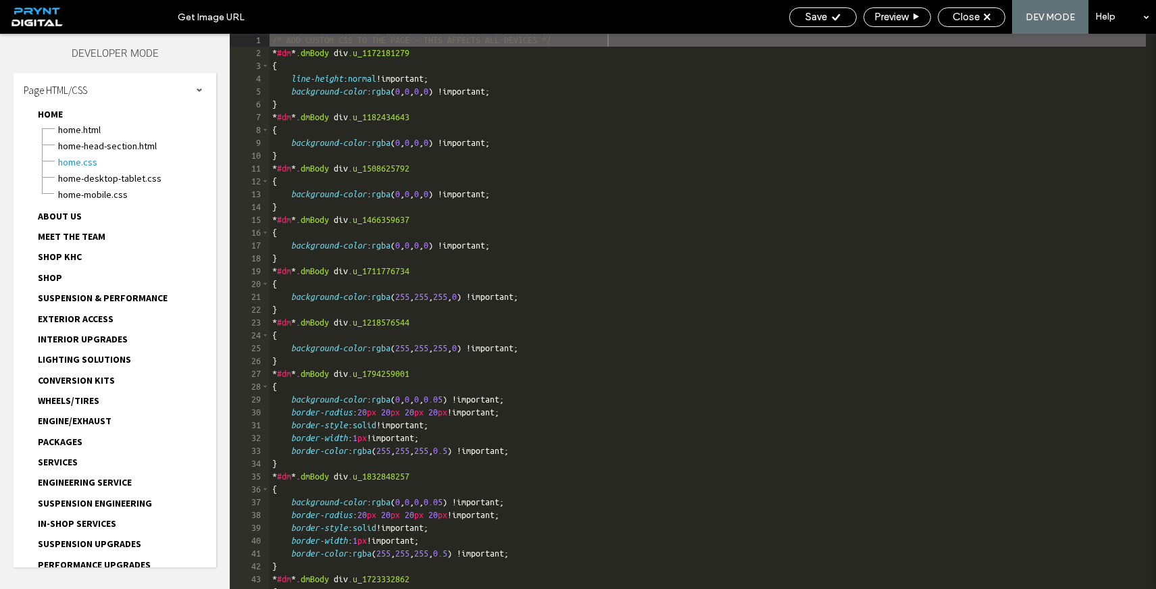
scroll to position [394, 0]
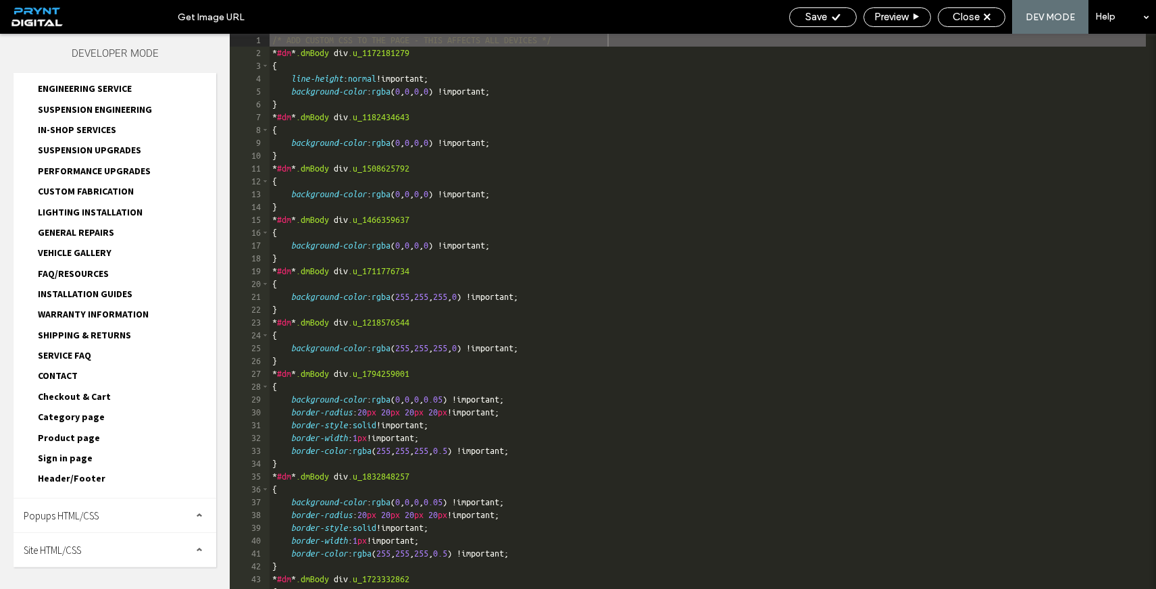
click at [90, 552] on div "Site HTML/CSS" at bounding box center [115, 550] width 203 height 34
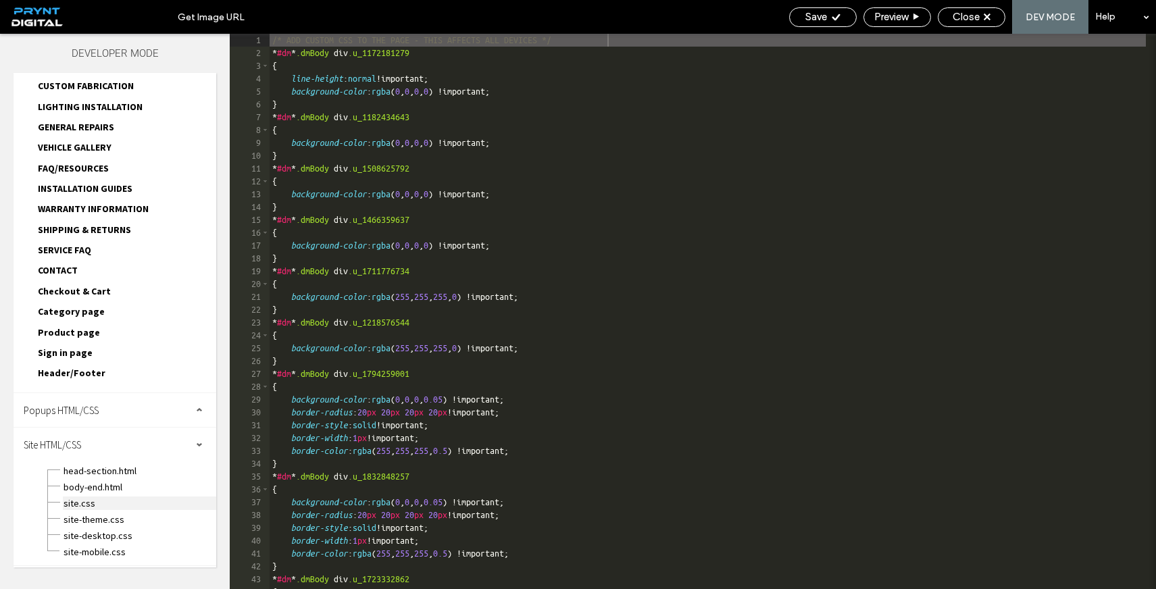
click at [90, 502] on span "site.css" at bounding box center [139, 504] width 153 height 14
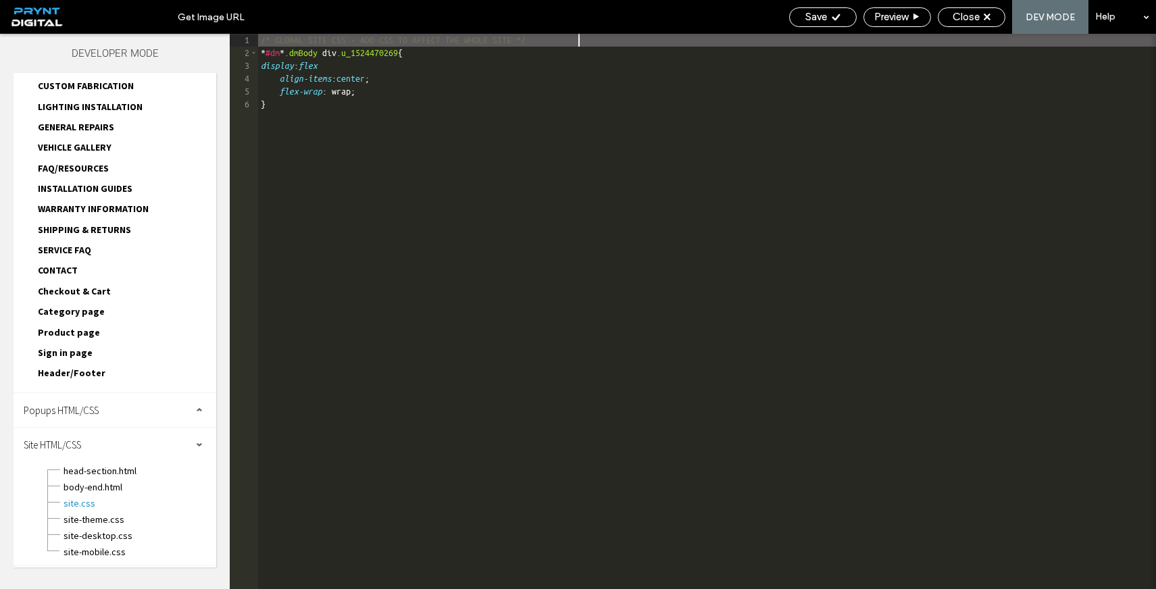
click at [383, 68] on div "/* GLOBAL SITE CSS - ADD CSS TO AFFECT THE WHOLE SITE */ * #dm * .dmBody div .u…" at bounding box center [707, 324] width 898 height 581
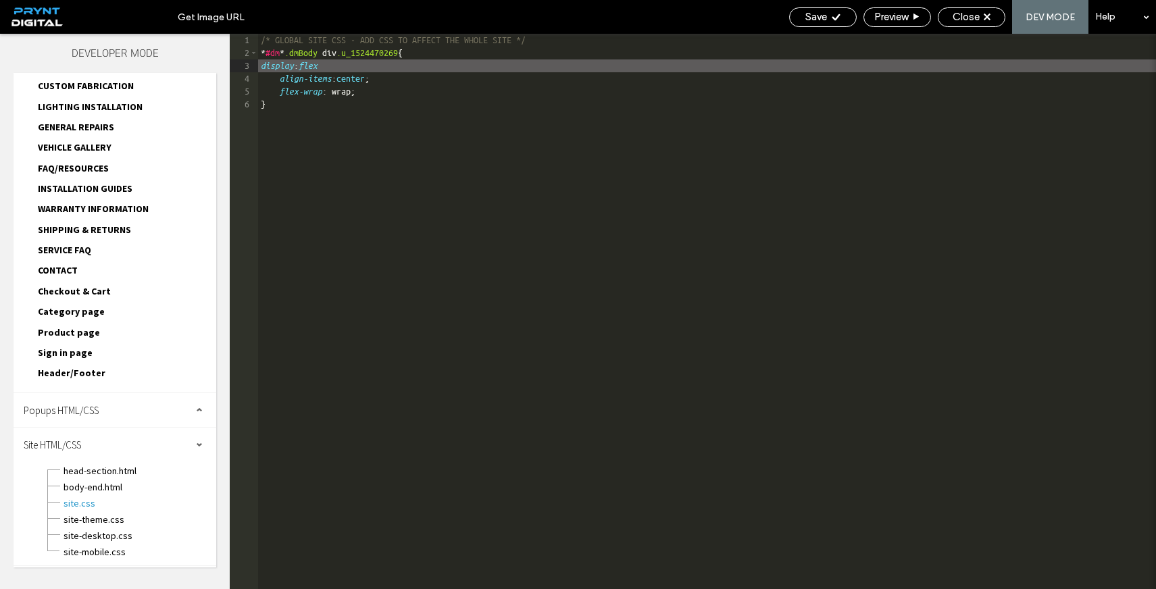
type textarea "**"
click at [817, 16] on span "Save" at bounding box center [817, 17] width 22 height 12
click at [817, 17] on span "Save" at bounding box center [817, 17] width 22 height 12
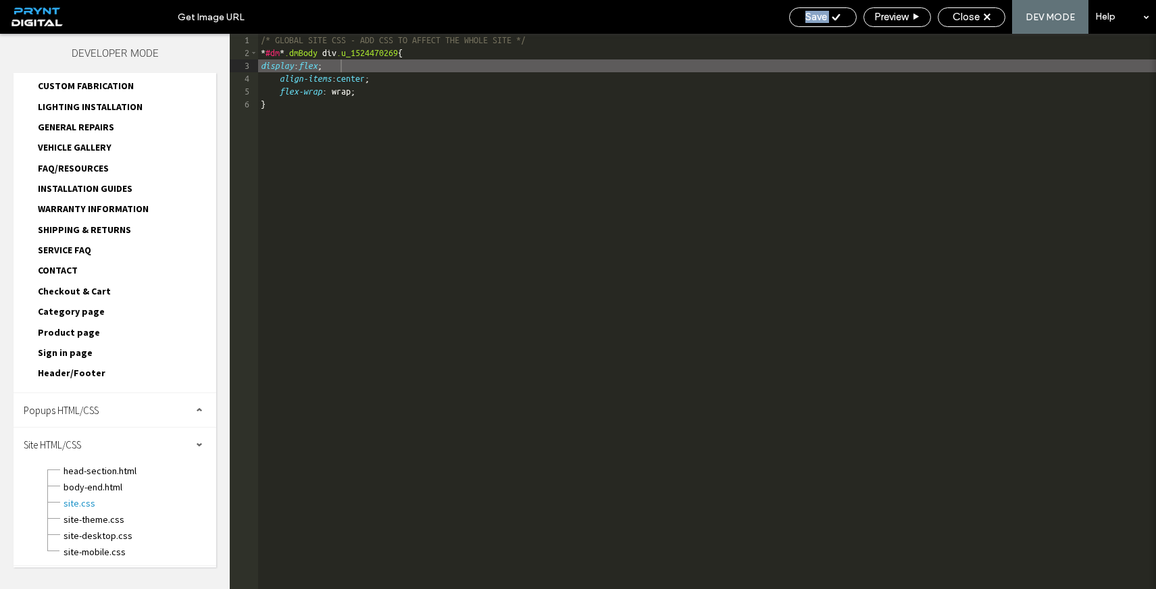
scroll to position [0, 0]
click at [708, 130] on div "/* GLOBAL SITE CSS - ADD CSS TO AFFECT THE WHOLE SITE */ * #dm * .dmBody div .u…" at bounding box center [707, 324] width 898 height 581
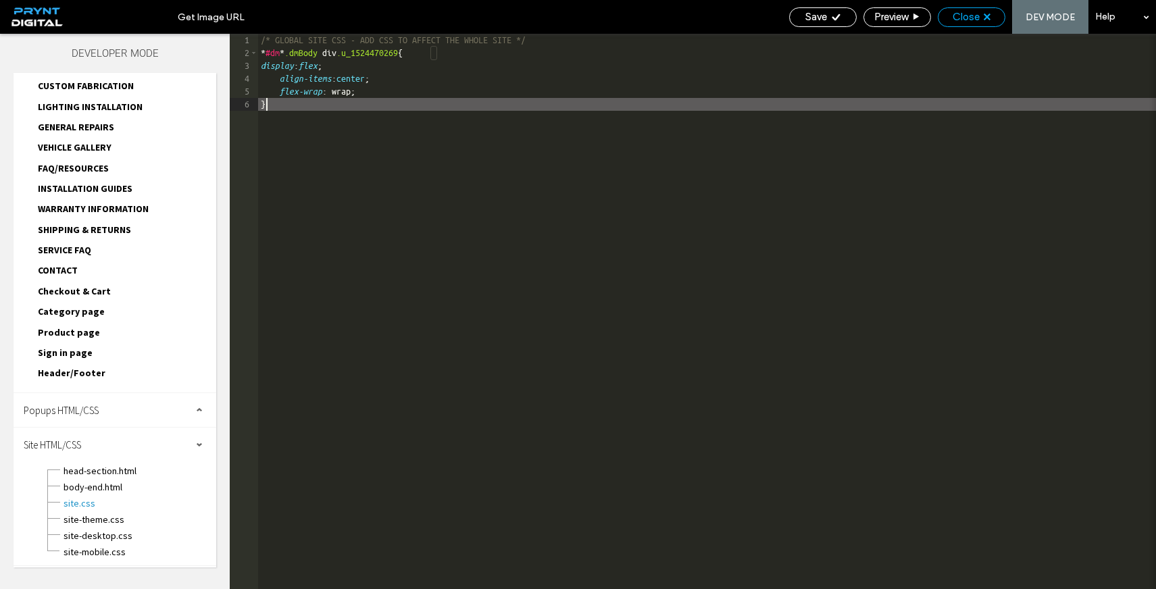
click at [946, 16] on div "Close" at bounding box center [972, 17] width 66 height 12
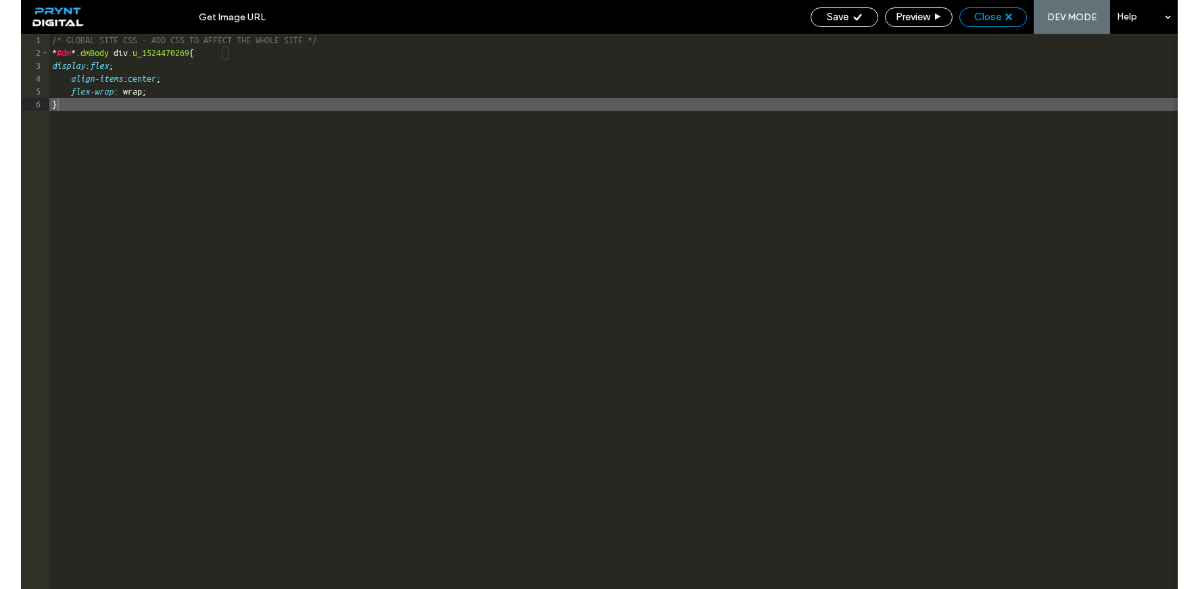
scroll to position [466, 0]
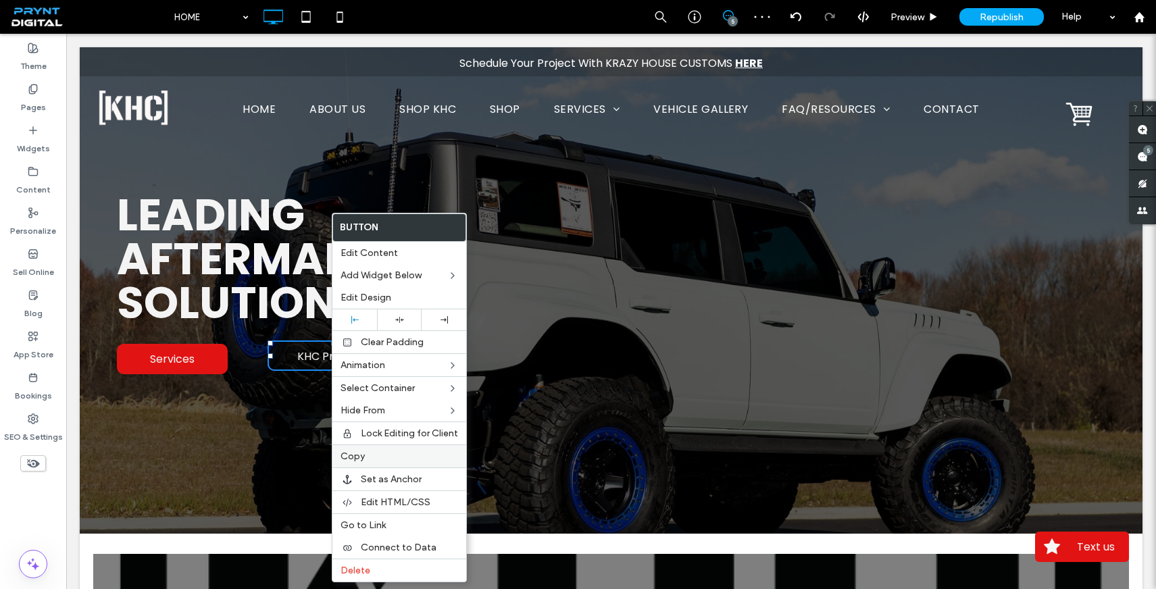
click at [379, 451] on label "Copy" at bounding box center [400, 456] width 118 height 11
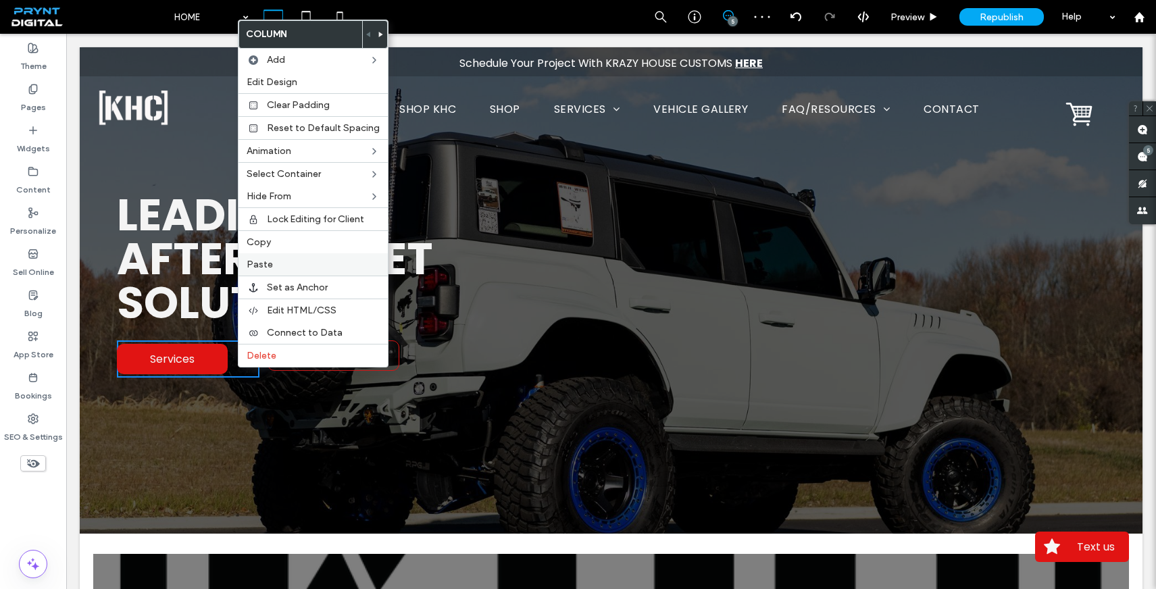
click at [298, 268] on label "Paste" at bounding box center [313, 264] width 133 height 11
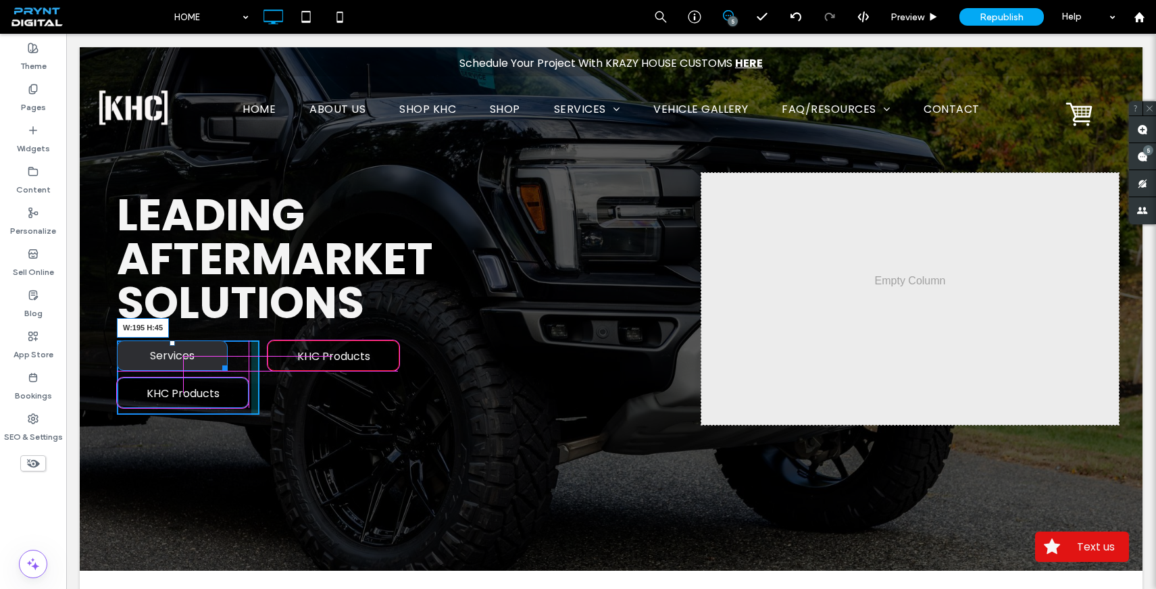
drag, startPoint x: 224, startPoint y: 367, endPoint x: 244, endPoint y: 367, distance: 20.3
click at [228, 367] on div at bounding box center [223, 366] width 10 height 10
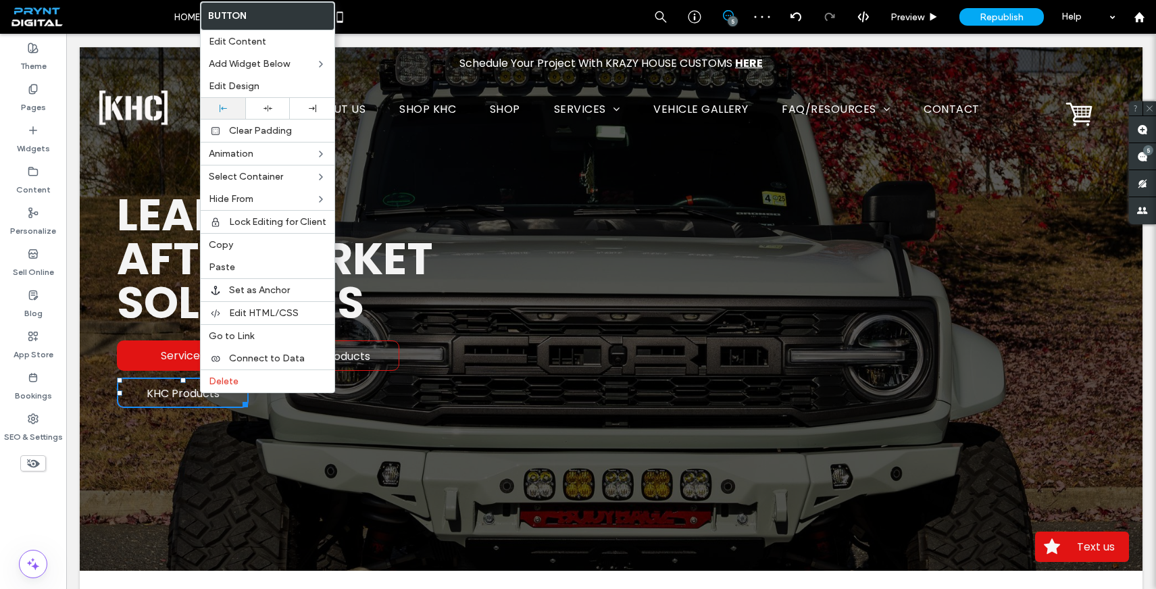
click at [228, 112] on div at bounding box center [222, 108] width 31 height 7
click at [168, 358] on span "Services" at bounding box center [183, 356] width 45 height 30
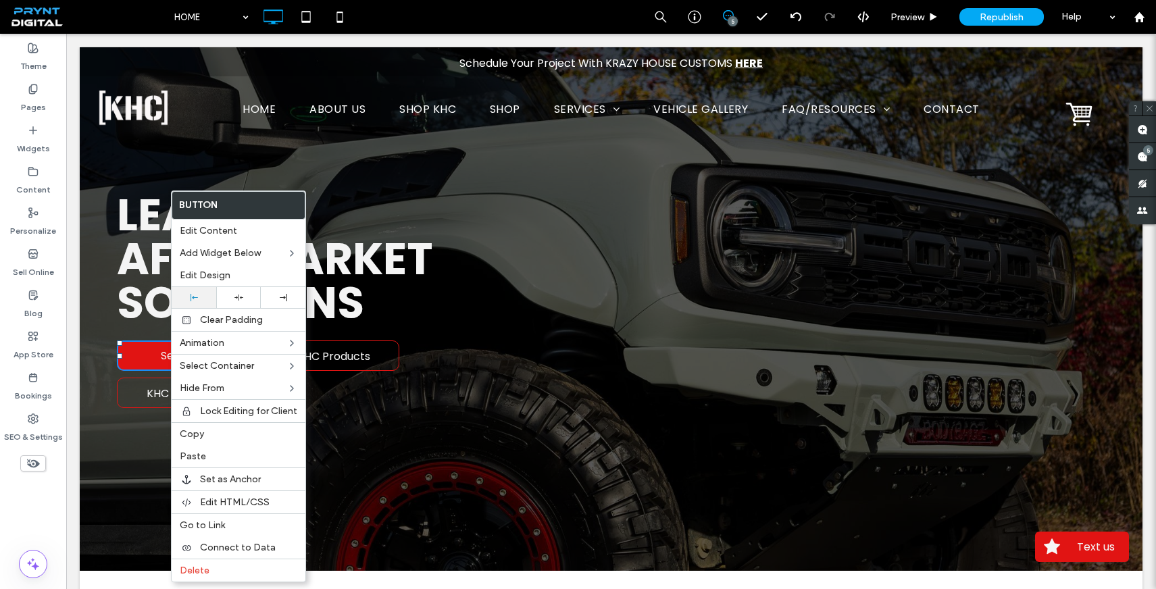
click at [192, 297] on use at bounding box center [194, 297] width 7 height 7
click at [222, 323] on span "Clear Padding" at bounding box center [231, 319] width 63 height 11
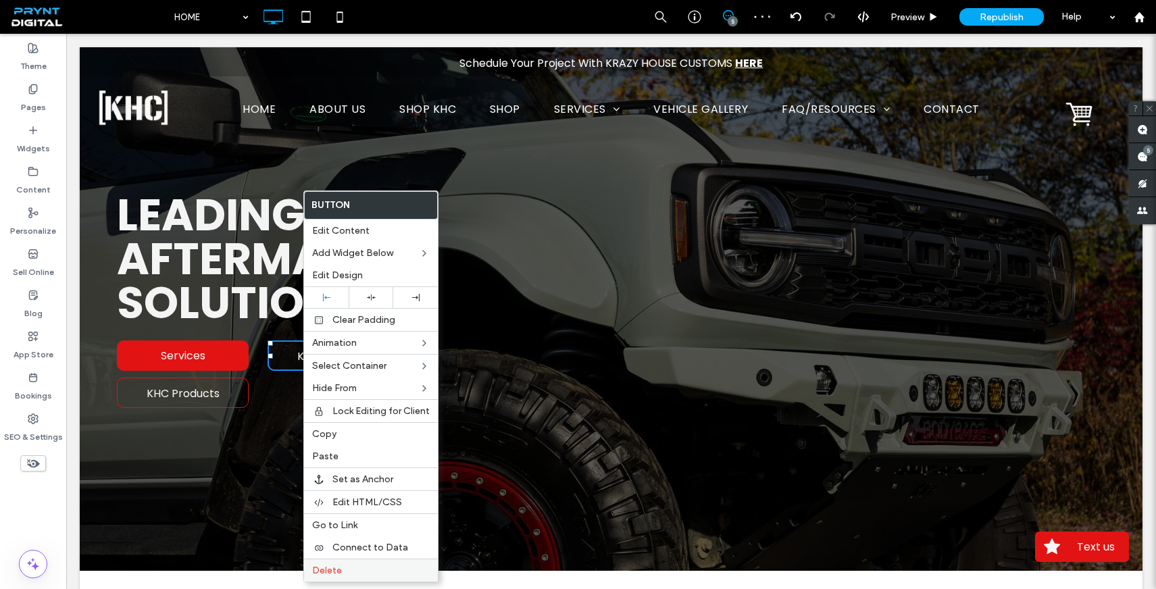
click at [327, 570] on span "Delete" at bounding box center [327, 570] width 30 height 11
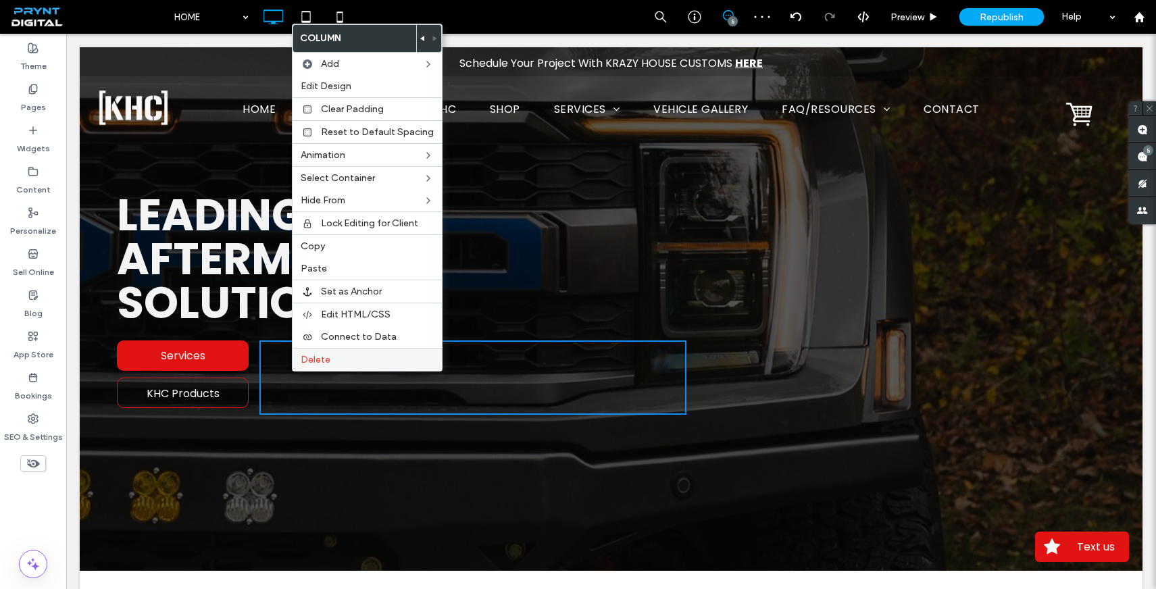
click at [308, 366] on div "Delete" at bounding box center [367, 359] width 149 height 23
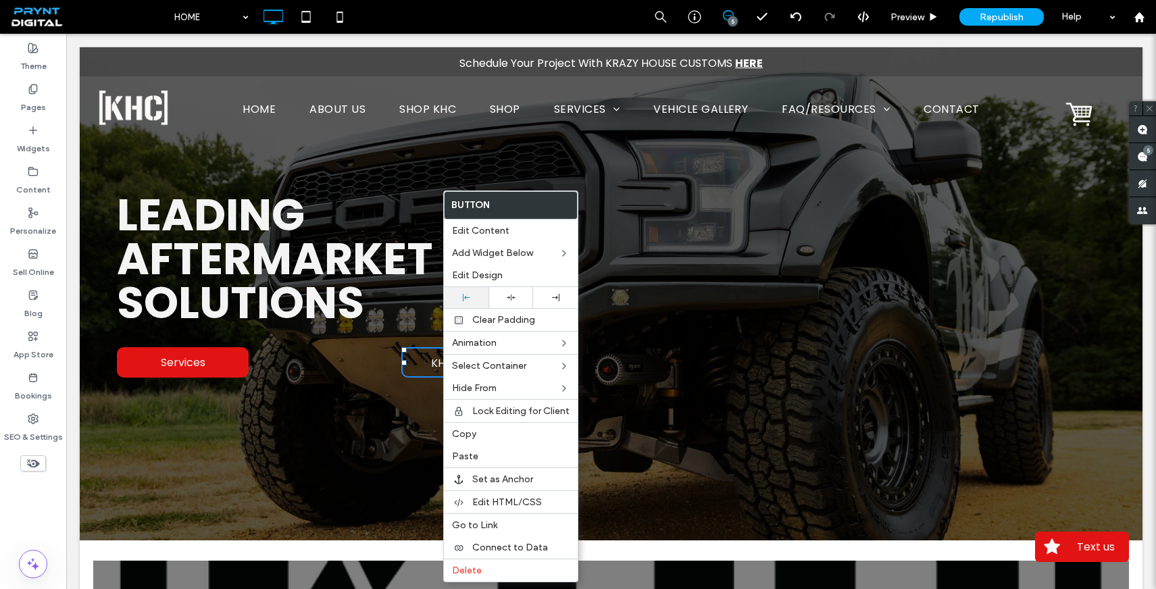
click at [464, 297] on icon at bounding box center [466, 297] width 7 height 7
click at [326, 367] on div "Services Click To Paste KHC Products" at bounding box center [402, 363] width 570 height 44
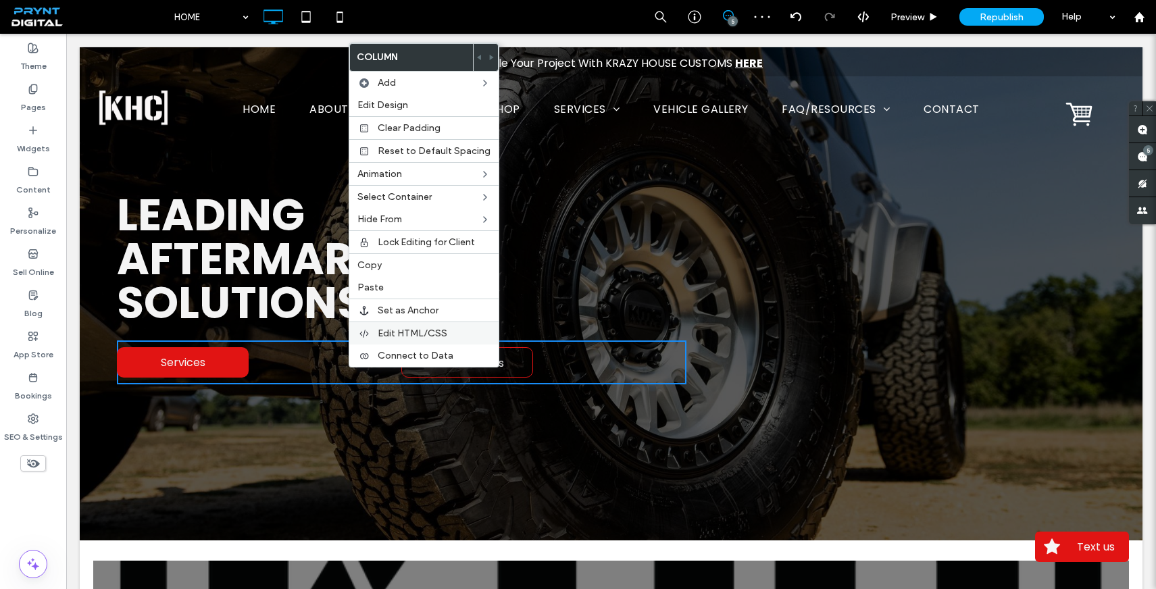
click at [389, 336] on span "Edit HTML/CSS" at bounding box center [413, 333] width 70 height 11
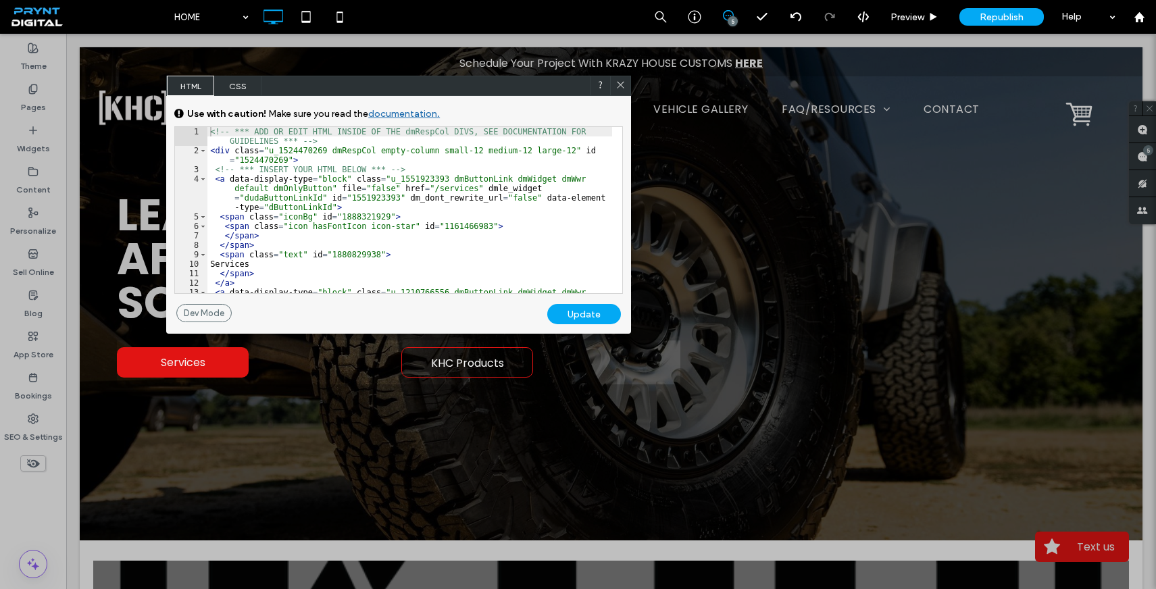
click at [243, 89] on span "CSS" at bounding box center [237, 86] width 47 height 20
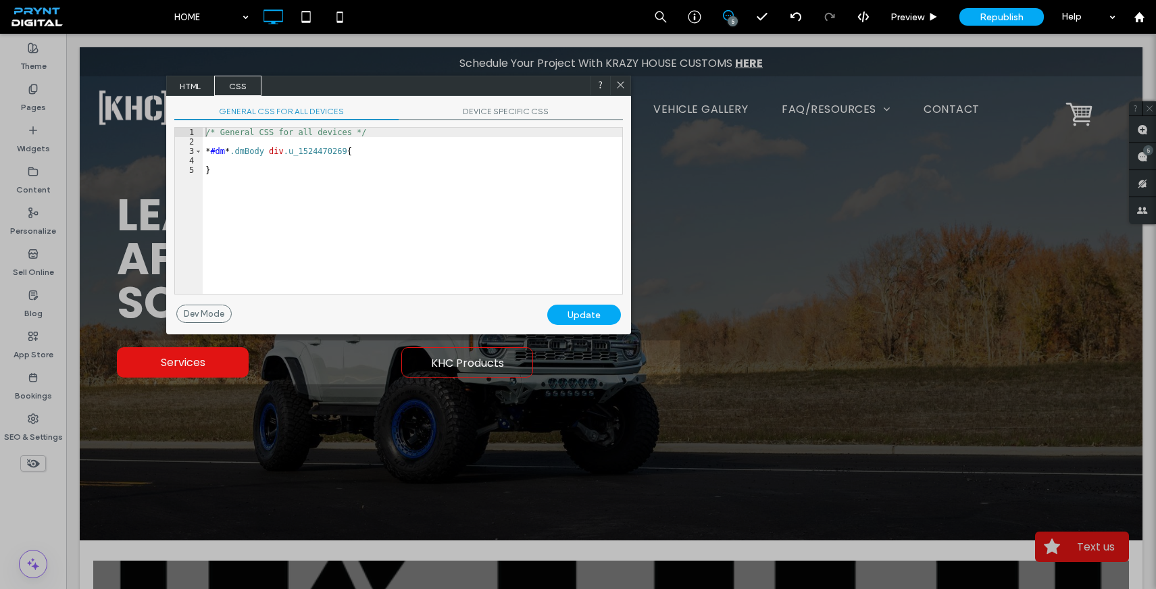
click at [622, 87] on use at bounding box center [620, 85] width 7 height 7
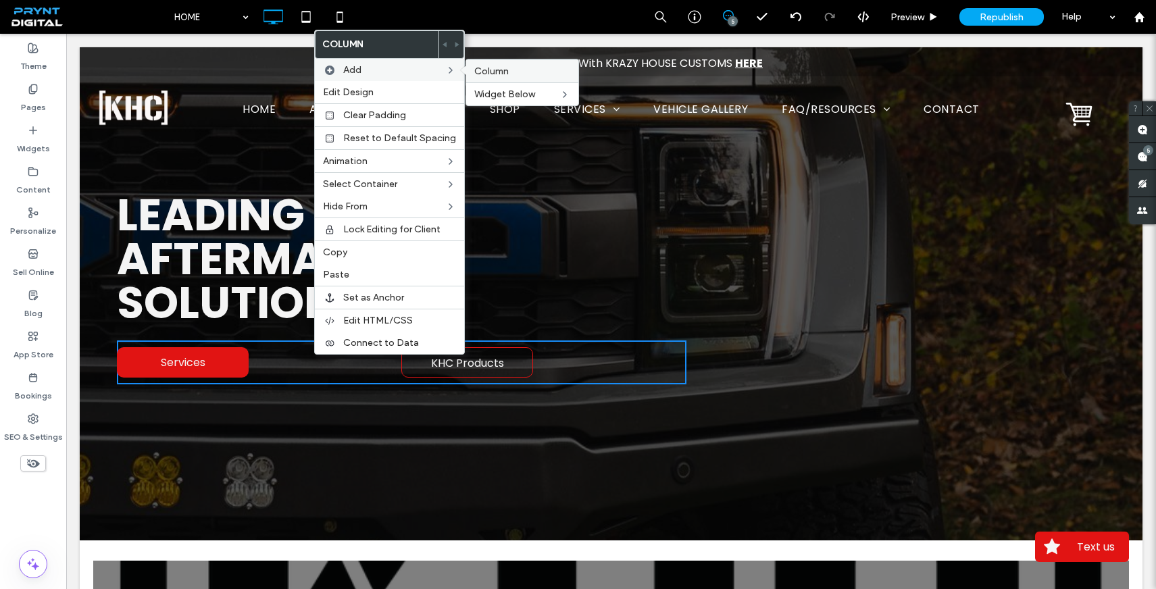
click at [528, 74] on label "Column" at bounding box center [522, 71] width 96 height 11
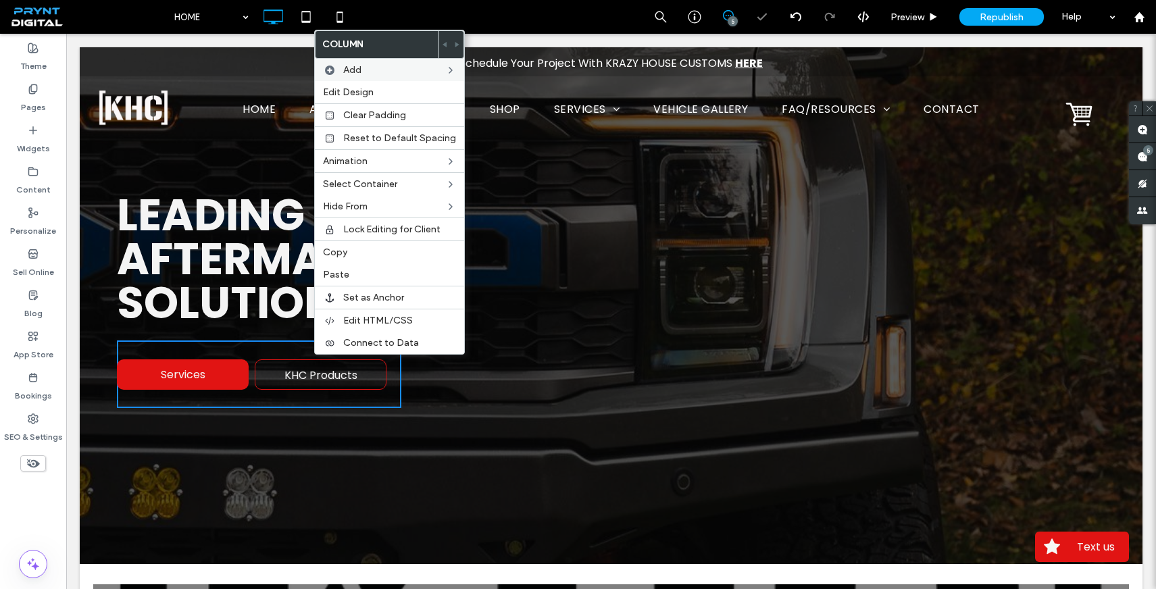
drag, startPoint x: 320, startPoint y: 378, endPoint x: 300, endPoint y: 339, distance: 43.8
click at [319, 379] on span "KHC Products" at bounding box center [321, 375] width 73 height 30
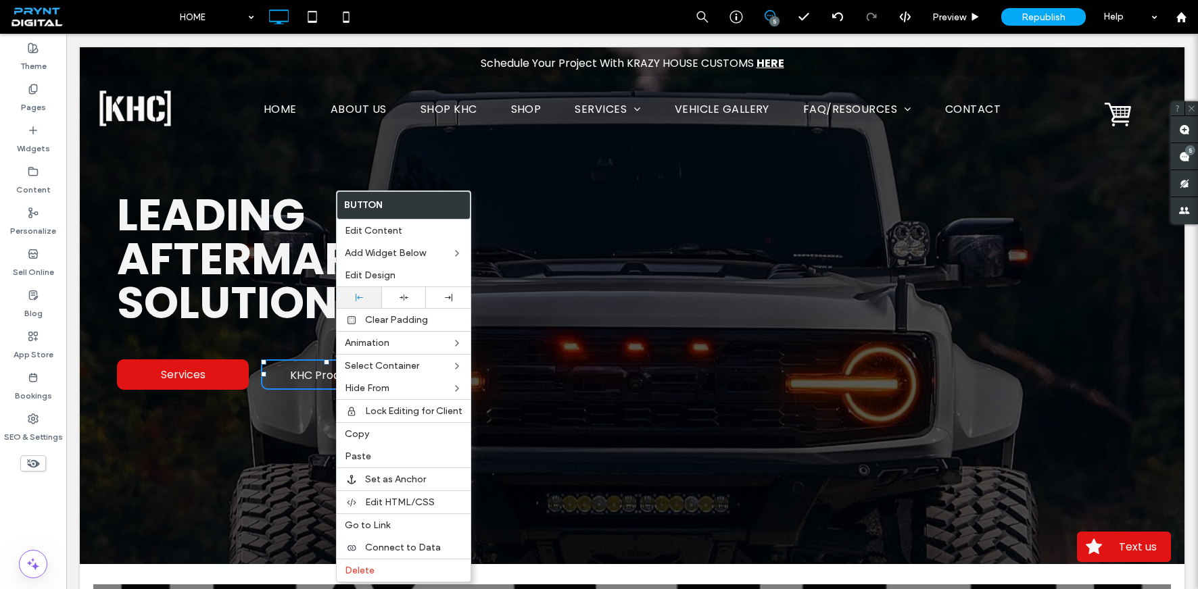
click at [356, 301] on icon at bounding box center [358, 297] width 7 height 7
click at [251, 380] on div "Services Click To Paste KHC Products" at bounding box center [265, 375] width 297 height 68
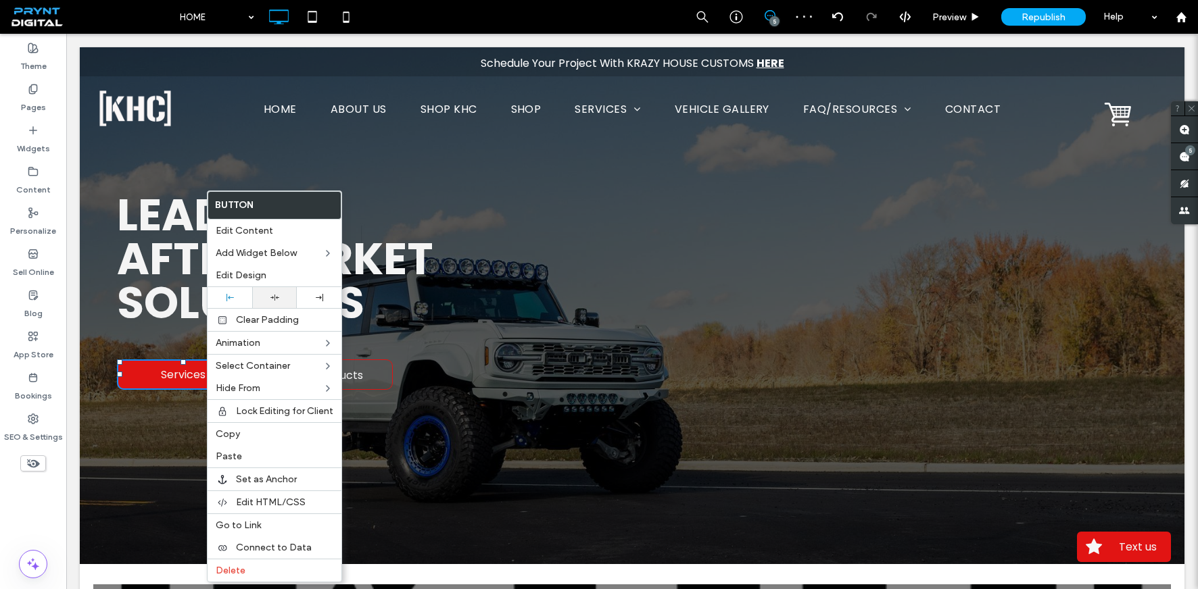
click at [268, 290] on div at bounding box center [274, 297] width 45 height 21
click at [234, 299] on div at bounding box center [229, 297] width 31 height 7
drag, startPoint x: 164, startPoint y: 333, endPoint x: 169, endPoint y: 347, distance: 14.3
click at [164, 333] on div "Services Click To Paste KHC Products Click To Paste Click To Paste" at bounding box center [413, 374] width 593 height 88
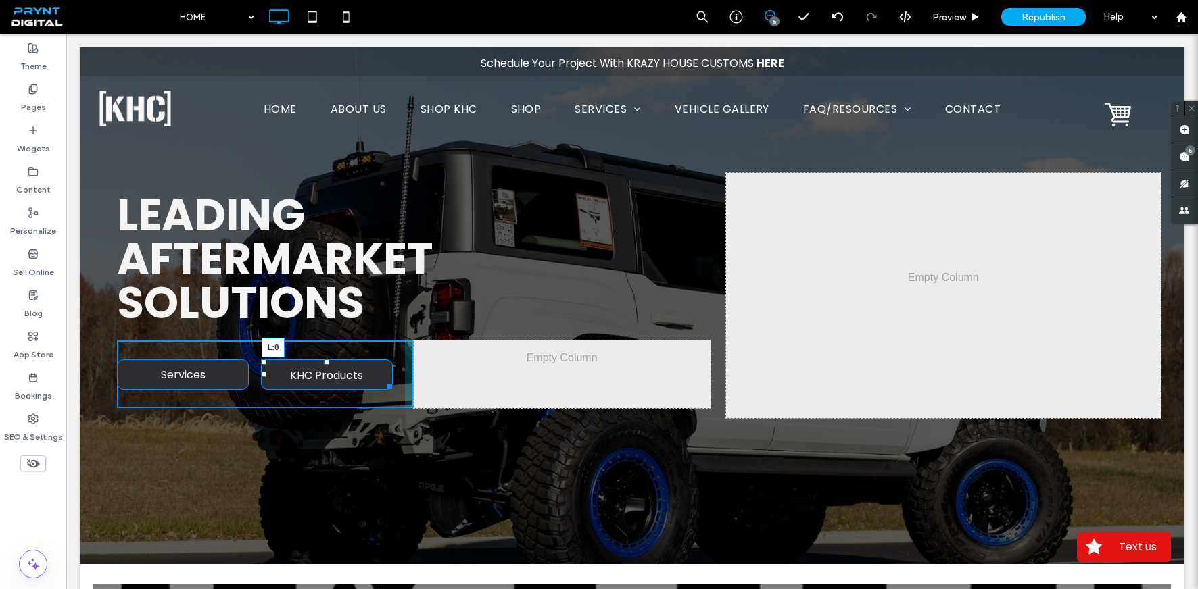
drag, startPoint x: 262, startPoint y: 374, endPoint x: 460, endPoint y: 427, distance: 204.4
click at [212, 381] on div "Services Click To Paste KHC Products L:0" at bounding box center [265, 375] width 297 height 68
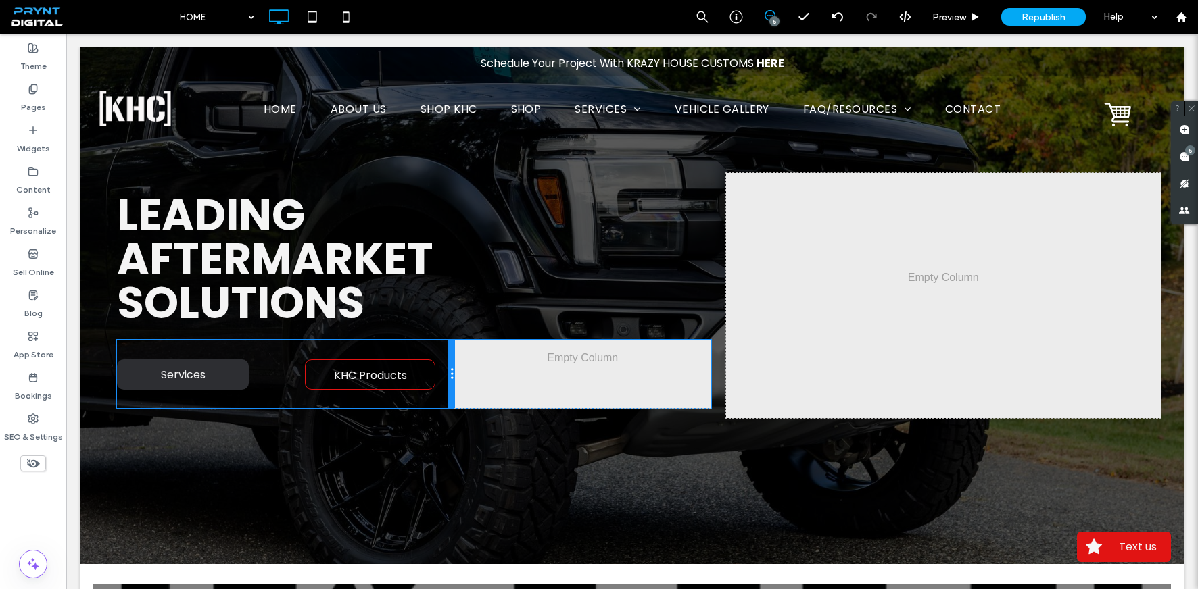
drag, startPoint x: 407, startPoint y: 375, endPoint x: 571, endPoint y: 411, distance: 168.1
click at [201, 379] on div "Services Click To Paste KHC Products" at bounding box center [286, 375] width 338 height 68
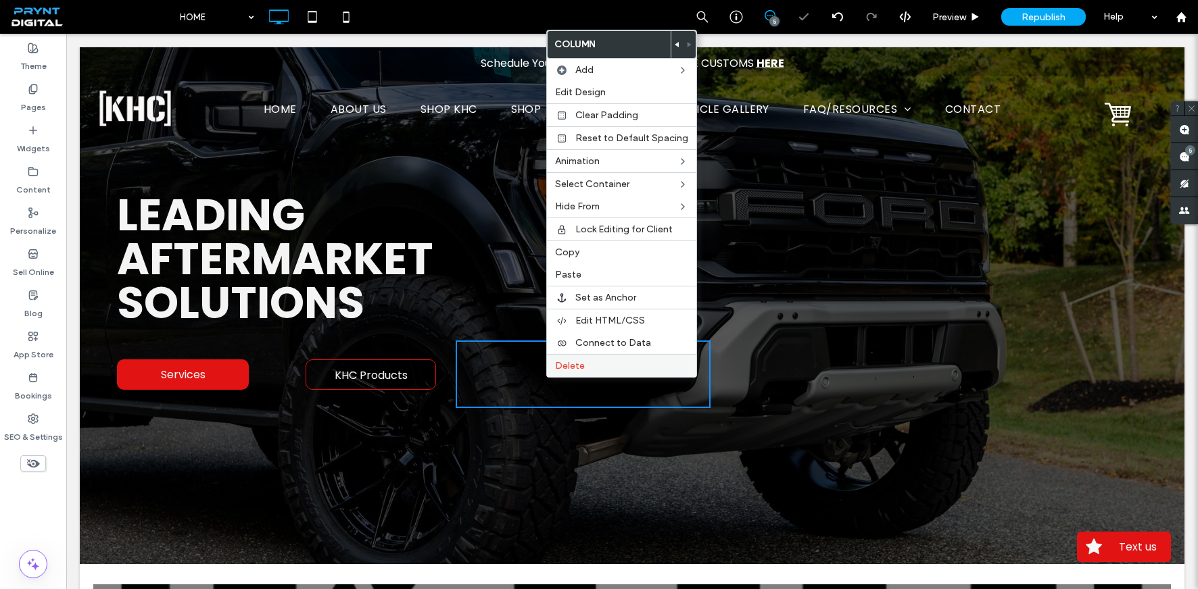
click at [572, 364] on span "Delete" at bounding box center [570, 365] width 30 height 11
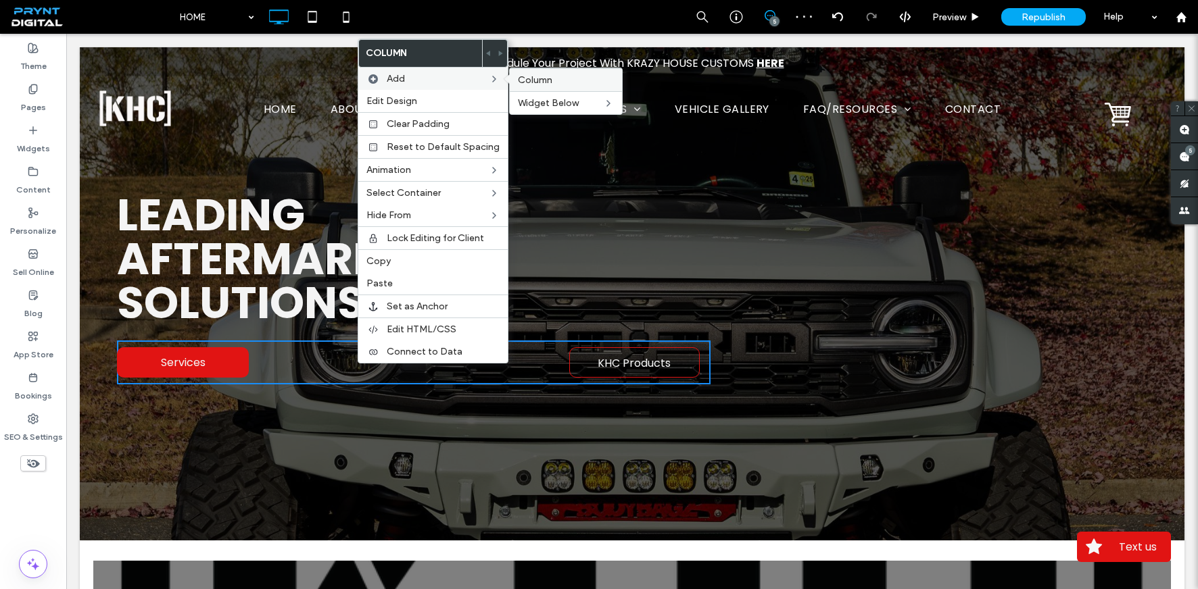
click at [544, 75] on span "Column" at bounding box center [535, 79] width 34 height 11
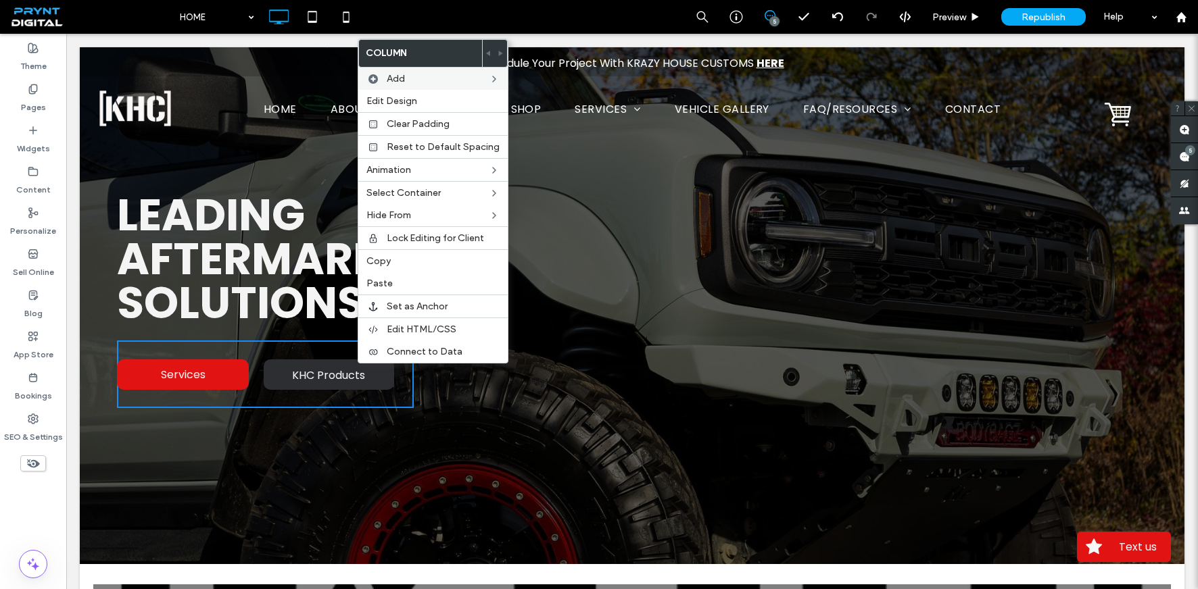
click at [351, 467] on div at bounding box center [632, 305] width 1104 height 517
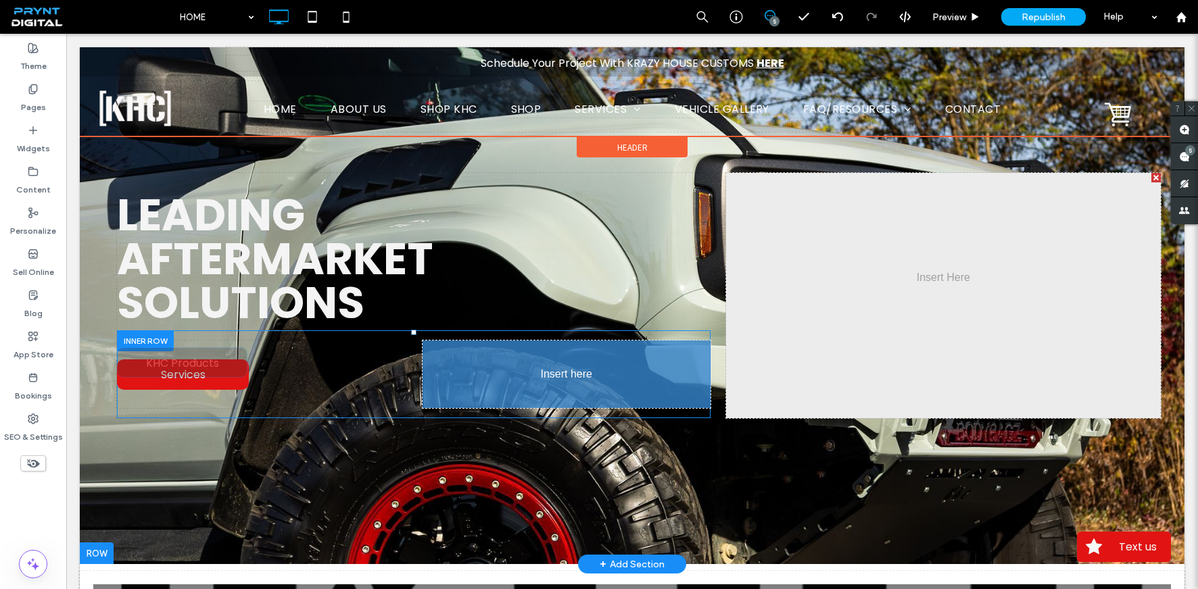
drag, startPoint x: 316, startPoint y: 374, endPoint x: 512, endPoint y: 369, distance: 195.4
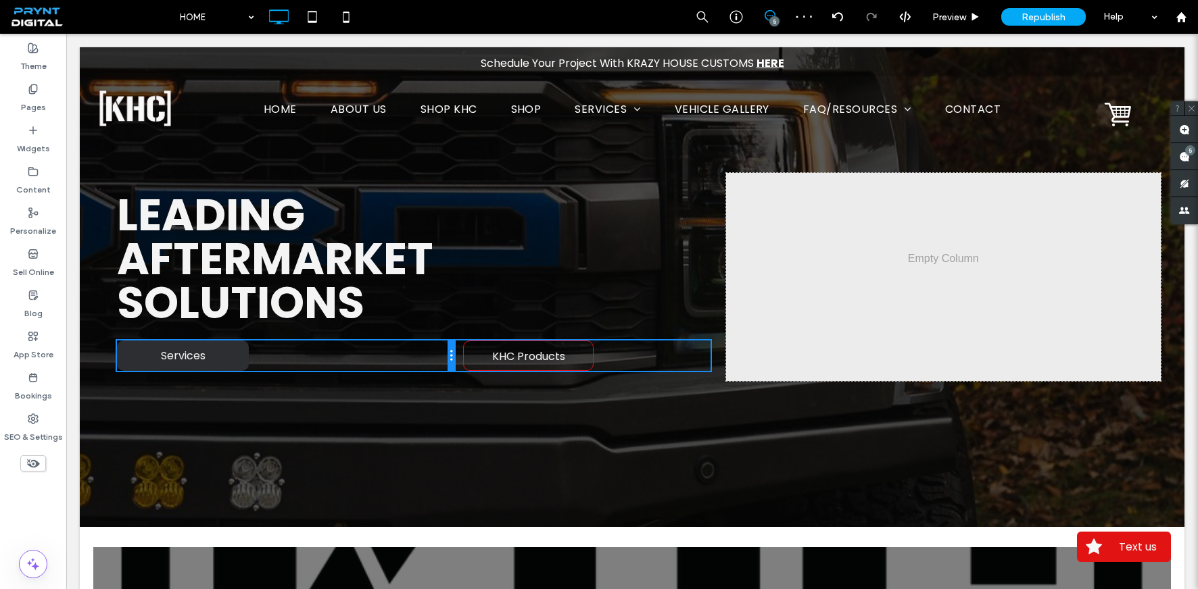
drag, startPoint x: 410, startPoint y: 353, endPoint x: 451, endPoint y: 391, distance: 56.0
click at [223, 362] on div "Services Click To Paste" at bounding box center [285, 356] width 337 height 30
drag, startPoint x: 447, startPoint y: 353, endPoint x: 268, endPoint y: 392, distance: 183.3
click at [199, 358] on div "Services Click To Paste" at bounding box center [276, 356] width 318 height 30
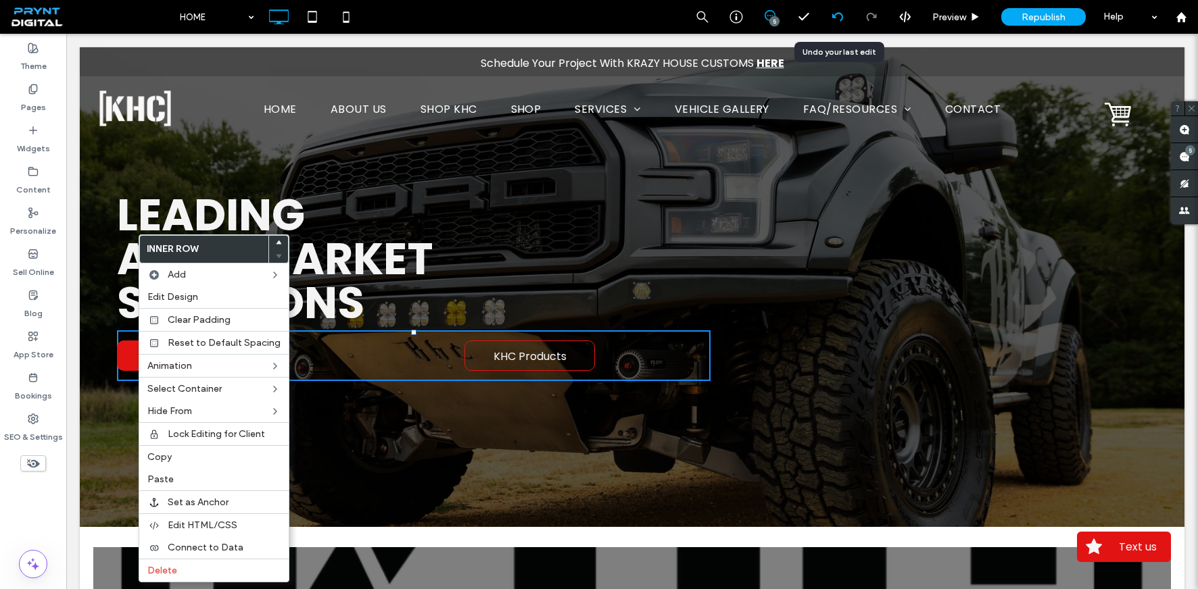
click at [841, 11] on icon at bounding box center [837, 16] width 11 height 11
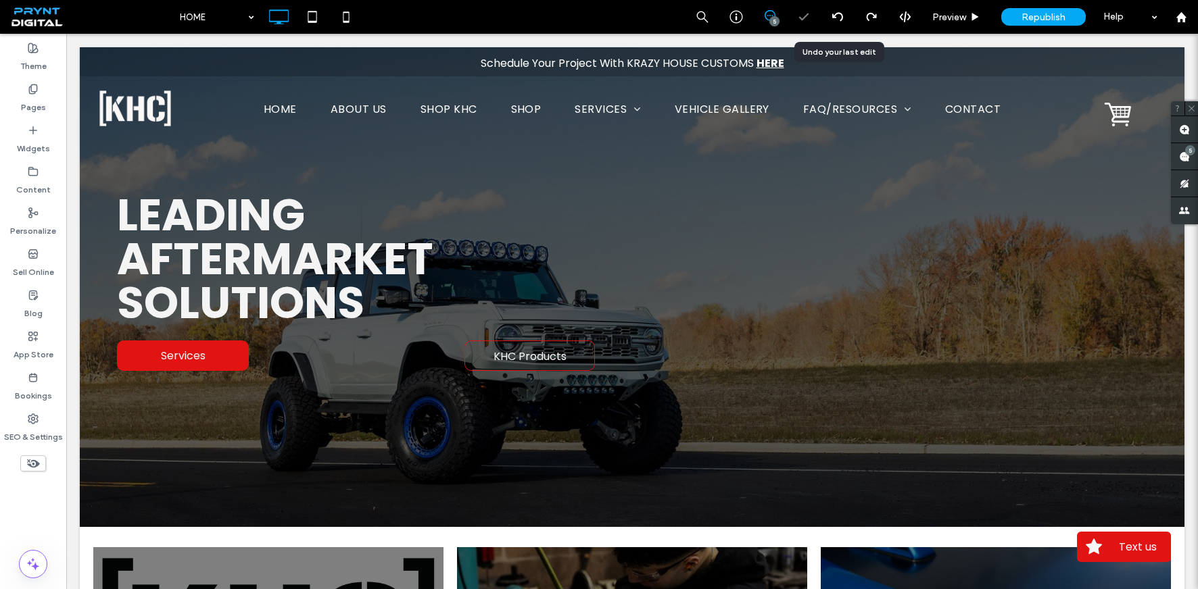
scroll to position [0, 0]
click at [840, 12] on icon at bounding box center [837, 16] width 11 height 11
click at [840, 12] on div at bounding box center [599, 294] width 1198 height 589
click at [840, 12] on icon at bounding box center [837, 16] width 11 height 11
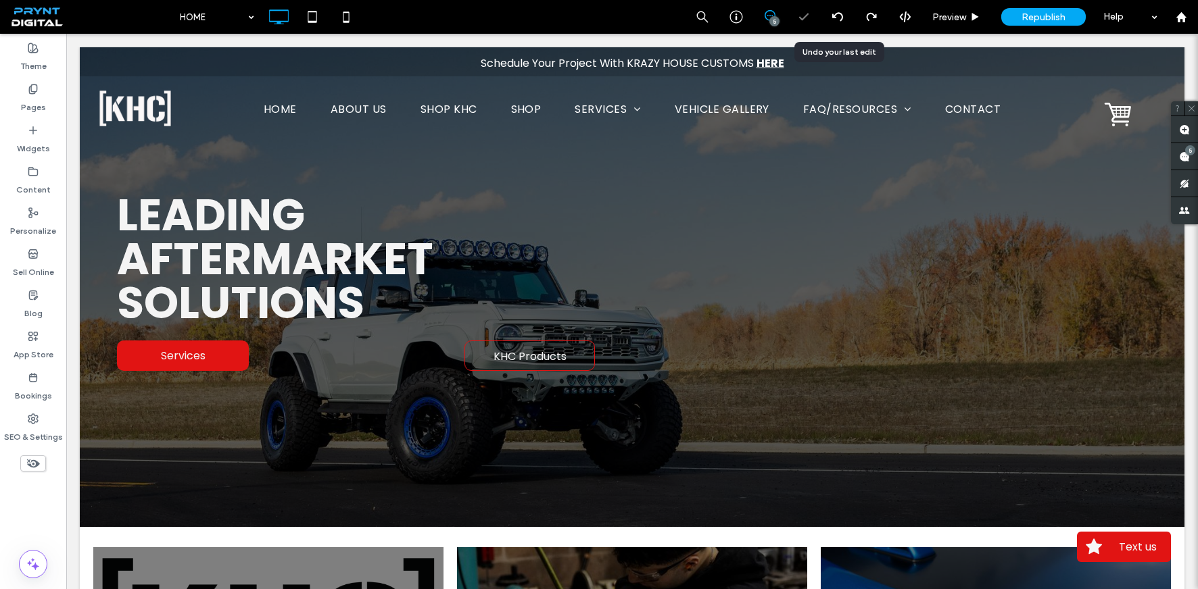
click at [840, 12] on div "HOME 5 Preview Republish Help Site Comments Team & Clients Automate new comment…" at bounding box center [599, 294] width 1198 height 589
click at [840, 12] on div at bounding box center [599, 294] width 1198 height 589
click at [840, 12] on icon at bounding box center [837, 16] width 11 height 11
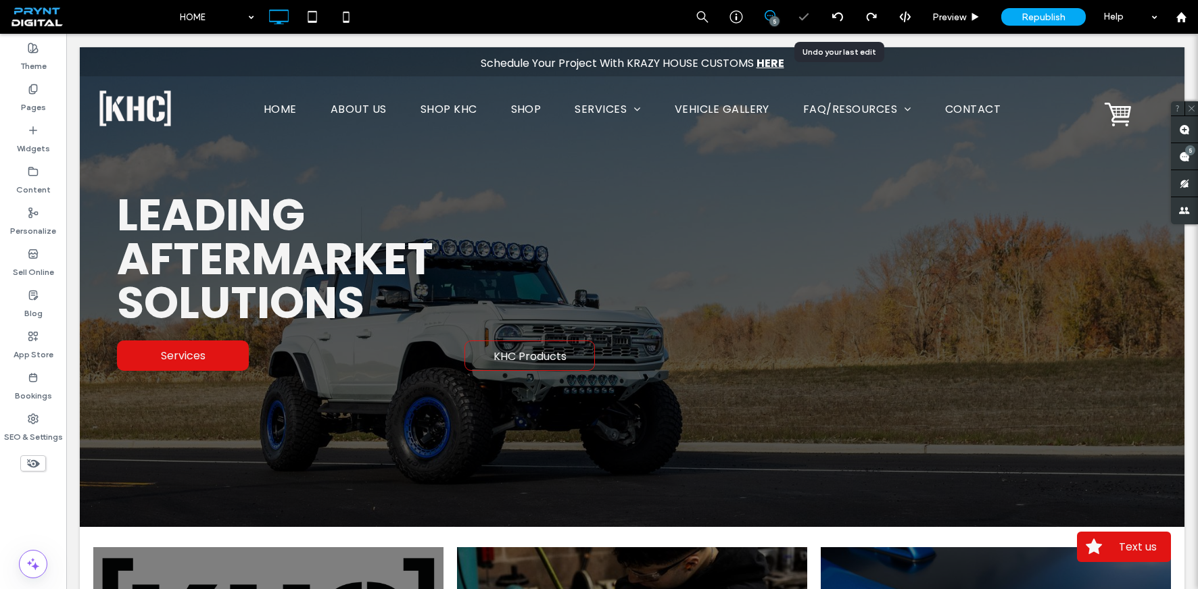
click at [840, 12] on icon at bounding box center [837, 16] width 11 height 11
click at [840, 12] on div at bounding box center [599, 294] width 1198 height 589
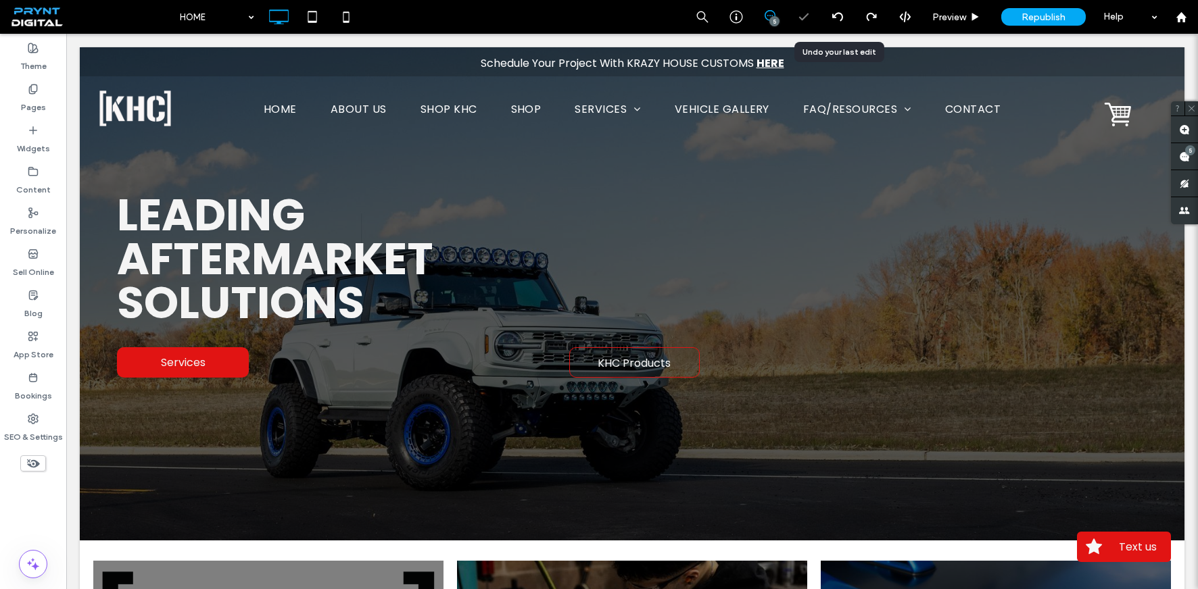
click at [840, 12] on icon at bounding box center [837, 16] width 11 height 11
click at [840, 12] on div "HOME 5 Preview Republish Help Site Comments Team & Clients Automate new comment…" at bounding box center [599, 294] width 1198 height 589
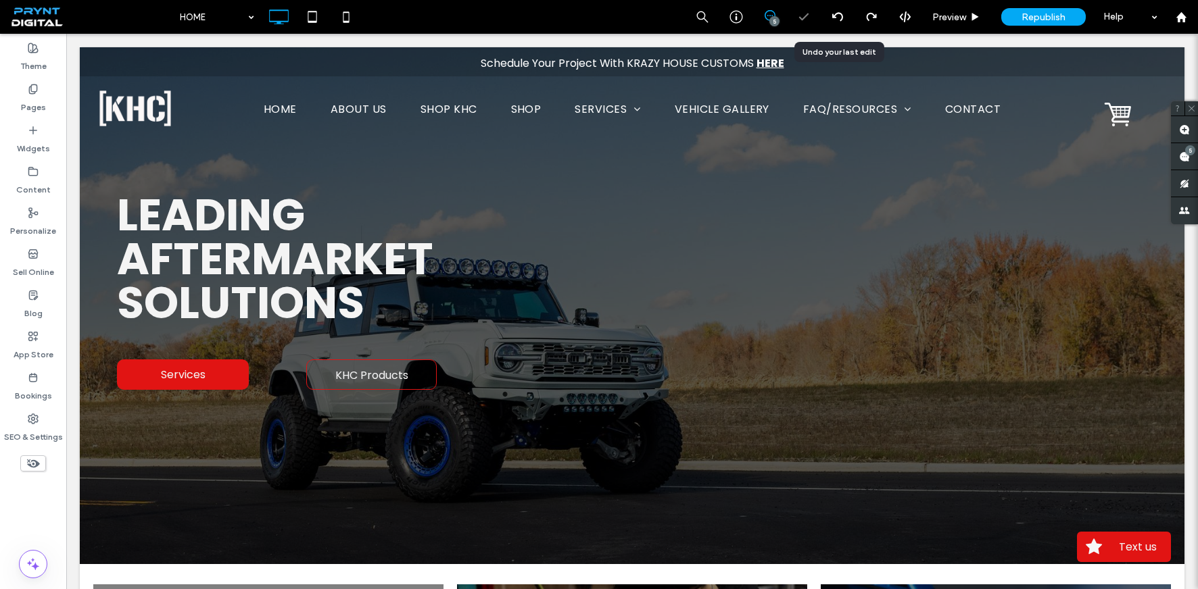
click at [840, 12] on icon at bounding box center [837, 16] width 11 height 11
click at [840, 12] on div at bounding box center [599, 294] width 1198 height 589
click at [840, 12] on icon at bounding box center [837, 16] width 11 height 11
click at [839, 13] on use at bounding box center [836, 16] width 11 height 9
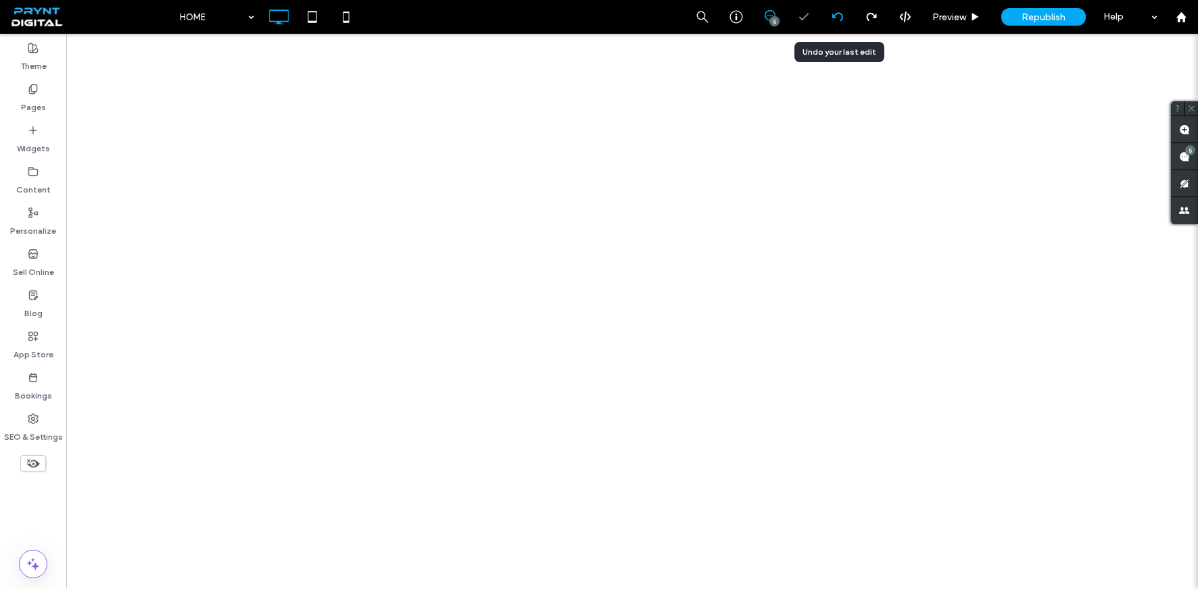
click at [839, 13] on use at bounding box center [836, 16] width 11 height 9
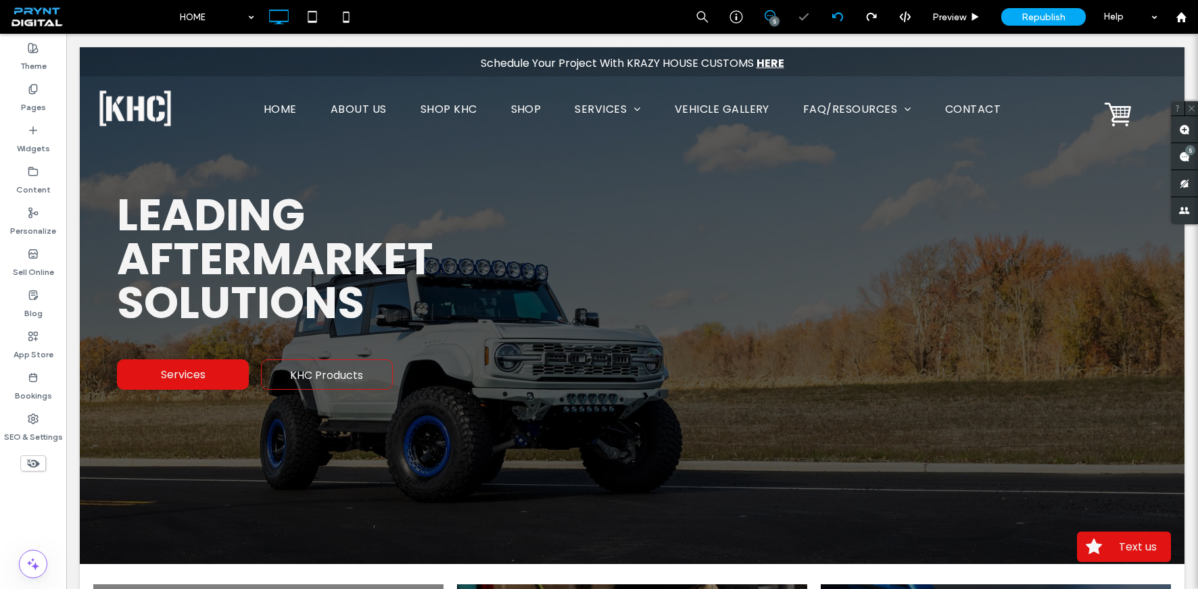
click at [839, 13] on use at bounding box center [836, 16] width 11 height 9
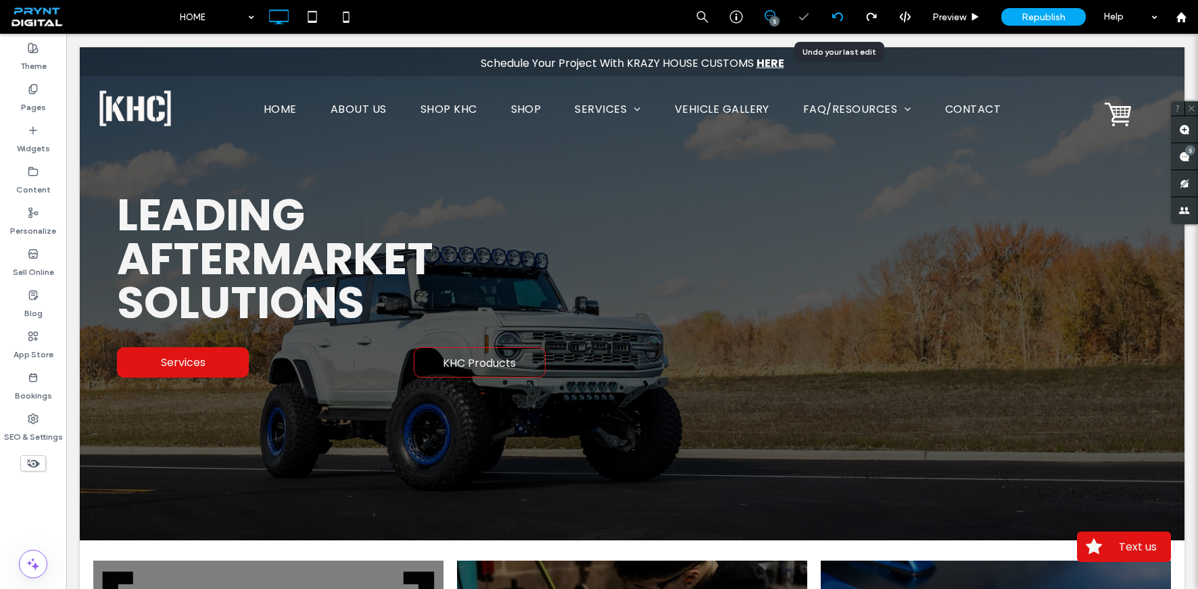
click at [839, 13] on use at bounding box center [836, 16] width 11 height 9
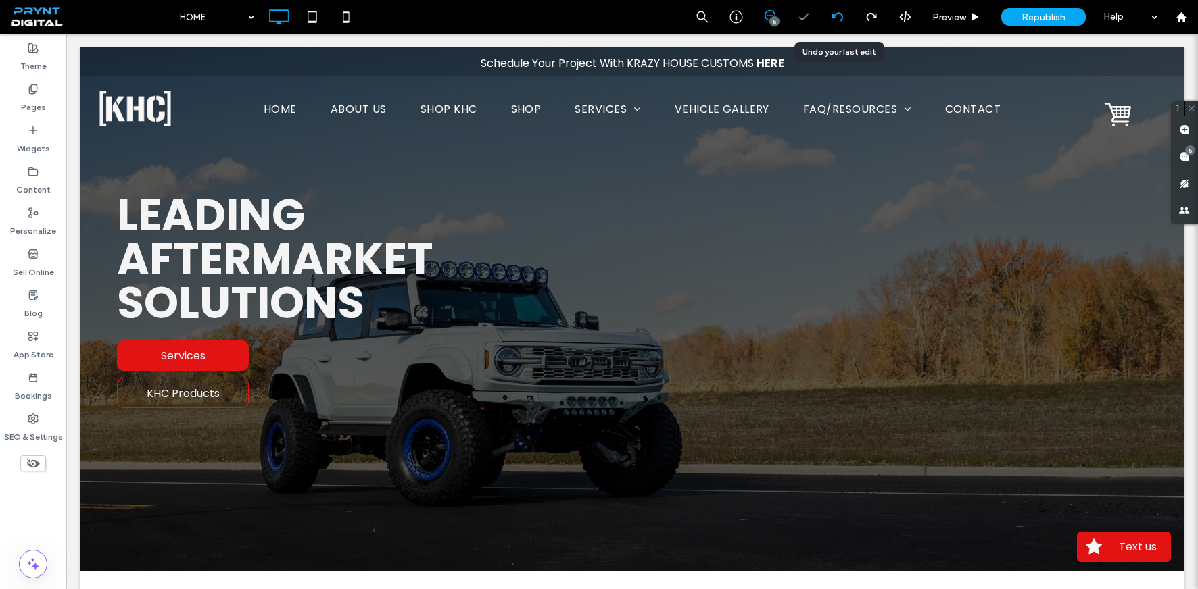
click at [839, 13] on use at bounding box center [836, 16] width 11 height 9
drag, startPoint x: 835, startPoint y: 20, endPoint x: 713, endPoint y: 79, distance: 136.0
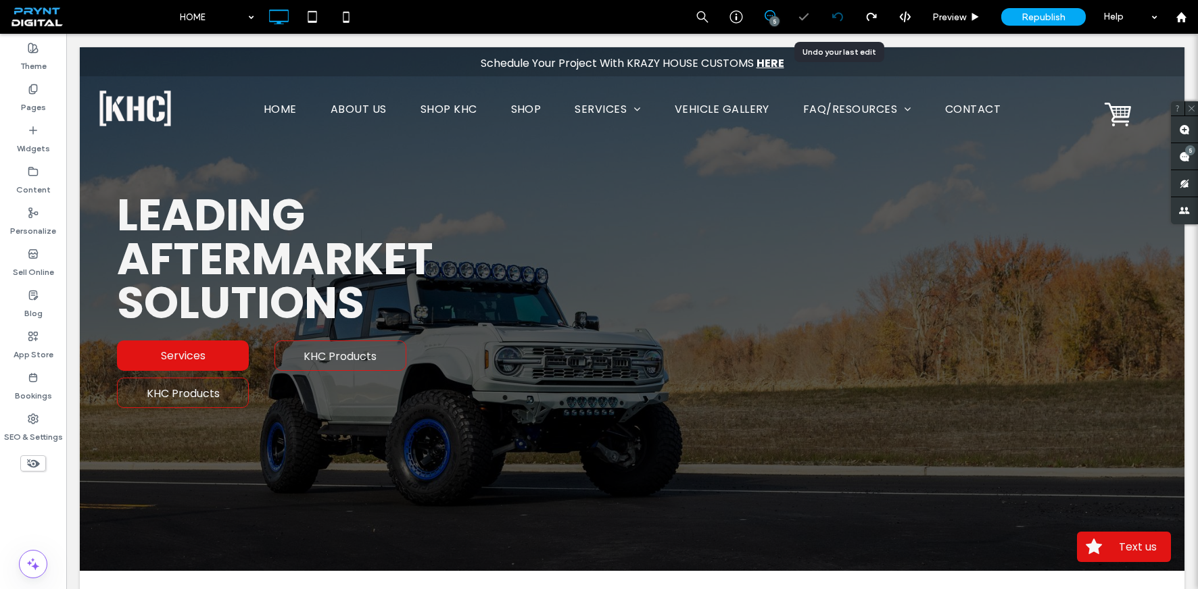
click at [835, 20] on icon at bounding box center [837, 16] width 11 height 11
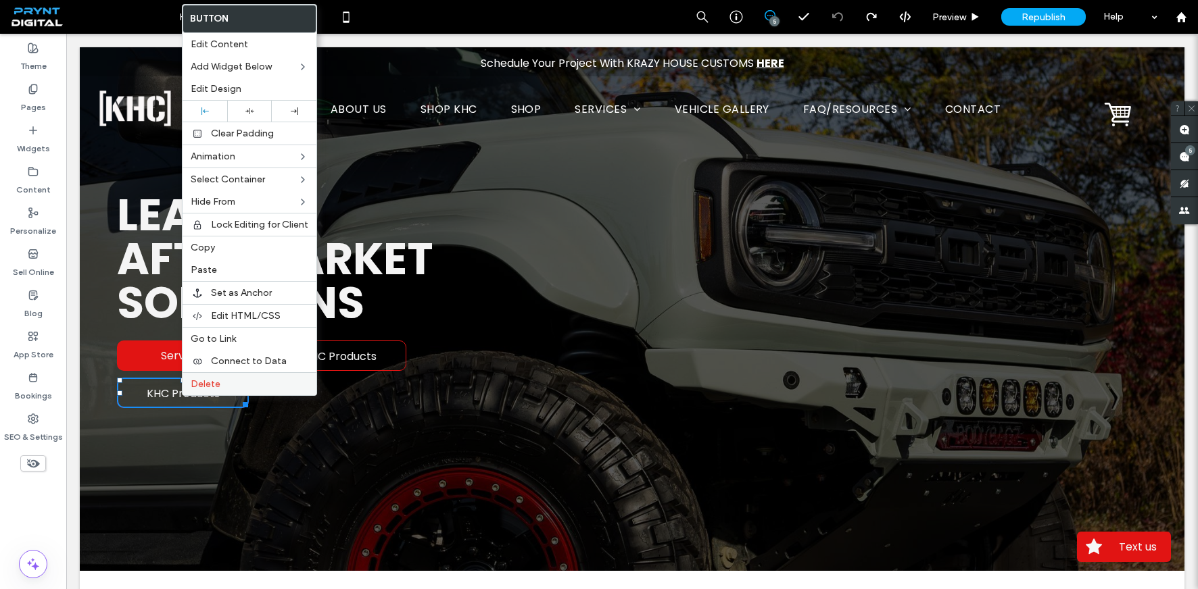
click at [256, 388] on label "Delete" at bounding box center [250, 383] width 118 height 11
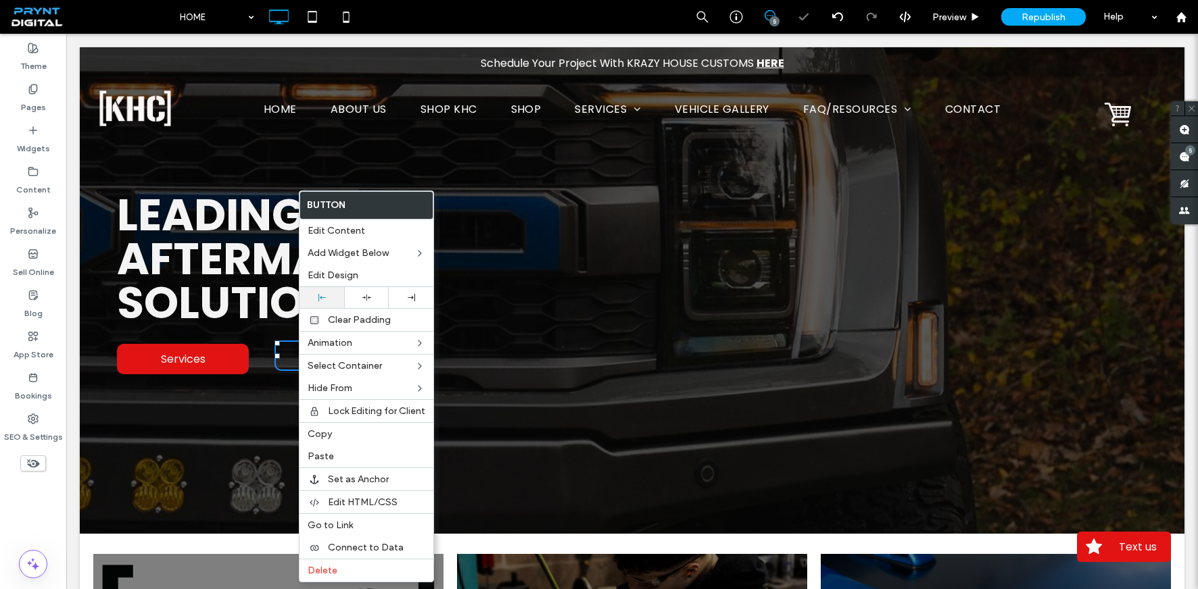
click at [323, 296] on icon at bounding box center [321, 297] width 7 height 7
drag, startPoint x: 320, startPoint y: 432, endPoint x: 183, endPoint y: 360, distance: 154.2
click at [320, 432] on span "Copy" at bounding box center [319, 433] width 24 height 11
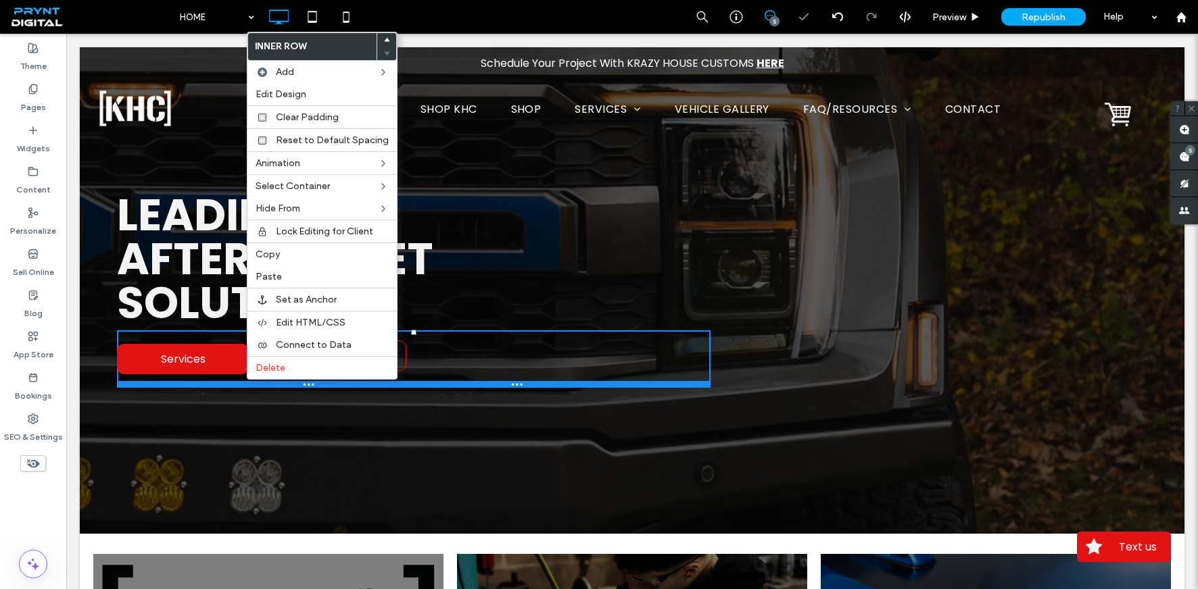
click at [186, 387] on div at bounding box center [413, 384] width 593 height 7
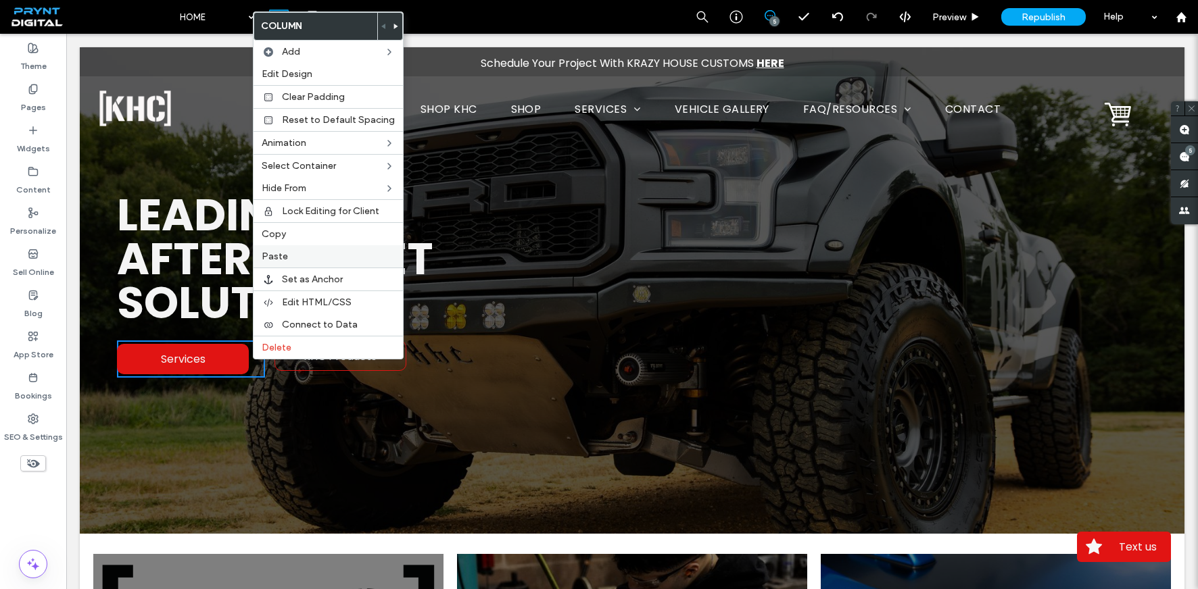
click at [294, 257] on label "Paste" at bounding box center [328, 256] width 133 height 11
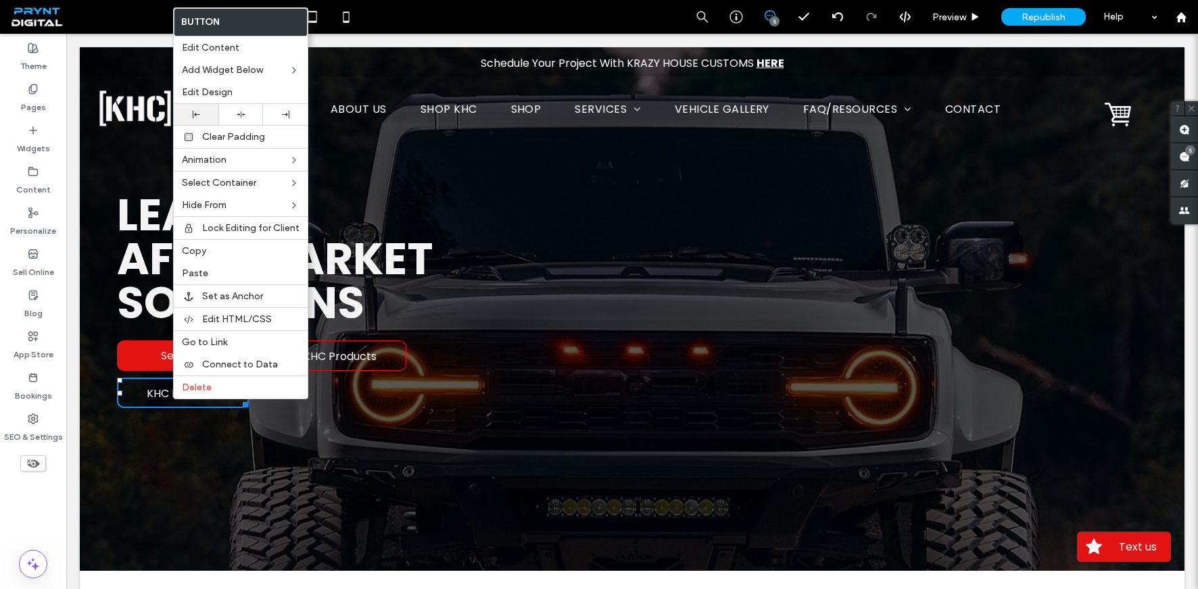
click at [190, 118] on div at bounding box center [195, 114] width 31 height 7
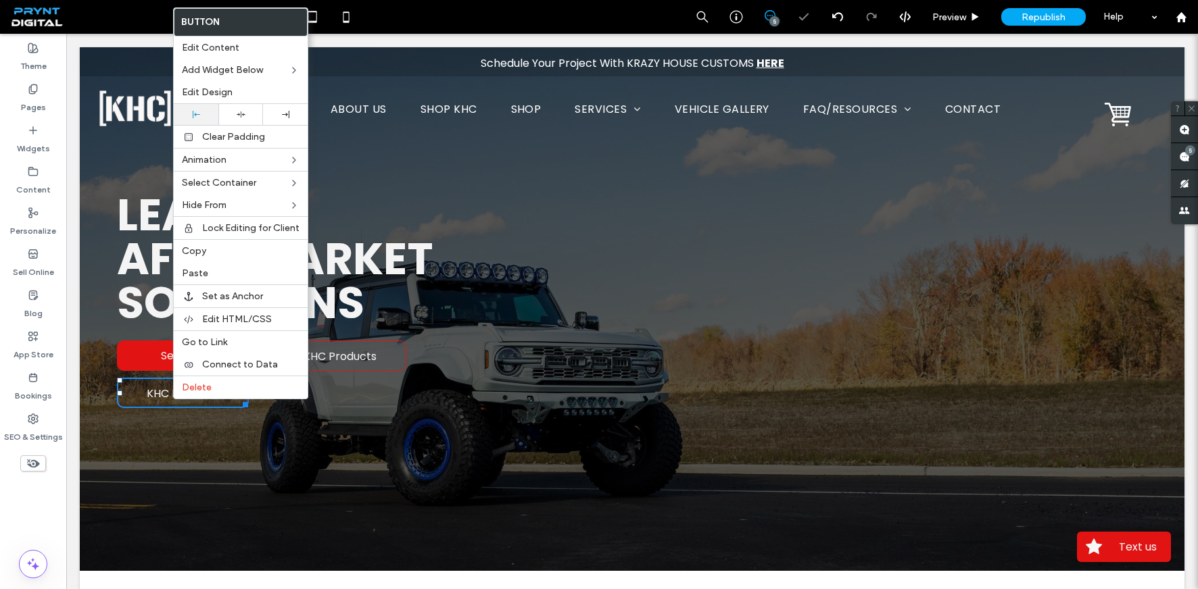
click at [189, 111] on div at bounding box center [195, 114] width 31 height 7
click at [155, 359] on link "Services" at bounding box center [183, 356] width 132 height 30
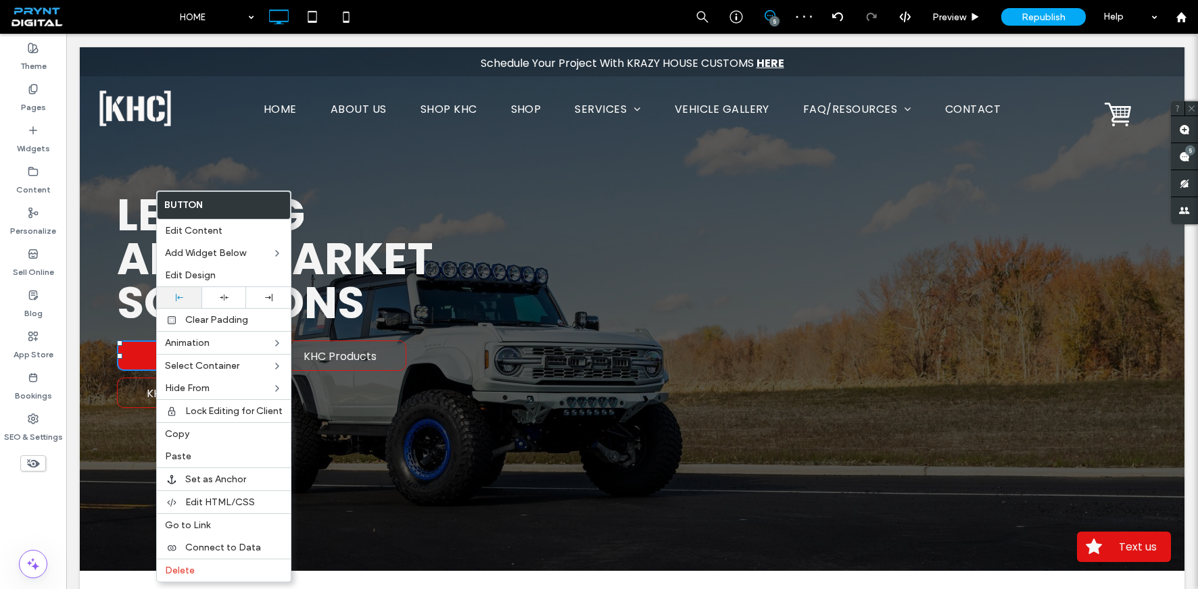
click at [178, 294] on icon at bounding box center [179, 297] width 7 height 7
click at [137, 398] on link "KHC Products" at bounding box center [183, 393] width 132 height 30
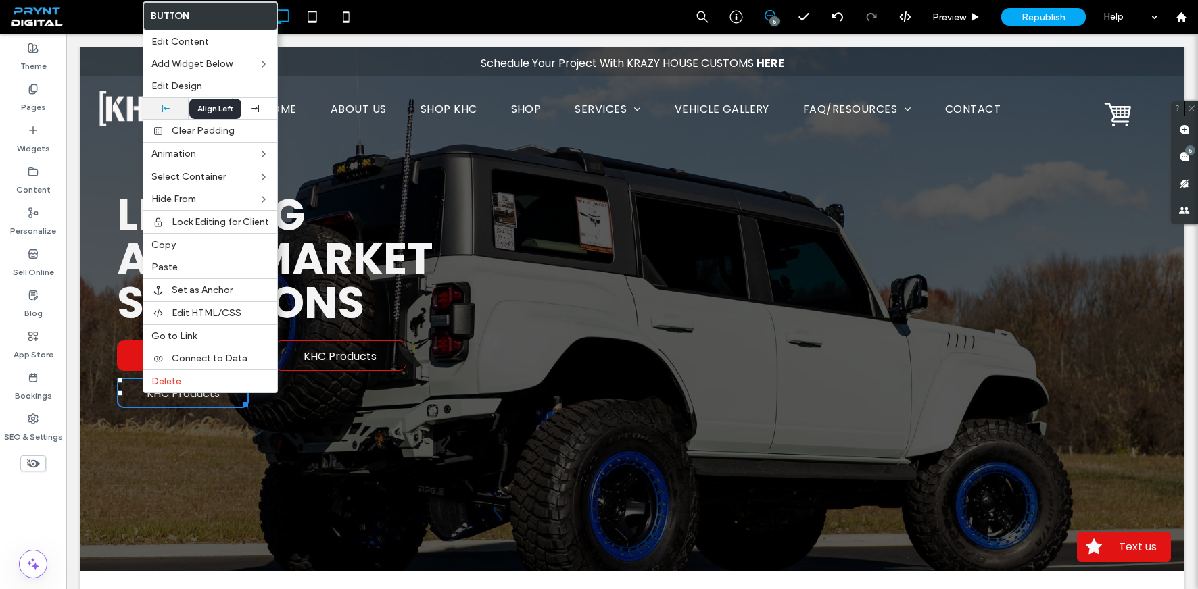
click at [166, 109] on icon at bounding box center [165, 108] width 7 height 7
click at [551, 411] on div "KHC Products Click To Paste" at bounding box center [487, 378] width 445 height 74
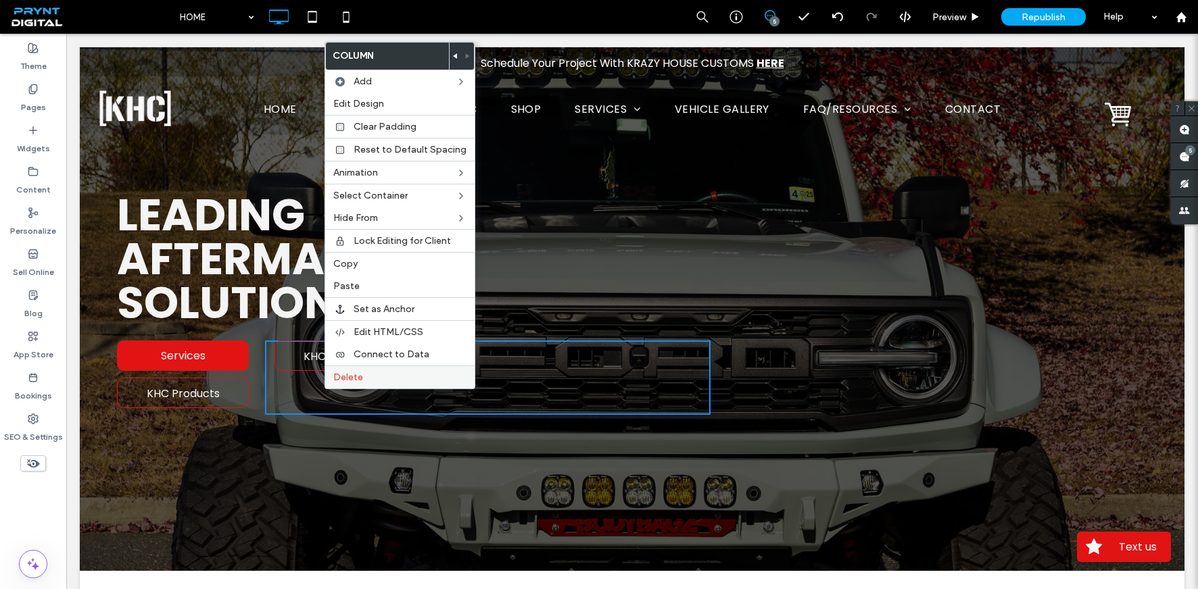
click at [362, 385] on div "Delete" at bounding box center [399, 377] width 149 height 23
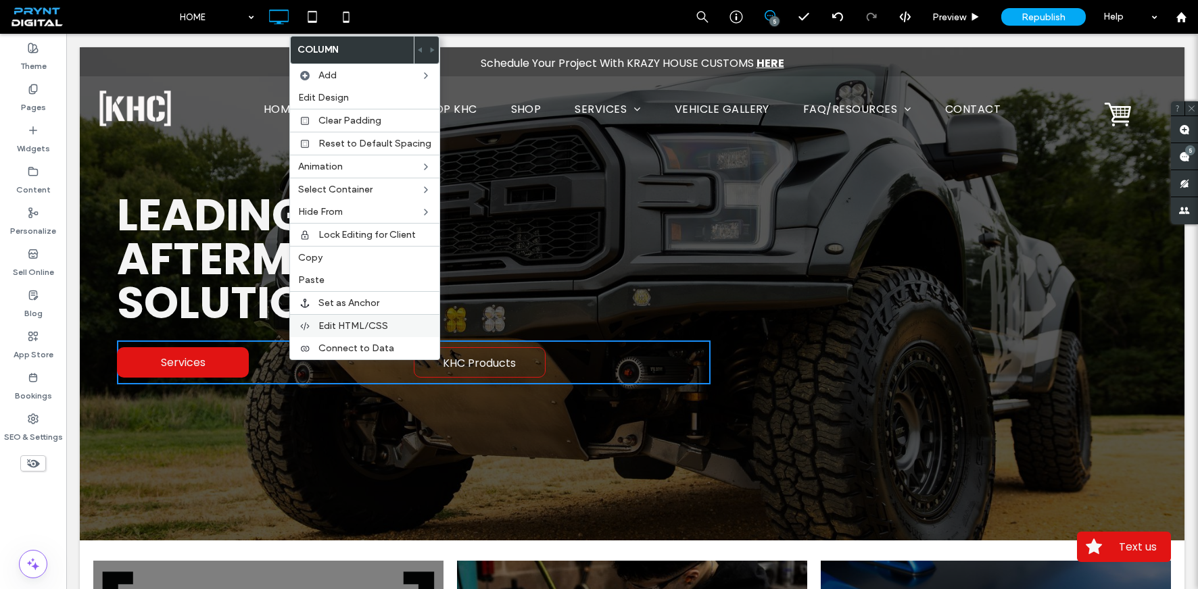
click at [328, 316] on div "Edit HTML/CSS" at bounding box center [364, 325] width 149 height 23
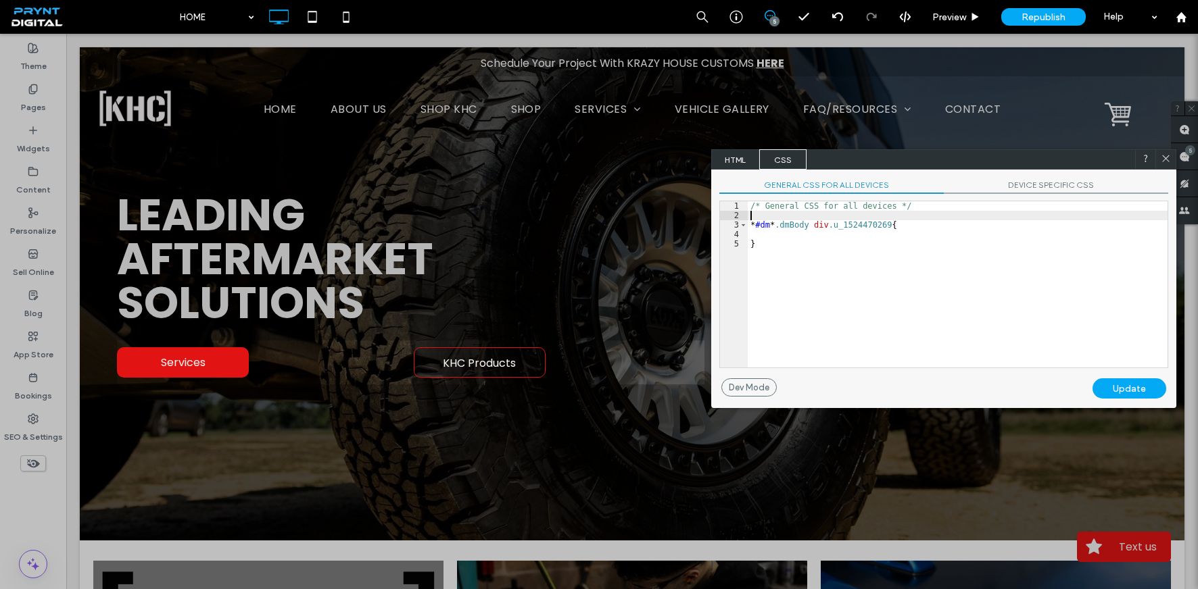
scroll to position [2, 0]
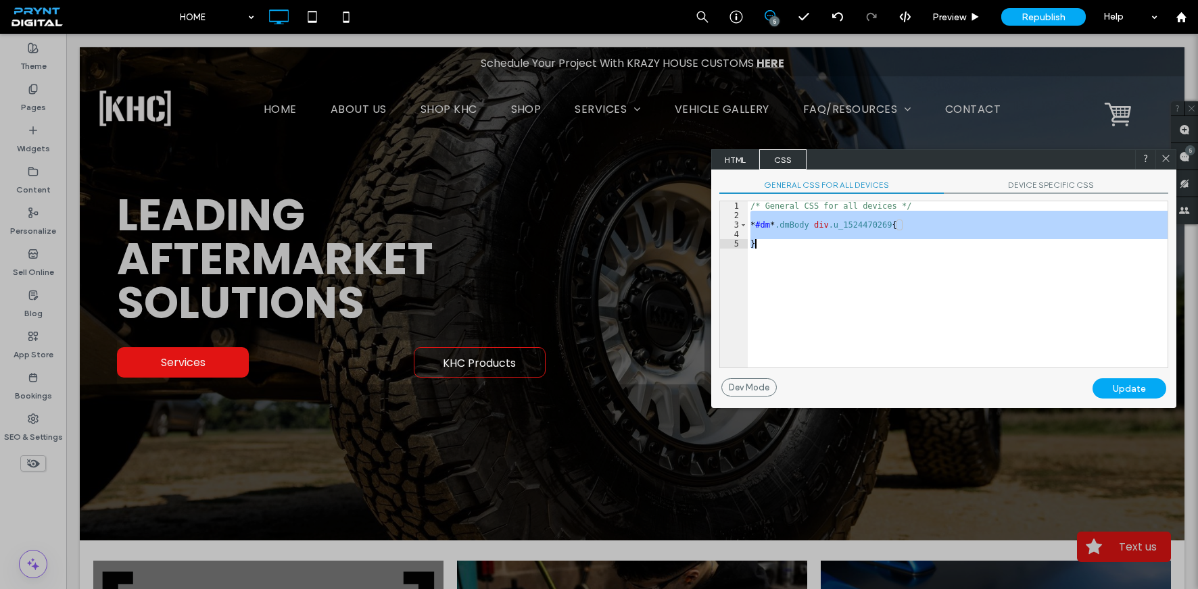
drag, startPoint x: 804, startPoint y: 218, endPoint x: 802, endPoint y: 253, distance: 35.2
click at [802, 253] on div "/* General CSS for all devices */ * #dm * .dmBody div .u_1524470269 { }" at bounding box center [957, 293] width 420 height 185
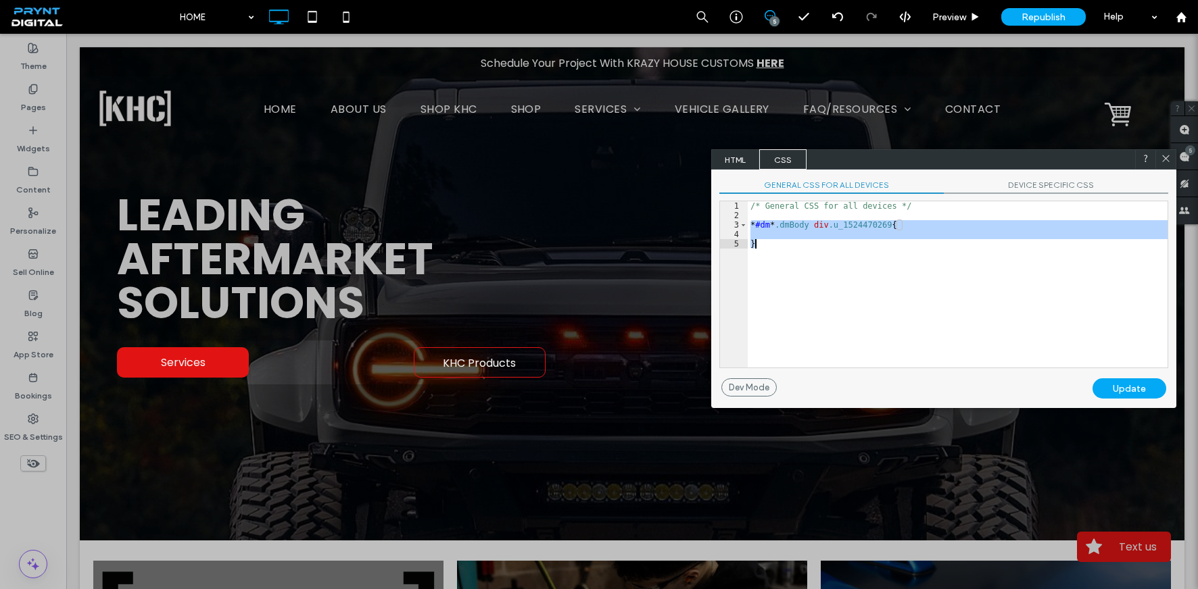
drag, startPoint x: 749, startPoint y: 223, endPoint x: 791, endPoint y: 279, distance: 70.0
click at [791, 279] on div "/* General CSS for all devices */ * #dm * .dmBody div .u_1524470269 { }" at bounding box center [957, 293] width 420 height 185
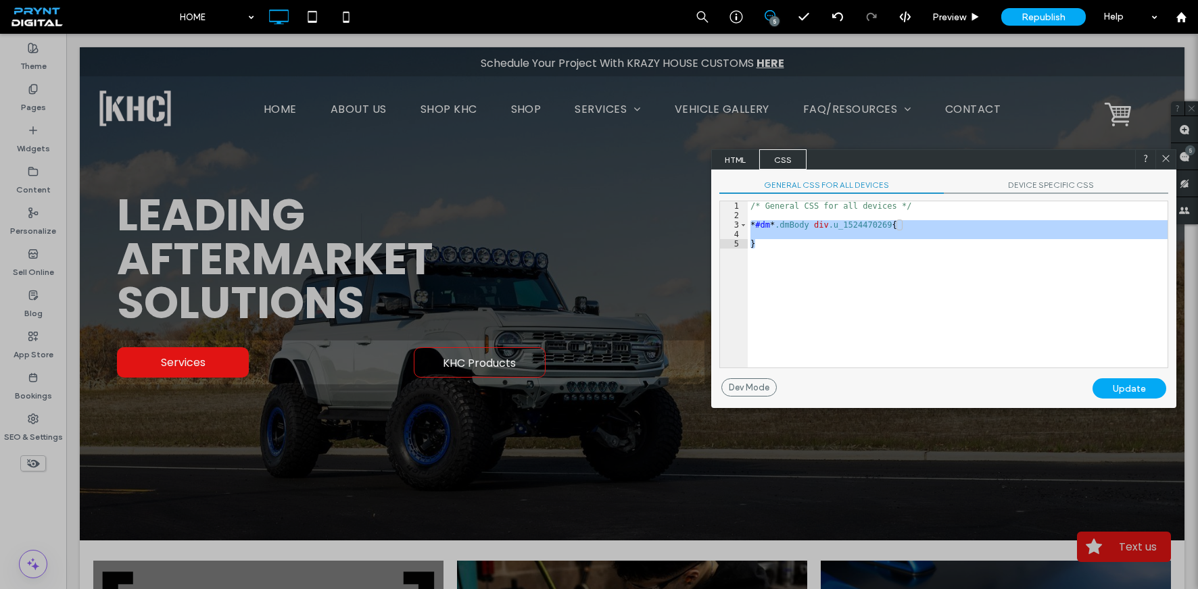
click at [1117, 382] on div "Update" at bounding box center [1129, 388] width 74 height 20
click at [1125, 391] on div "Update" at bounding box center [1129, 388] width 74 height 20
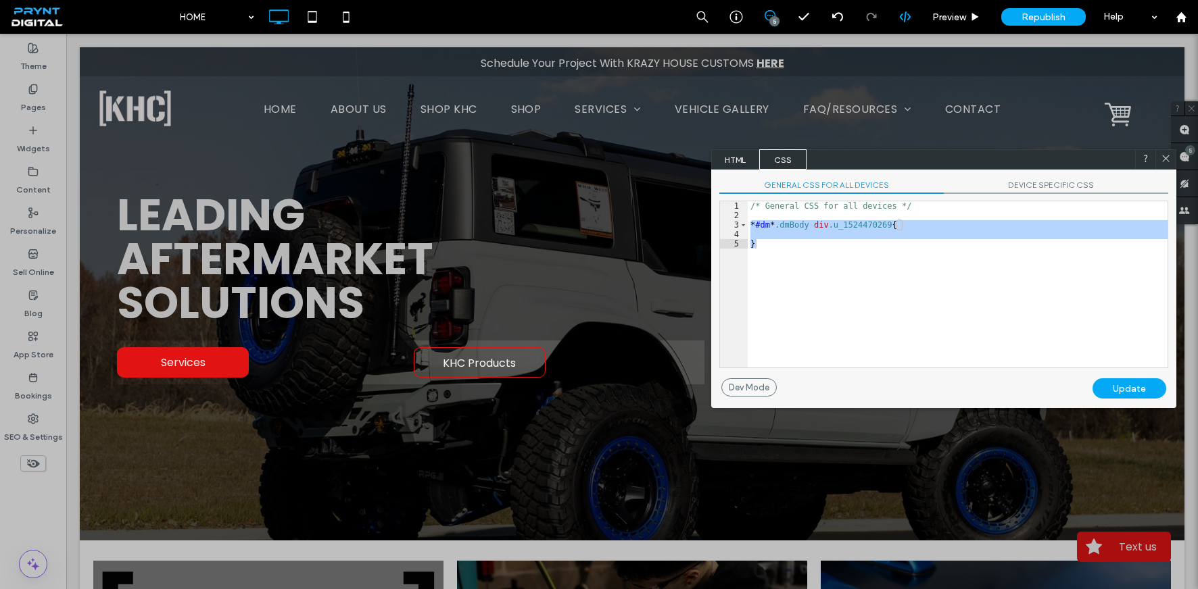
click at [910, 16] on div at bounding box center [904, 17] width 33 height 12
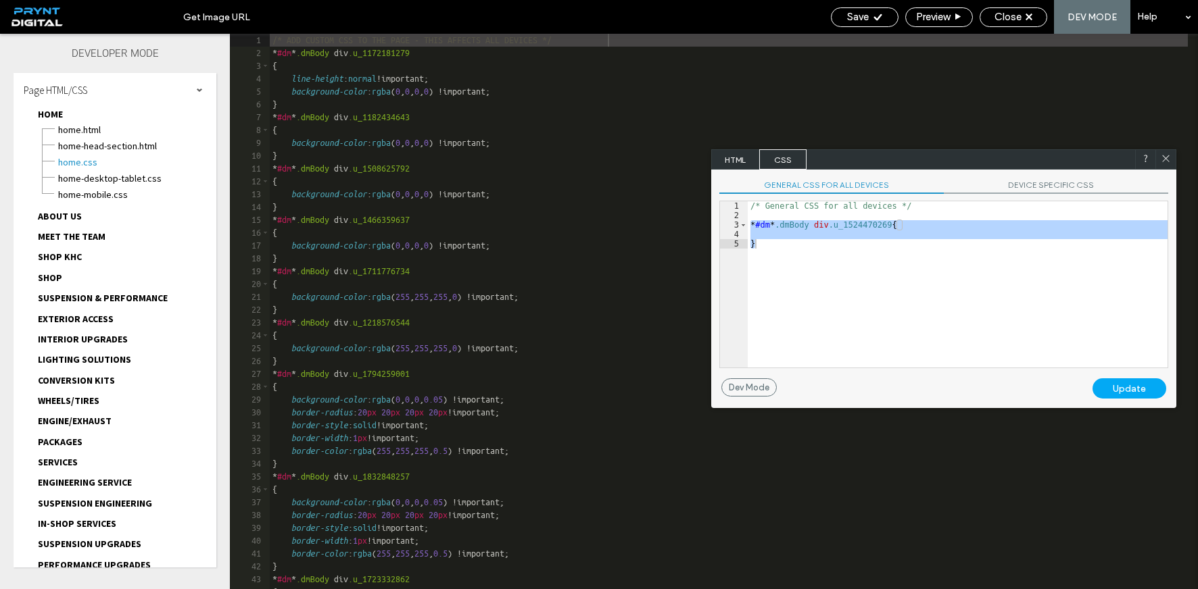
click at [1156, 159] on icon at bounding box center [1165, 158] width 10 height 10
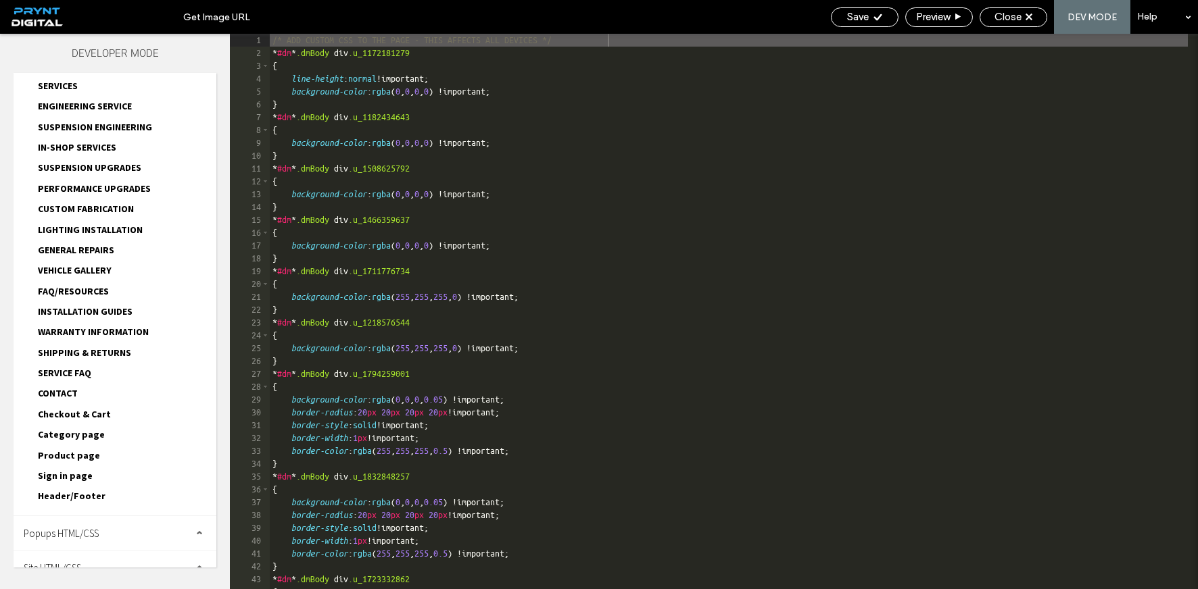
scroll to position [394, 0]
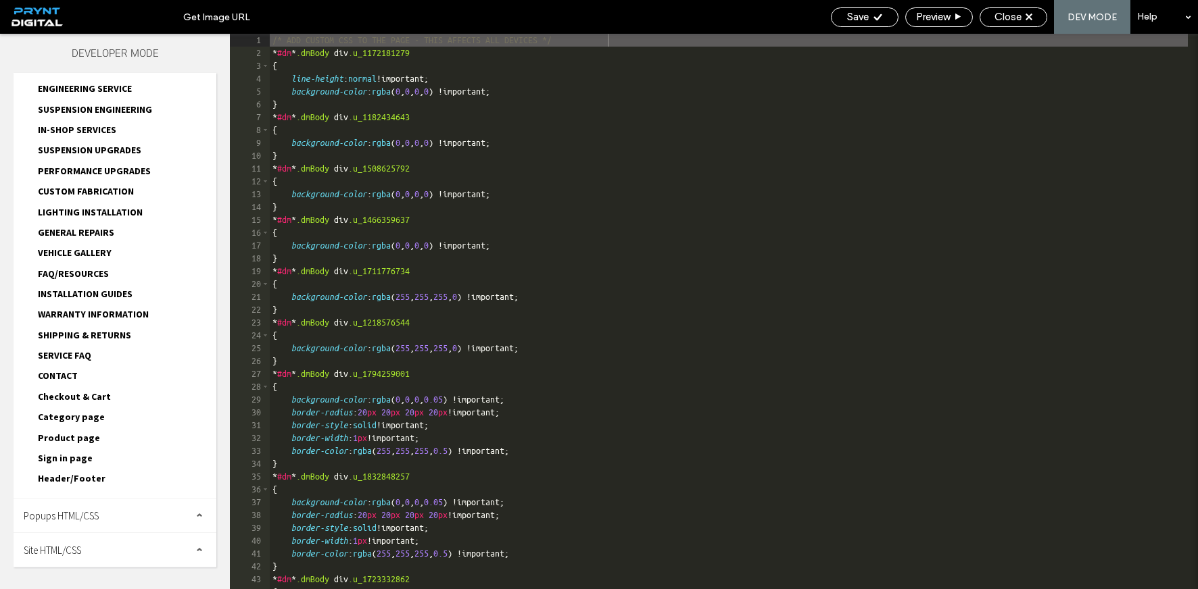
click at [93, 550] on div "Site HTML/CSS" at bounding box center [115, 550] width 203 height 34
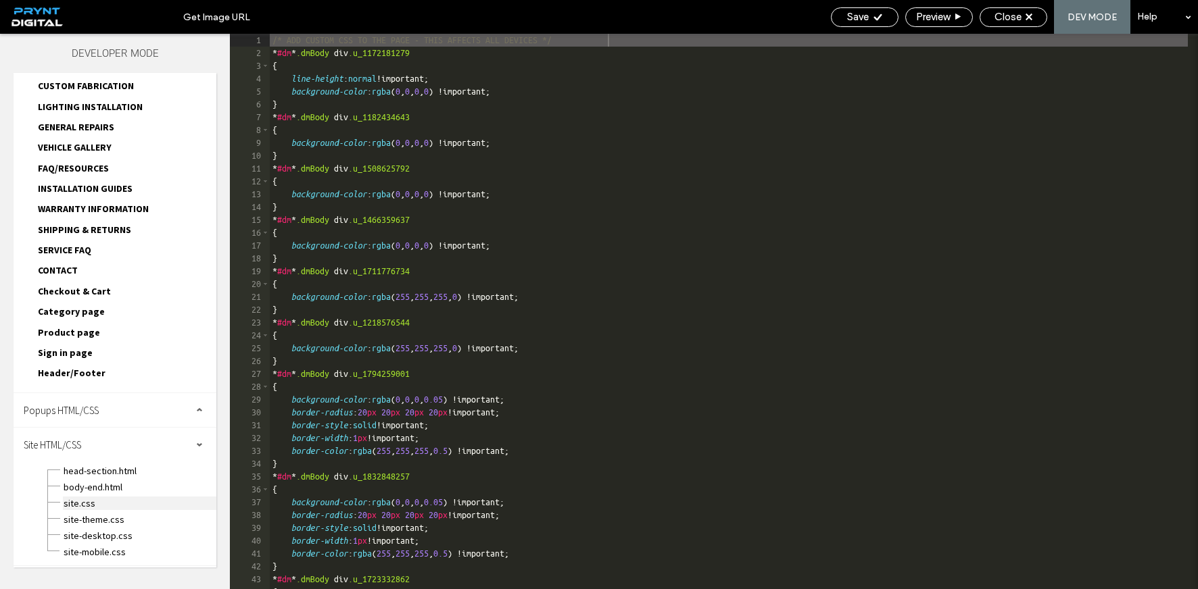
click at [104, 503] on span "site.css" at bounding box center [139, 504] width 153 height 14
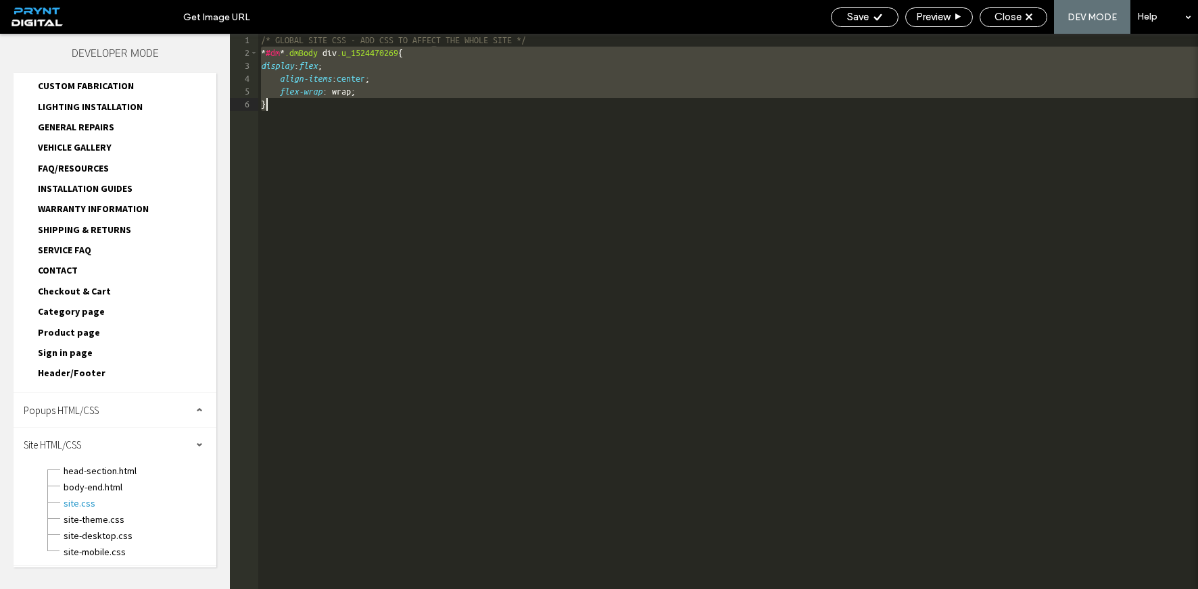
drag, startPoint x: 263, startPoint y: 52, endPoint x: 359, endPoint y: 164, distance: 147.1
click at [359, 164] on div "/* GLOBAL SITE CSS - ADD CSS TO AFFECT THE WHOLE SITE */ * #dm * .dmBody div .u…" at bounding box center [727, 324] width 939 height 581
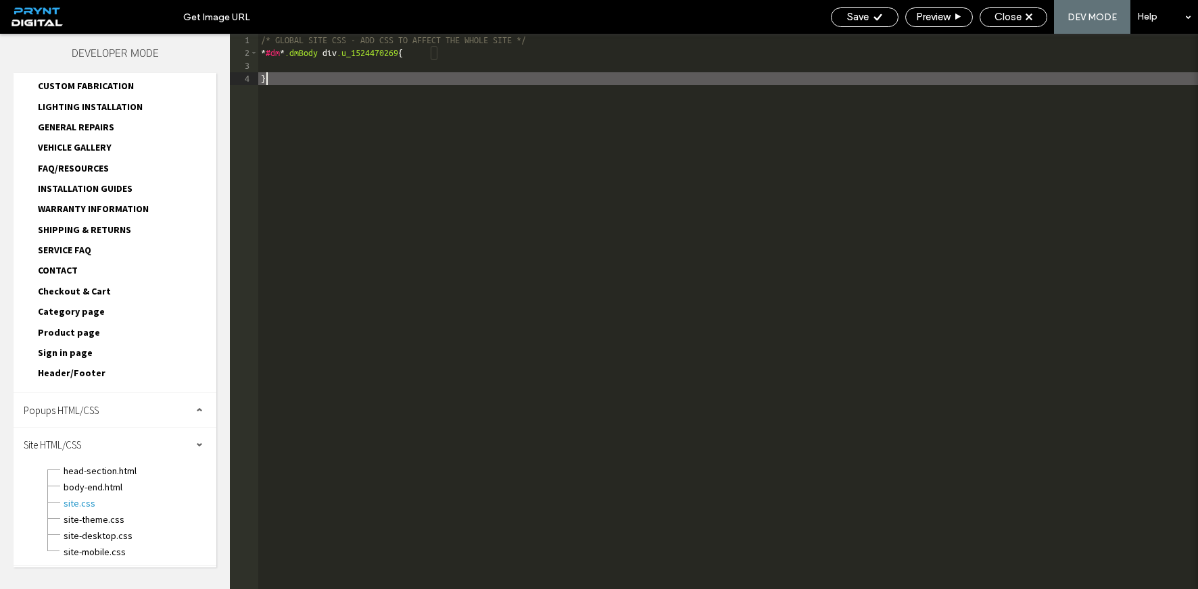
click at [287, 65] on div "/* GLOBAL SITE CSS - ADD CSS TO AFFECT THE WHOLE SITE */ * #dm * .dmBody div .u…" at bounding box center [727, 324] width 939 height 581
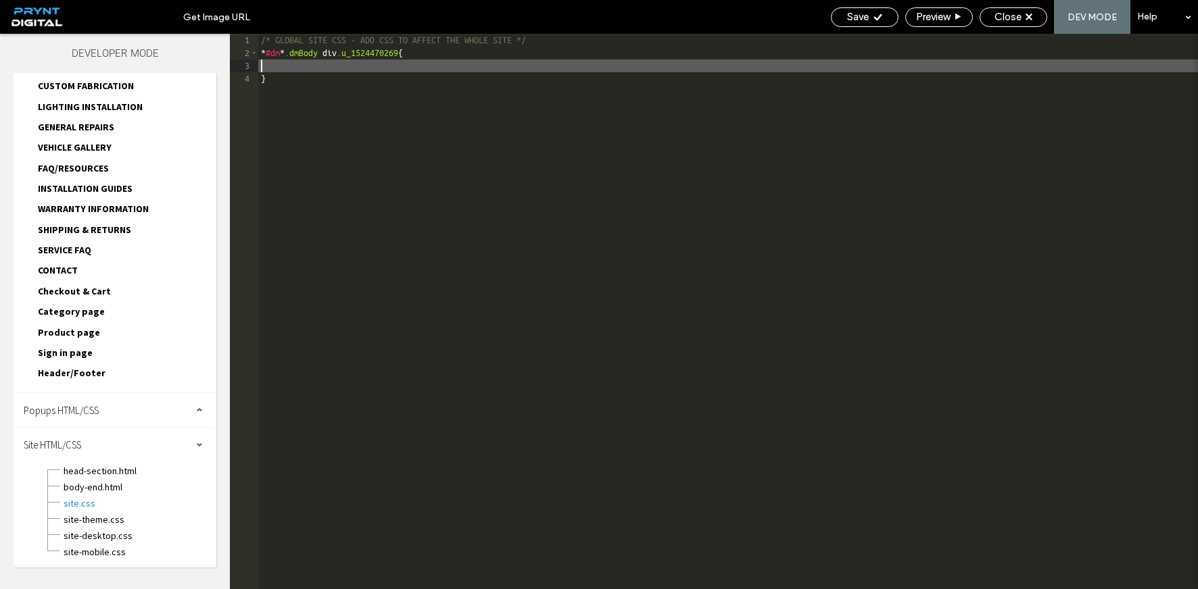
click at [1100, 269] on div "/* GLOBAL SITE CSS - ADD CSS TO AFFECT THE WHOLE SITE */ * #dm * .dmBody div .u…" at bounding box center [727, 324] width 939 height 581
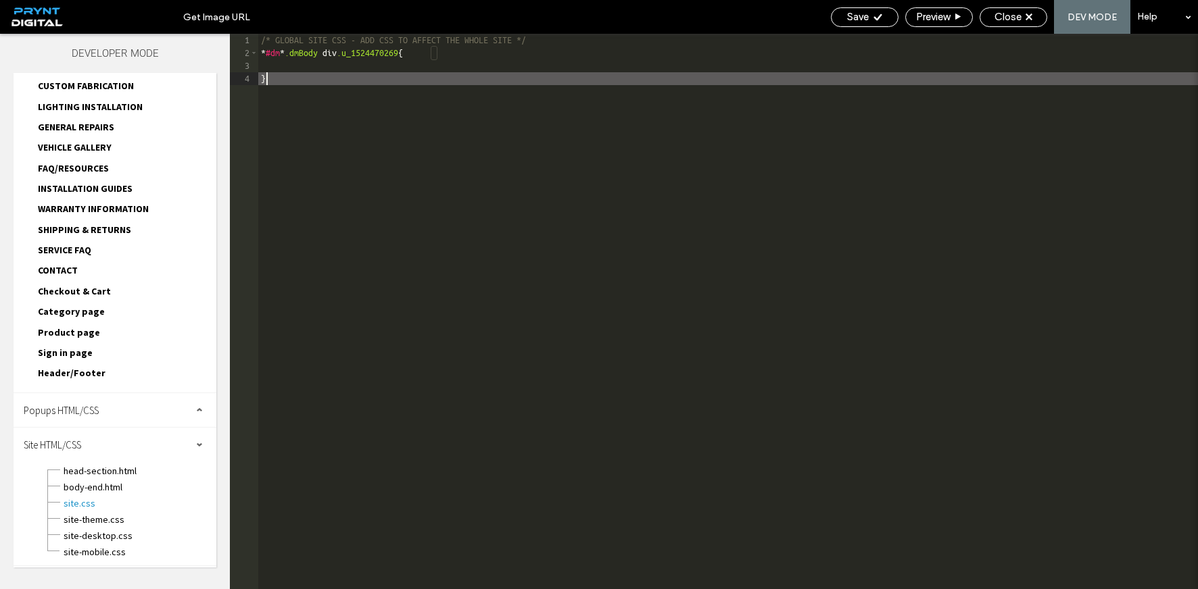
click at [331, 66] on div "/* GLOBAL SITE CSS - ADD CSS TO AFFECT THE WHOLE SITE */ * #dm * .dmBody div .u…" at bounding box center [727, 324] width 939 height 581
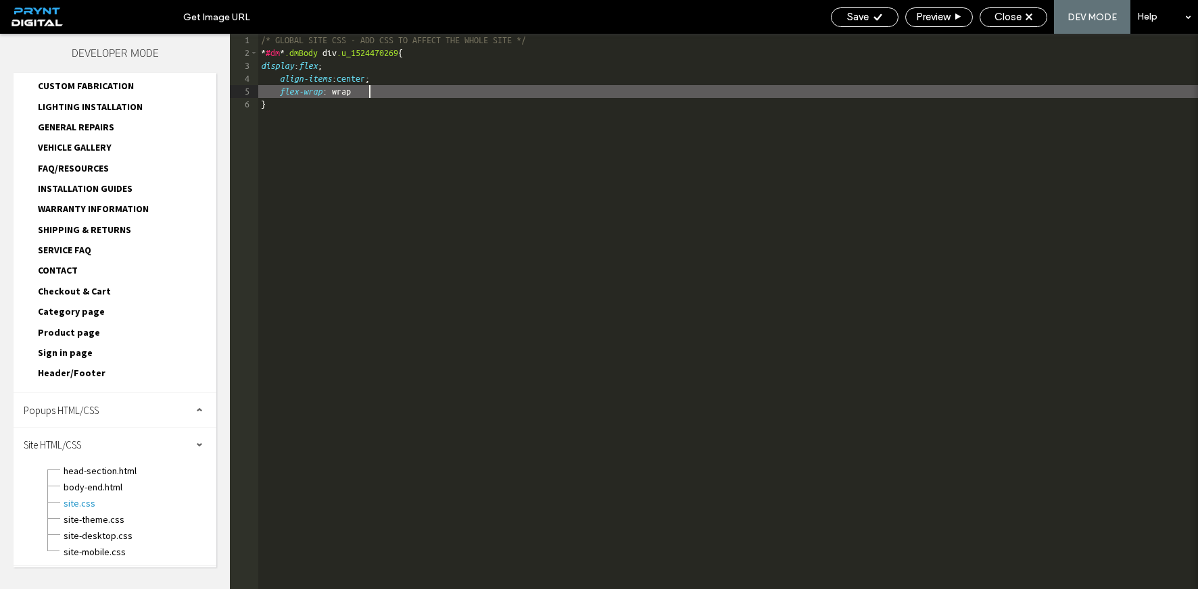
type textarea "**"
click at [872, 16] on icon at bounding box center [877, 17] width 10 height 10
click at [1004, 20] on span "Close" at bounding box center [1007, 17] width 27 height 12
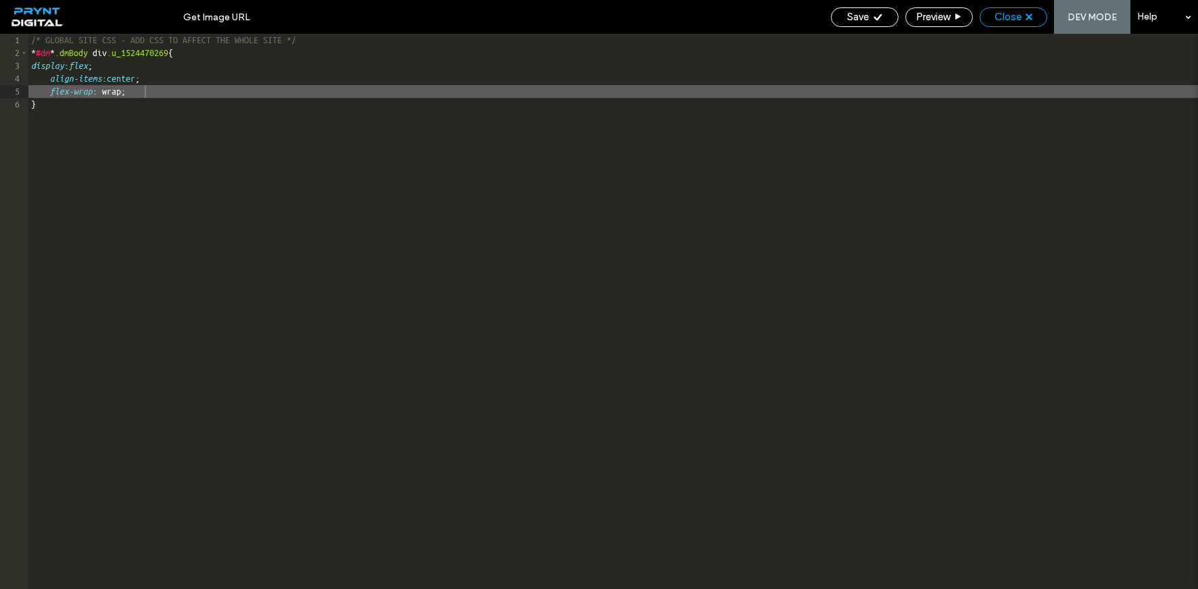
scroll to position [466, 0]
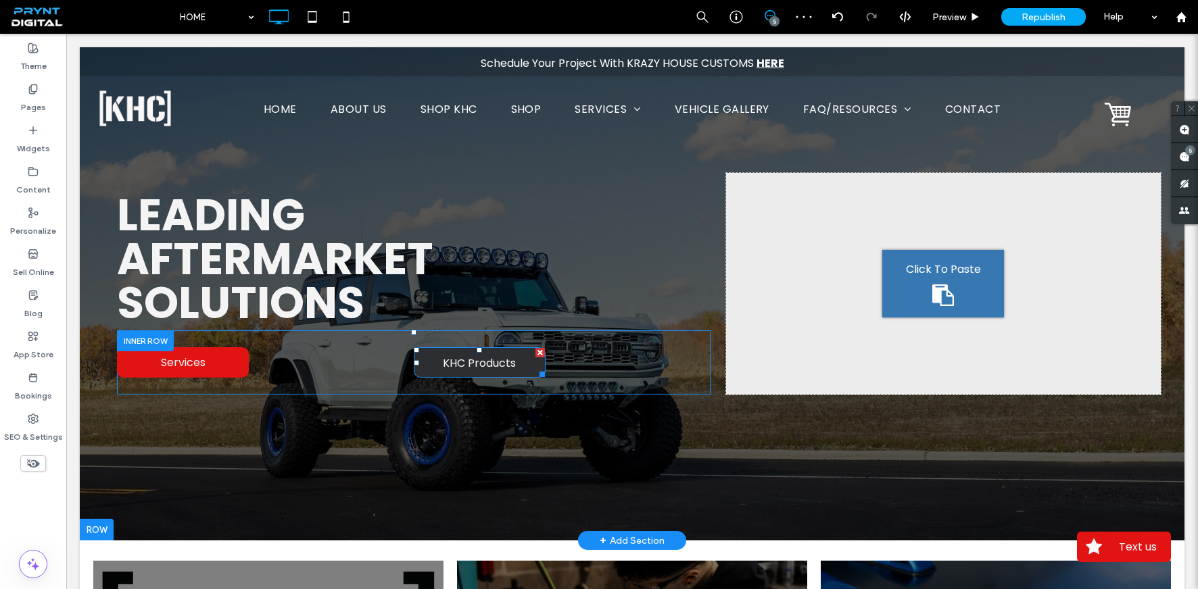
click at [420, 359] on link "KHC Products" at bounding box center [480, 362] width 132 height 30
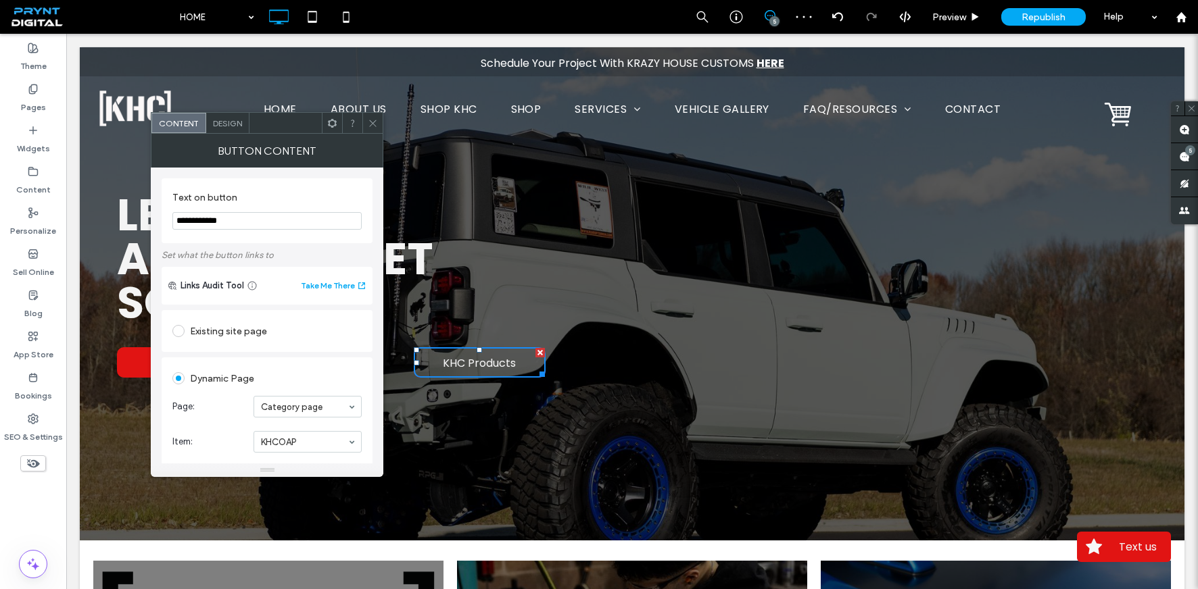
click at [371, 126] on icon at bounding box center [373, 123] width 10 height 10
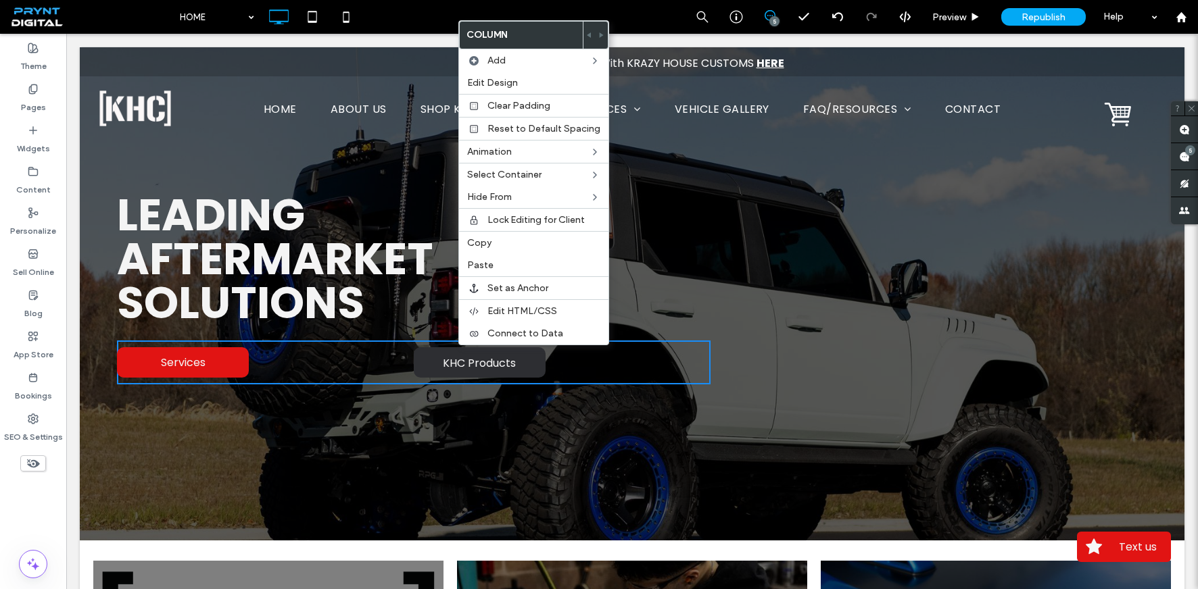
click at [416, 368] on link "KHC Products" at bounding box center [480, 362] width 132 height 30
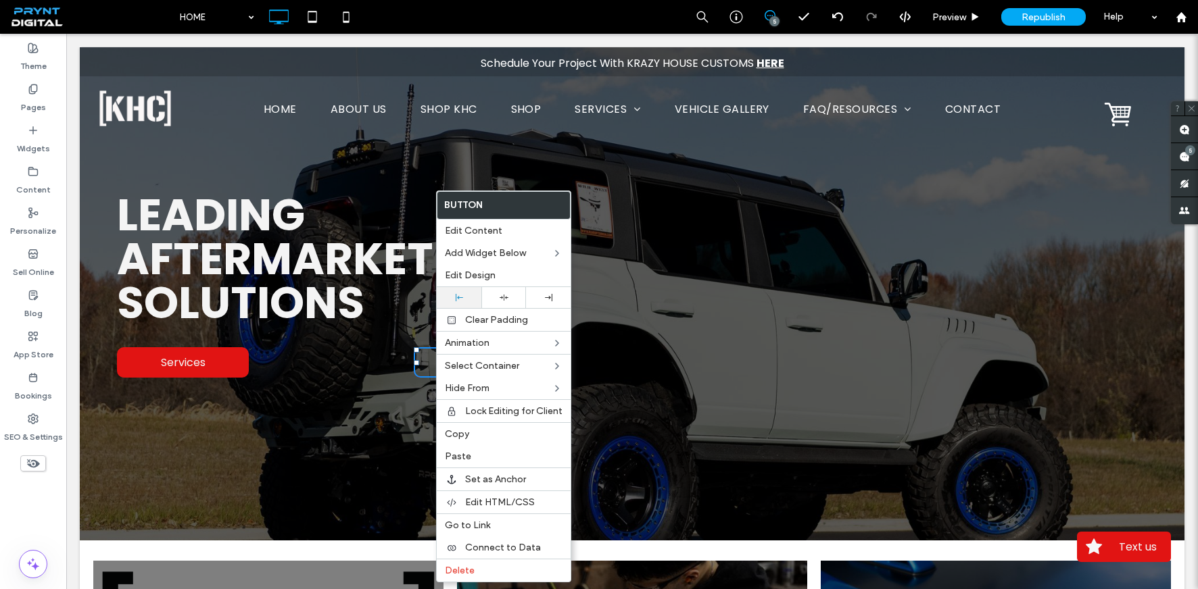
click at [462, 295] on icon at bounding box center [458, 297] width 7 height 7
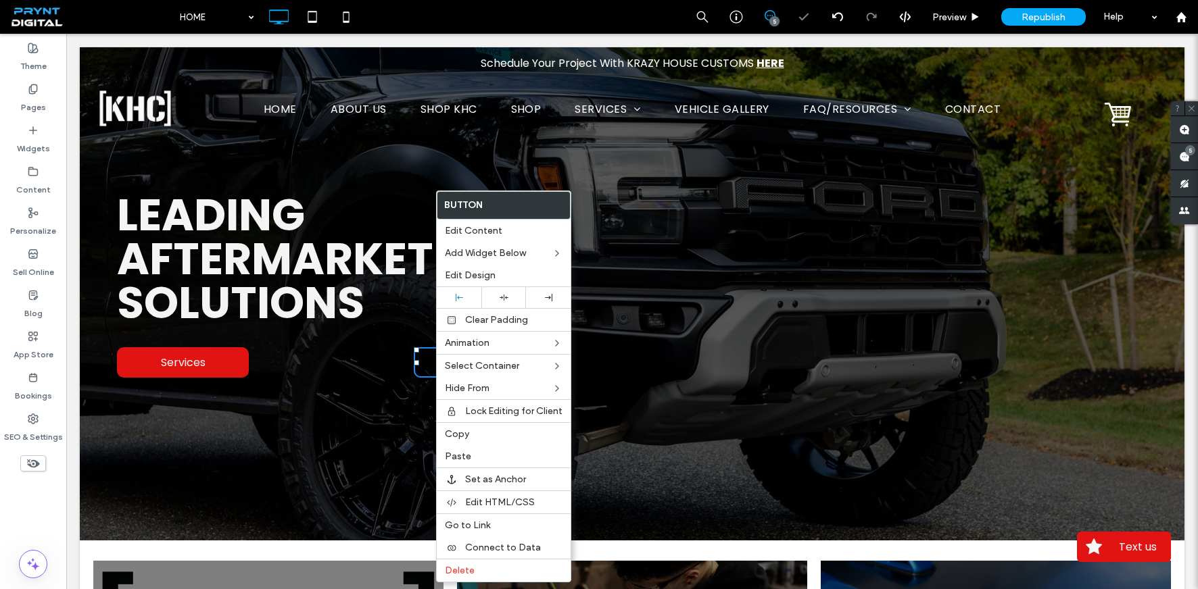
click at [302, 368] on div "Services Click To Paste KHC Products" at bounding box center [413, 363] width 593 height 44
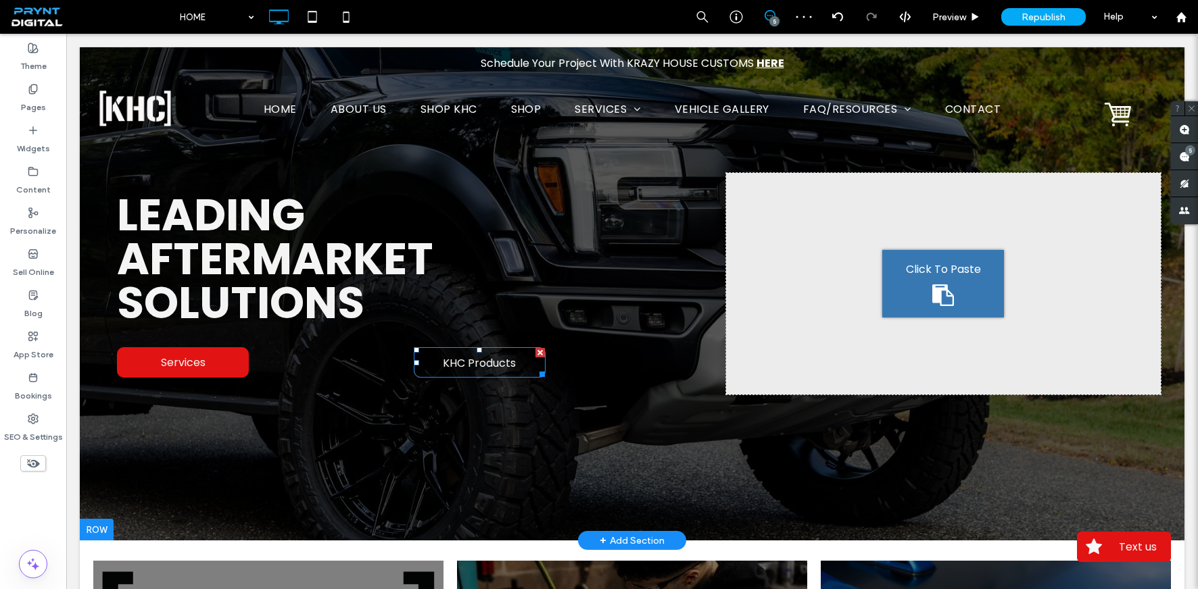
click at [604, 537] on div "+ Add Section" at bounding box center [631, 540] width 65 height 15
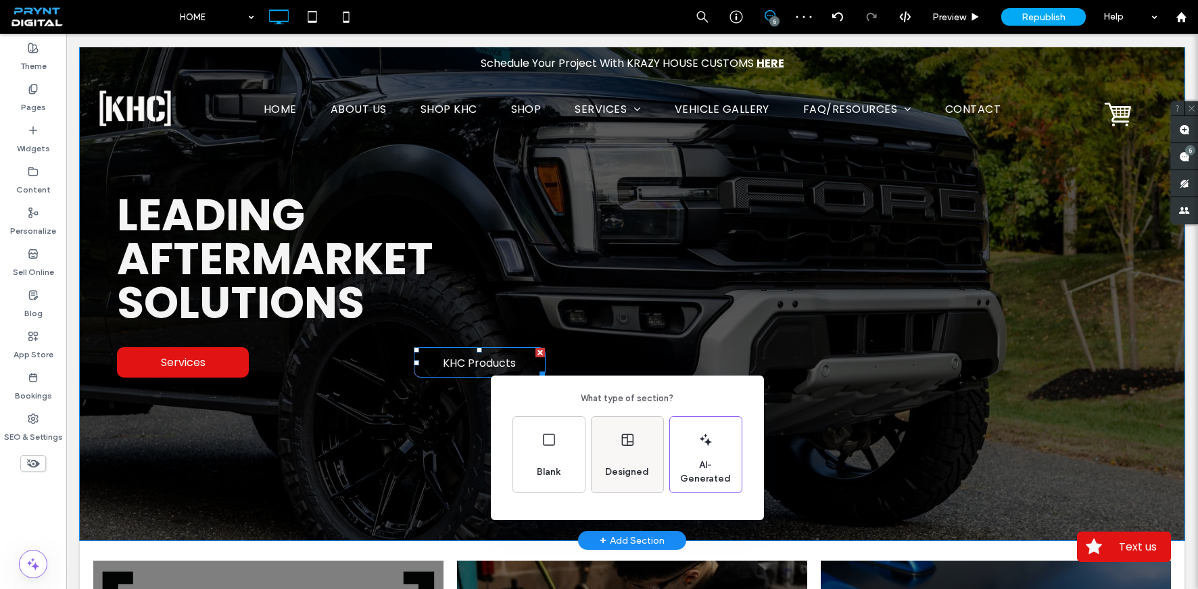
click at [623, 449] on div "Designed" at bounding box center [627, 455] width 72 height 76
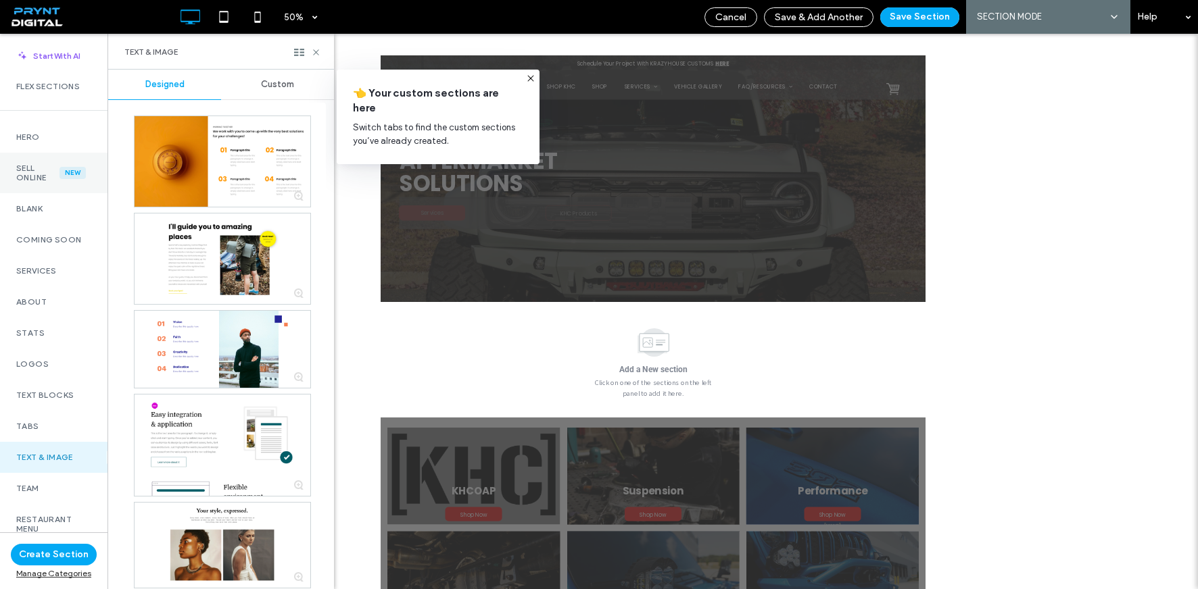
click at [59, 176] on div "New" at bounding box center [72, 173] width 26 height 12
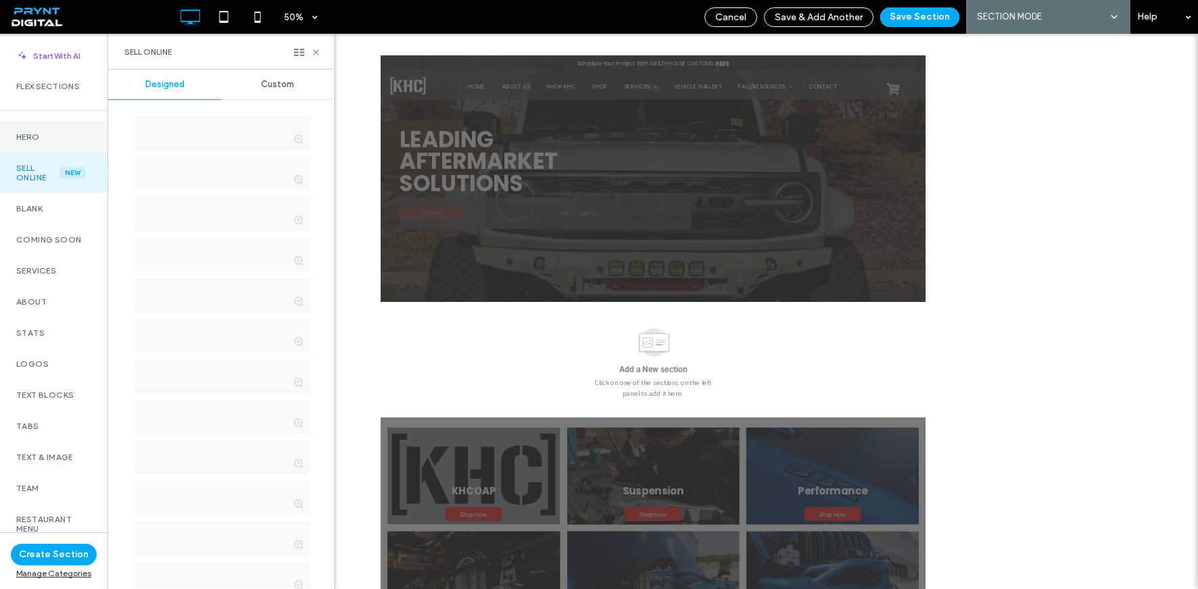
click at [60, 139] on label "Hero" at bounding box center [53, 136] width 75 height 9
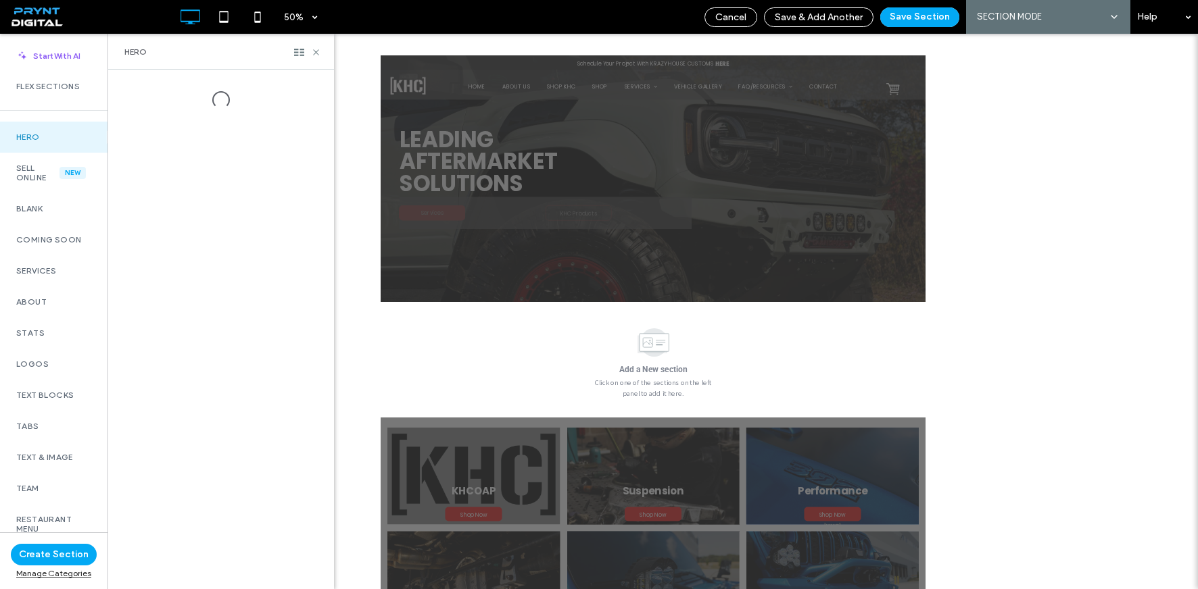
click at [69, 133] on label "Hero" at bounding box center [53, 136] width 75 height 9
drag, startPoint x: 59, startPoint y: 168, endPoint x: 59, endPoint y: 150, distance: 18.3
click at [59, 168] on div "New" at bounding box center [72, 173] width 26 height 12
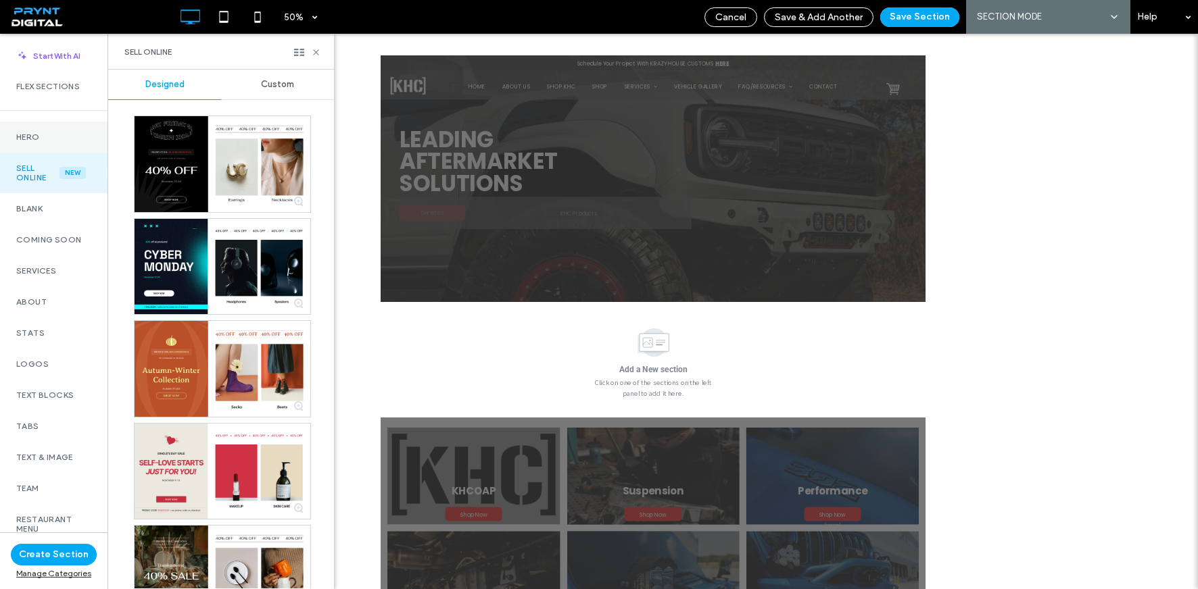
click at [62, 130] on div "Hero" at bounding box center [53, 137] width 107 height 31
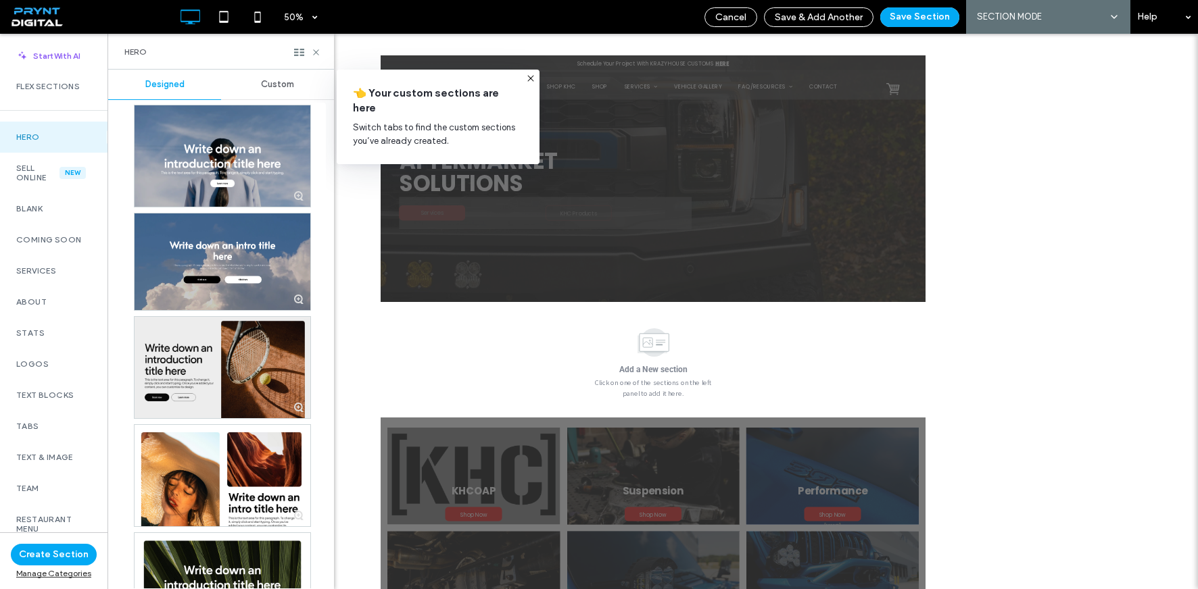
scroll to position [351, 0]
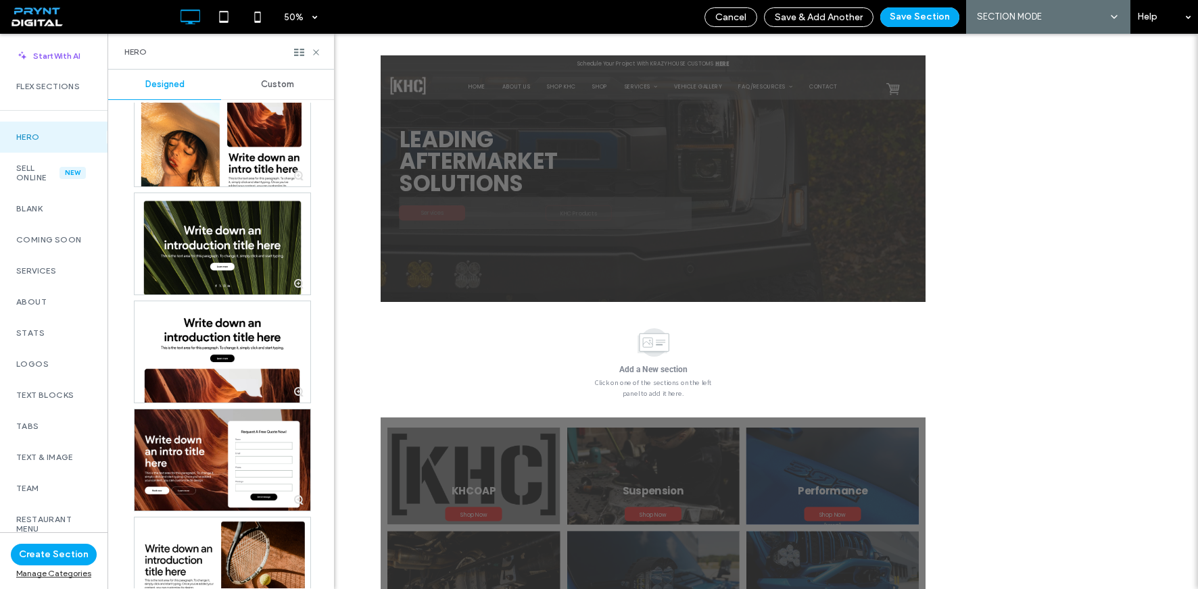
click at [273, 88] on span "Custom" at bounding box center [277, 84] width 33 height 11
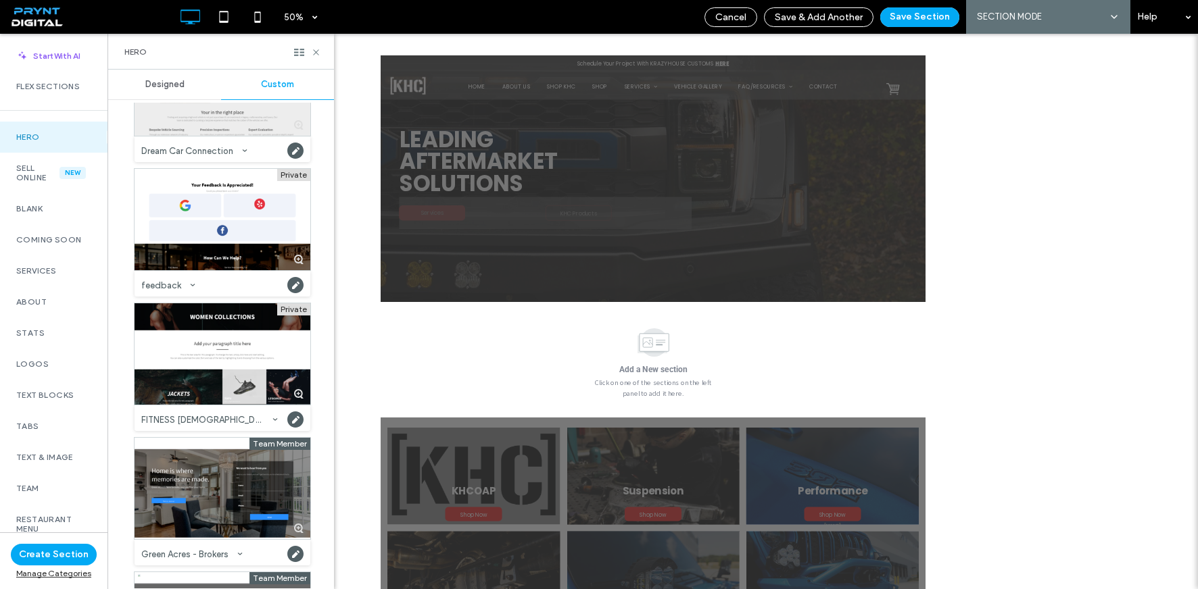
scroll to position [0, 0]
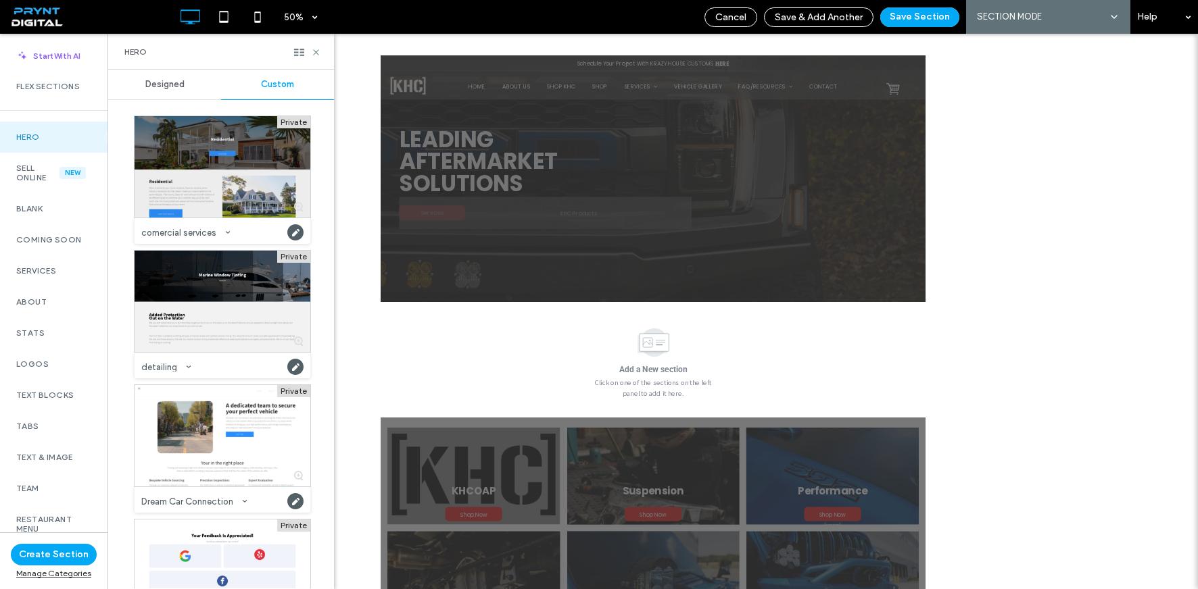
drag, startPoint x: 231, startPoint y: 387, endPoint x: 246, endPoint y: 213, distance: 175.0
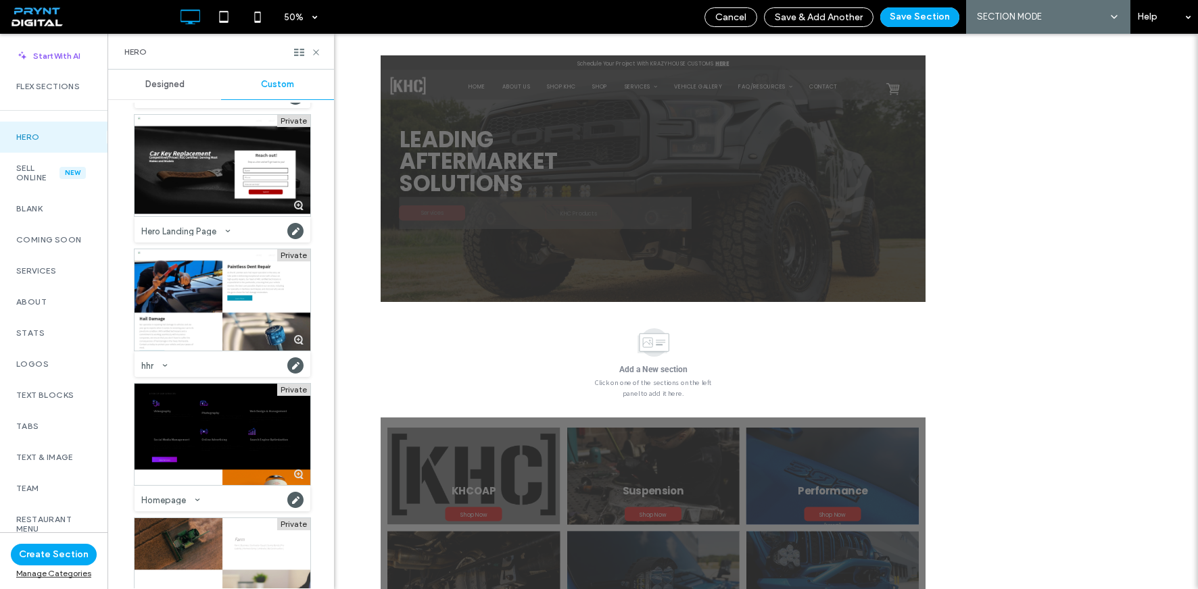
scroll to position [141, 0]
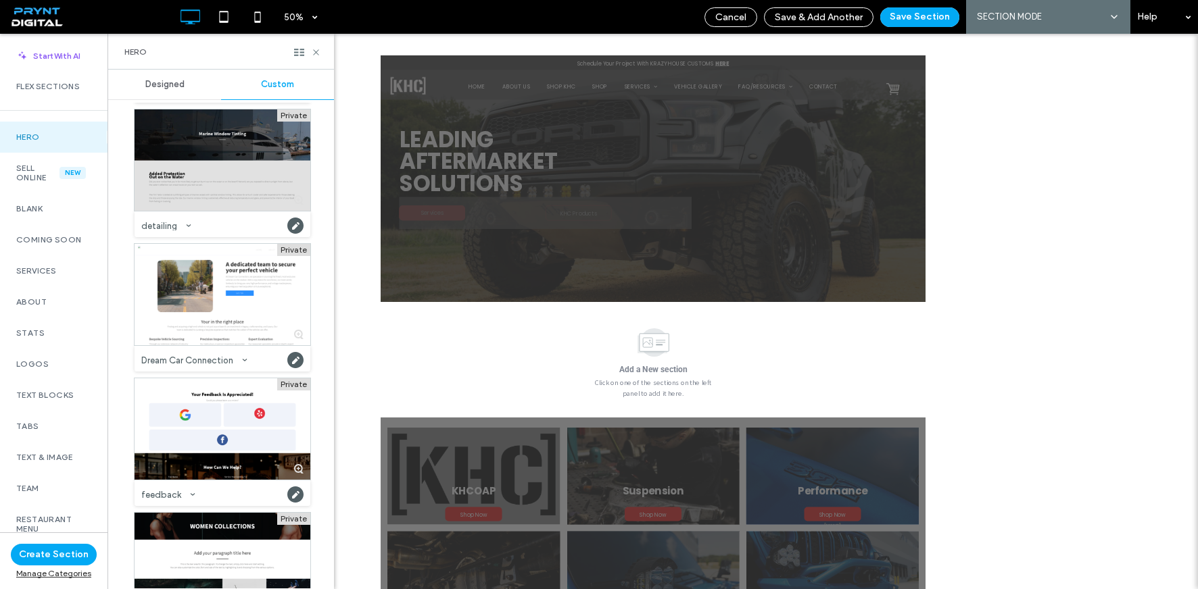
drag, startPoint x: 239, startPoint y: 357, endPoint x: 228, endPoint y: 301, distance: 56.5
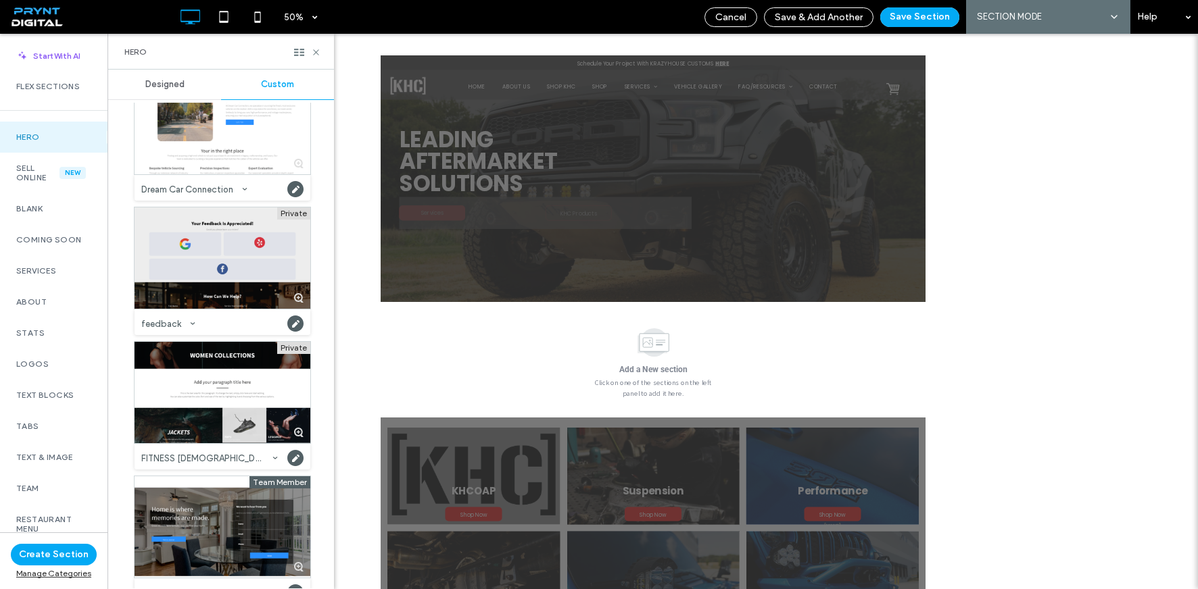
drag, startPoint x: 227, startPoint y: 325, endPoint x: 226, endPoint y: 302, distance: 23.0
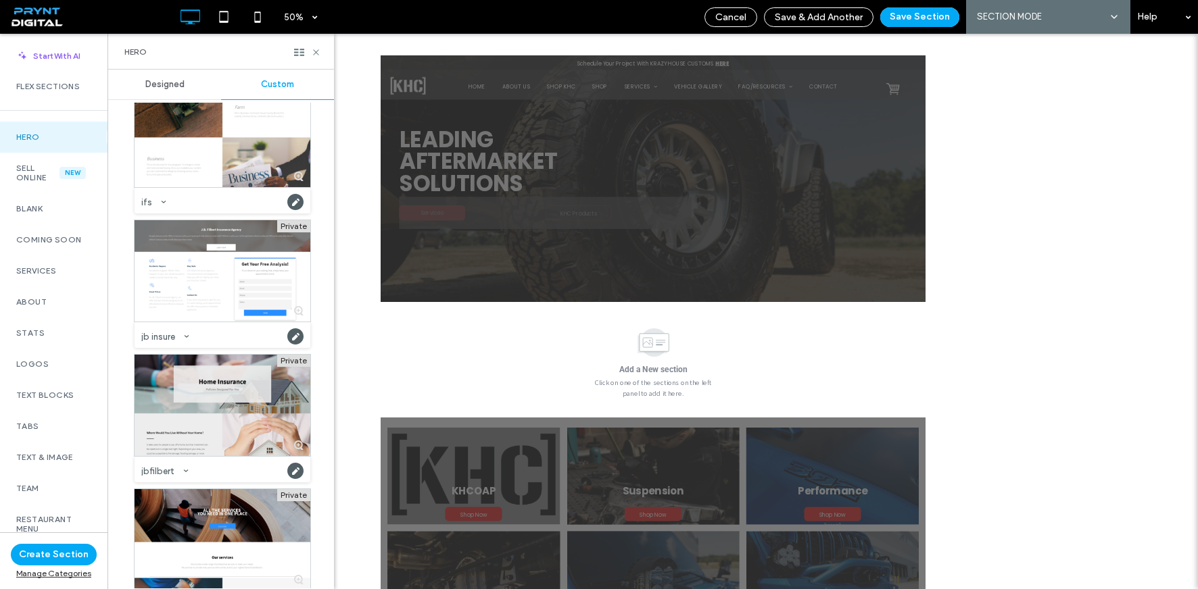
drag, startPoint x: 226, startPoint y: 382, endPoint x: 224, endPoint y: 368, distance: 14.3
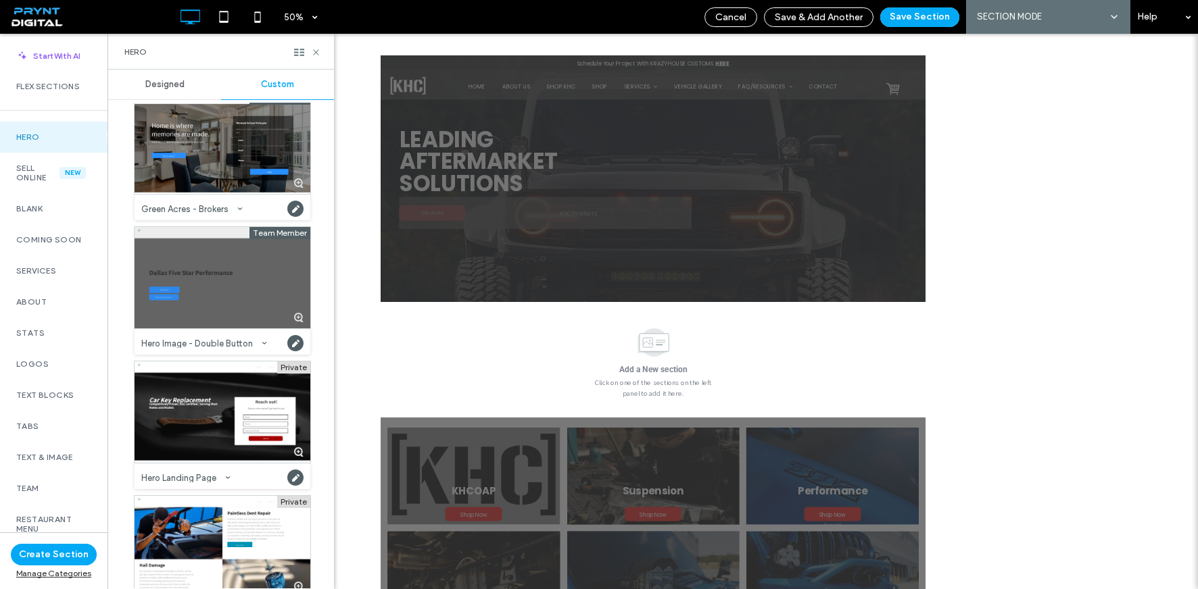
scroll to position [680, 0]
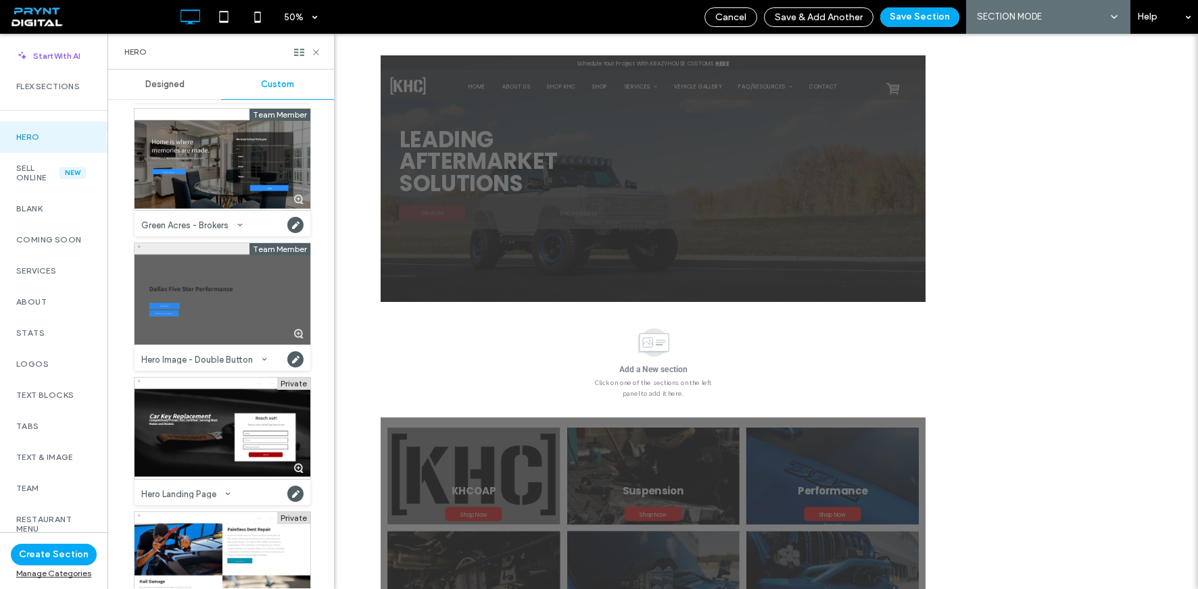
click at [227, 316] on div at bounding box center [222, 293] width 176 height 101
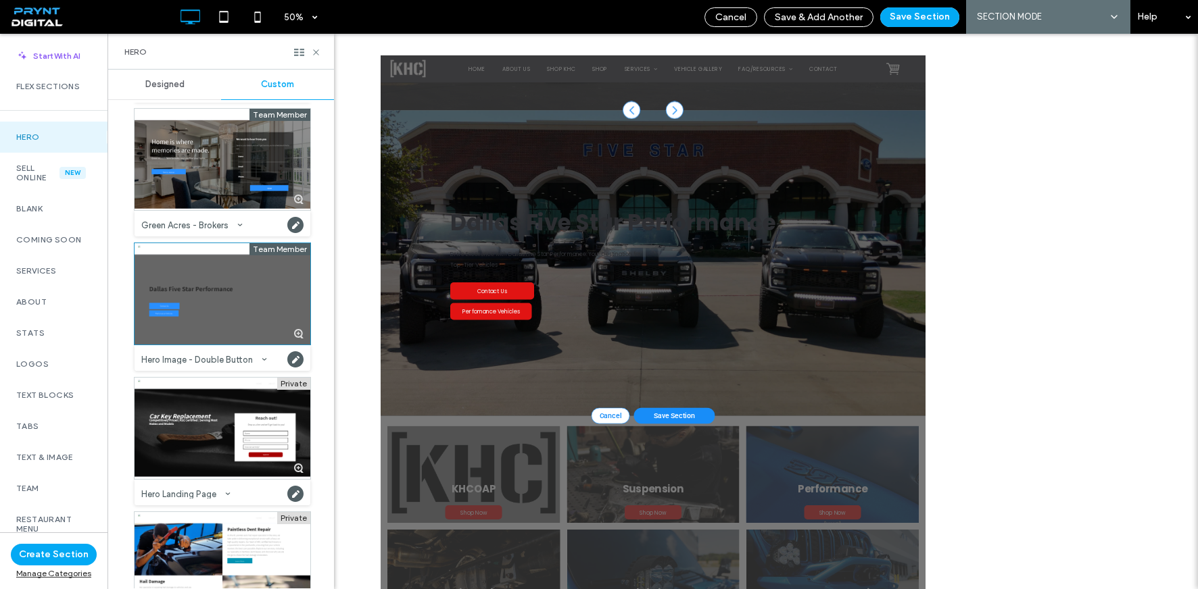
scroll to position [385, 0]
click at [902, 16] on button "Save Section" at bounding box center [919, 17] width 79 height 20
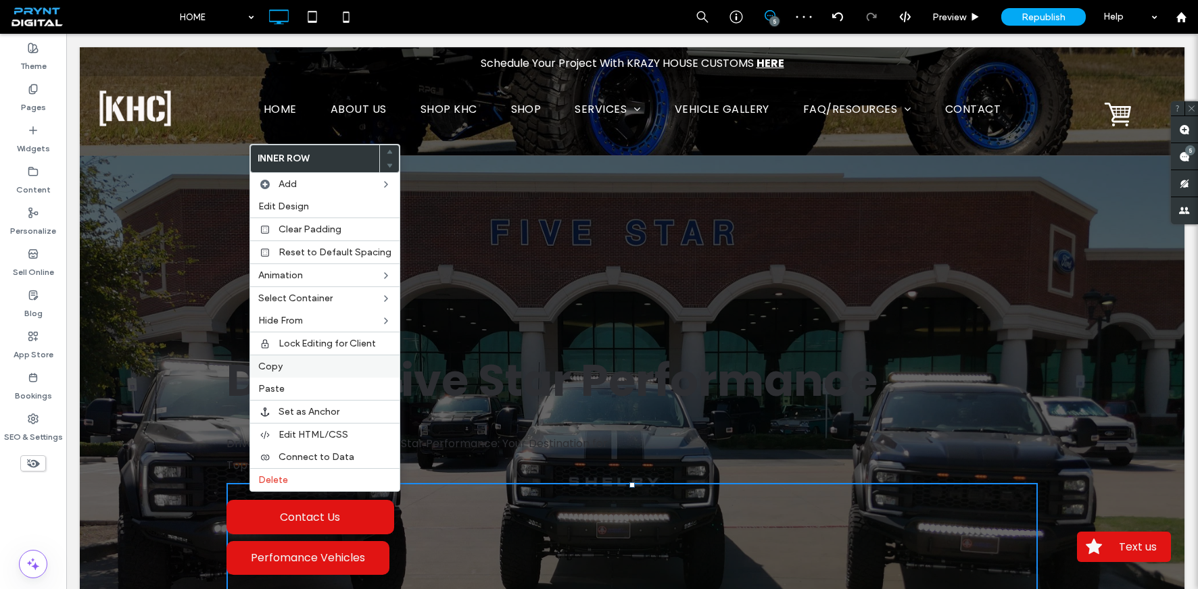
click at [313, 362] on label "Copy" at bounding box center [324, 366] width 133 height 11
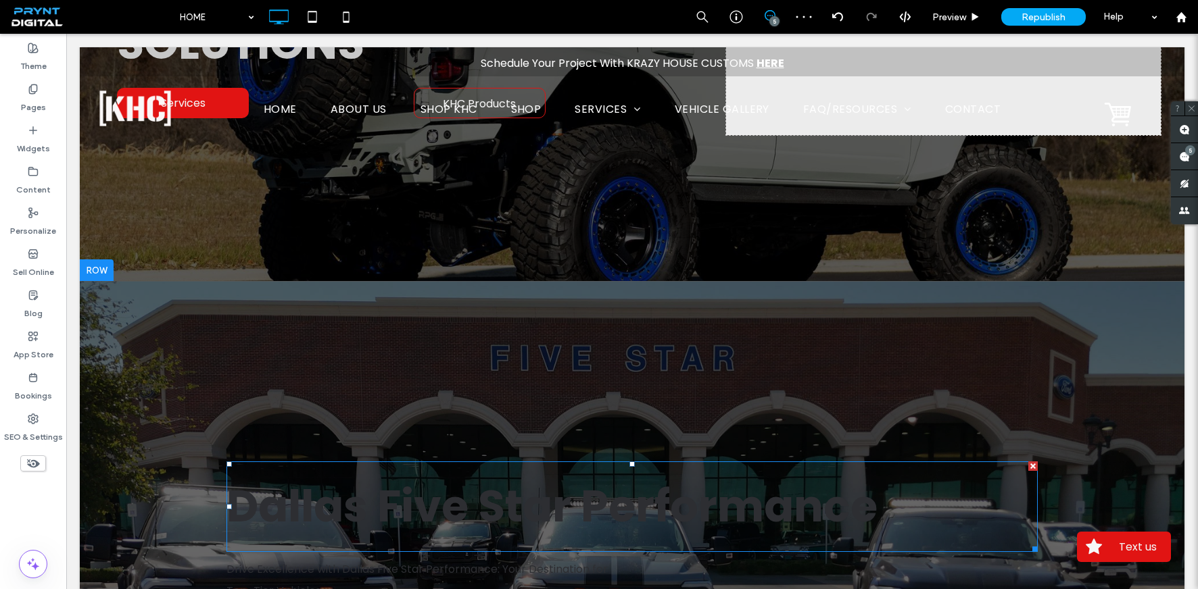
scroll to position [0, 0]
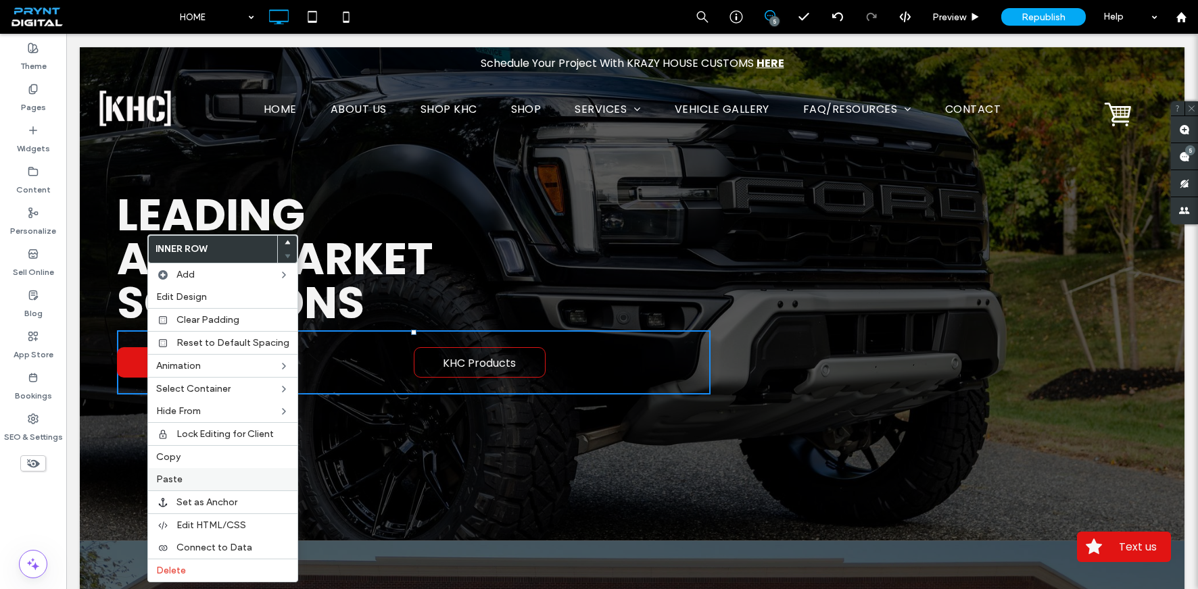
click at [181, 480] on label "Paste" at bounding box center [222, 479] width 133 height 11
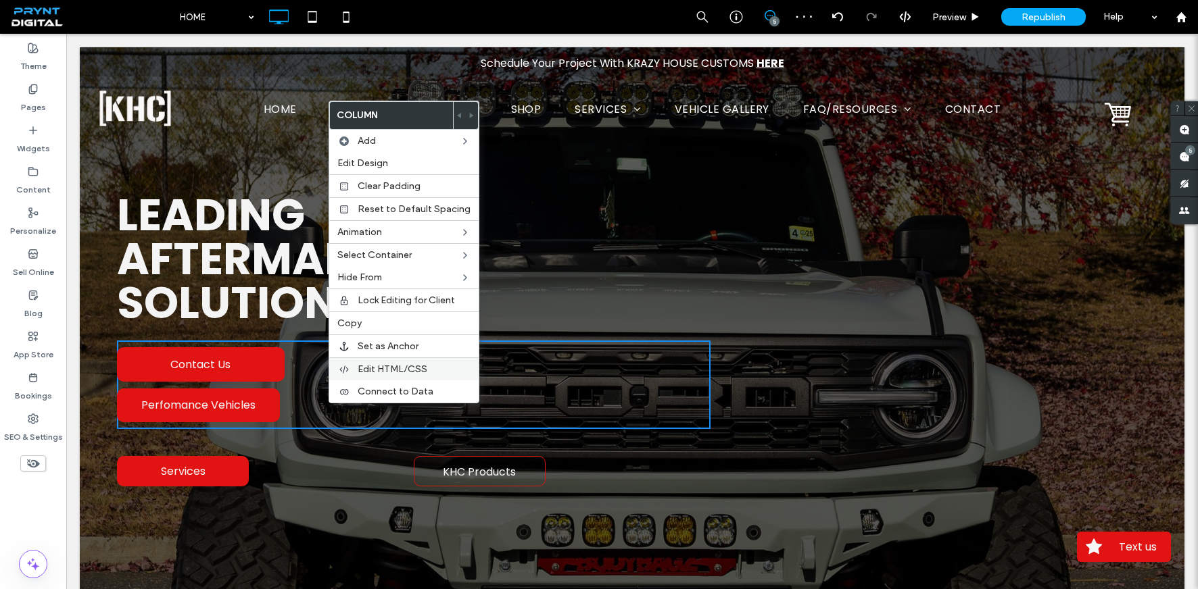
click at [377, 373] on span "Edit HTML/CSS" at bounding box center [392, 369] width 70 height 11
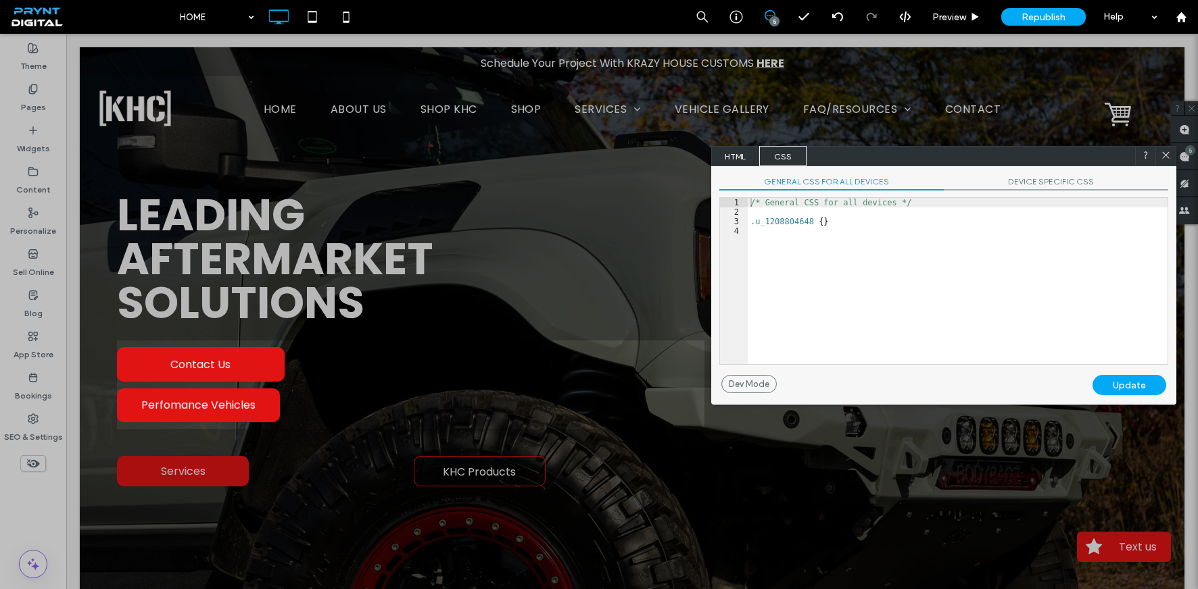
click at [1168, 157] on icon at bounding box center [1165, 155] width 10 height 10
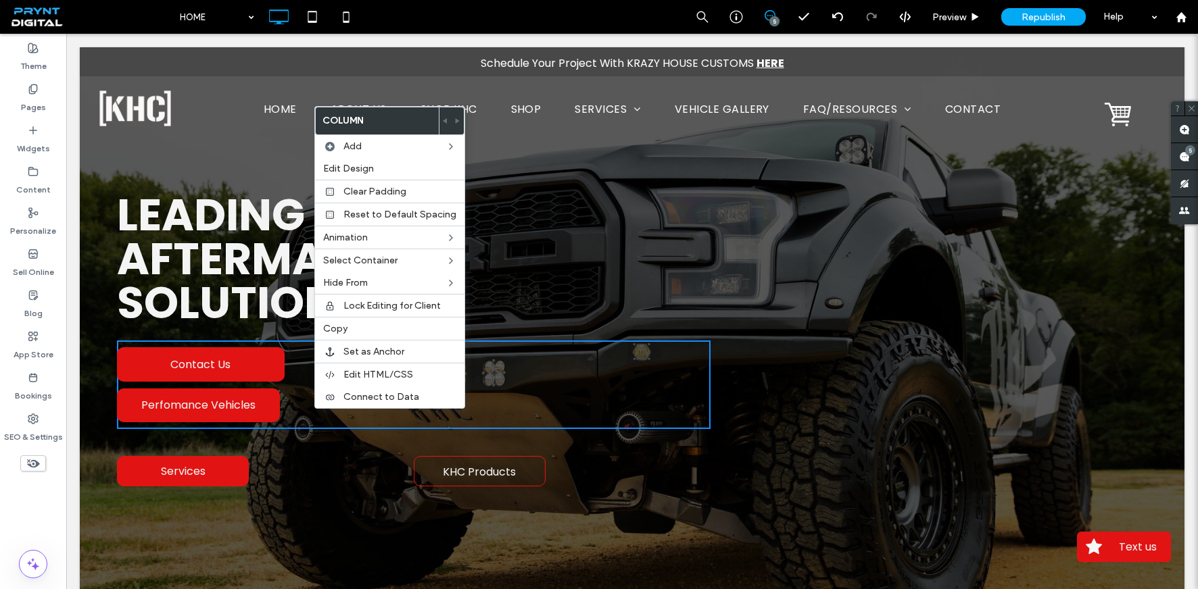
click at [292, 410] on div "Contact Us Perfomance Vehicles Click To Paste Click To Paste" at bounding box center [413, 385] width 593 height 89
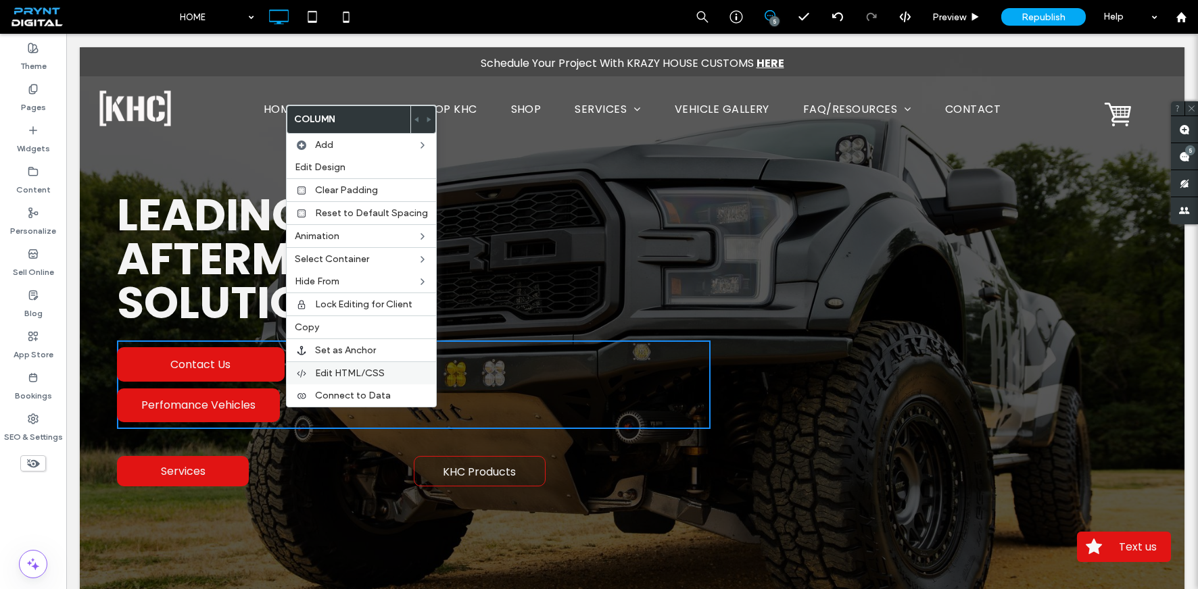
click at [324, 376] on span "Edit HTML/CSS" at bounding box center [350, 373] width 70 height 11
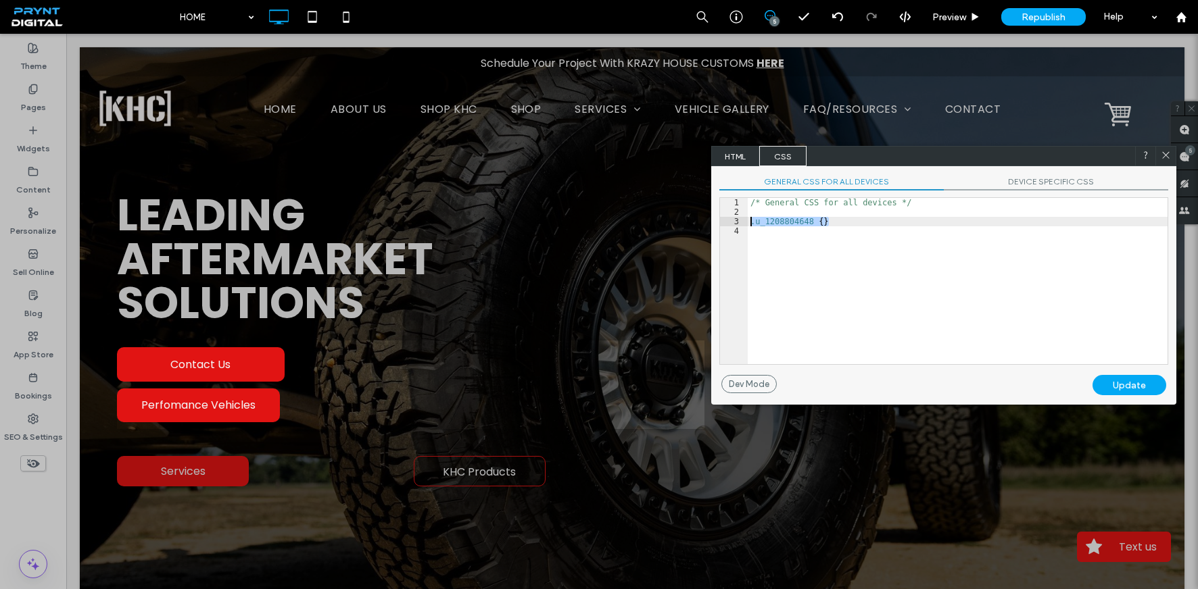
drag, startPoint x: 840, startPoint y: 226, endPoint x: 745, endPoint y: 222, distance: 95.3
click at [745, 222] on div "** 1 2 3 4 /* General CSS for all devices */ .u_1208804648 { } XXXXXXXXXXXXXXXX…" at bounding box center [943, 281] width 449 height 168
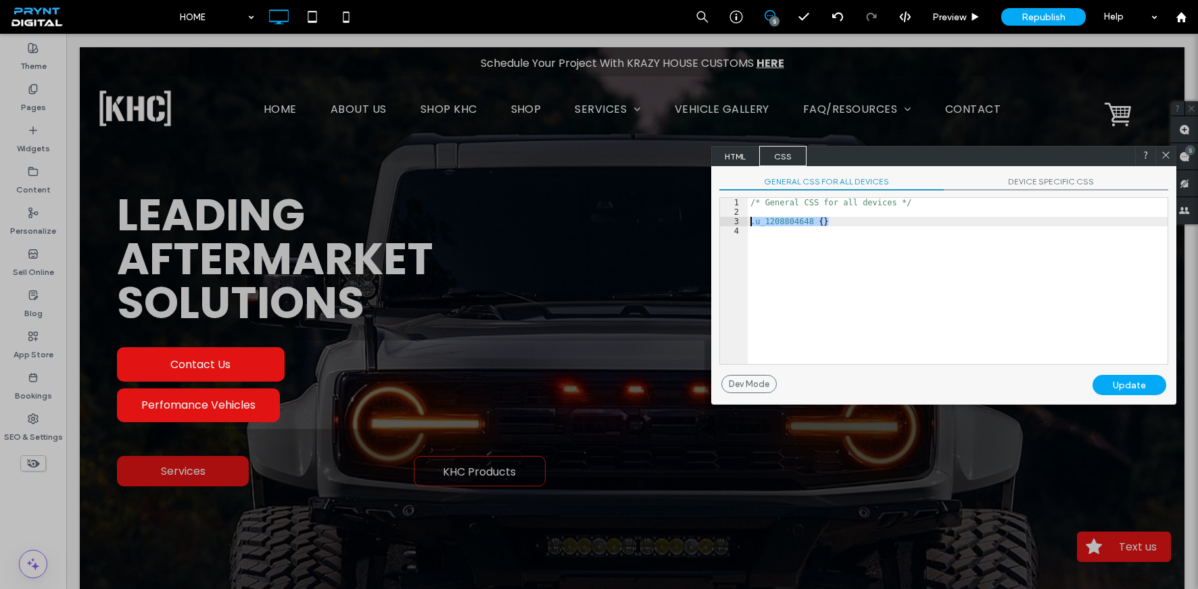
click at [1169, 157] on icon at bounding box center [1165, 155] width 10 height 10
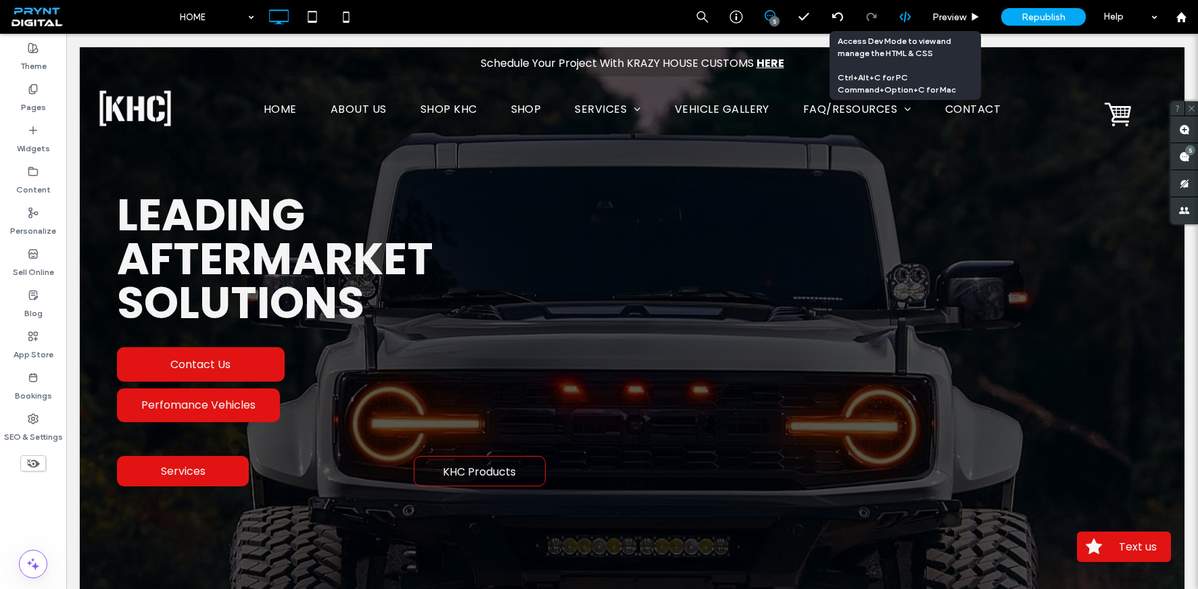
click at [906, 21] on icon at bounding box center [905, 17] width 12 height 12
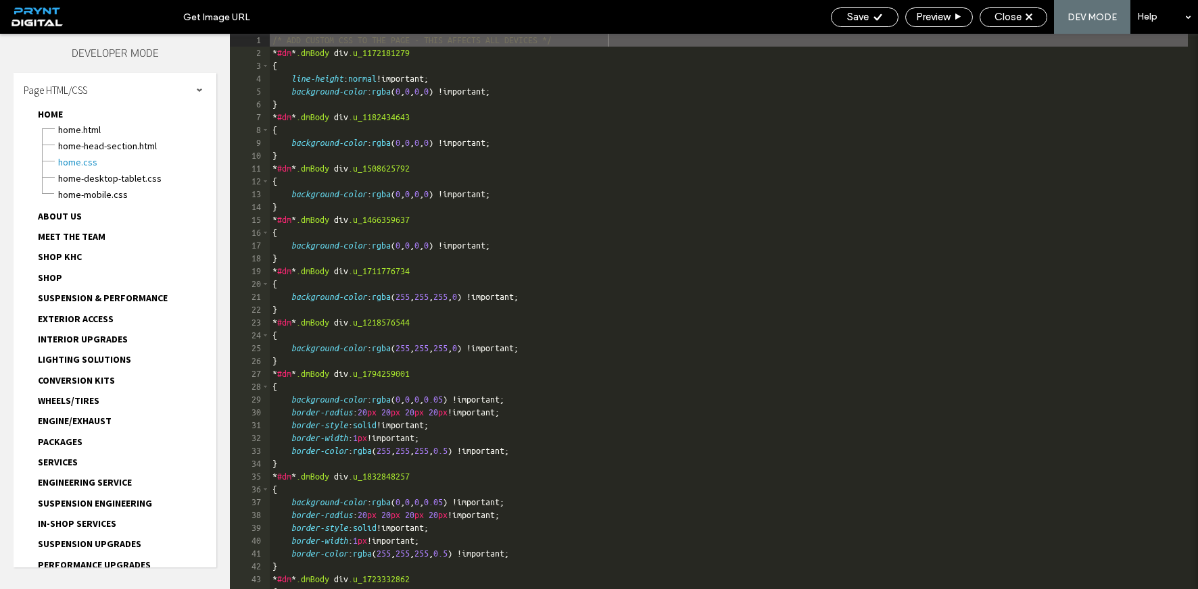
scroll to position [394, 0]
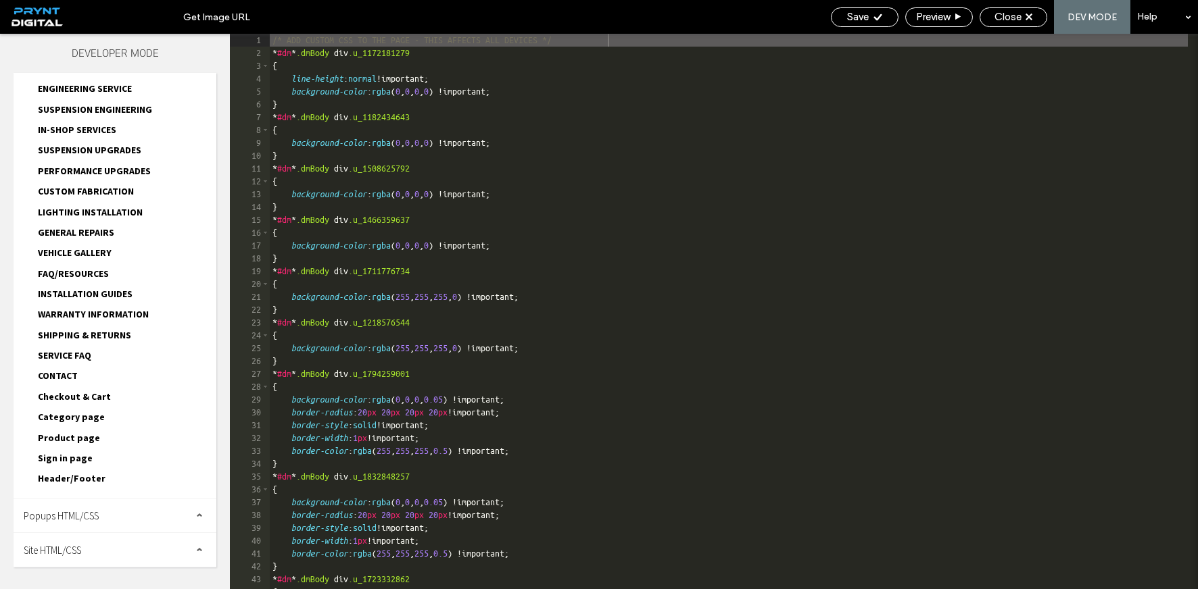
click at [87, 553] on div "Site HTML/CSS" at bounding box center [115, 550] width 203 height 34
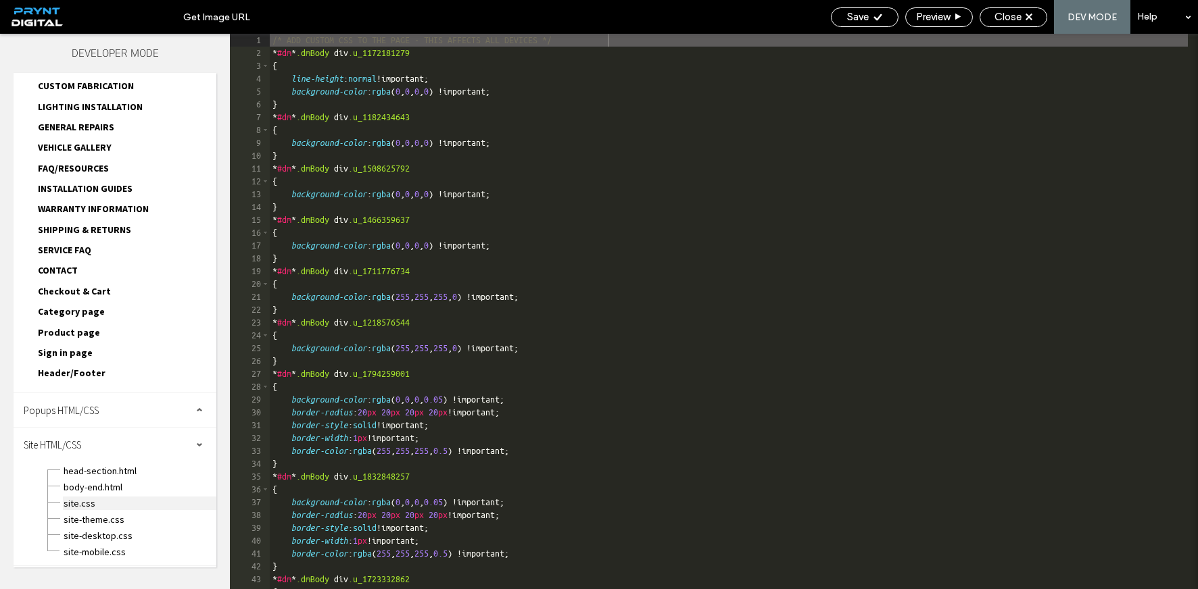
click at [87, 499] on span "site.css" at bounding box center [139, 504] width 153 height 14
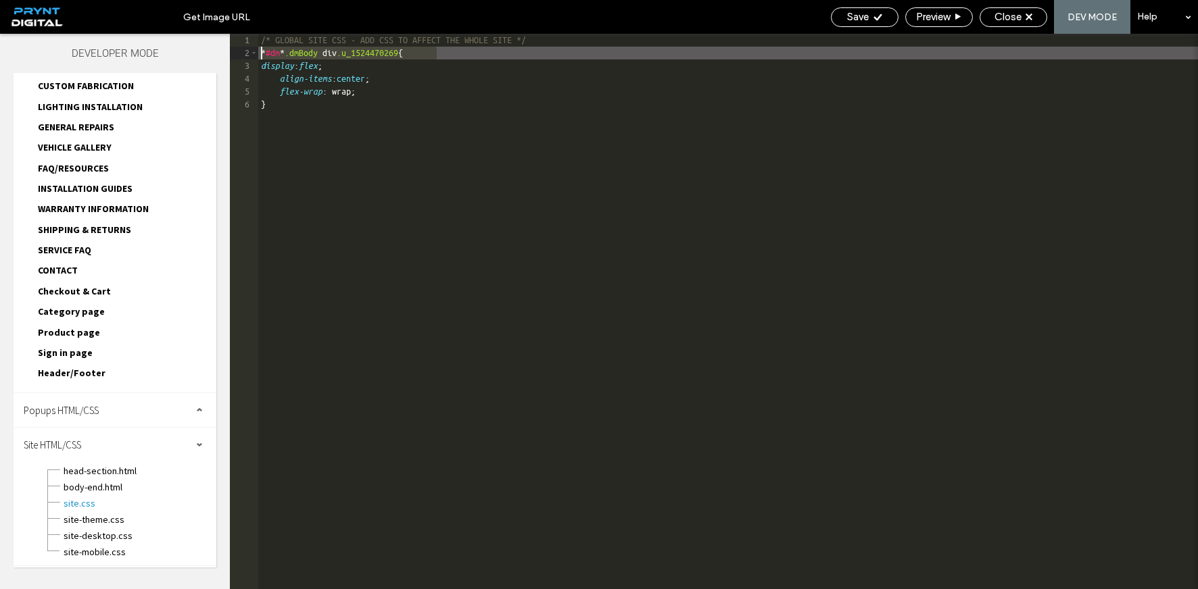
drag, startPoint x: 445, startPoint y: 53, endPoint x: 270, endPoint y: 56, distance: 175.7
click at [245, 57] on div "** 1 2 3 4 5 6 /* GLOBAL SITE CSS - ADD CSS TO AFFECT THE WHOLE SITE */ * #dm *…" at bounding box center [714, 311] width 968 height 555
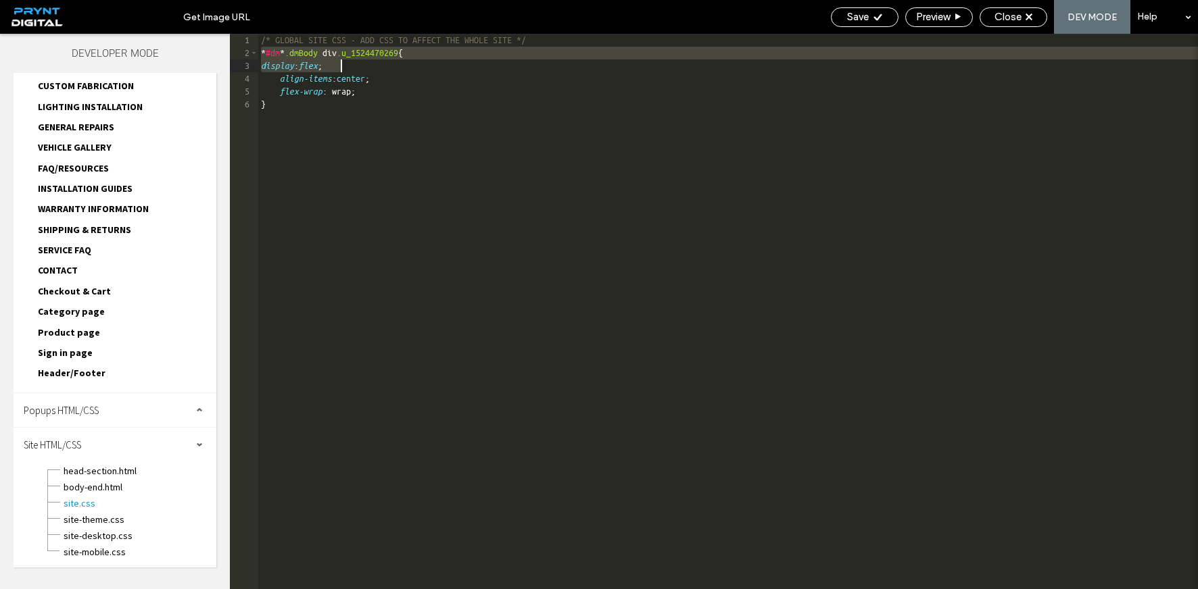
drag, startPoint x: 261, startPoint y: 55, endPoint x: 444, endPoint y: 58, distance: 183.2
click at [484, 62] on div "/* GLOBAL SITE CSS - ADD CSS TO AFFECT THE WHOLE SITE */ * #dm * .dmBody div .u…" at bounding box center [727, 324] width 939 height 581
click at [451, 52] on div "/* GLOBAL SITE CSS - ADD CSS TO AFFECT THE WHOLE SITE */ * #dm * .dmBody div .u…" at bounding box center [727, 324] width 939 height 581
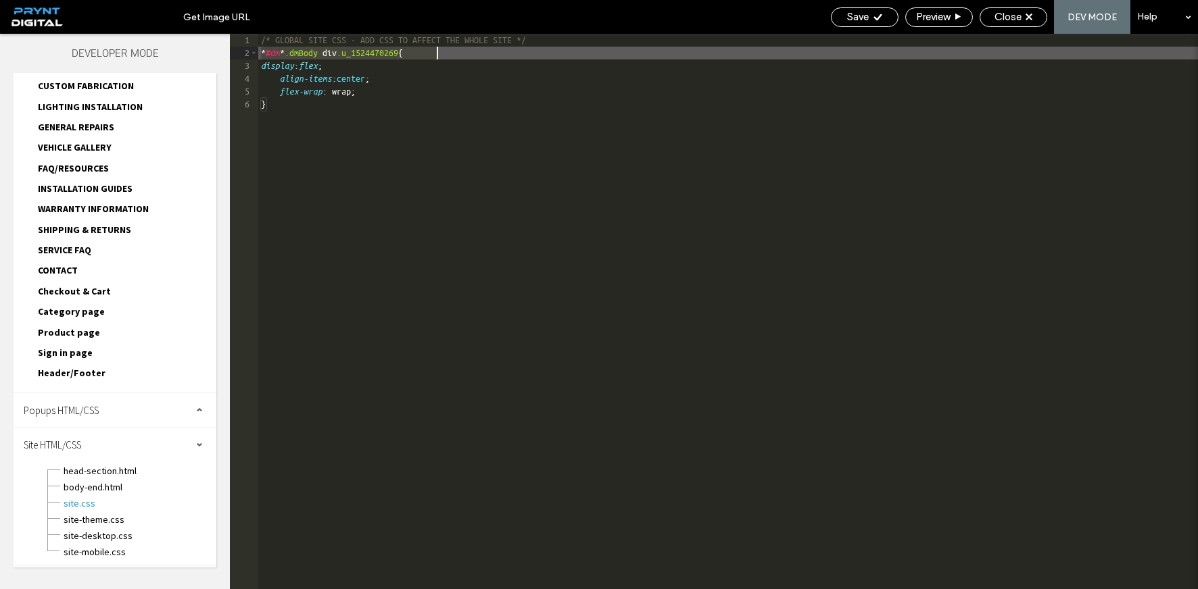
click at [451, 52] on div "/* GLOBAL SITE CSS - ADD CSS TO AFFECT THE WHOLE SITE */ * #dm * .dmBody div .u…" at bounding box center [727, 324] width 939 height 581
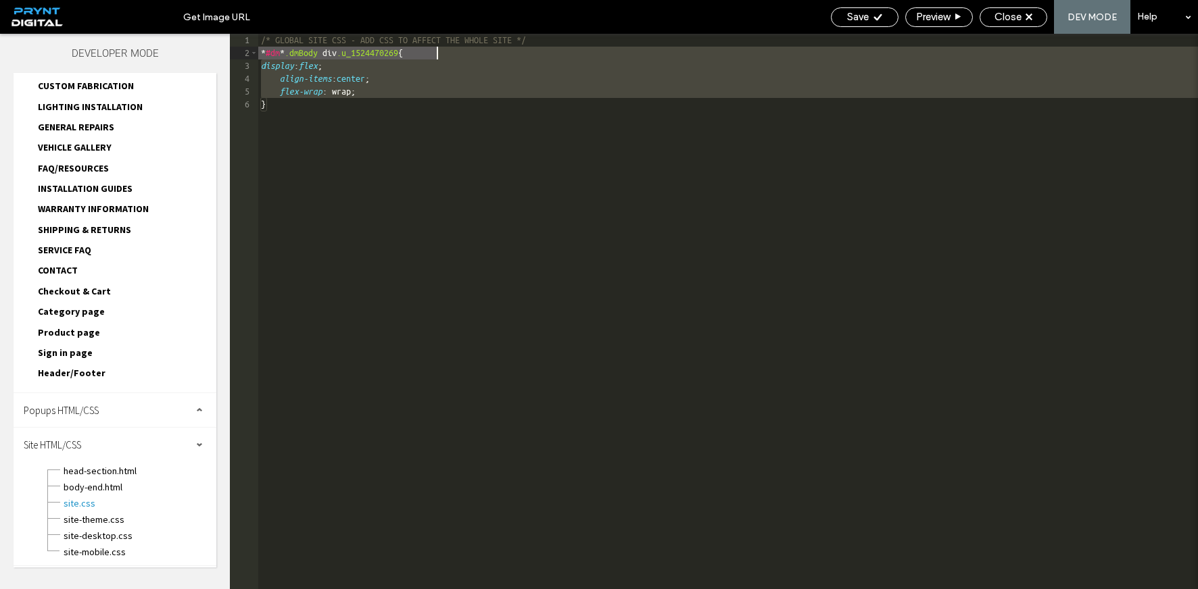
click at [451, 52] on div "/* GLOBAL SITE CSS - ADD CSS TO AFFECT THE WHOLE SITE */ * #dm * .dmBody div .u…" at bounding box center [727, 324] width 939 height 581
click at [450, 52] on div "/* GLOBAL SITE CSS - ADD CSS TO AFFECT THE WHOLE SITE */ * #dm * .dmBody div .u…" at bounding box center [727, 324] width 939 height 581
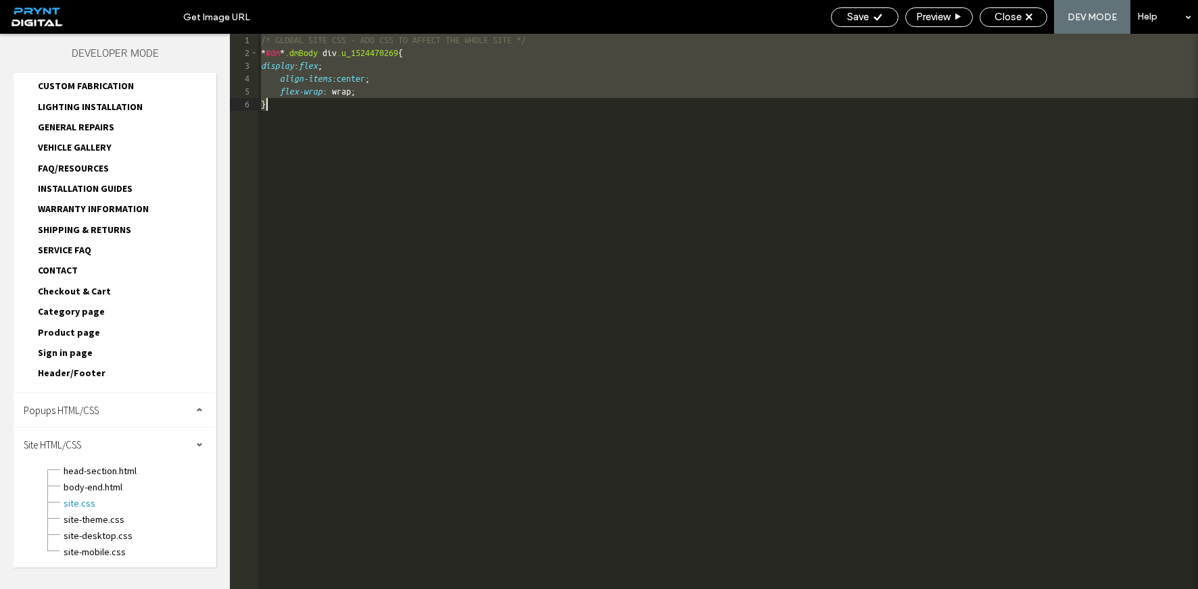
click at [447, 53] on div "/* GLOBAL SITE CSS - ADD CSS TO AFFECT THE WHOLE SITE */ * #dm * .dmBody div .u…" at bounding box center [727, 324] width 939 height 581
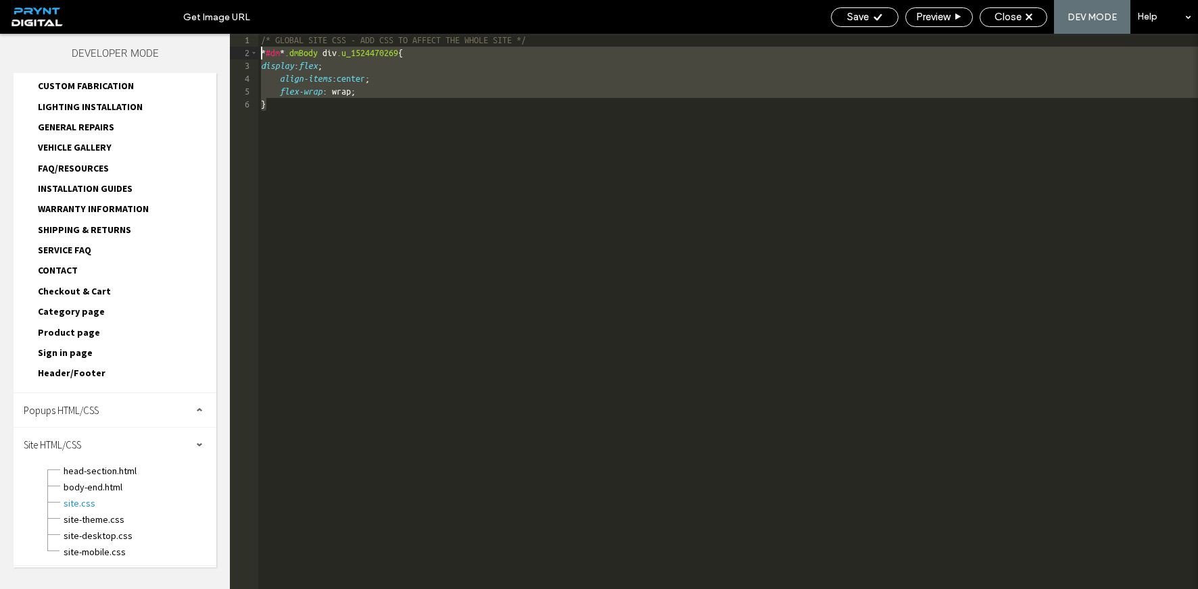
drag, startPoint x: 376, startPoint y: 106, endPoint x: 233, endPoint y: 54, distance: 151.8
click at [233, 54] on div "** 1 2 3 4 5 6 /* GLOBAL SITE CSS - ADD CSS TO AFFECT THE WHOLE SITE */ * #dm *…" at bounding box center [714, 311] width 968 height 555
click at [434, 50] on div "/* GLOBAL SITE CSS - ADD CSS TO AFFECT THE WHOLE SITE */ * #dm * .dmBody div .u…" at bounding box center [727, 324] width 939 height 581
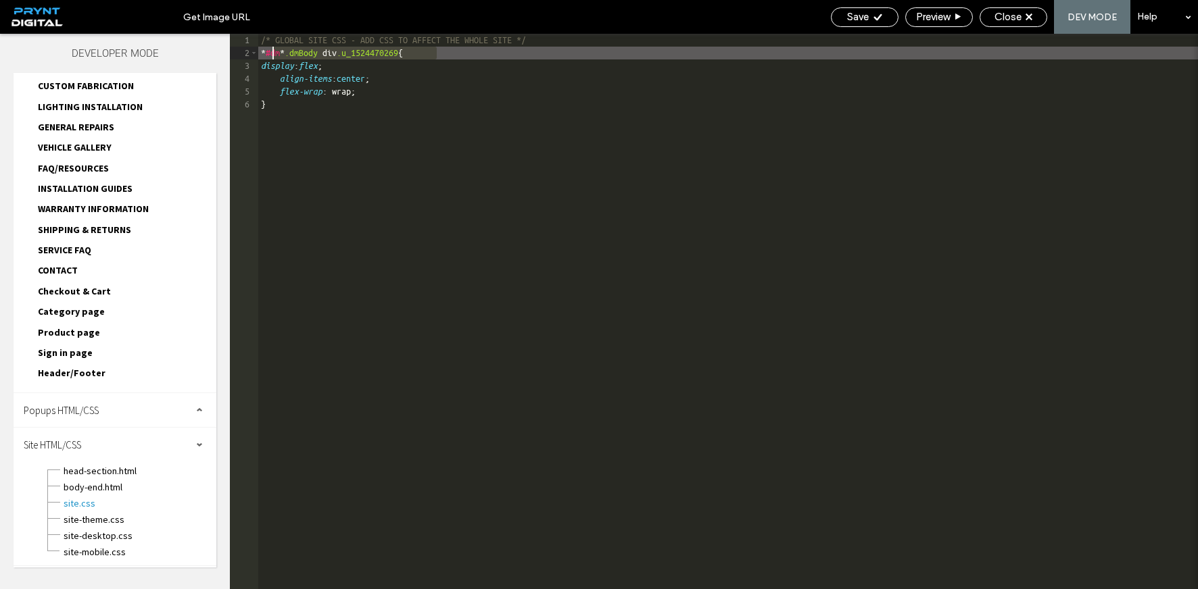
drag, startPoint x: 395, startPoint y: 51, endPoint x: 270, endPoint y: 55, distance: 125.1
click at [270, 55] on div "/* GLOBAL SITE CSS - ADD CSS TO AFFECT THE WHOLE SITE */ * #dm * .dmBody div .u…" at bounding box center [727, 324] width 939 height 581
drag, startPoint x: 262, startPoint y: 55, endPoint x: 433, endPoint y: 55, distance: 170.3
click at [433, 55] on div "/* GLOBAL SITE CSS - ADD CSS TO AFFECT THE WHOLE SITE */ * #dm * .dmBody div .u…" at bounding box center [727, 324] width 939 height 581
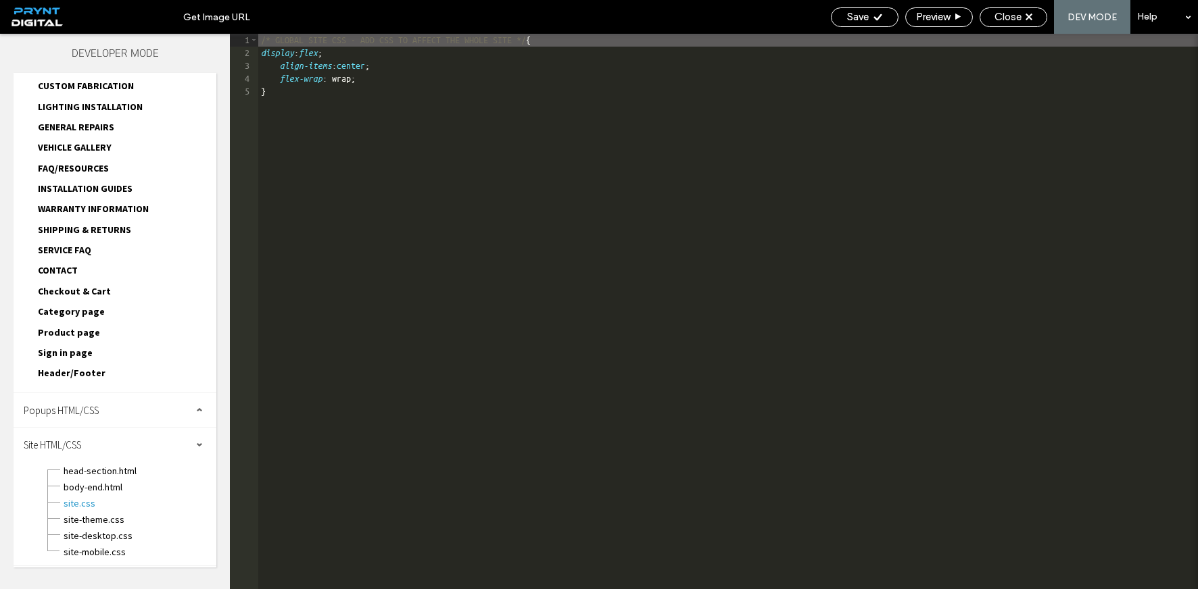
type textarea "**"
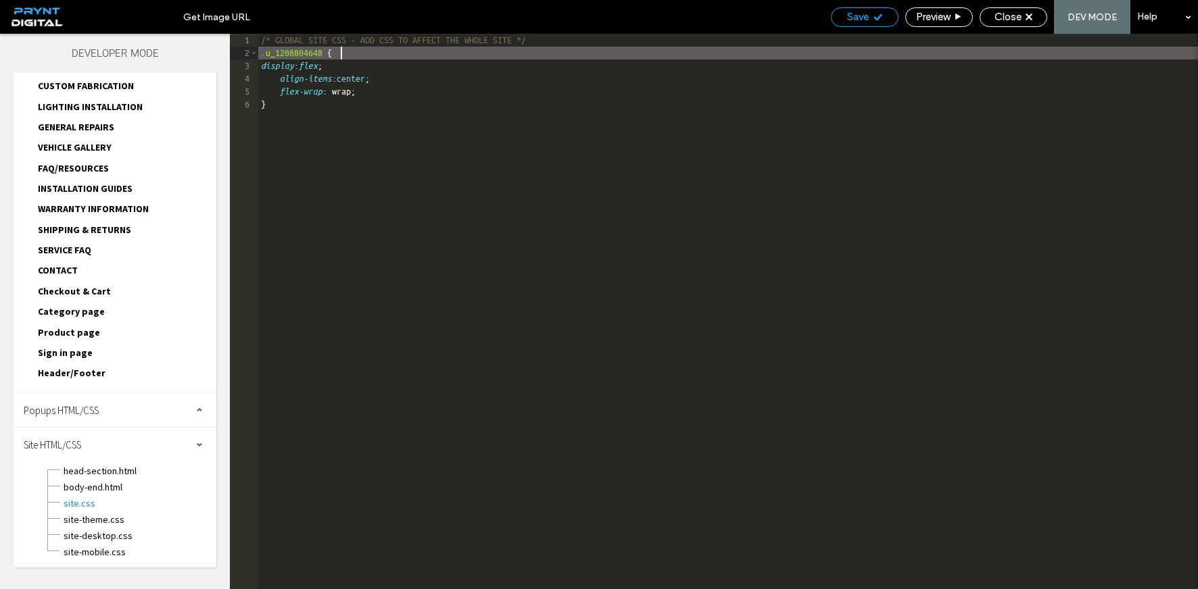
click at [876, 21] on icon at bounding box center [877, 17] width 10 height 10
click at [1014, 20] on span "Close" at bounding box center [1007, 17] width 27 height 12
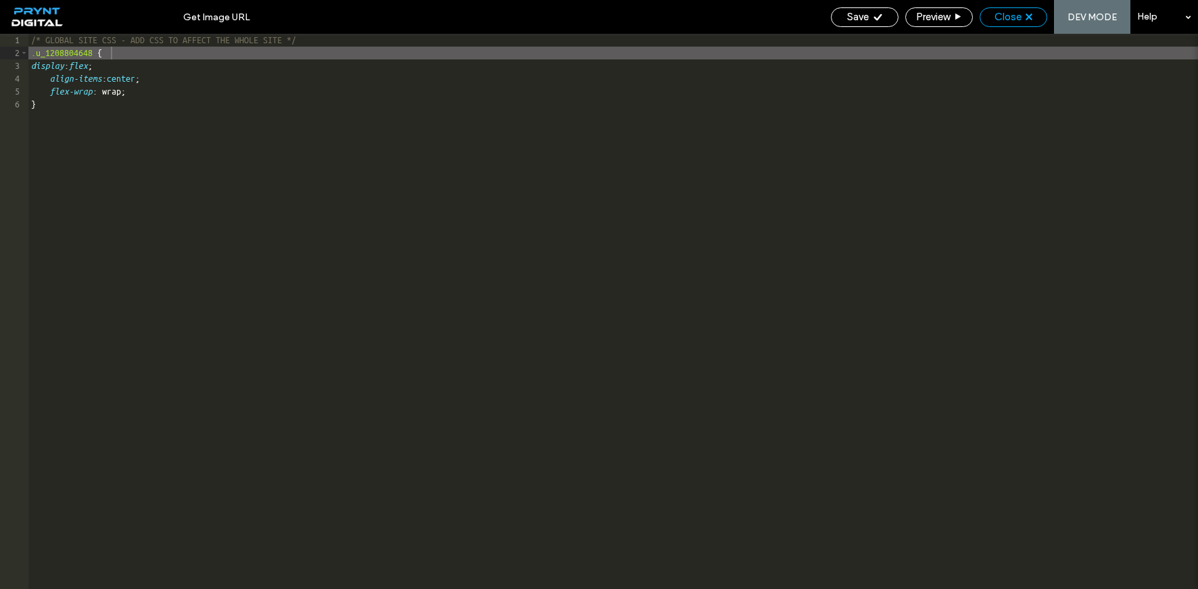
scroll to position [466, 0]
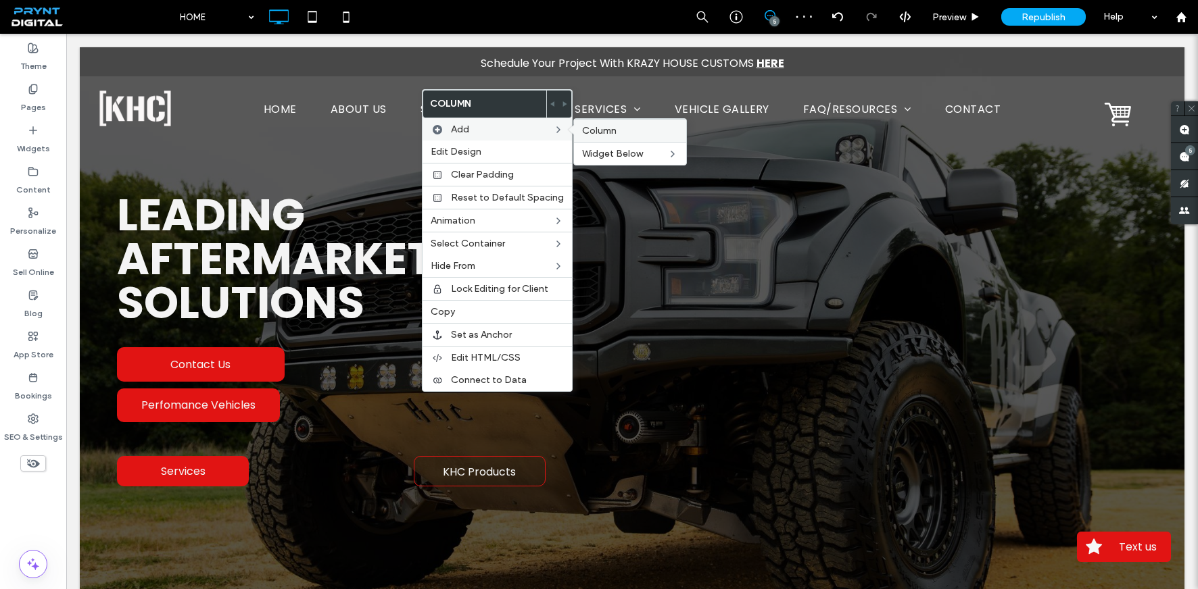
click at [618, 128] on label "Column" at bounding box center [630, 130] width 96 height 11
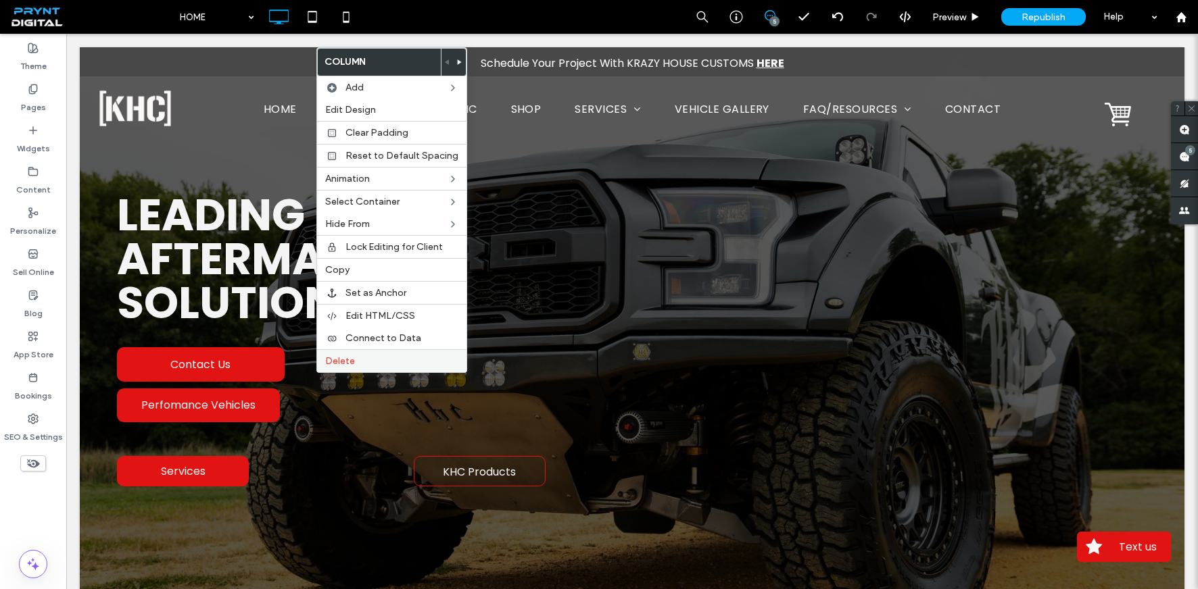
click at [342, 362] on span "Delete" at bounding box center [340, 360] width 30 height 11
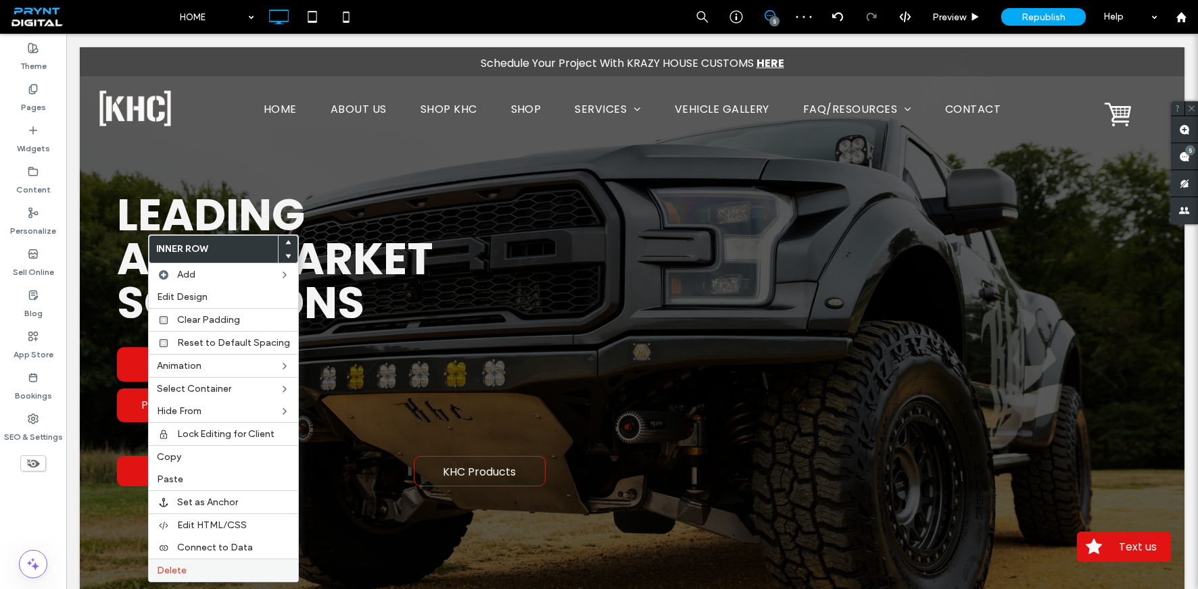
click at [183, 572] on span "Delete" at bounding box center [172, 570] width 30 height 11
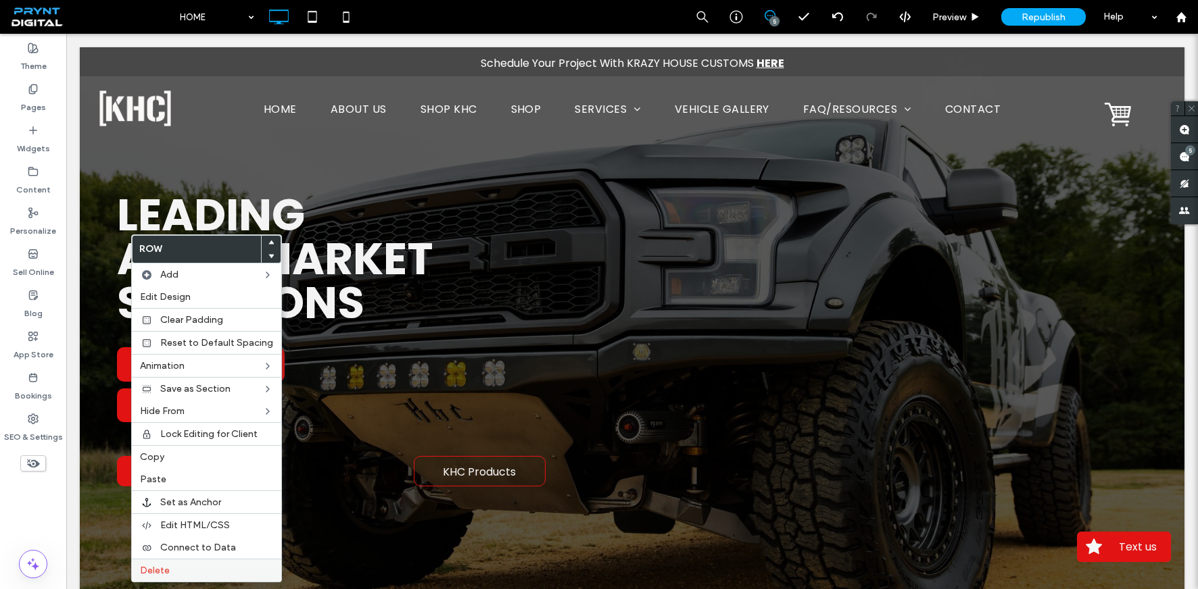
click at [156, 573] on span "Delete" at bounding box center [155, 570] width 30 height 11
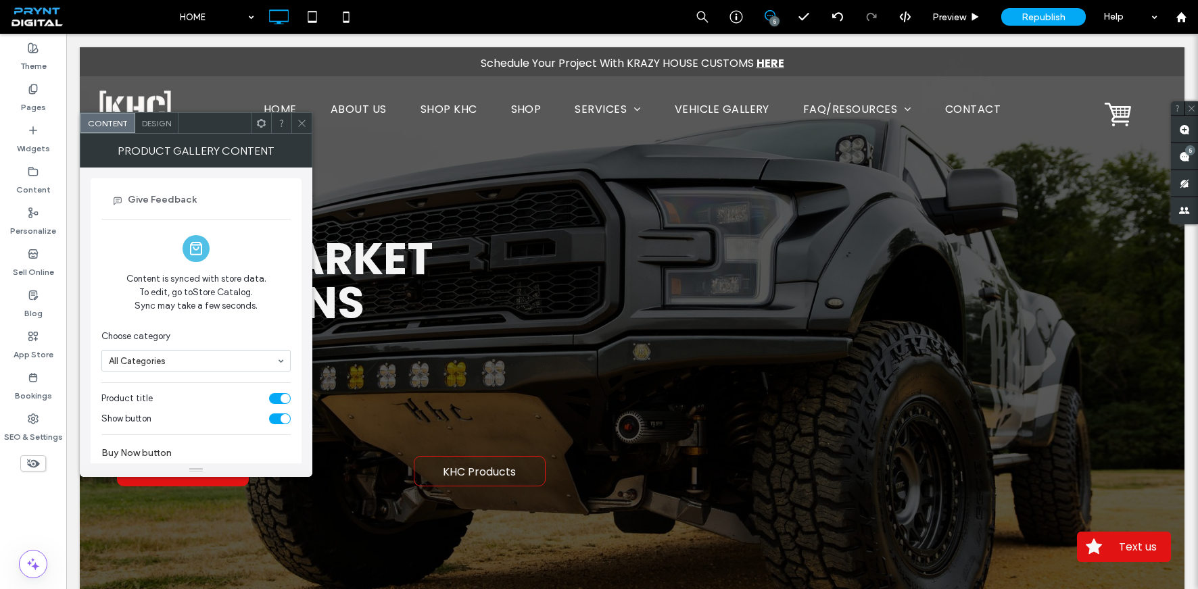
scroll to position [46, 0]
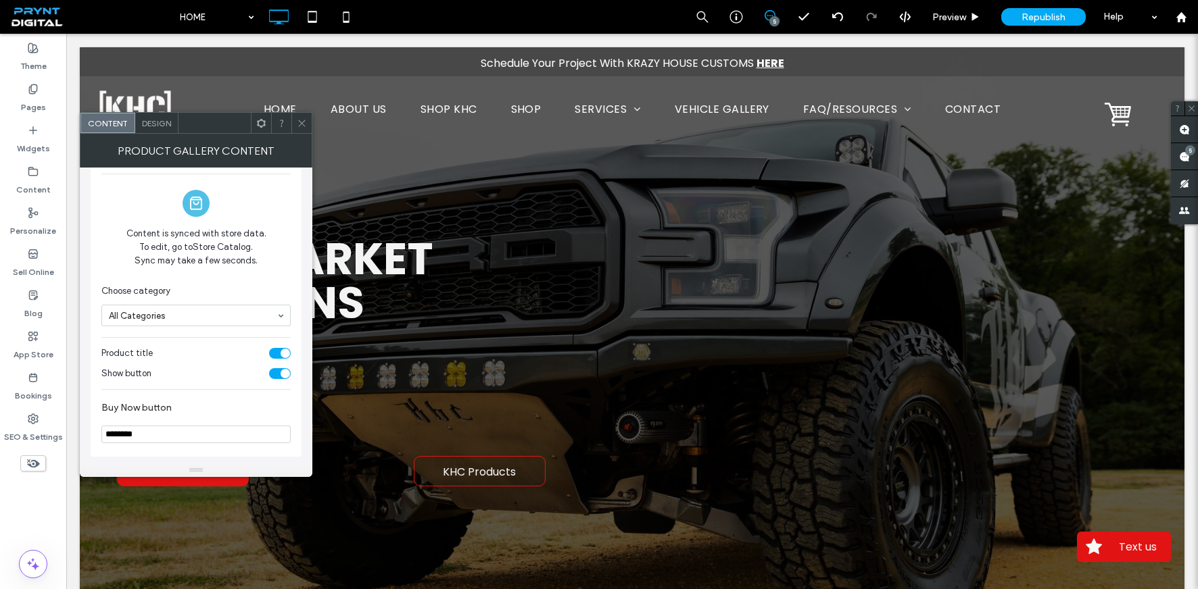
click at [164, 128] on div "Design" at bounding box center [156, 123] width 43 height 20
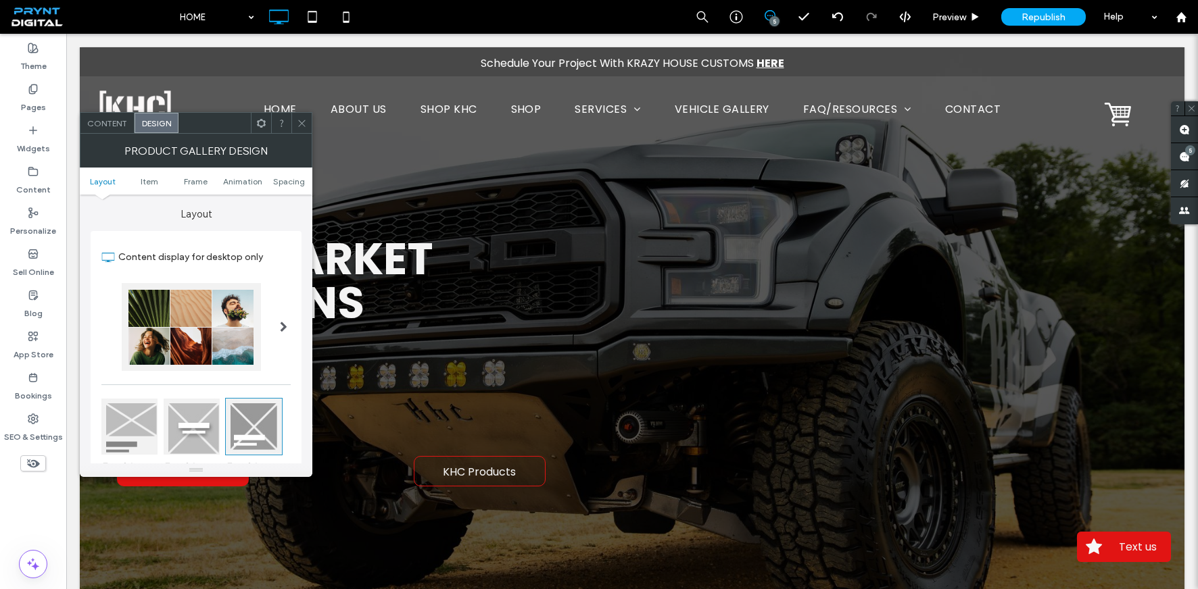
scroll to position [278, 0]
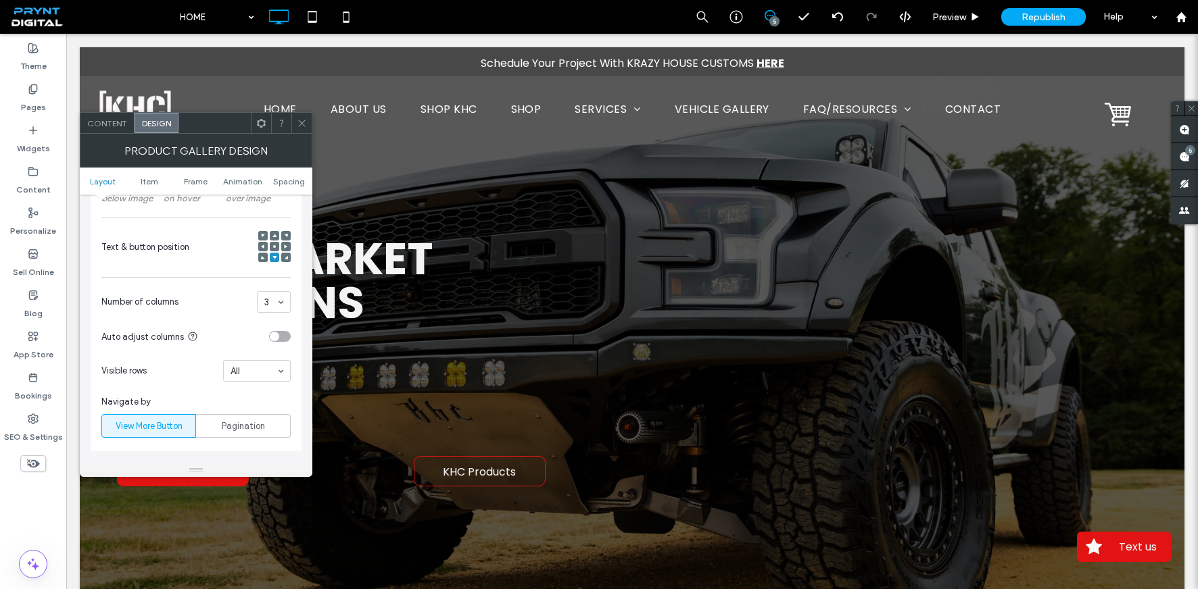
click at [297, 118] on icon at bounding box center [302, 123] width 10 height 10
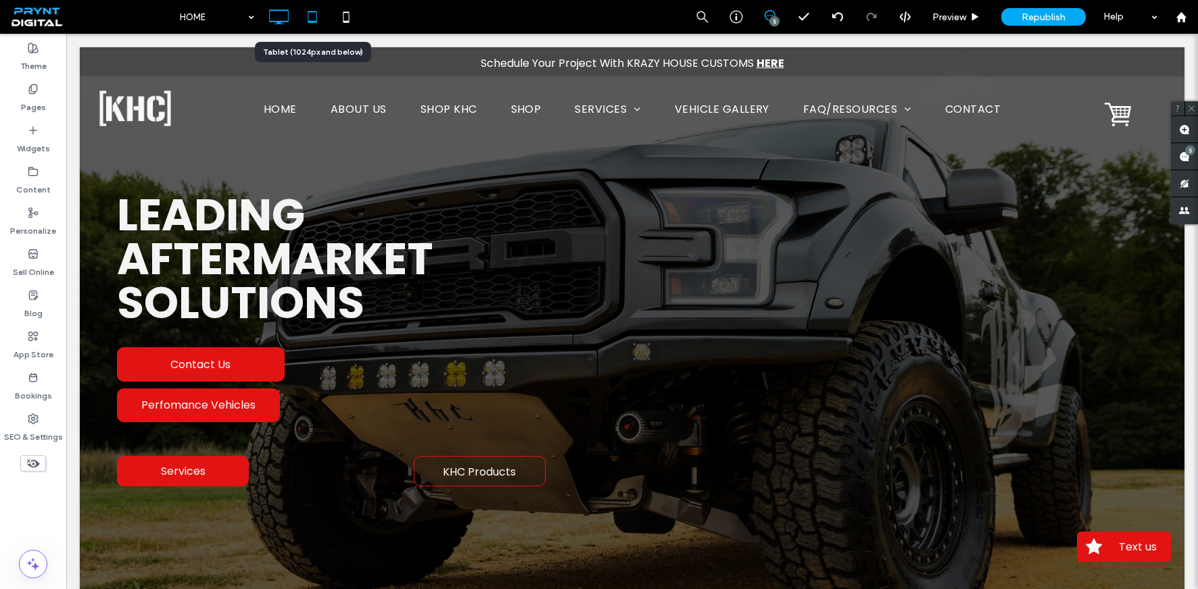
click at [317, 20] on icon at bounding box center [312, 16] width 27 height 27
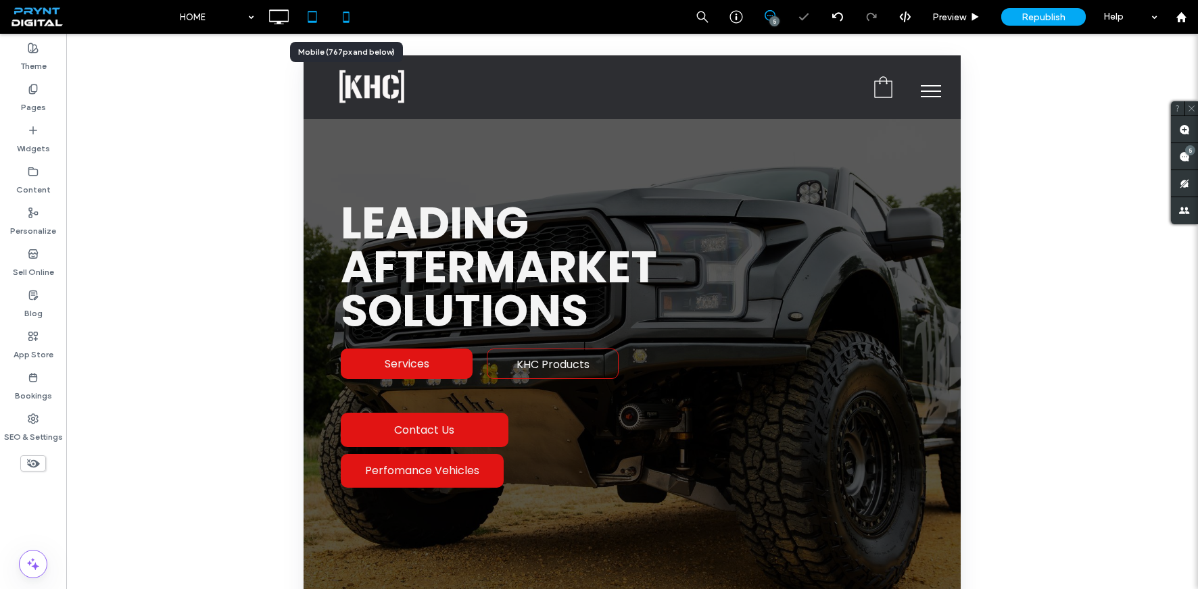
click at [341, 16] on icon at bounding box center [345, 16] width 27 height 27
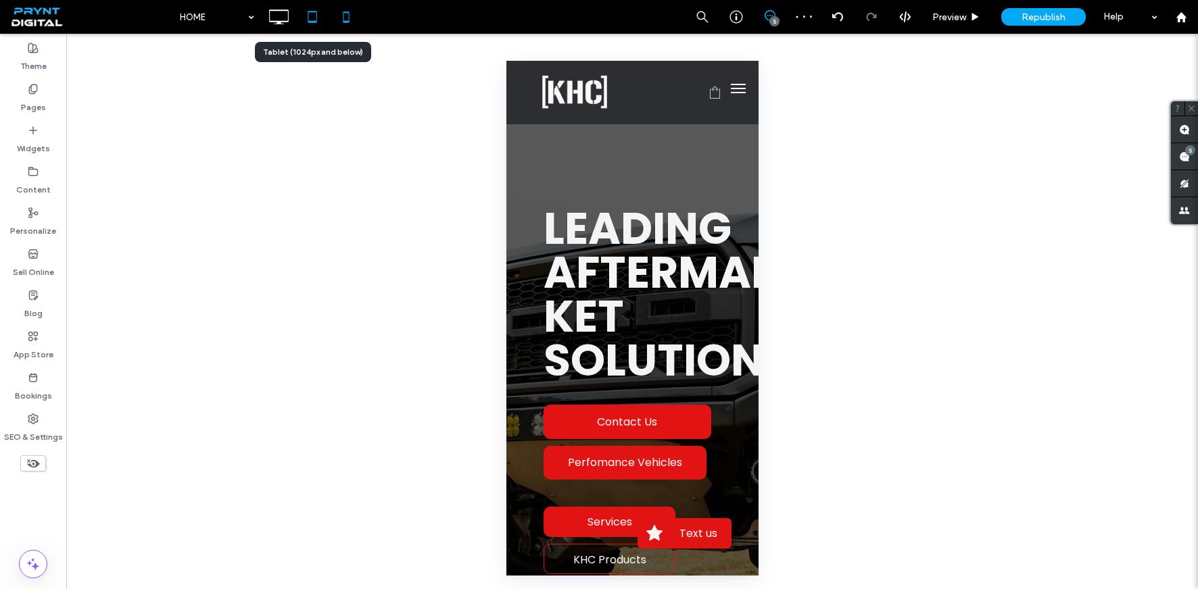
click at [308, 15] on icon at bounding box center [312, 16] width 27 height 27
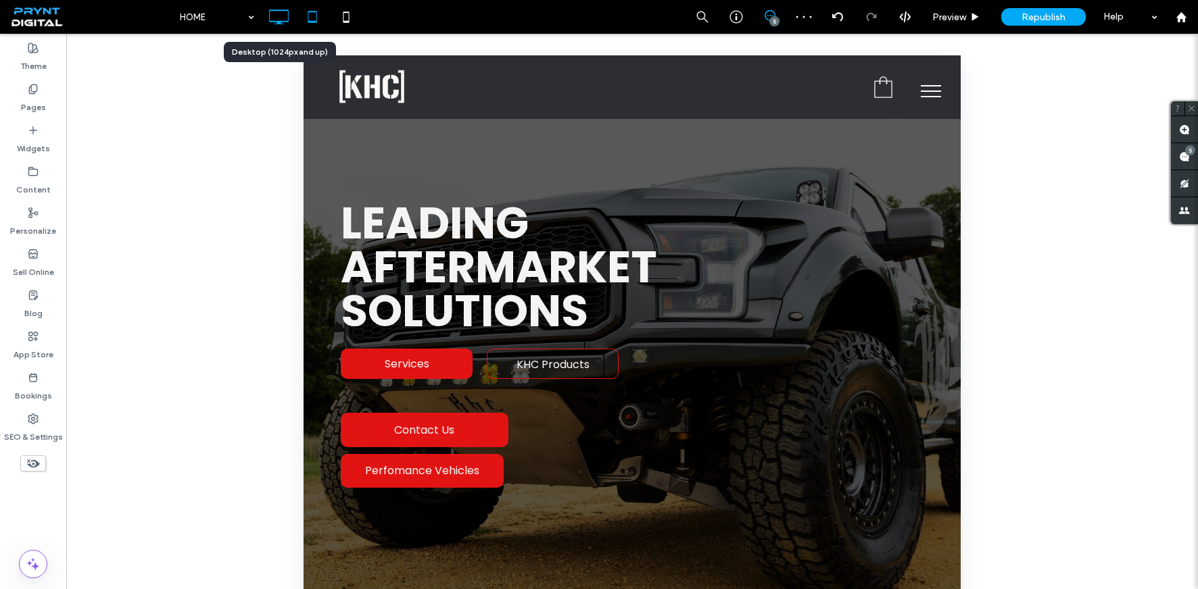
click at [285, 13] on icon at bounding box center [278, 16] width 27 height 27
